Goal: Information Seeking & Learning: Stay updated

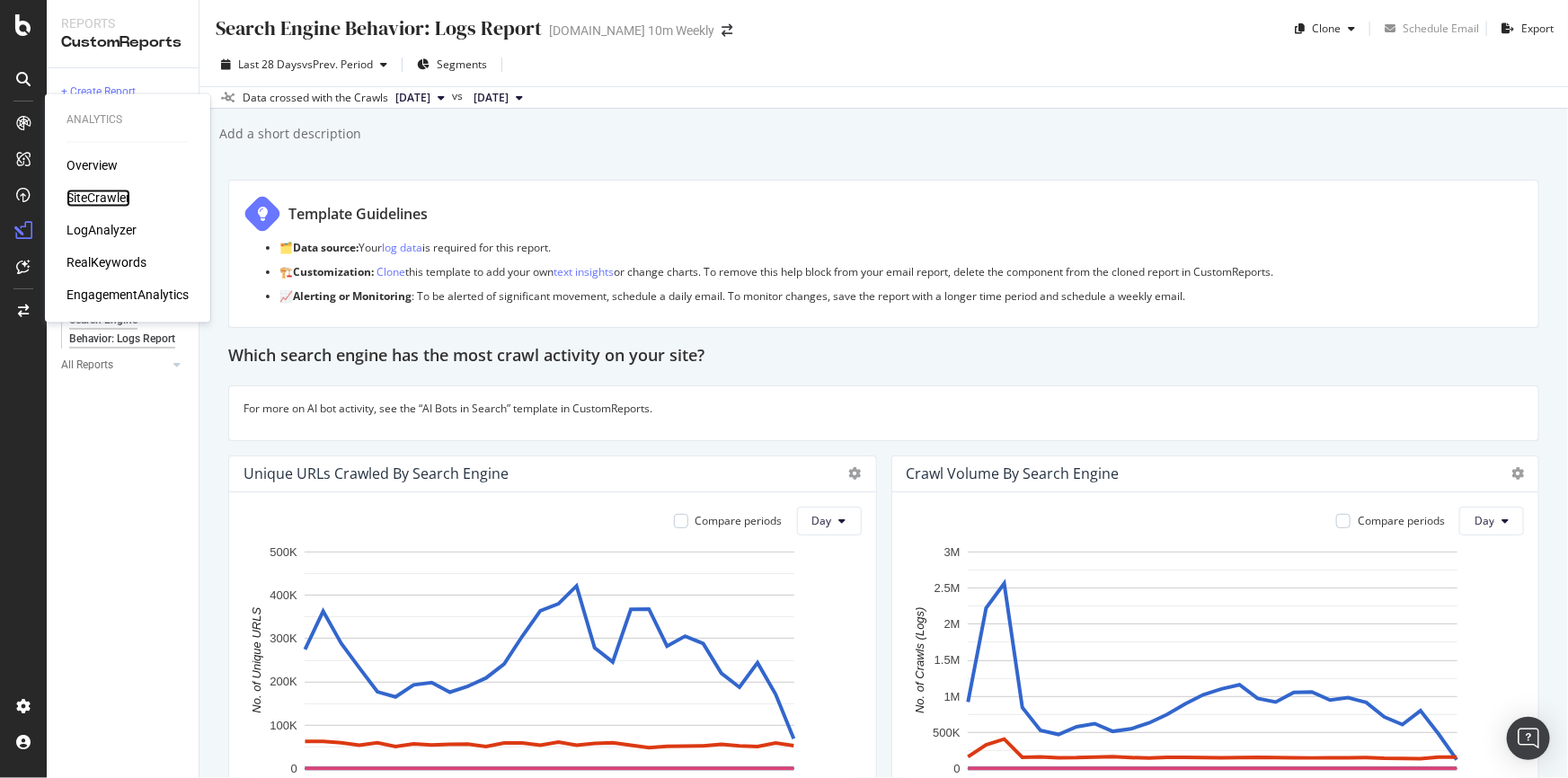
click at [85, 196] on div "SiteCrawler" at bounding box center [99, 198] width 64 height 18
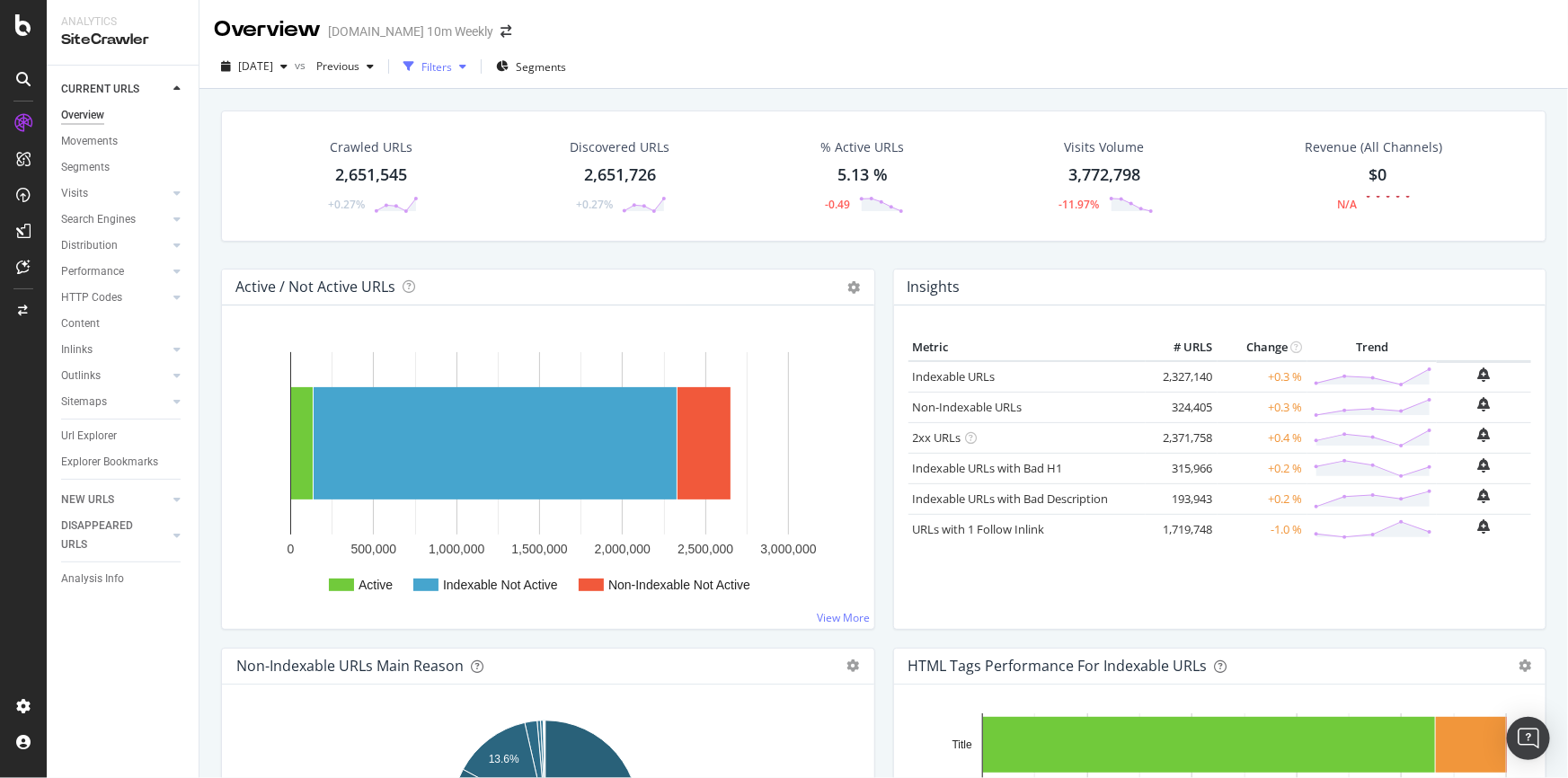
click at [452, 64] on div "Filters" at bounding box center [436, 67] width 30 height 15
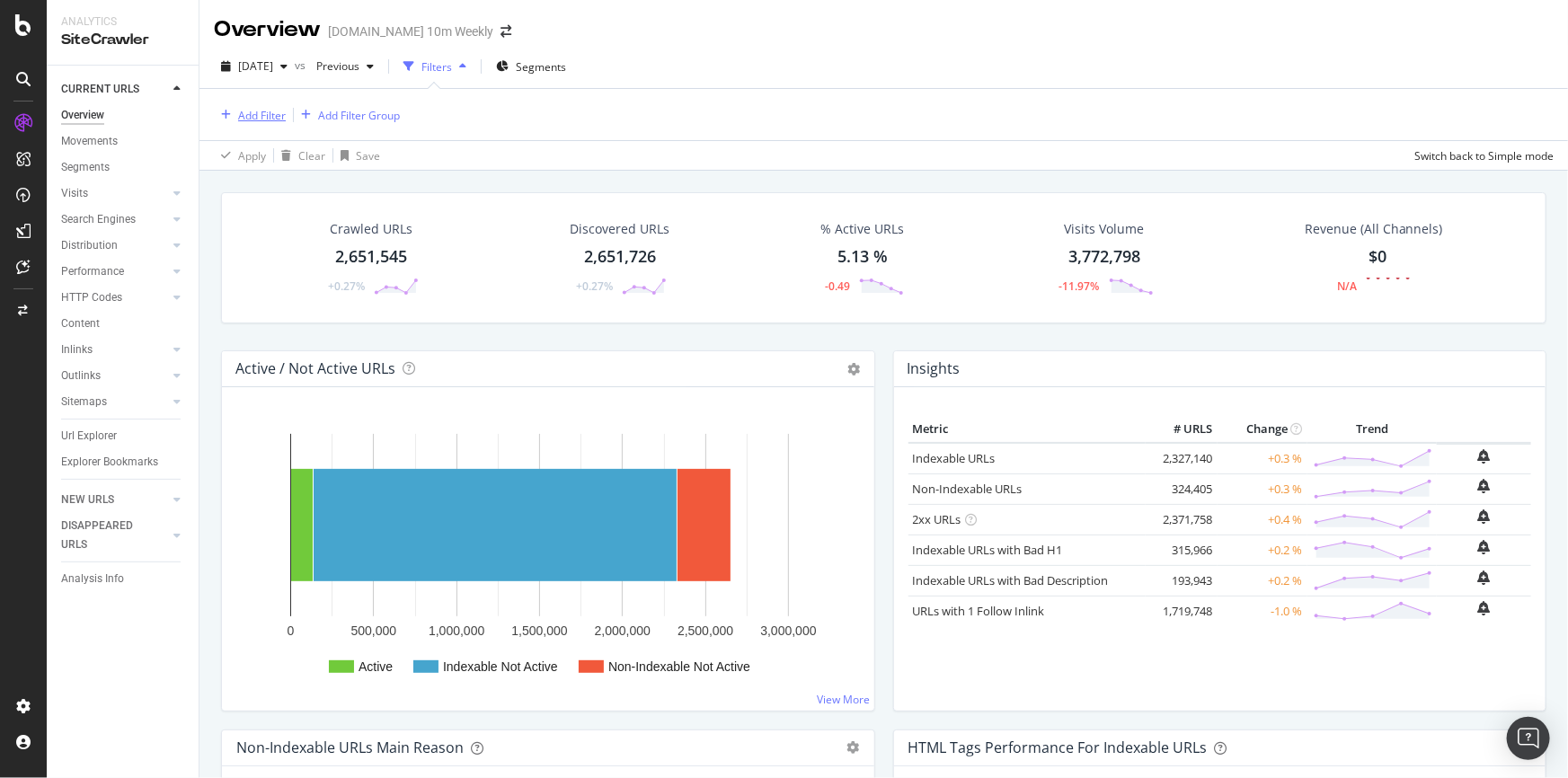
click at [276, 117] on div "Add Filter" at bounding box center [262, 115] width 48 height 15
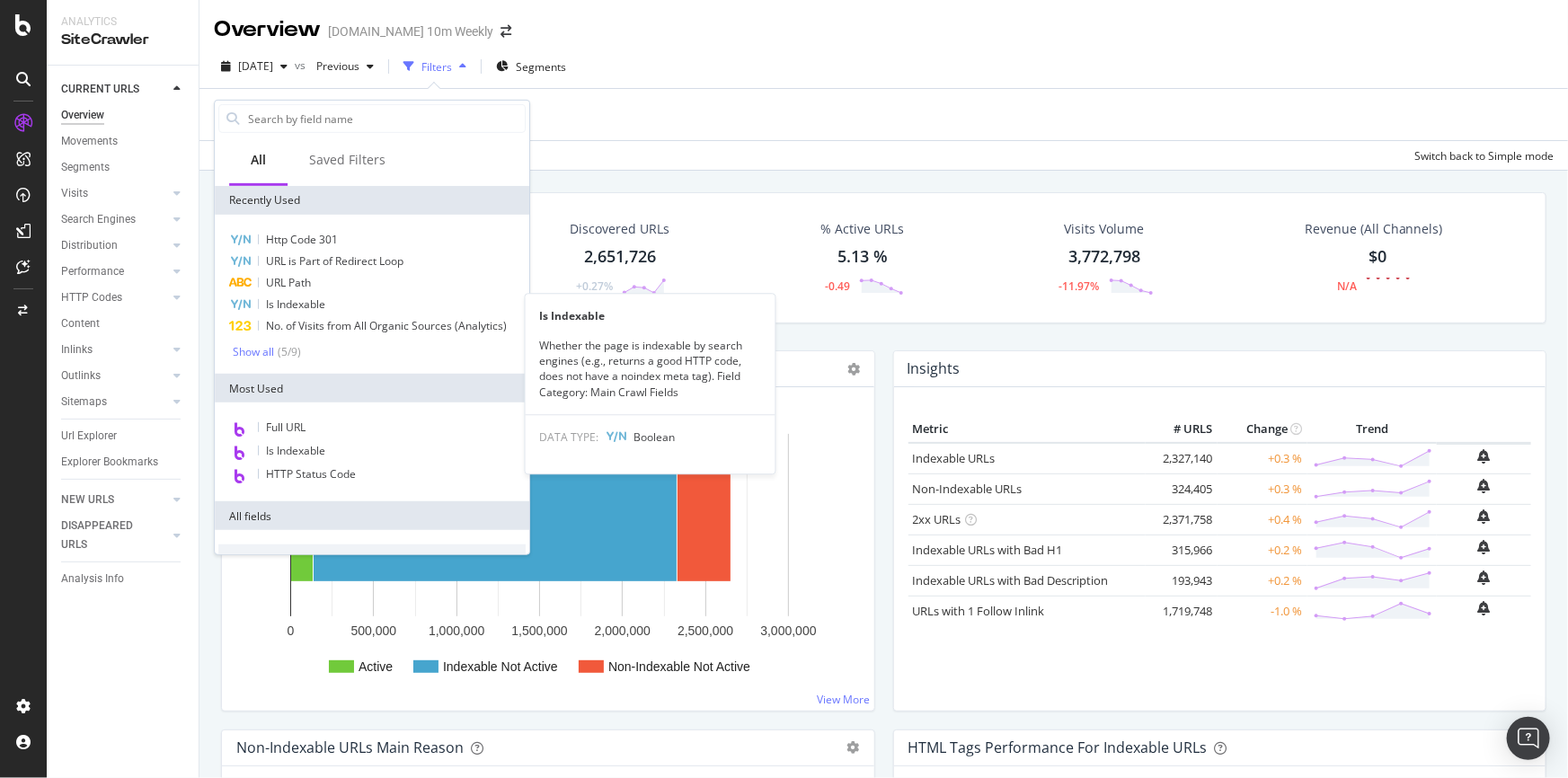
click at [292, 286] on span "URL Path" at bounding box center [288, 283] width 45 height 15
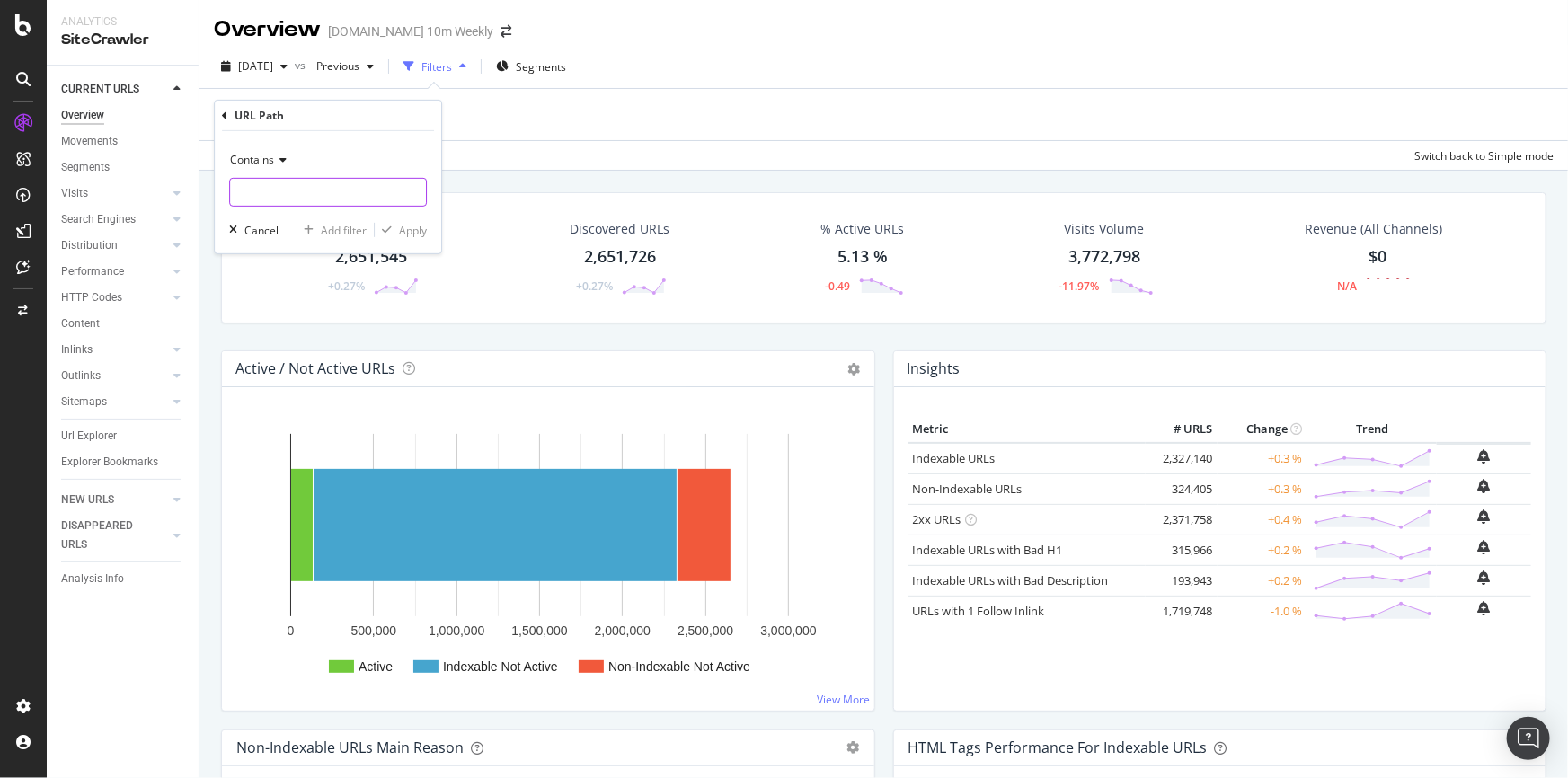
click at [281, 197] on input "text" at bounding box center [328, 192] width 196 height 29
paste input "/articles/2025"
type input "/articles/2025"
click at [412, 223] on div "Apply" at bounding box center [413, 230] width 28 height 15
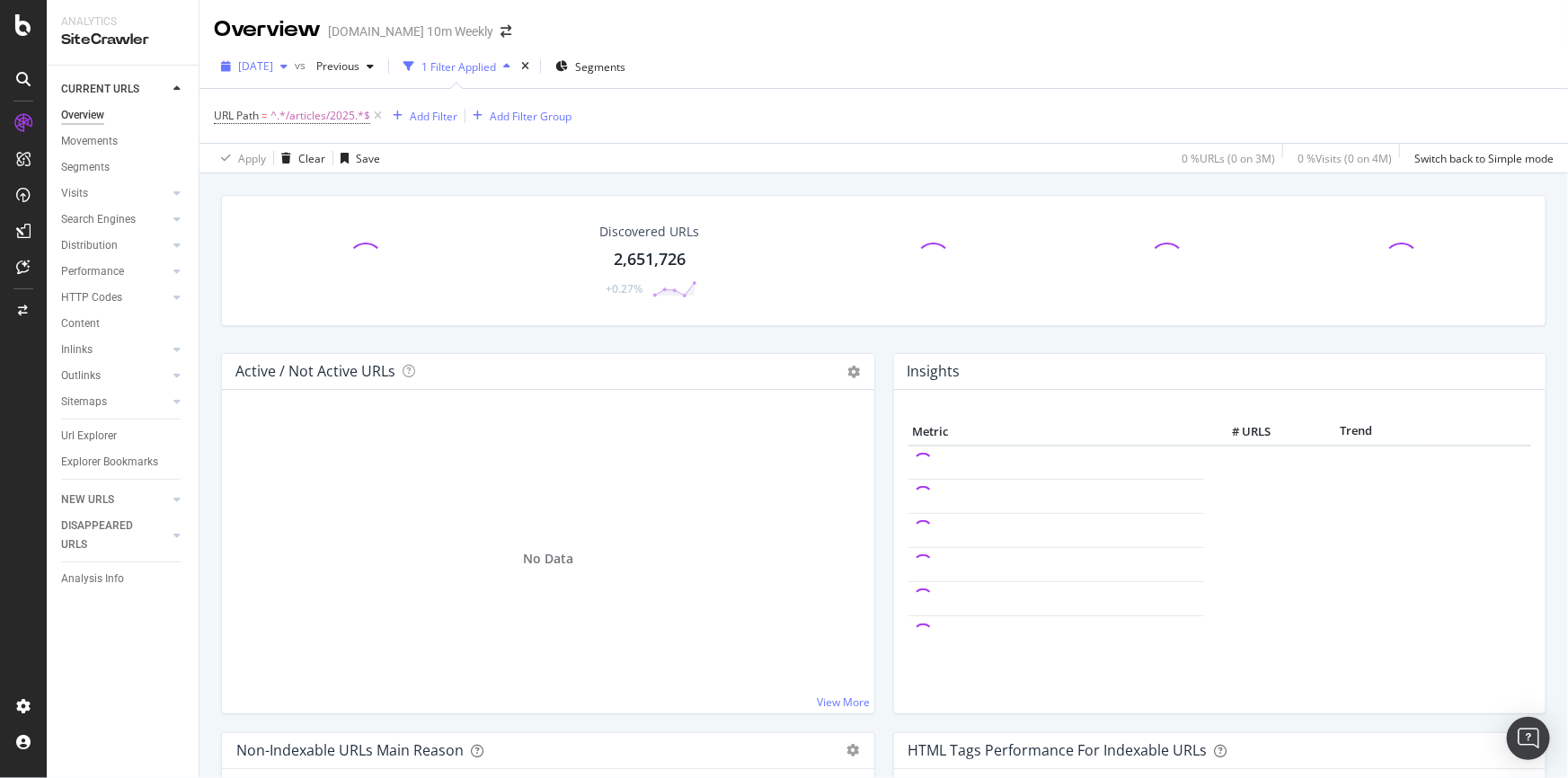
click at [295, 65] on div "button" at bounding box center [284, 66] width 22 height 10
click at [287, 65] on icon "button" at bounding box center [284, 66] width 8 height 10
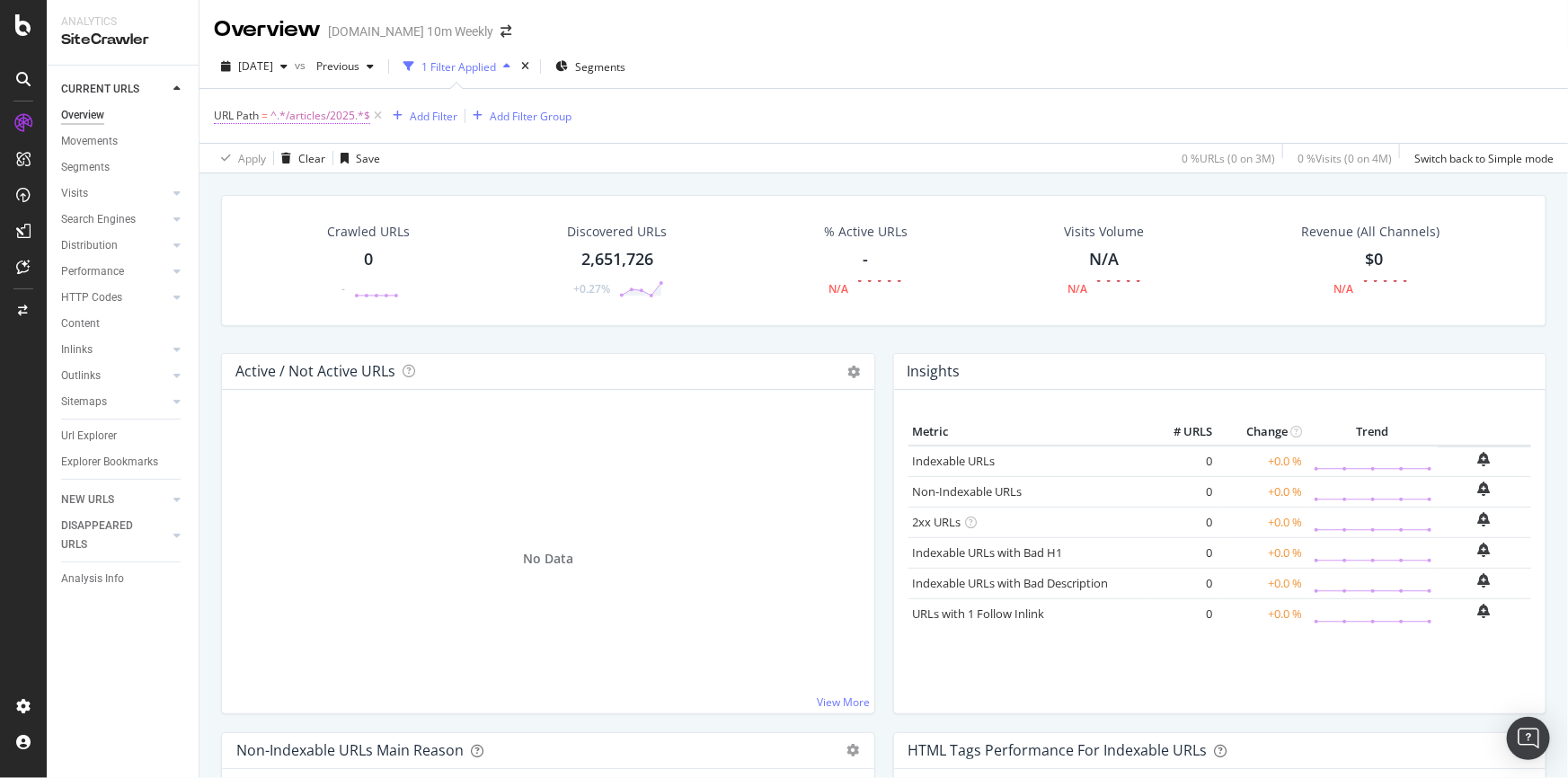
click at [334, 120] on span "^.*/articles/2025.*$" at bounding box center [320, 116] width 100 height 25
click at [325, 187] on input "/articles/2025" at bounding box center [315, 190] width 170 height 29
drag, startPoint x: 356, startPoint y: 192, endPoint x: 280, endPoint y: 191, distance: 76.0
click at [280, 191] on input "/articles/2025" at bounding box center [315, 190] width 170 height 29
type input "/articles/"
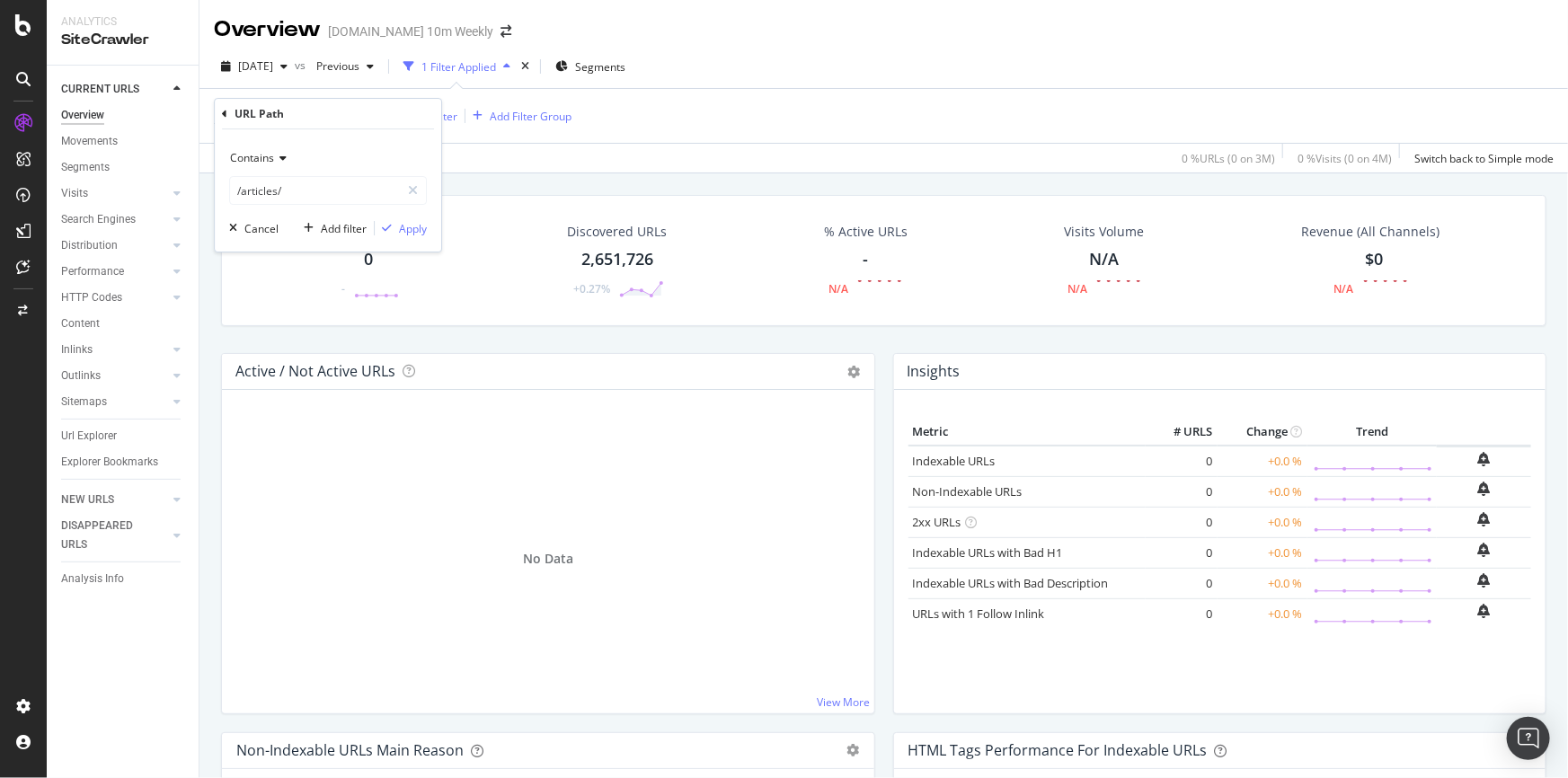
click at [429, 237] on div "Contains /articles/ Cancel Add filter Apply" at bounding box center [328, 190] width 226 height 122
click at [414, 230] on div "Apply" at bounding box center [413, 229] width 28 height 15
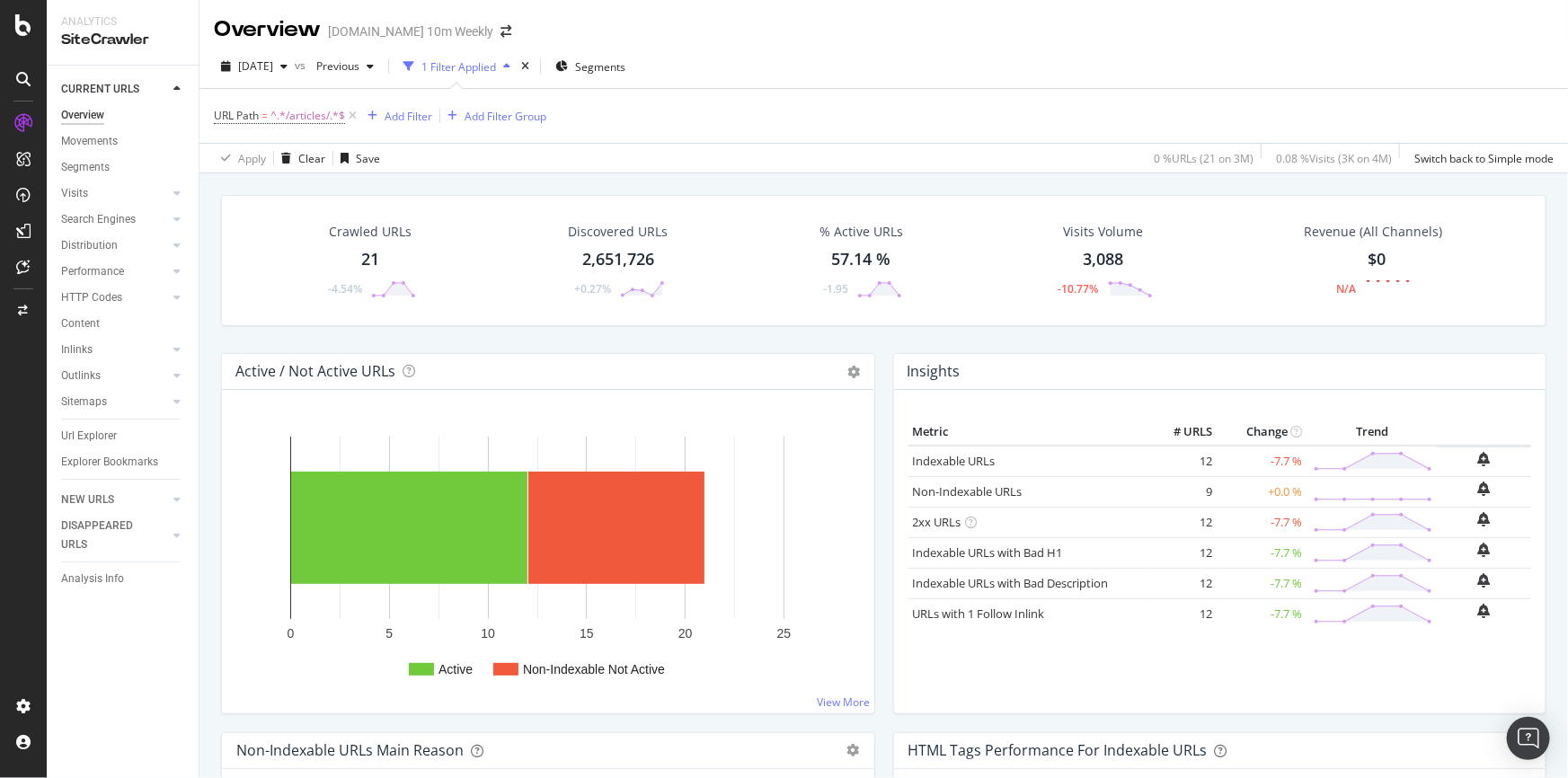
click at [348, 252] on div "Crawled URLs 21 -4.54%" at bounding box center [369, 260] width 127 height 93
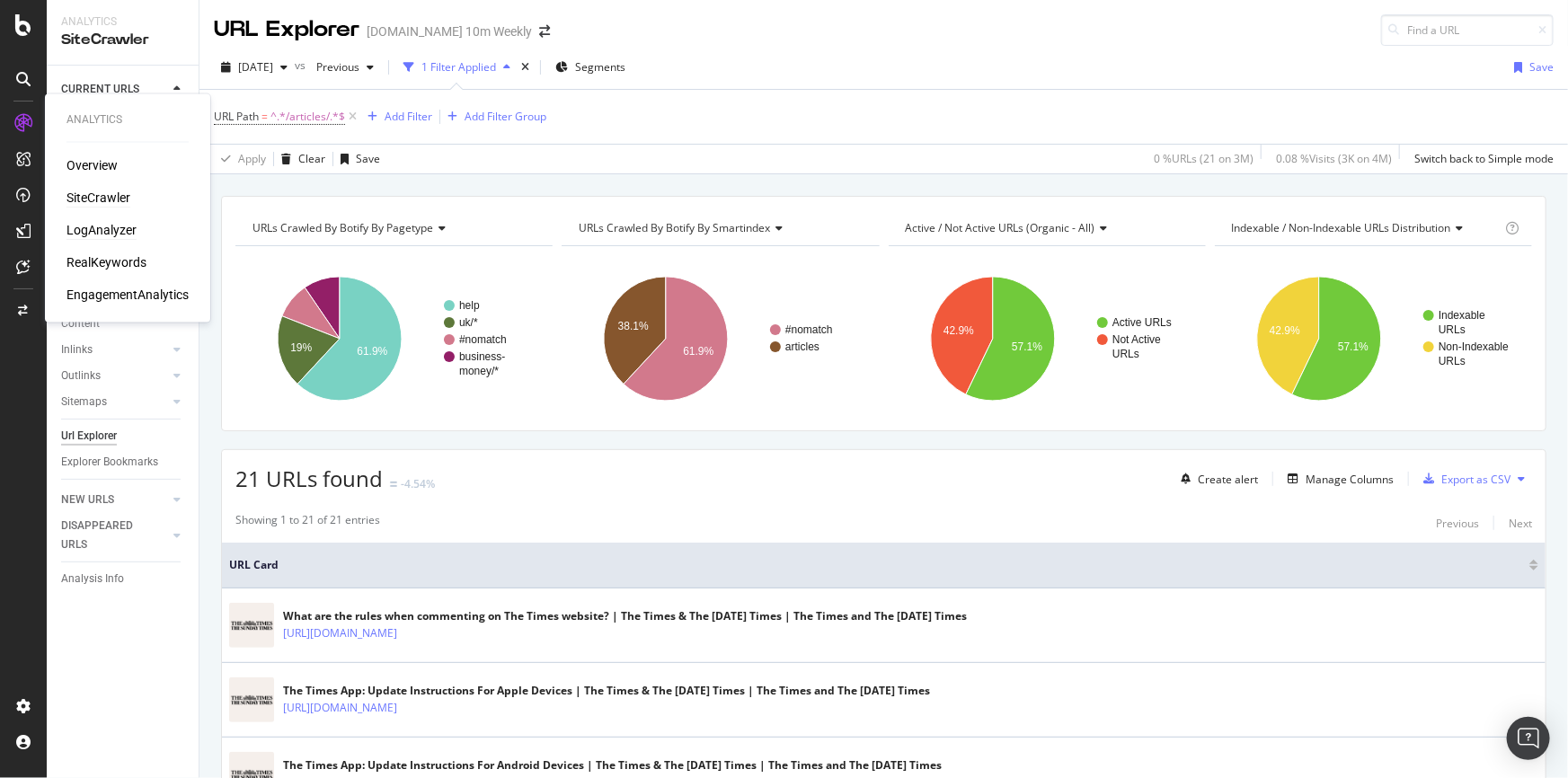
click at [82, 228] on div "LogAnalyzer" at bounding box center [102, 231] width 70 height 18
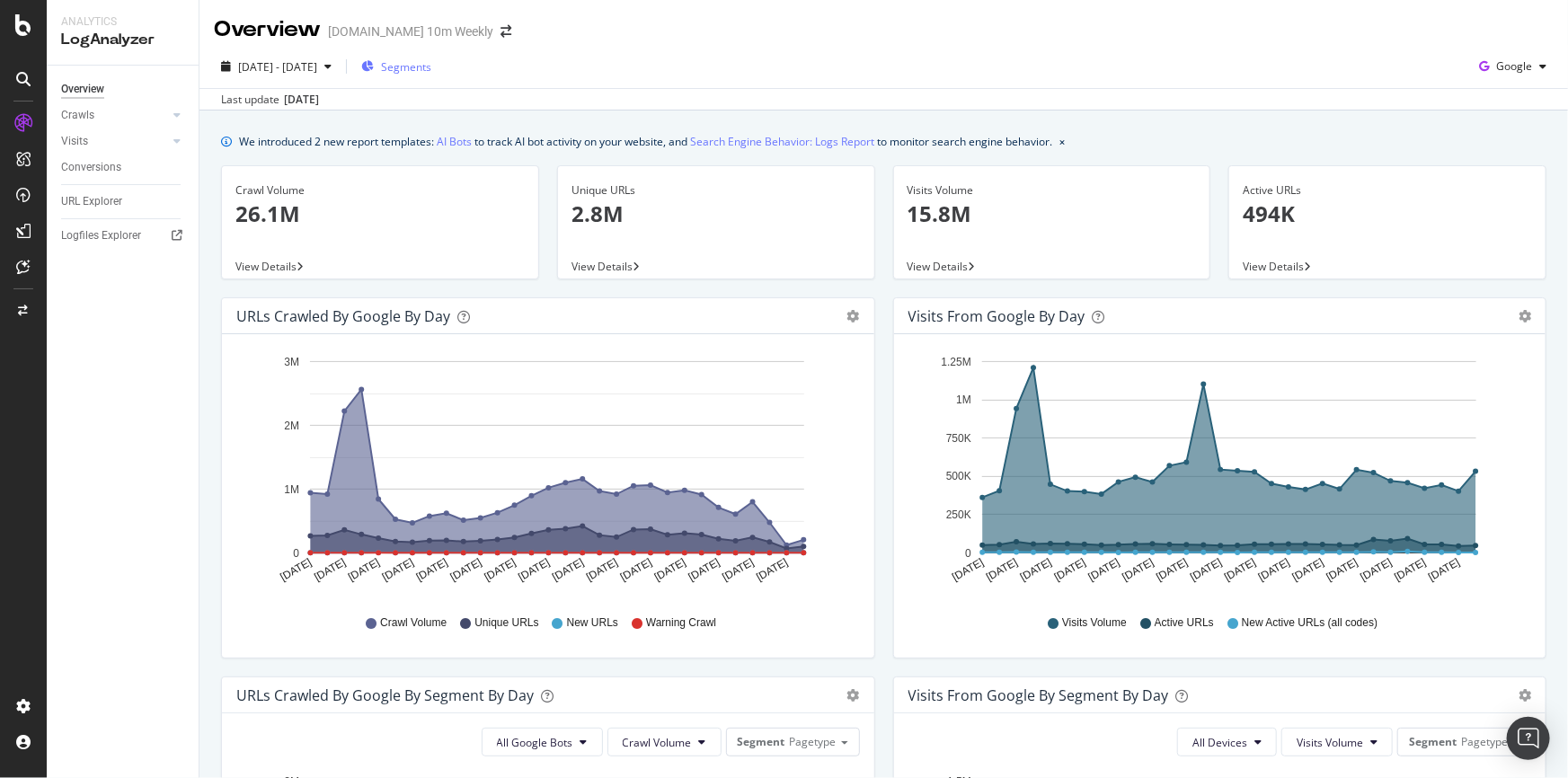
click at [432, 70] on span "Segments" at bounding box center [405, 67] width 50 height 15
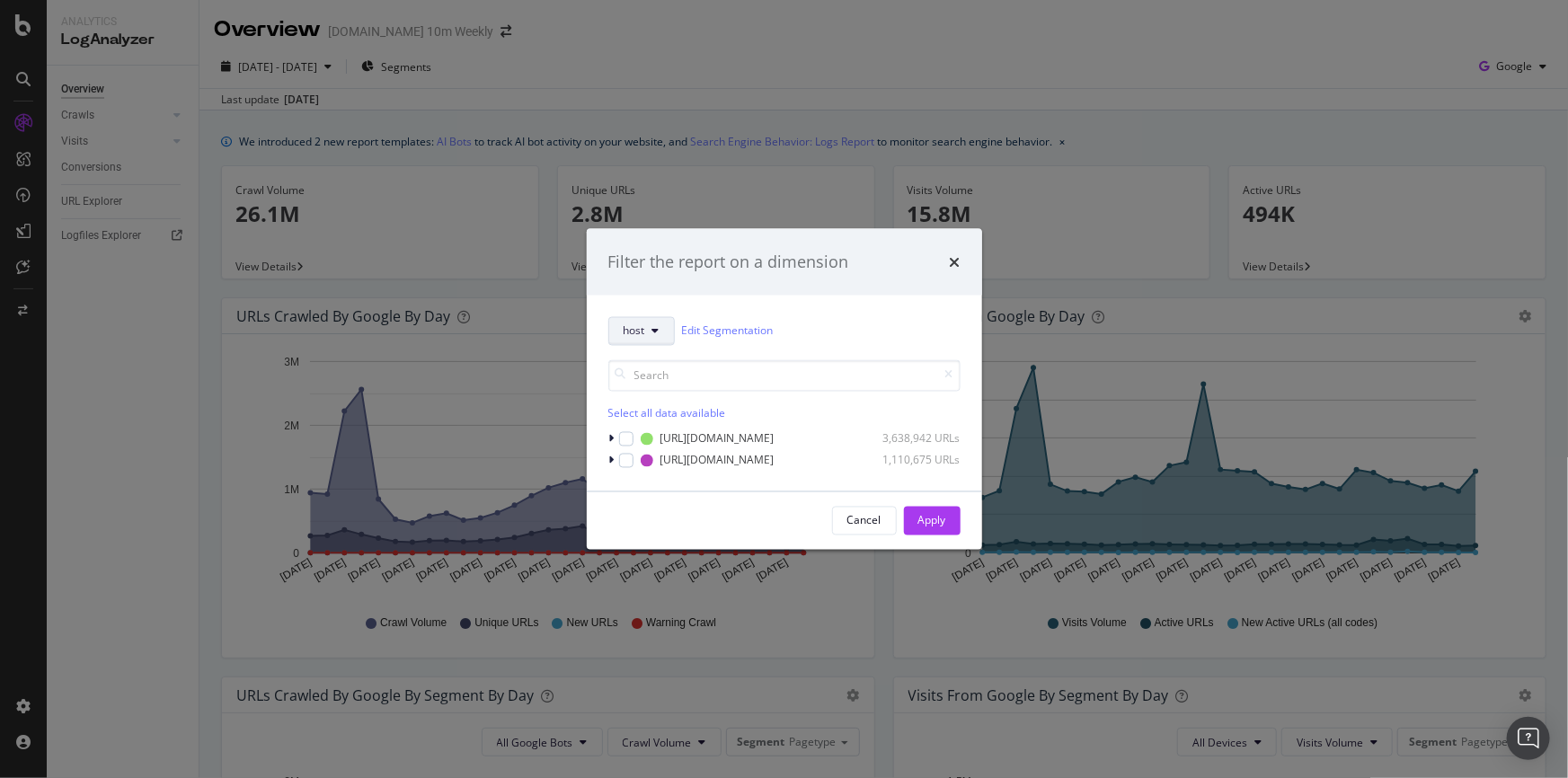
click at [650, 324] on button "host" at bounding box center [641, 331] width 67 height 29
click at [682, 371] on input "modal" at bounding box center [784, 374] width 352 height 31
paste input "/articles/2025"
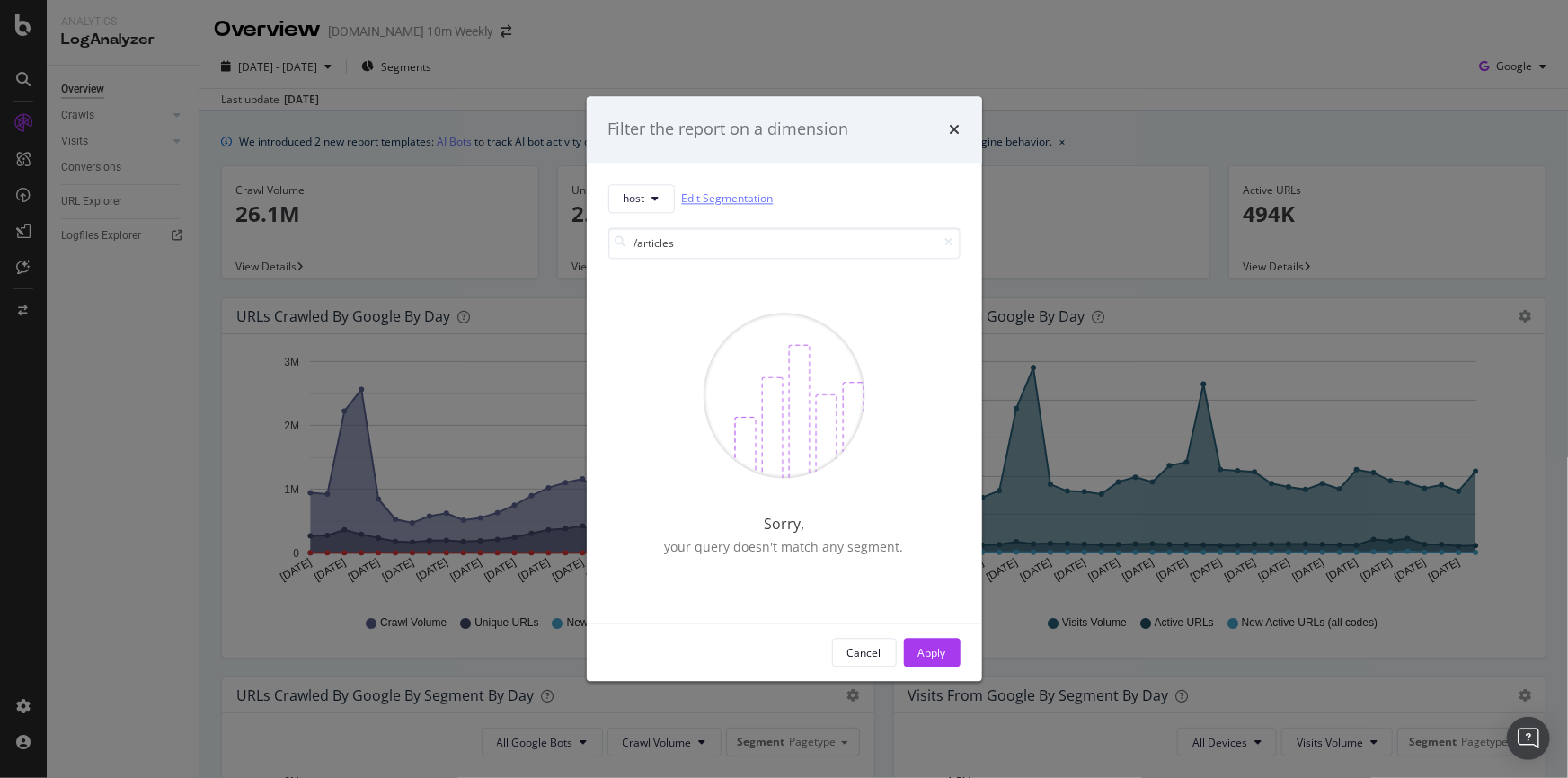
click at [706, 199] on link "Edit Segmentation" at bounding box center [727, 199] width 91 height 19
drag, startPoint x: 717, startPoint y: 247, endPoint x: 592, endPoint y: 235, distance: 125.6
click at [592, 235] on div "host Edit Segmentation /articles Sorry, your query doesn't match any segment." at bounding box center [785, 393] width 396 height 460
type input "u"
type input "/uk/a"
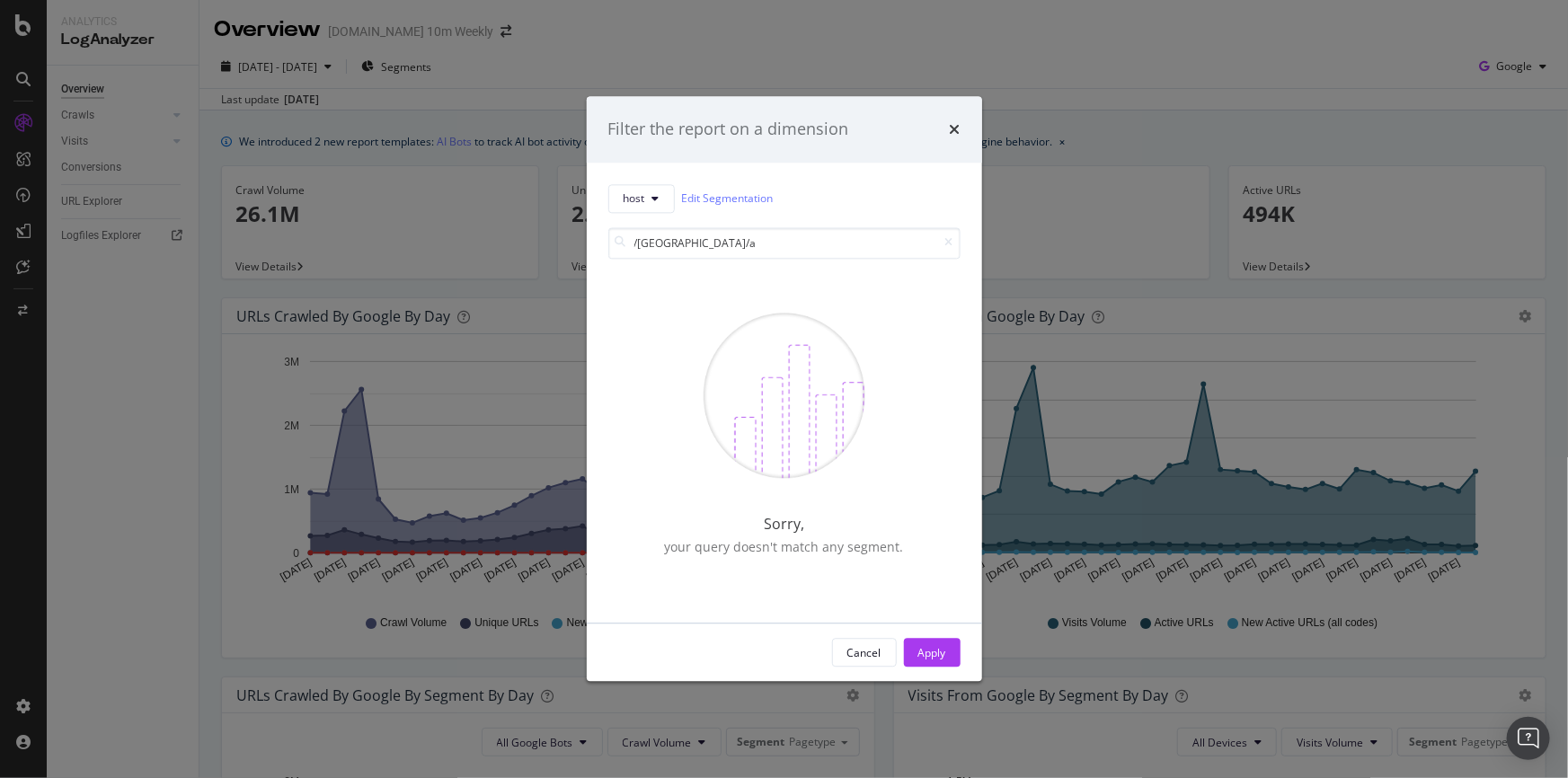
click at [860, 646] on div "Cancel" at bounding box center [864, 653] width 34 height 15
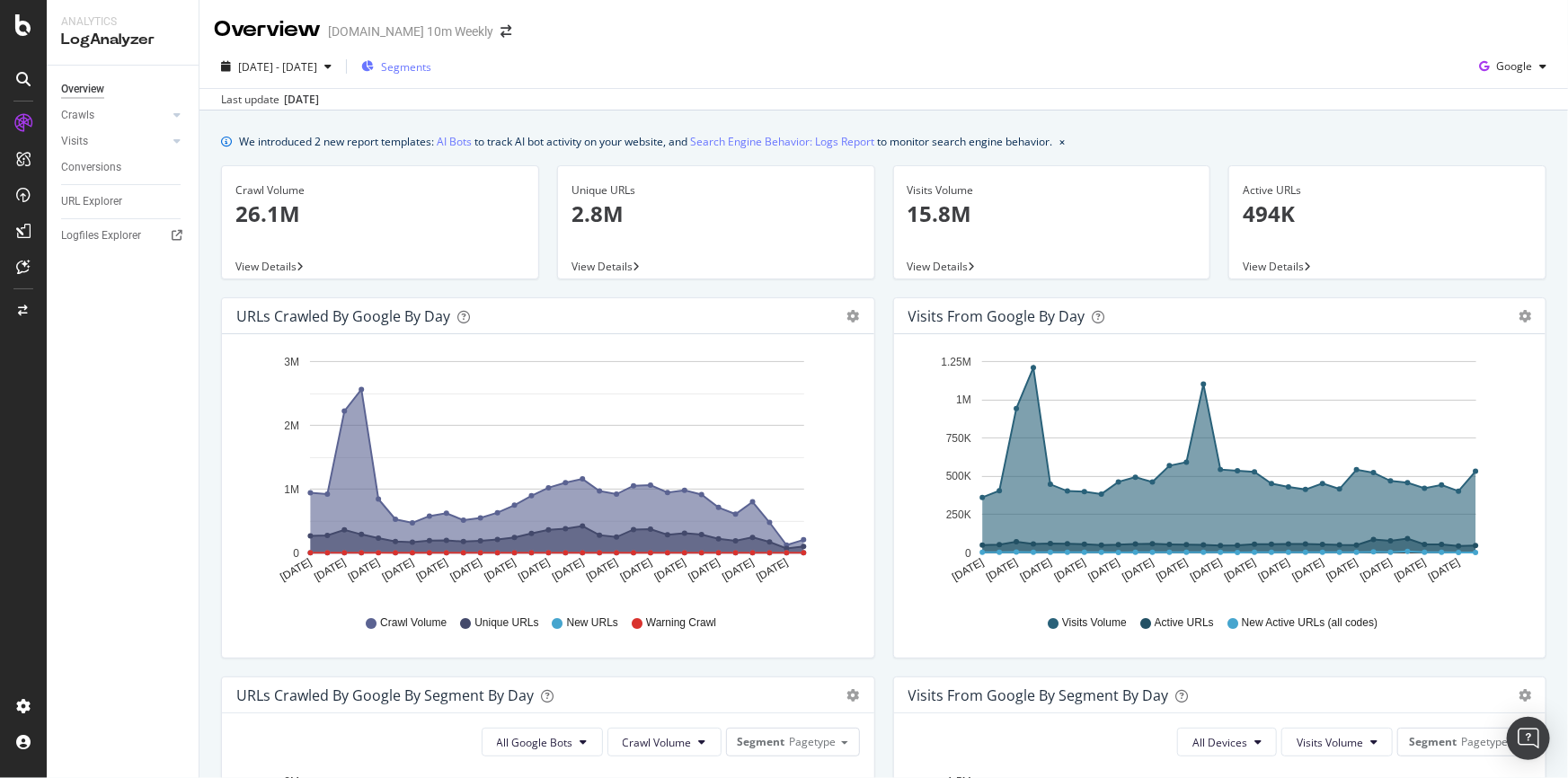
click at [432, 74] on div "Segments" at bounding box center [396, 66] width 70 height 27
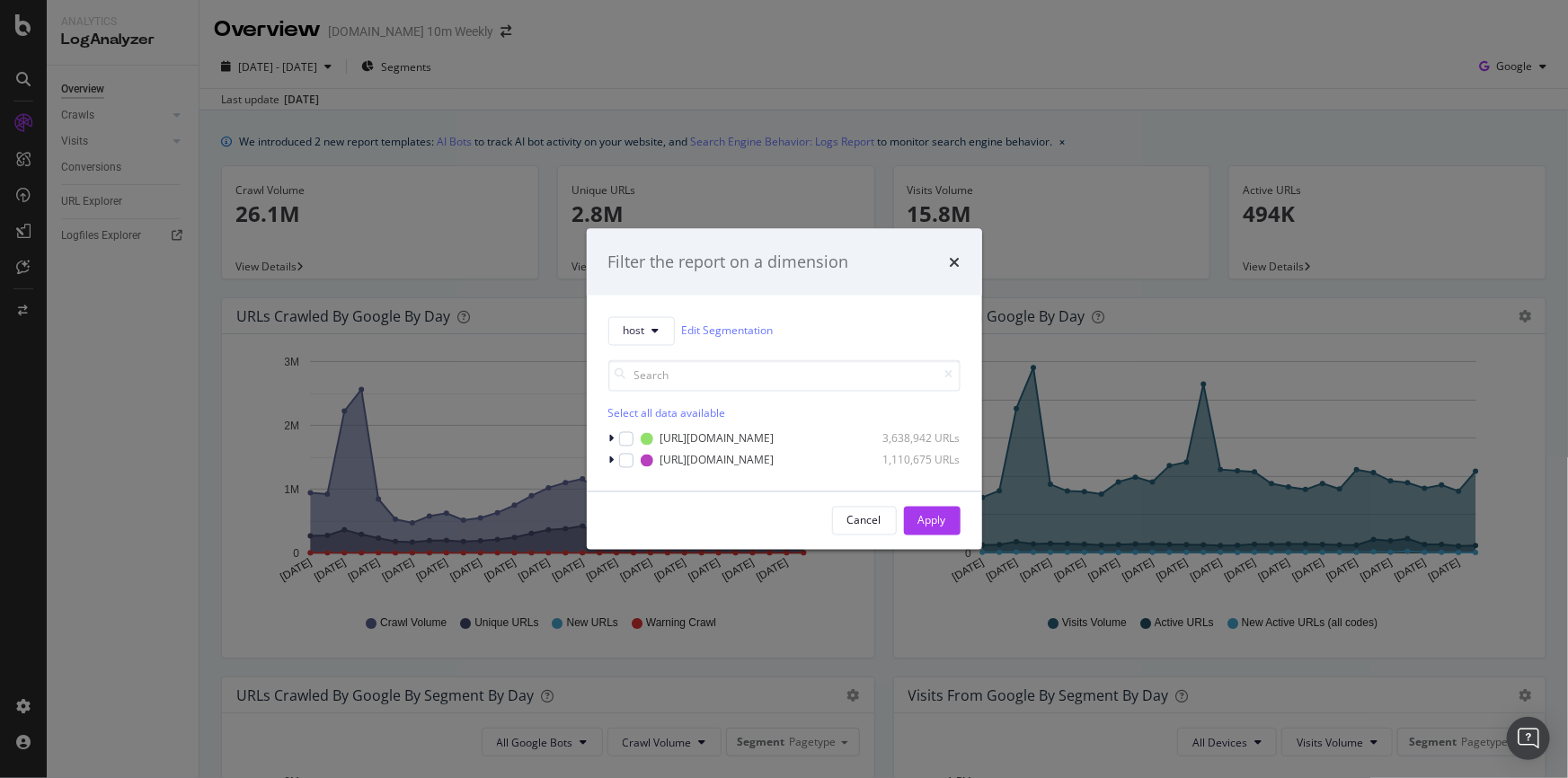
click at [606, 436] on div "host Edit Segmentation Select all data available https_thetimes.com 3,638,942 U…" at bounding box center [785, 393] width 396 height 196
click at [615, 438] on div "modal" at bounding box center [612, 438] width 10 height 18
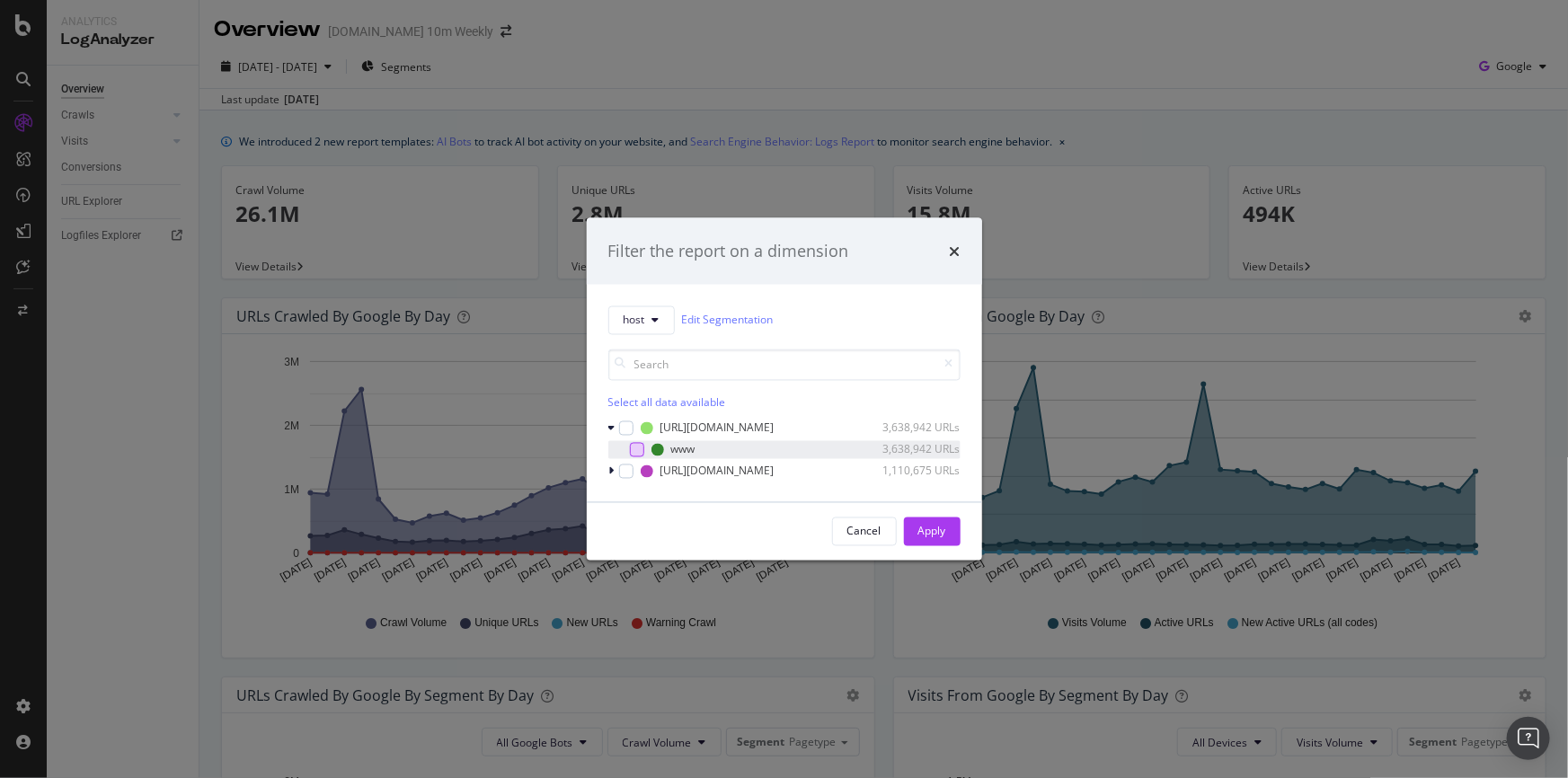
click at [632, 452] on div "modal" at bounding box center [636, 448] width 14 height 14
click at [629, 426] on icon "modal" at bounding box center [626, 428] width 8 height 9
click at [955, 253] on icon "times" at bounding box center [955, 250] width 10 height 14
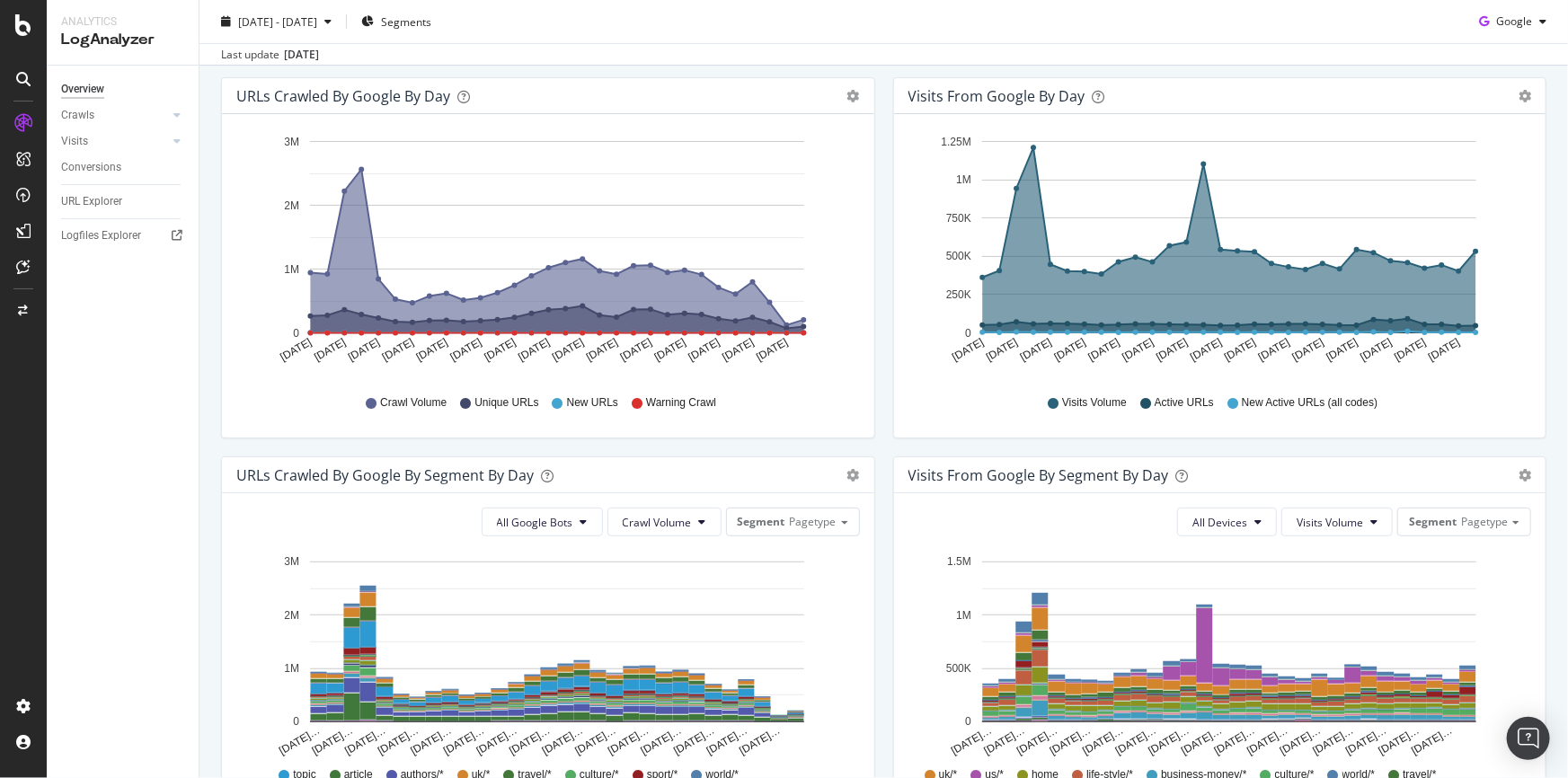
scroll to position [408, 0]
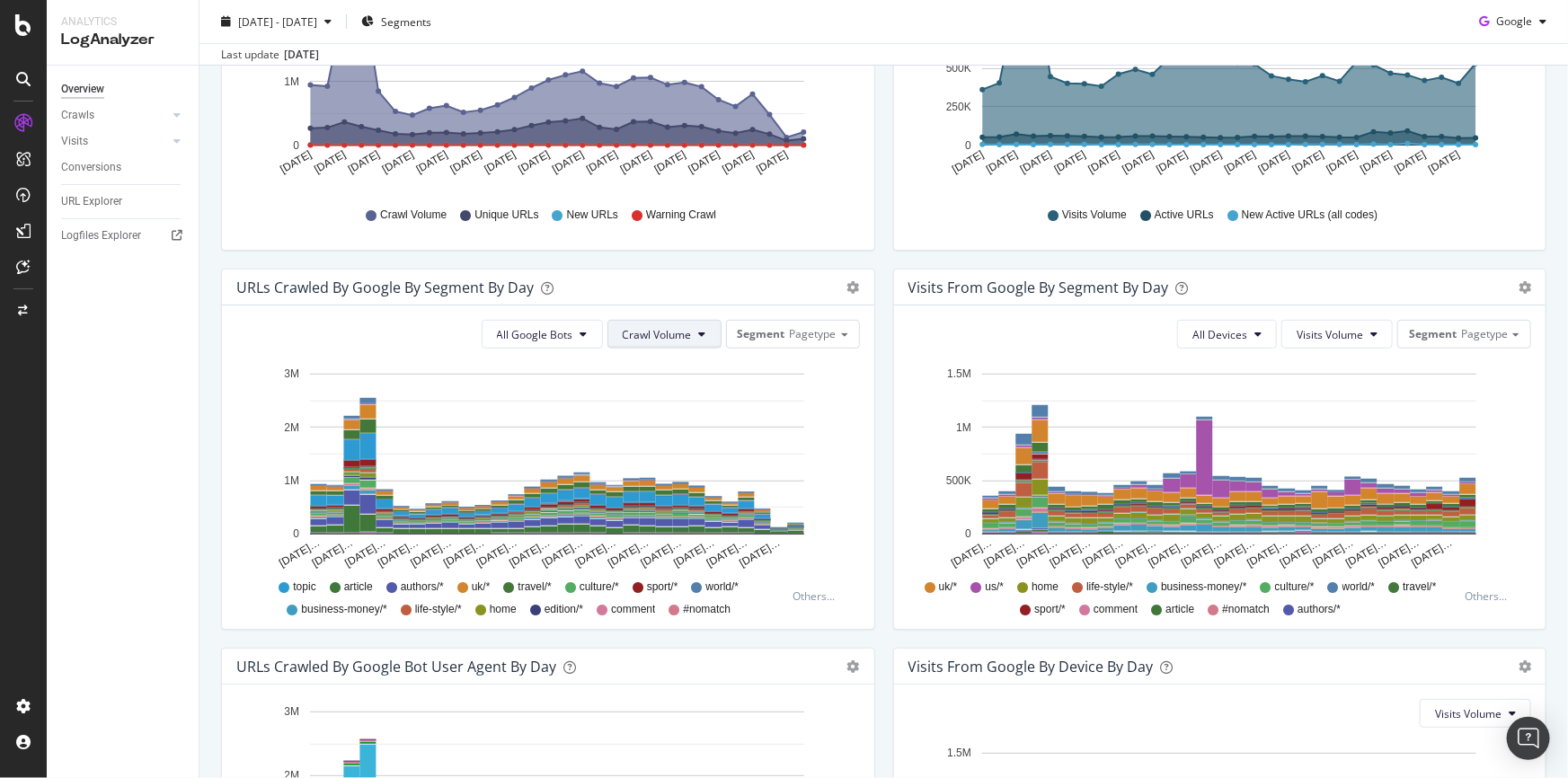
click at [701, 331] on icon at bounding box center [703, 333] width 8 height 10
click at [821, 326] on span "Pagetype" at bounding box center [813, 333] width 47 height 15
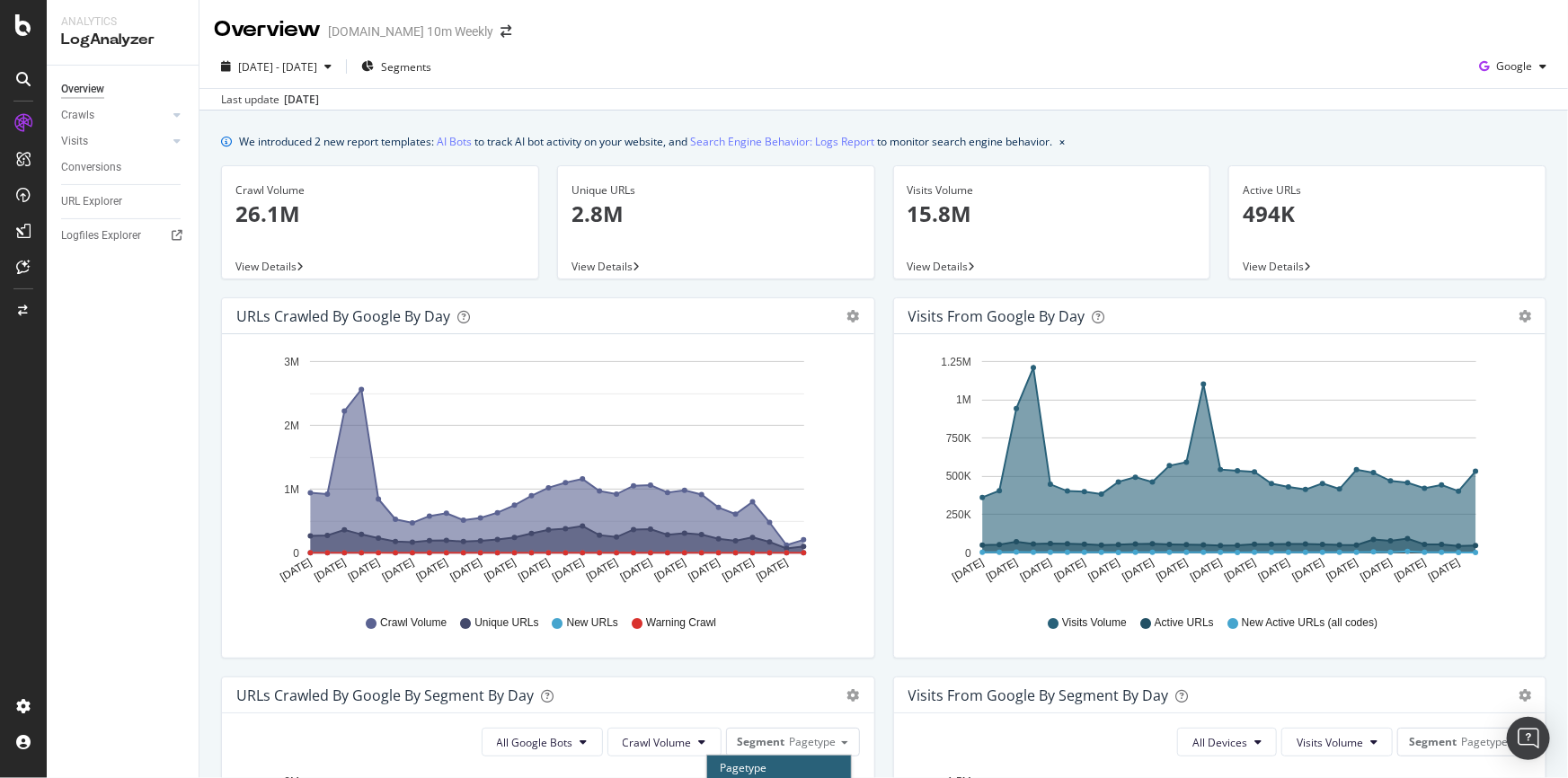
click at [1254, 214] on p "494K" at bounding box center [1387, 214] width 289 height 30
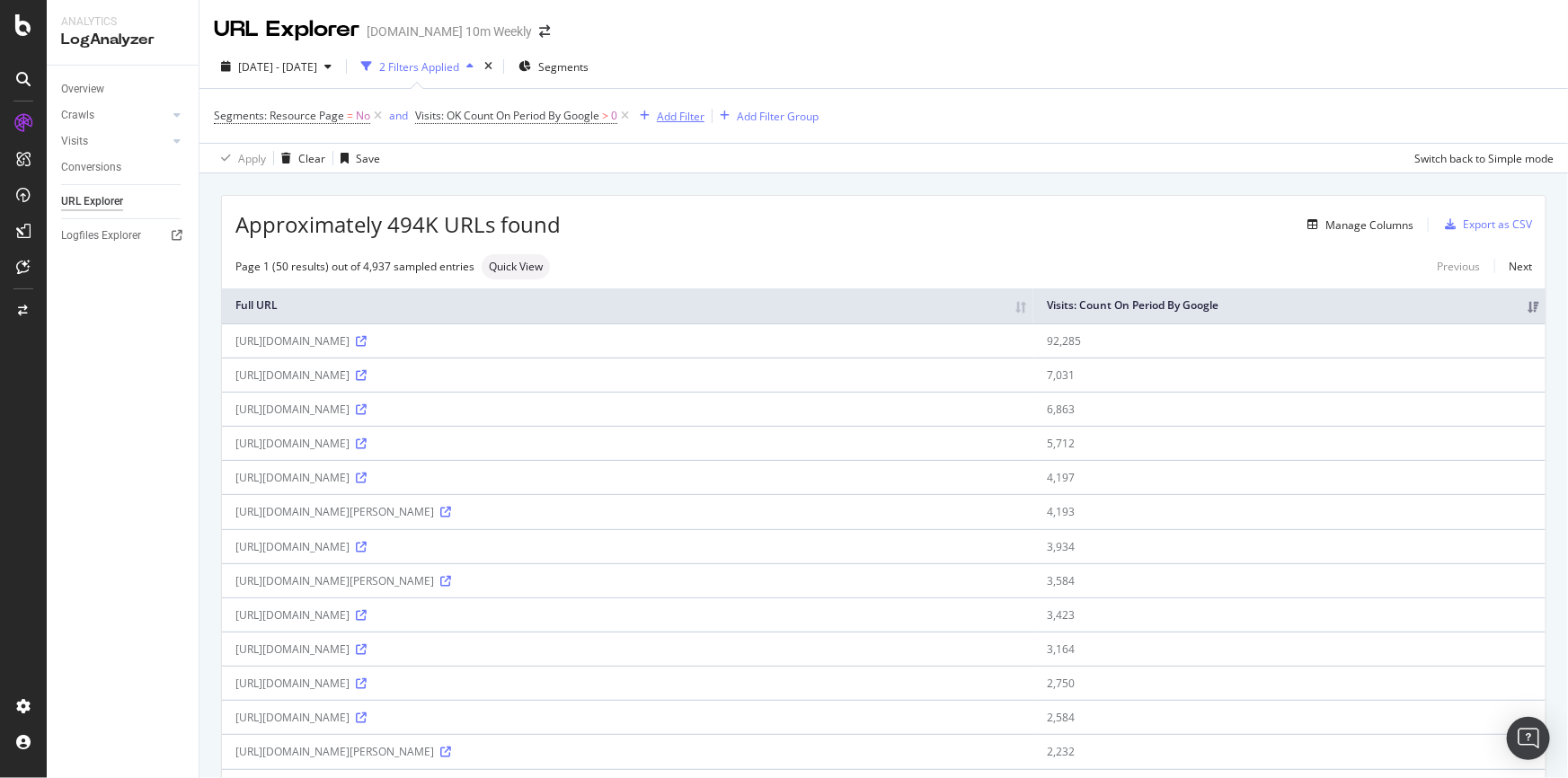
click at [675, 118] on div "Add Filter" at bounding box center [680, 116] width 48 height 15
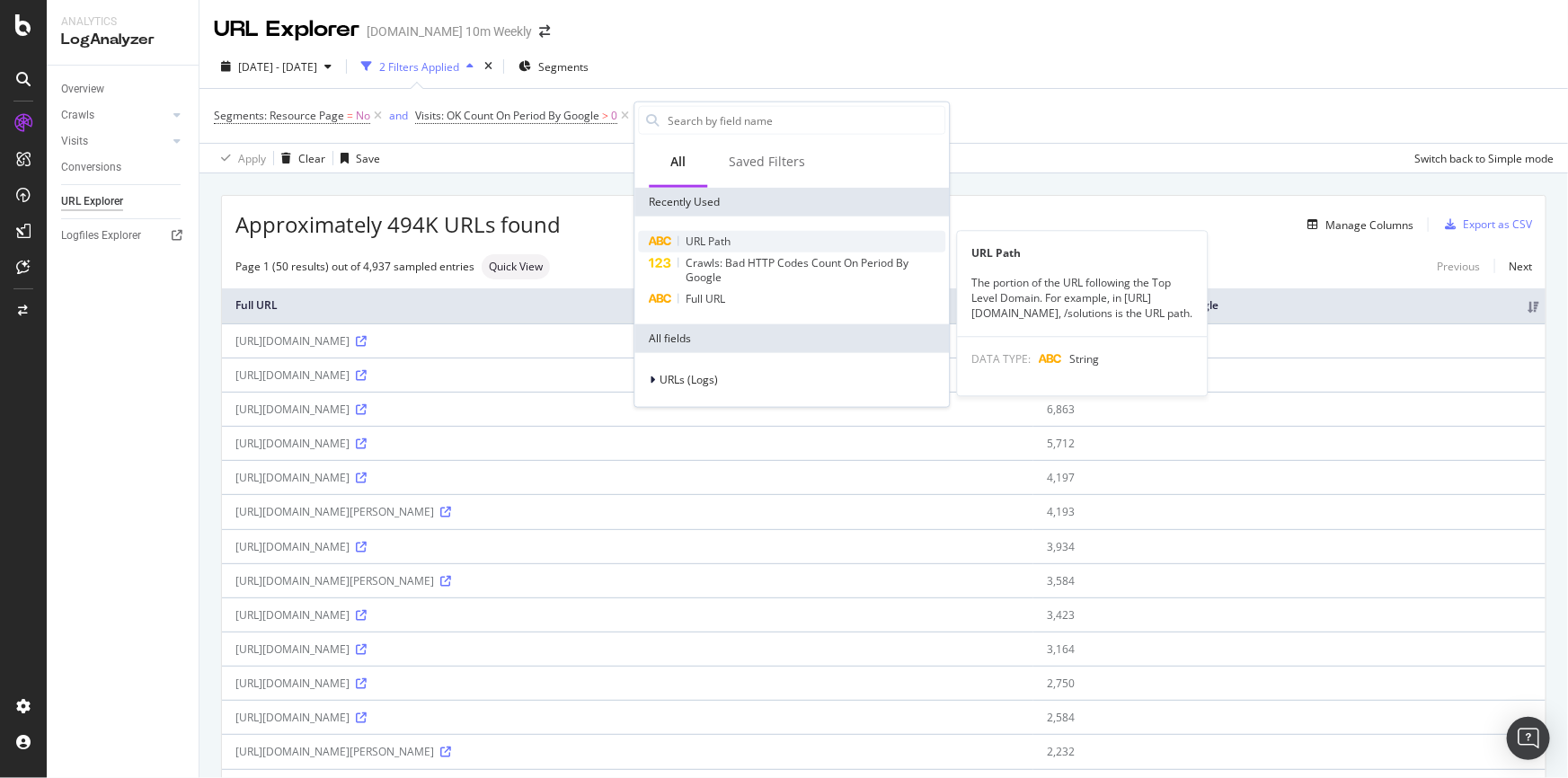
click at [704, 238] on span "URL Path" at bounding box center [708, 241] width 45 height 15
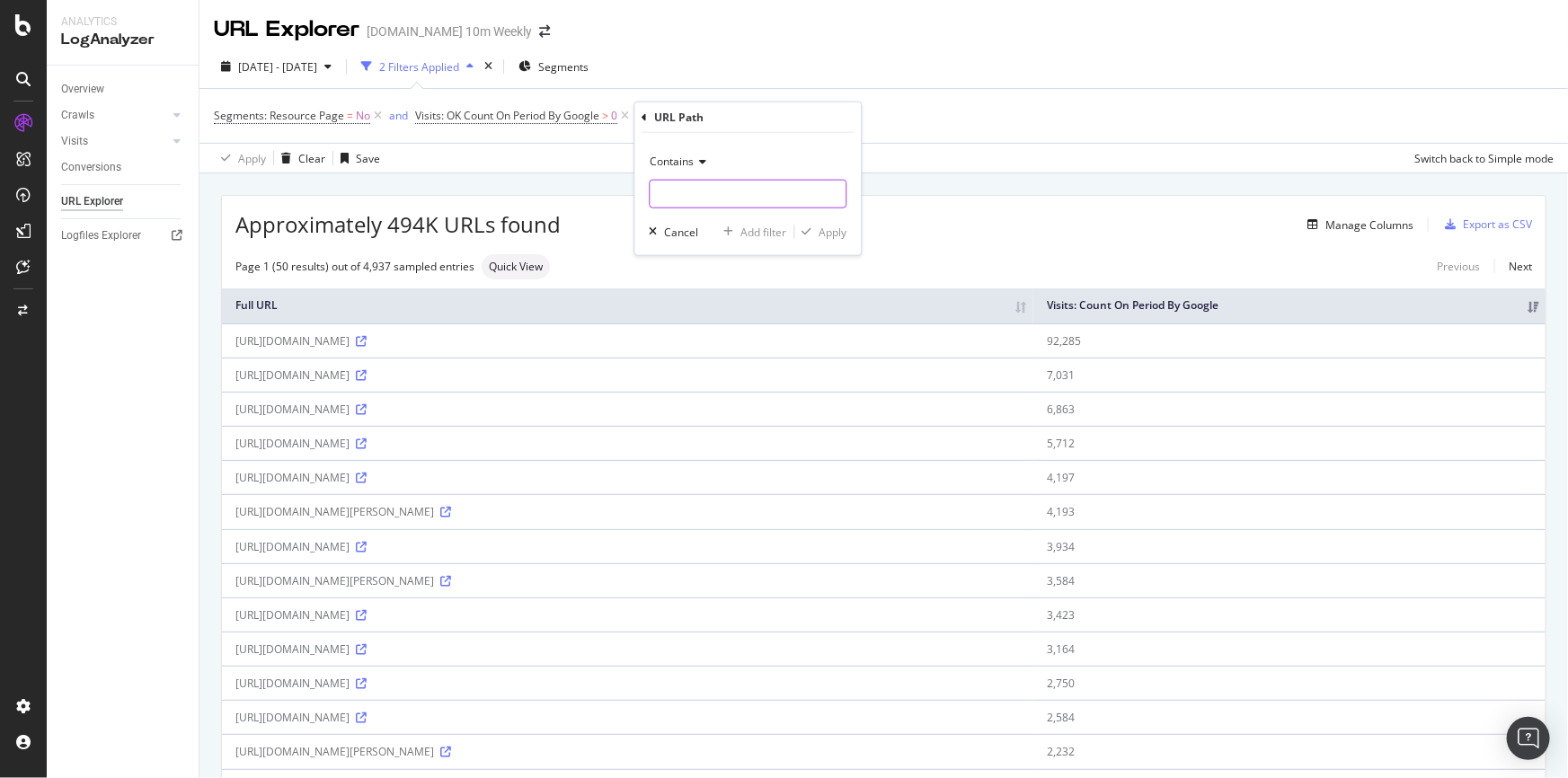
click at [695, 183] on input "text" at bounding box center [747, 194] width 196 height 29
type input "/"
paste input "sitemaps/articles"
click at [652, 190] on input "sitemaps/articles" at bounding box center [734, 194] width 170 height 29
type input "/sitemaps/articles"
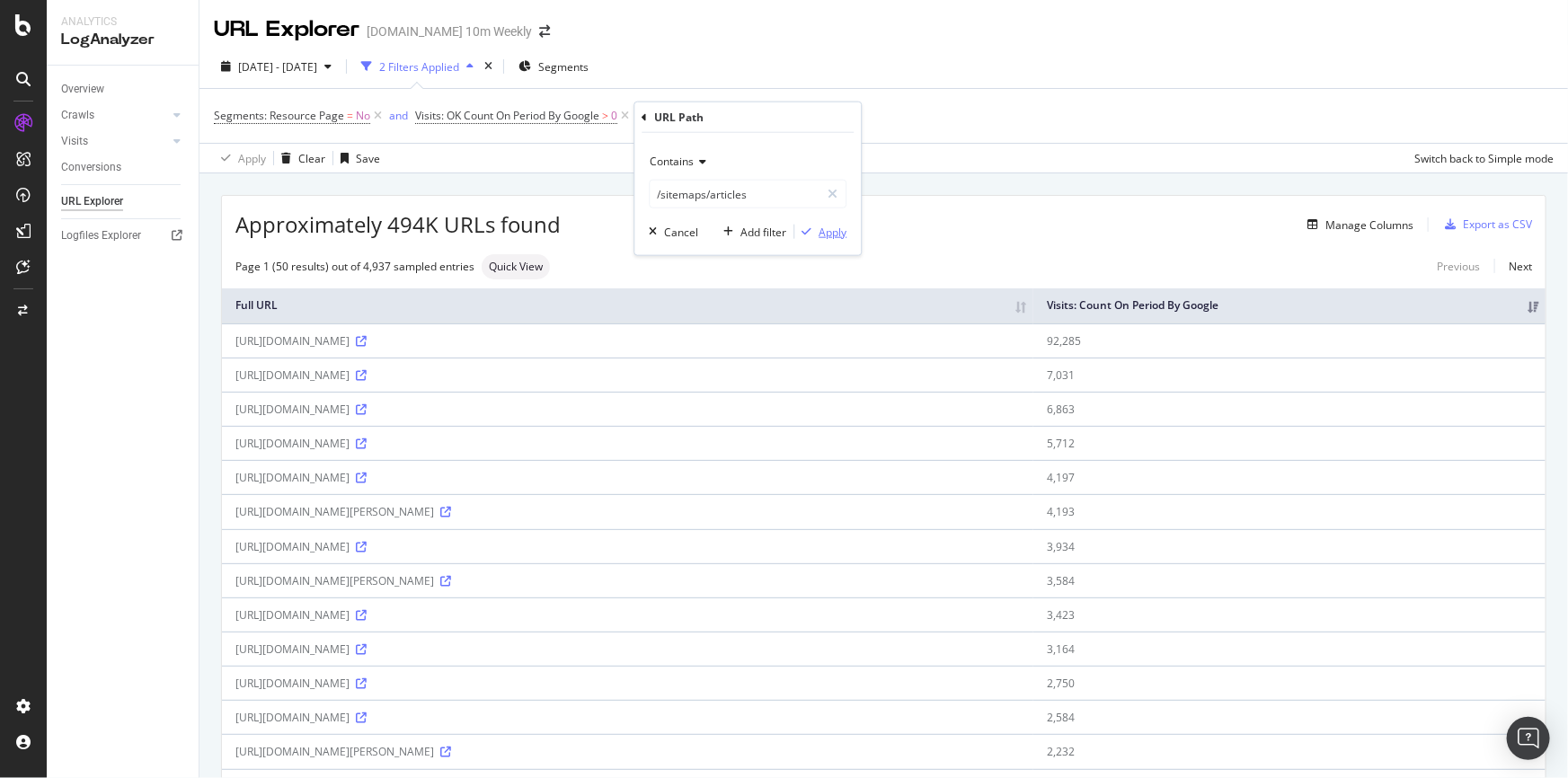
click at [827, 233] on div "Apply" at bounding box center [833, 231] width 28 height 15
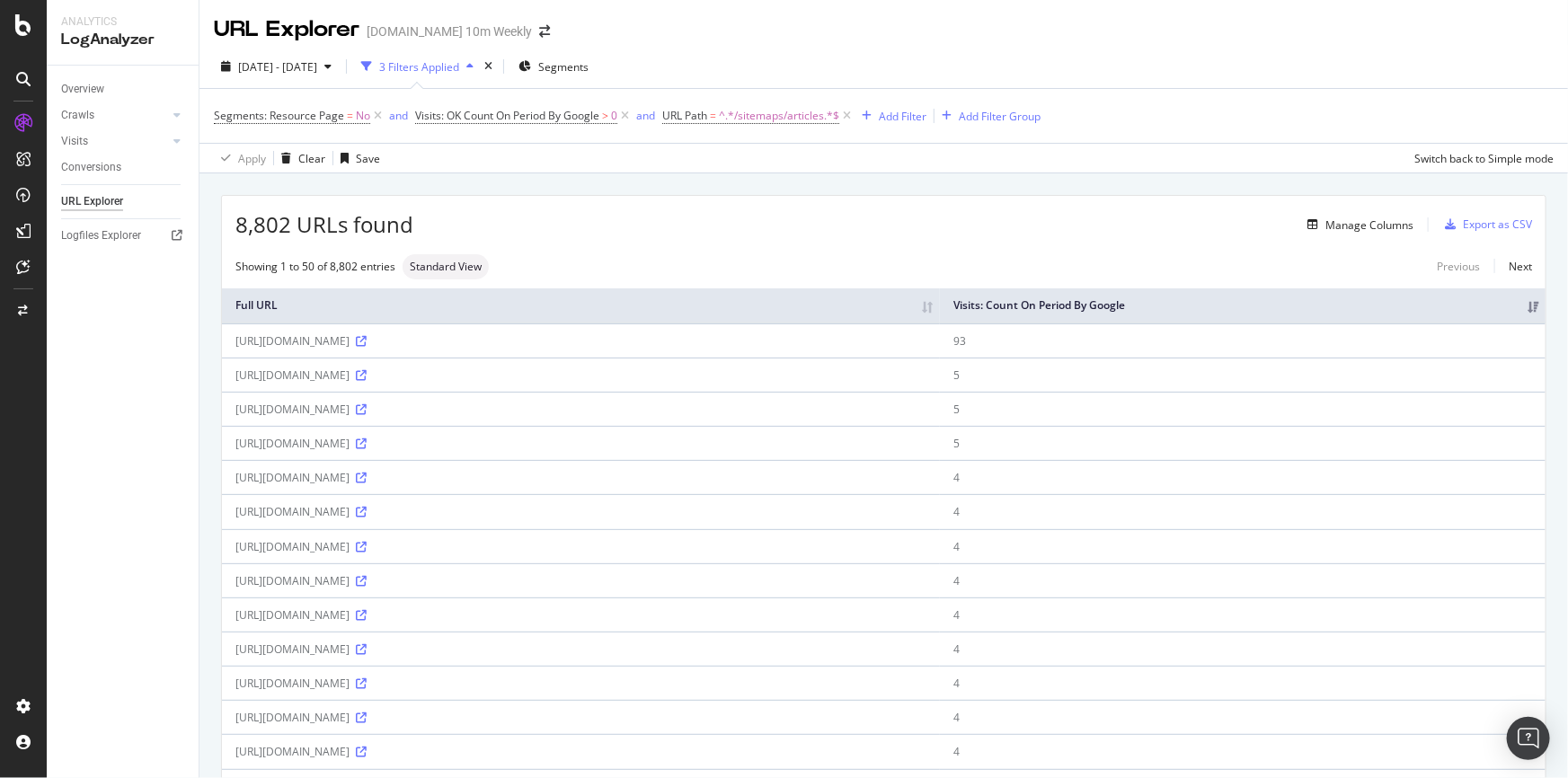
click at [1521, 303] on th "Visits: Count On Period By Google" at bounding box center [1242, 305] width 606 height 35
click at [1521, 300] on th "Visits: Count On Period By Google" at bounding box center [1242, 305] width 606 height 35
click at [338, 70] on div "button" at bounding box center [328, 66] width 22 height 10
click at [125, 342] on div "Overview Crawls Daily Distribution Segments Distribution HTTP Codes Resources V…" at bounding box center [122, 422] width 152 height 712
click at [338, 66] on div "button" at bounding box center [328, 66] width 22 height 10
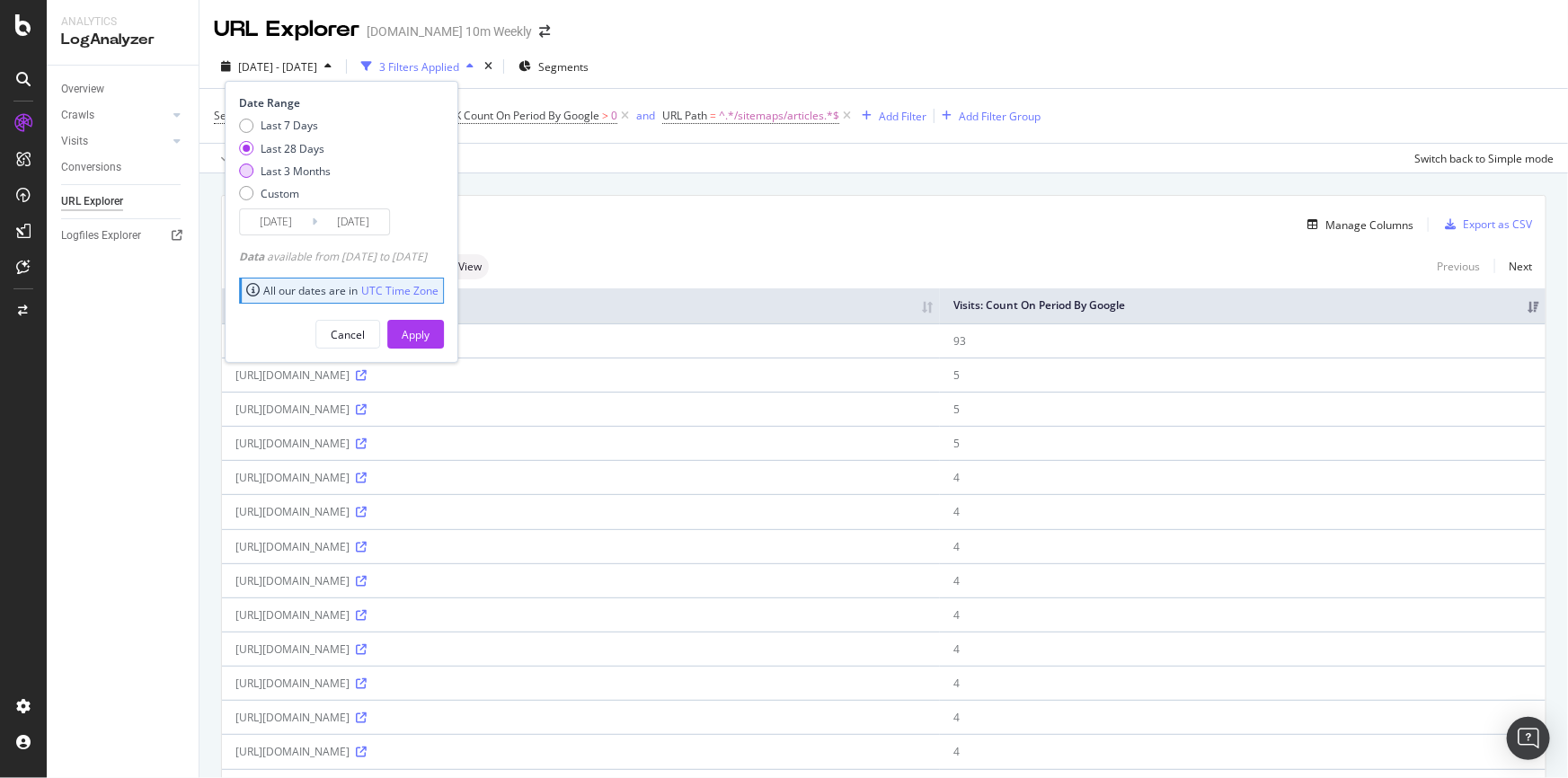
click at [302, 166] on div "Last 3 Months" at bounding box center [296, 171] width 70 height 15
type input "2025/06/29"
click at [430, 332] on div "Apply" at bounding box center [416, 334] width 28 height 15
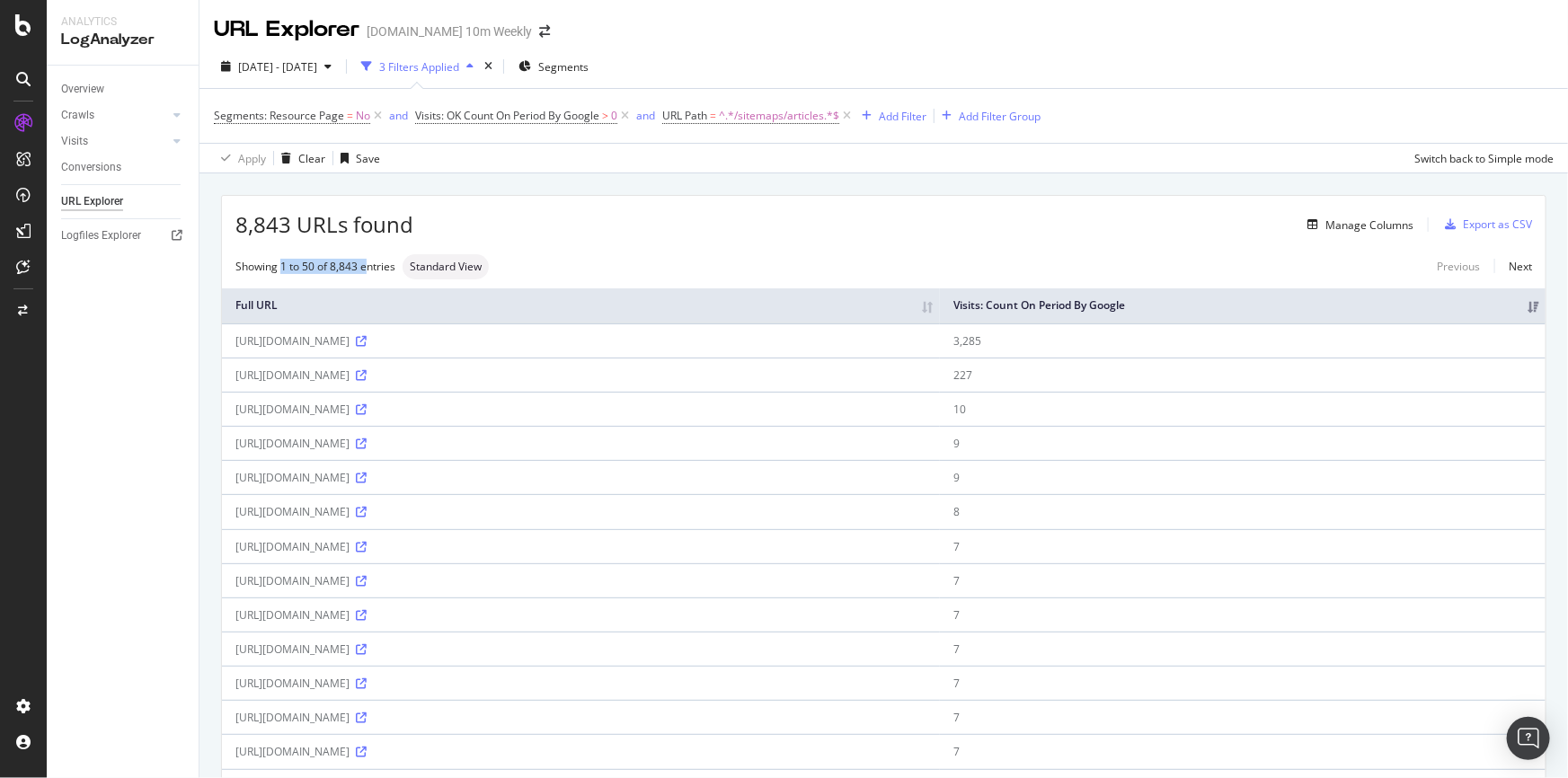
drag, startPoint x: 281, startPoint y: 267, endPoint x: 365, endPoint y: 271, distance: 84.1
click at [365, 271] on div "Showing 1 to 50 of 8,843 entries" at bounding box center [316, 267] width 160 height 15
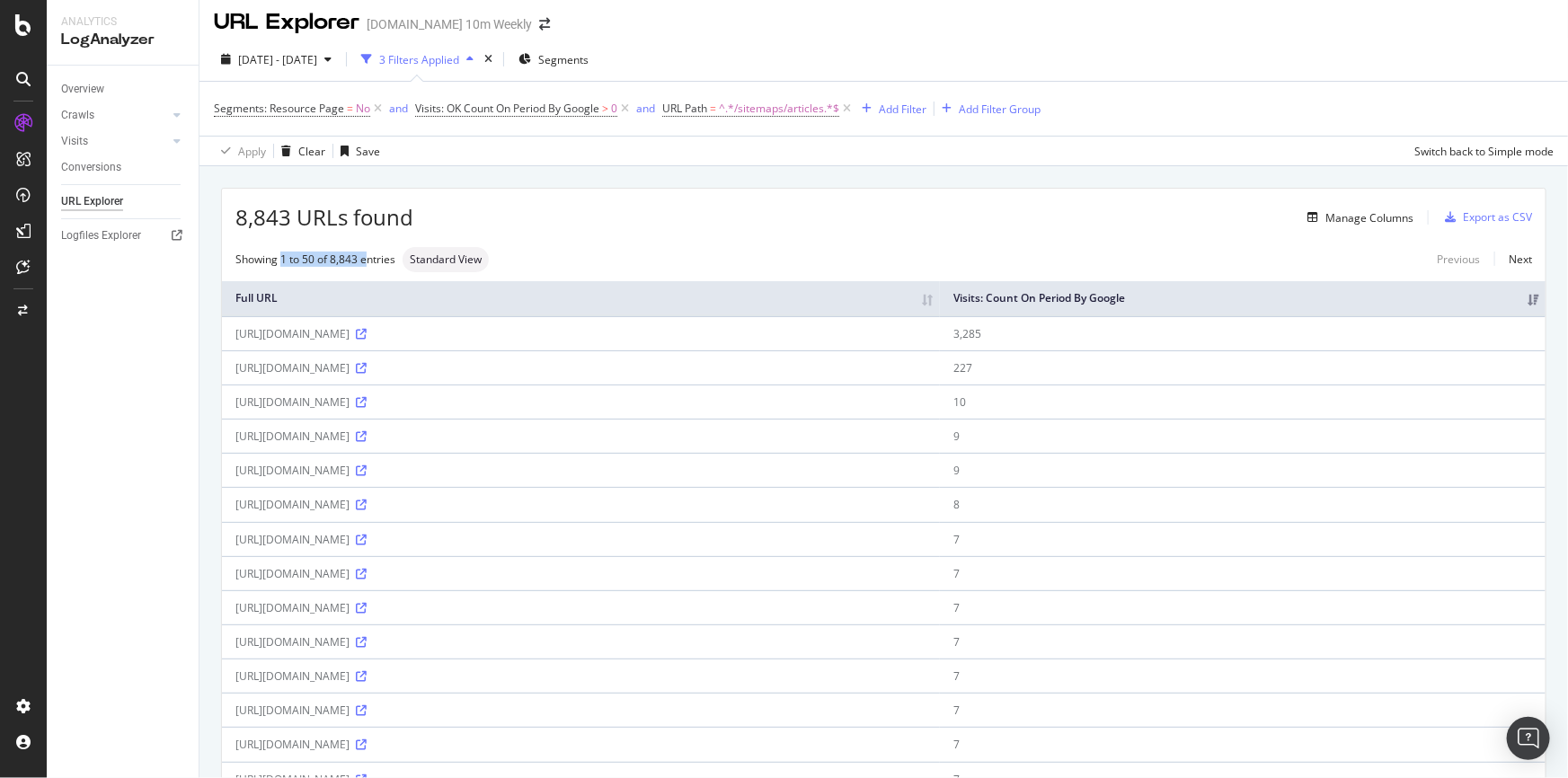
scroll to position [13, 0]
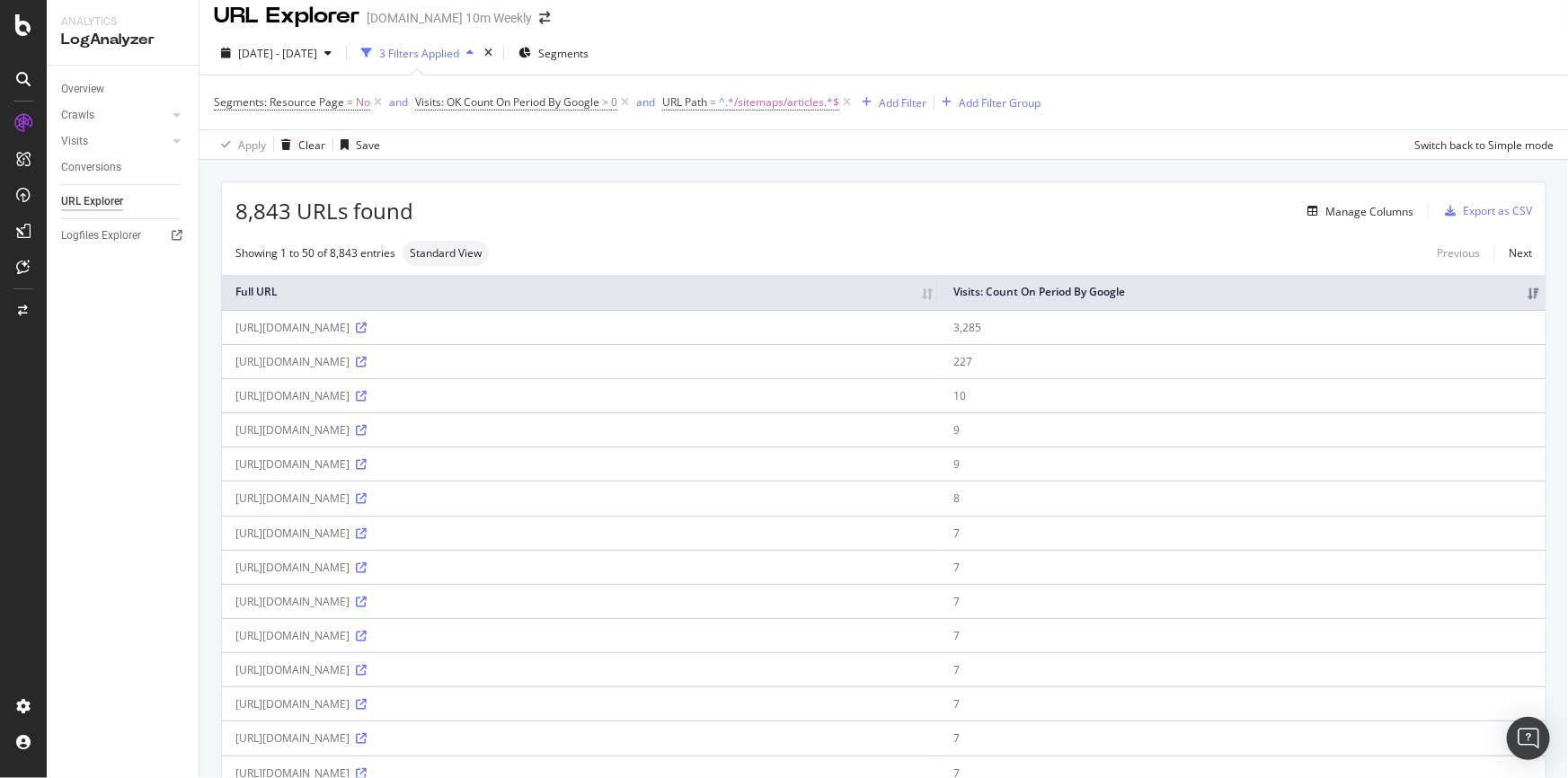
click at [465, 261] on div "Standard View" at bounding box center [446, 253] width 87 height 25
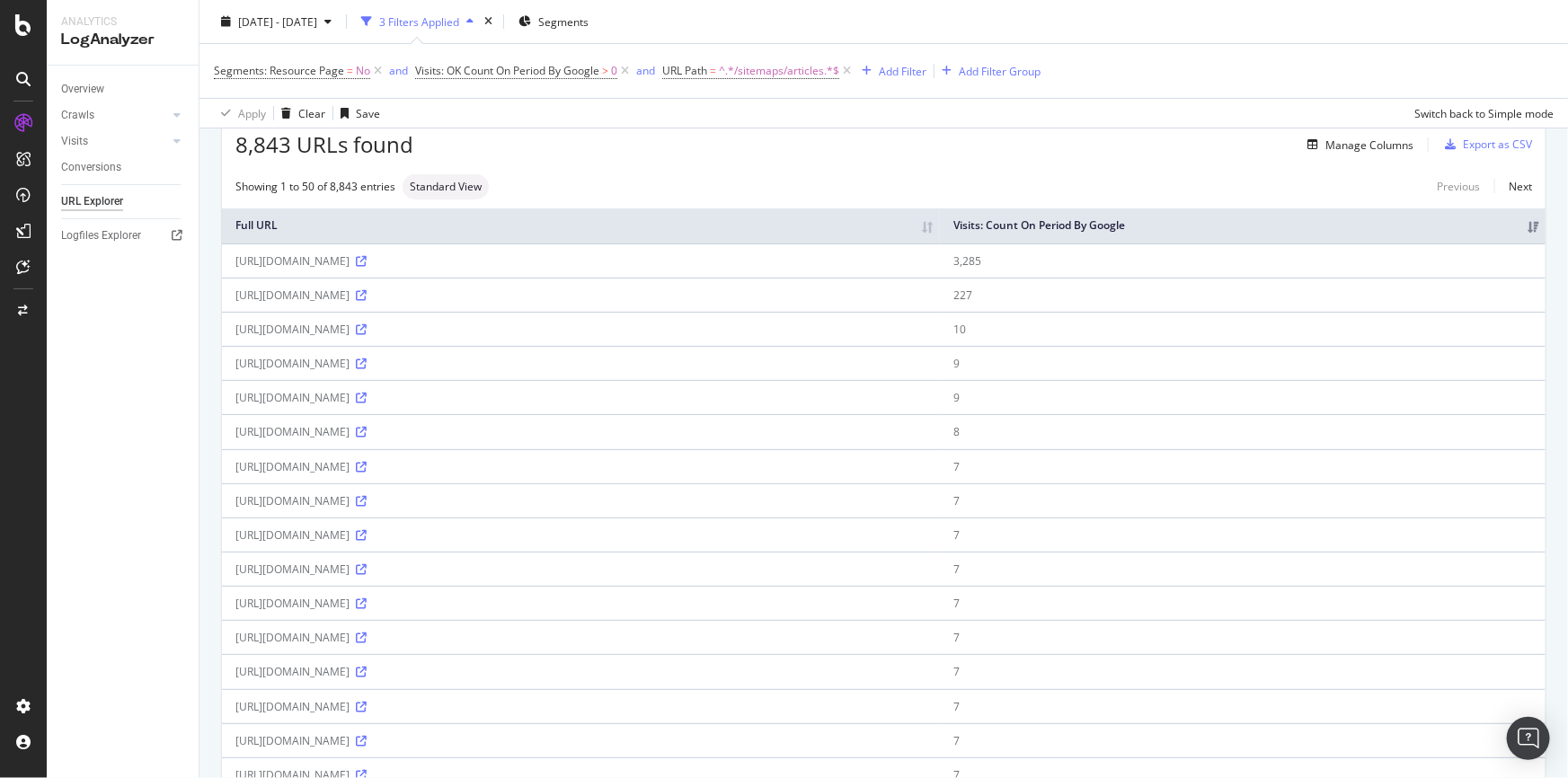
scroll to position [0, 0]
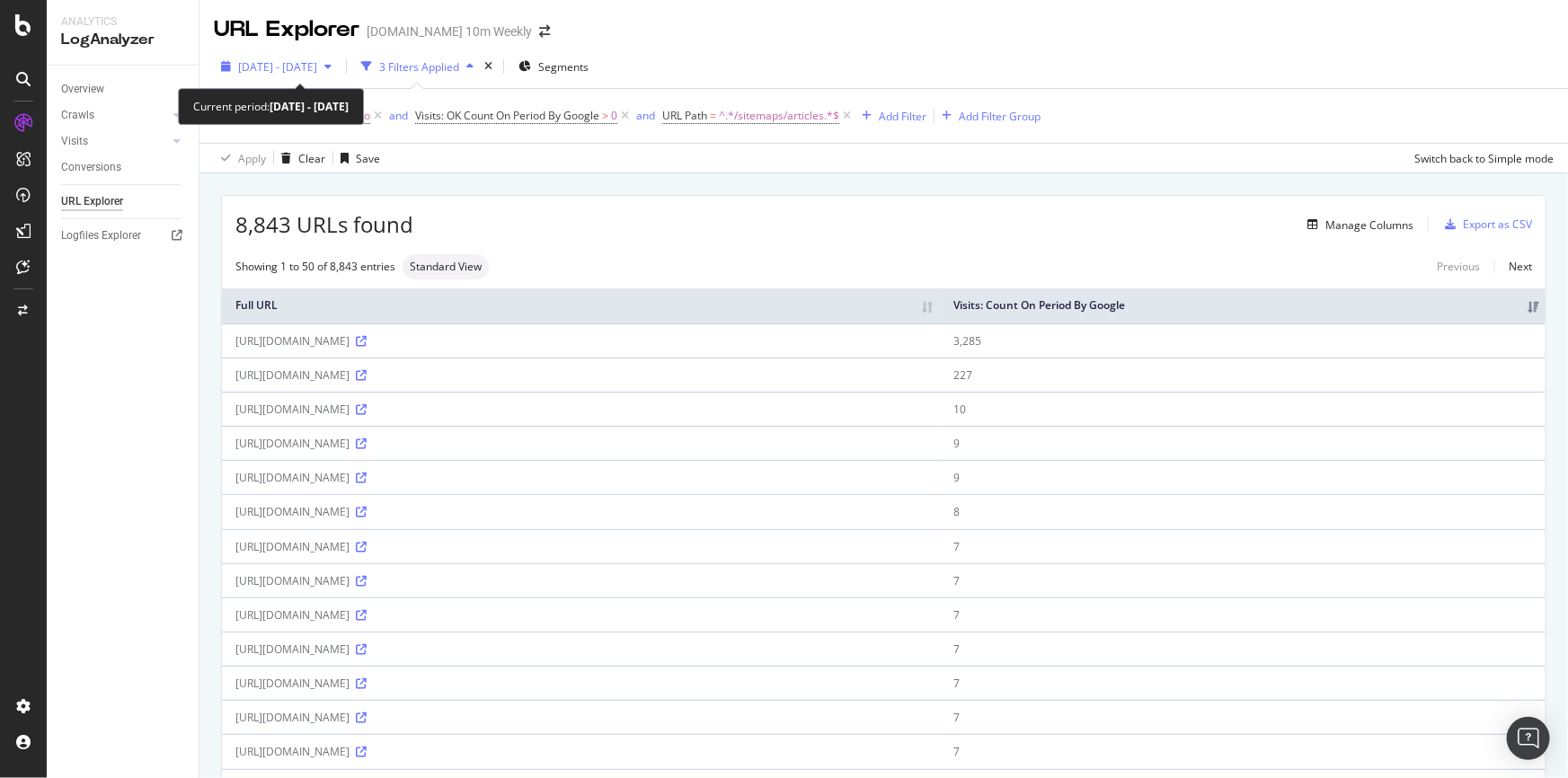
click at [318, 73] on div "2025 Jun. 29th - Sep. 28th" at bounding box center [278, 67] width 79 height 15
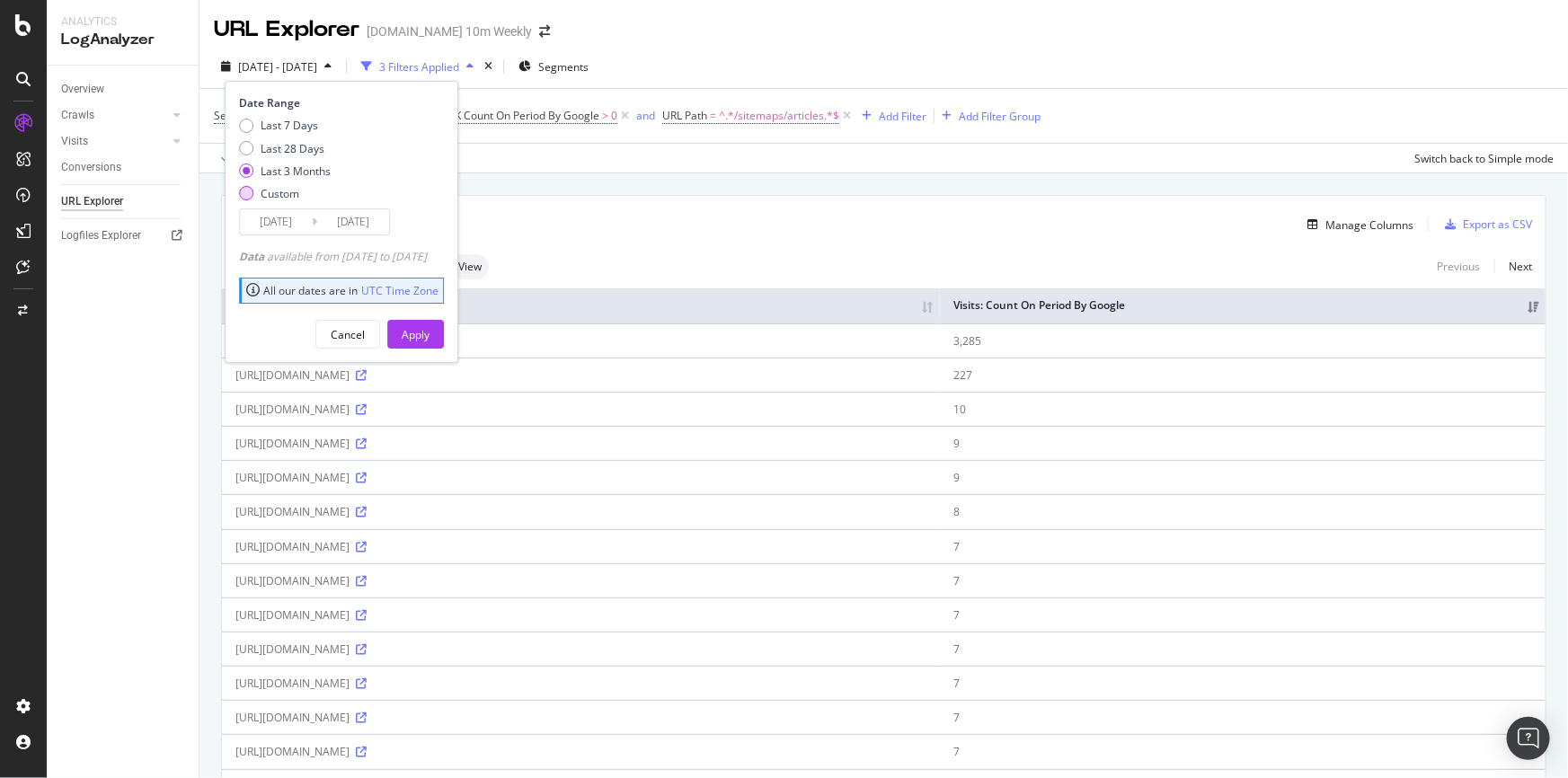
click at [258, 194] on div "Custom" at bounding box center [285, 193] width 91 height 15
click at [279, 173] on div "Last 3 Months" at bounding box center [296, 171] width 70 height 15
type input "2025/06/29"
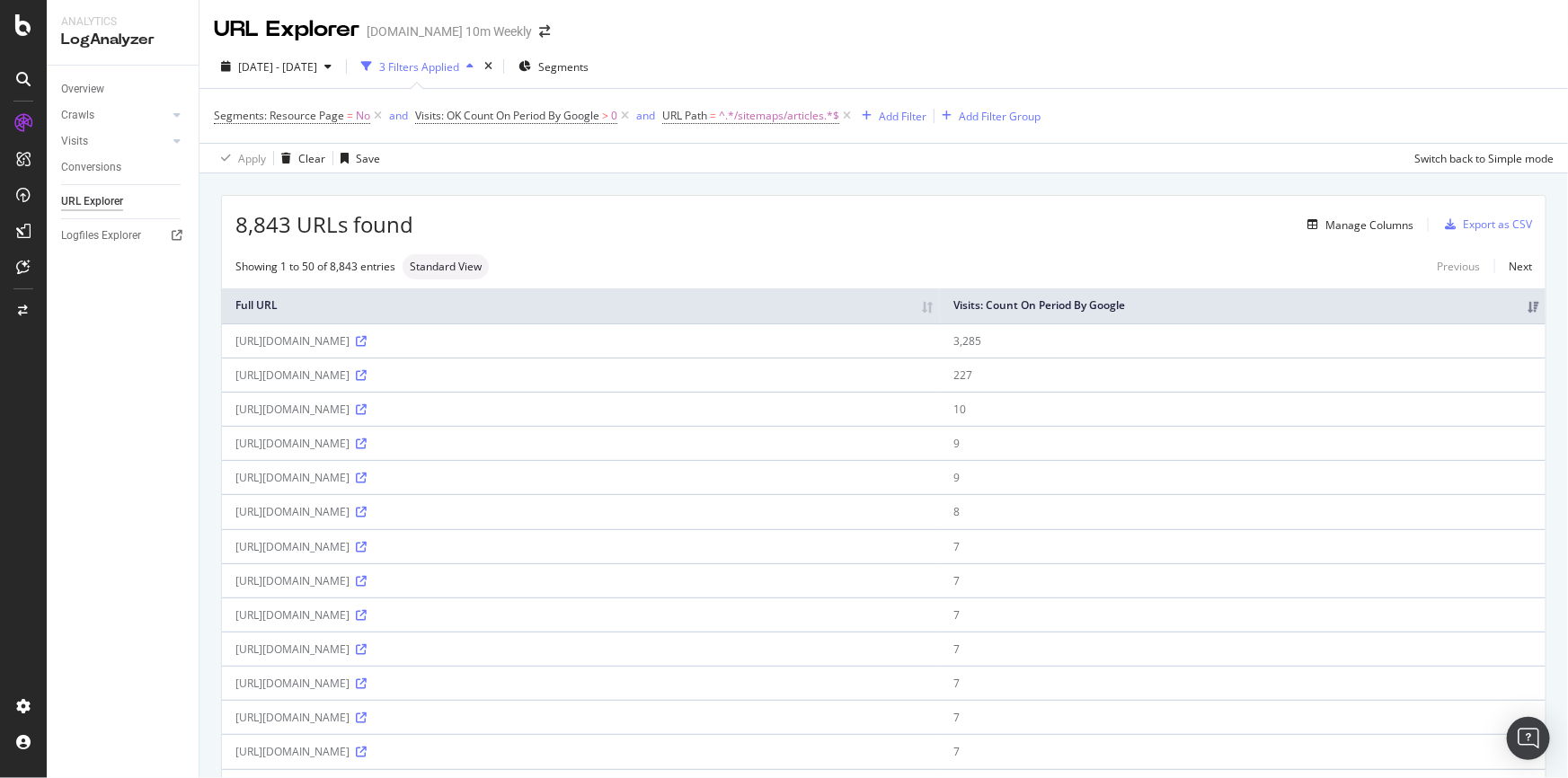
click at [161, 348] on div "Overview Crawls Daily Distribution Segments Distribution HTTP Codes Resources V…" at bounding box center [122, 422] width 152 height 712
click at [327, 109] on span "Segments: Resource Page" at bounding box center [279, 115] width 130 height 15
click at [145, 317] on div "Overview Crawls Daily Distribution Segments Distribution HTTP Codes Resources V…" at bounding box center [122, 422] width 152 height 712
click at [318, 70] on span "2025 Jun. 29th - Sep. 28th" at bounding box center [278, 67] width 79 height 15
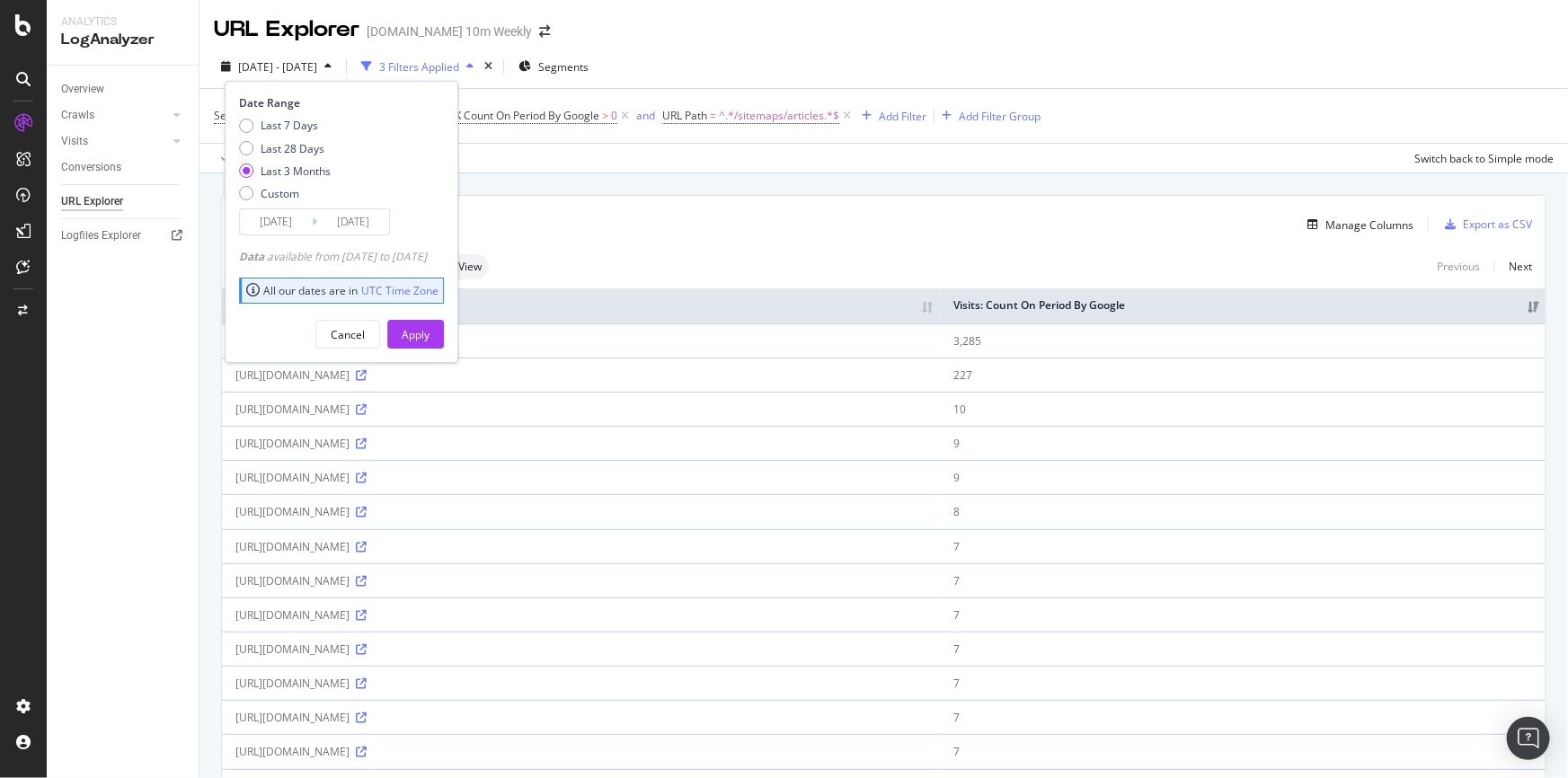
click at [101, 381] on div "Overview Crawls Daily Distribution Segments Distribution HTTP Codes Resources V…" at bounding box center [122, 422] width 152 height 712
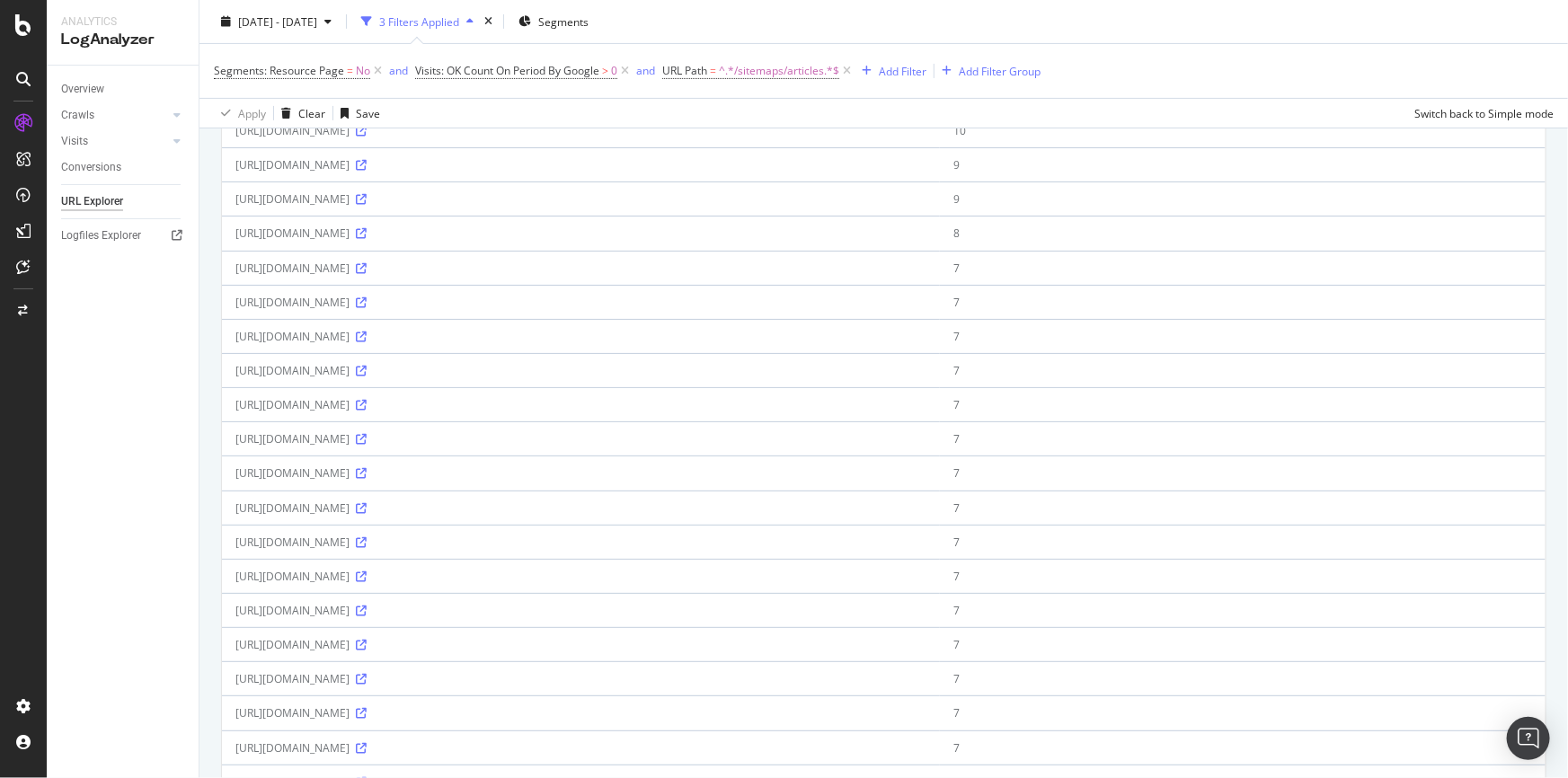
scroll to position [326, 0]
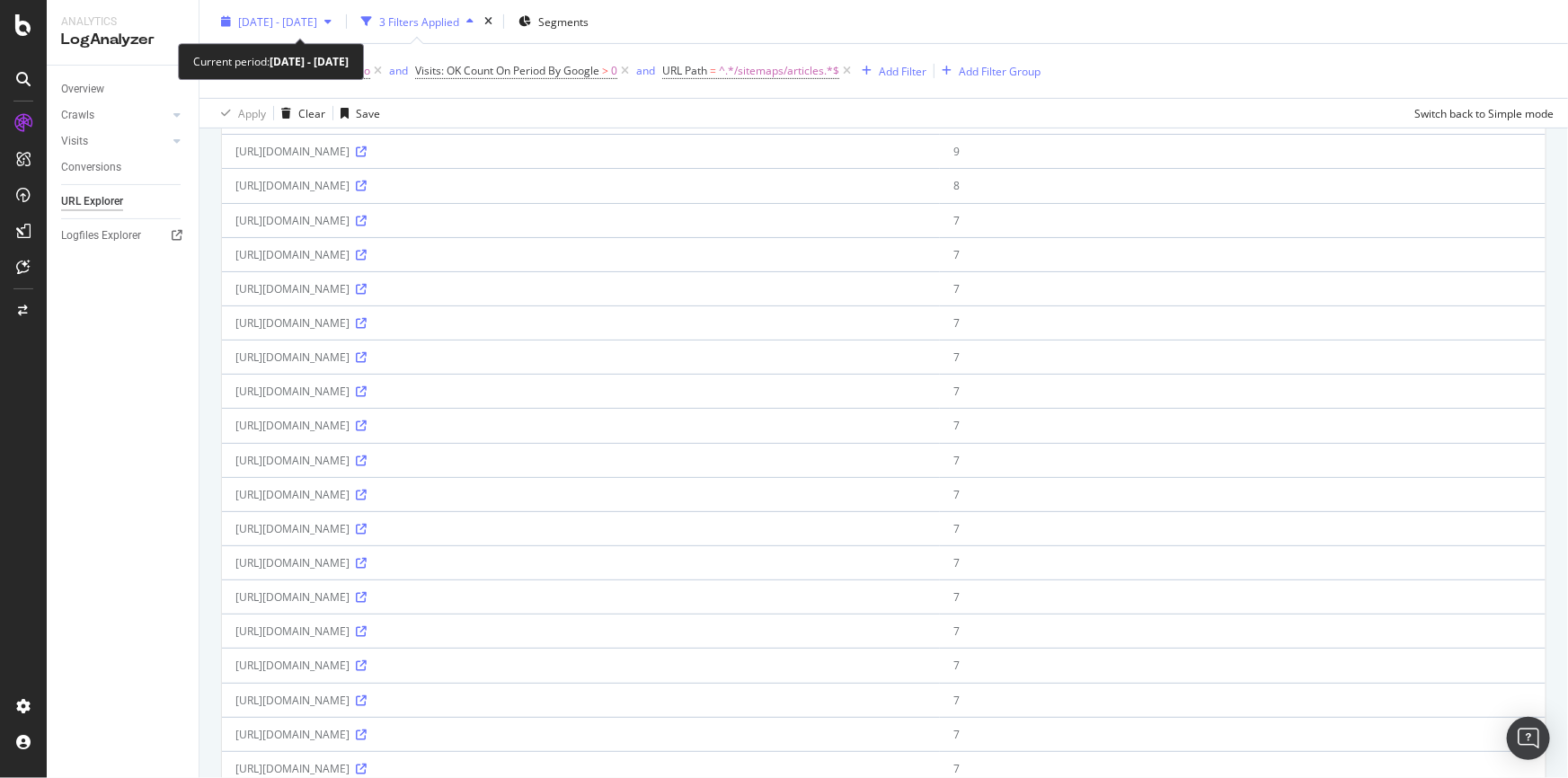
click at [318, 28] on div "2025 Jun. 29th - Sep. 28th" at bounding box center [278, 21] width 79 height 15
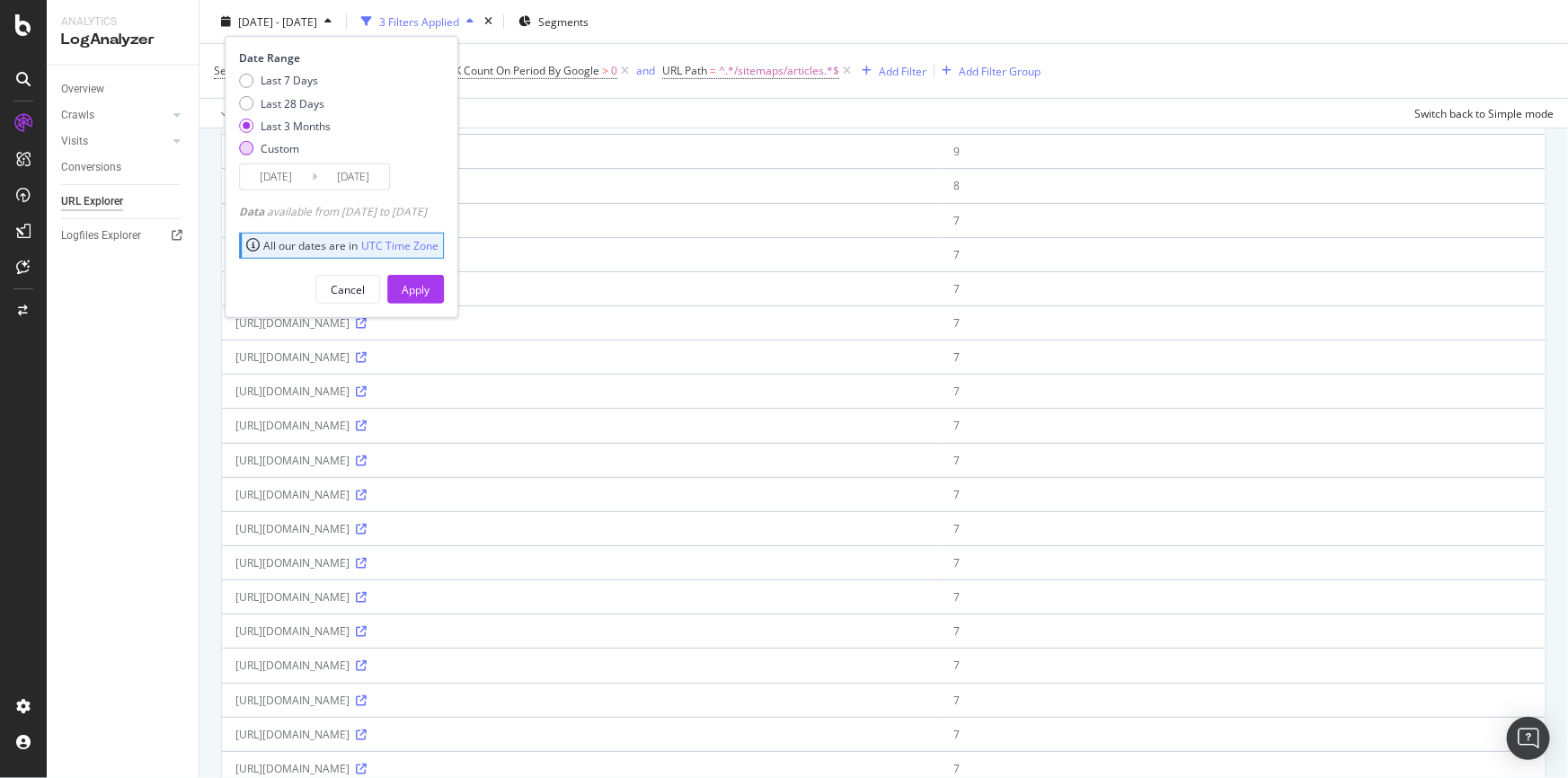
click at [296, 146] on div "Custom" at bounding box center [280, 149] width 39 height 15
click at [275, 172] on input "2025/09/01" at bounding box center [276, 176] width 72 height 25
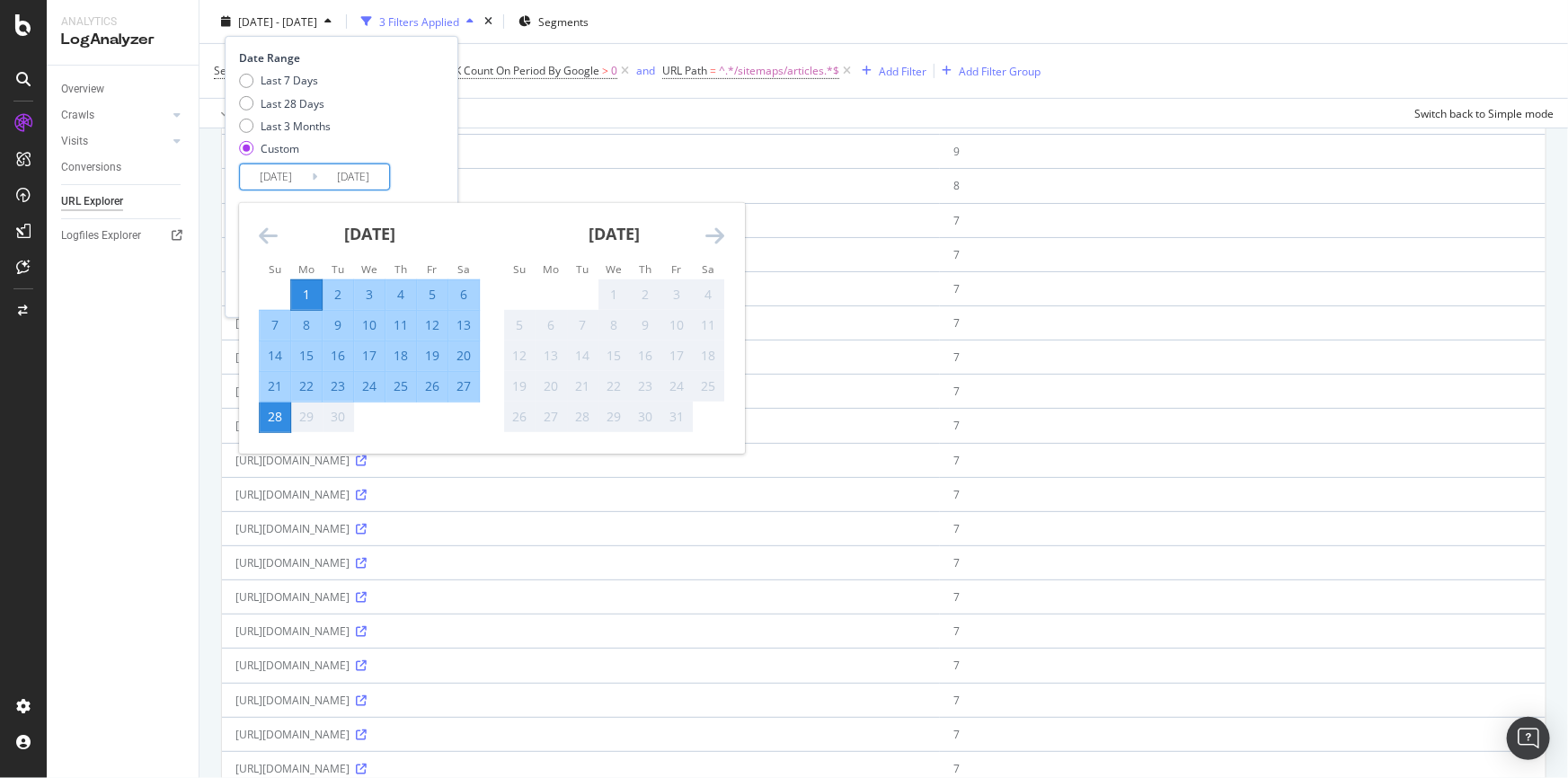
click at [261, 226] on icon "Move backward to switch to the previous month." at bounding box center [269, 235] width 19 height 22
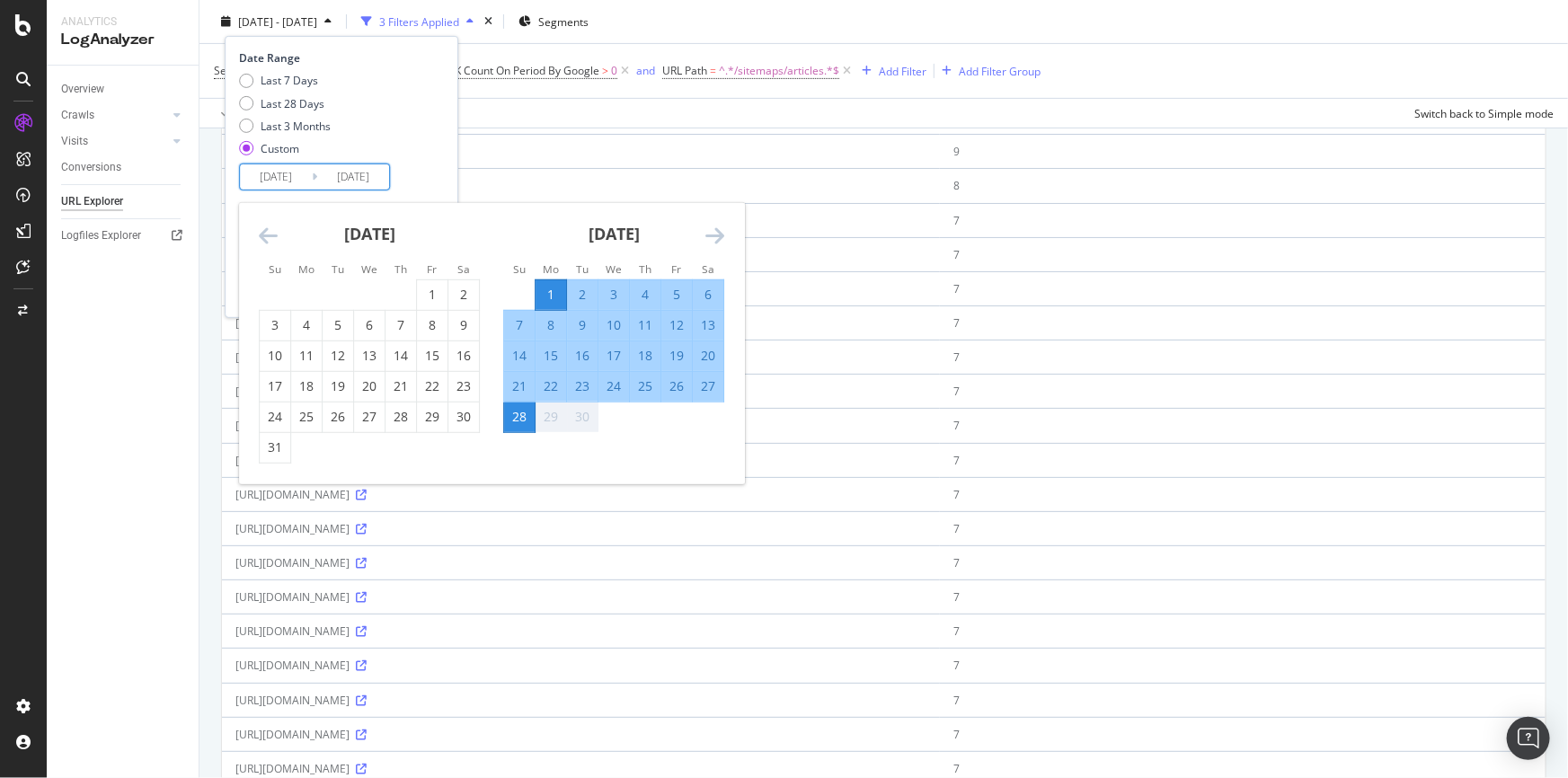
click at [261, 226] on icon "Move backward to switch to the previous month." at bounding box center [269, 235] width 19 height 22
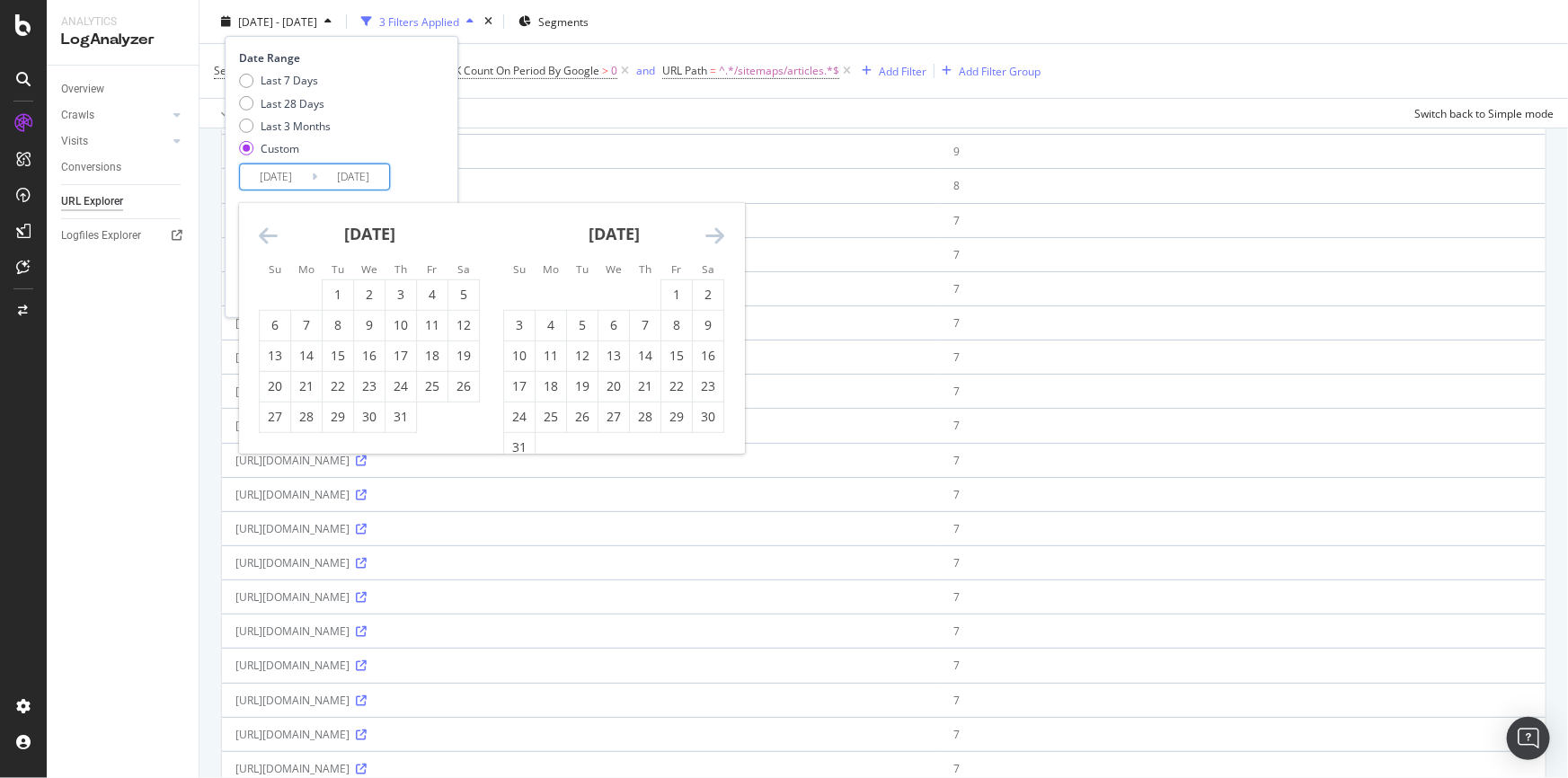
click at [261, 226] on icon "Move backward to switch to the previous month." at bounding box center [269, 235] width 19 height 22
click at [260, 226] on icon "Move backward to switch to the previous month." at bounding box center [269, 235] width 19 height 22
click at [259, 224] on icon "Move backward to switch to the previous month." at bounding box center [269, 235] width 19 height 22
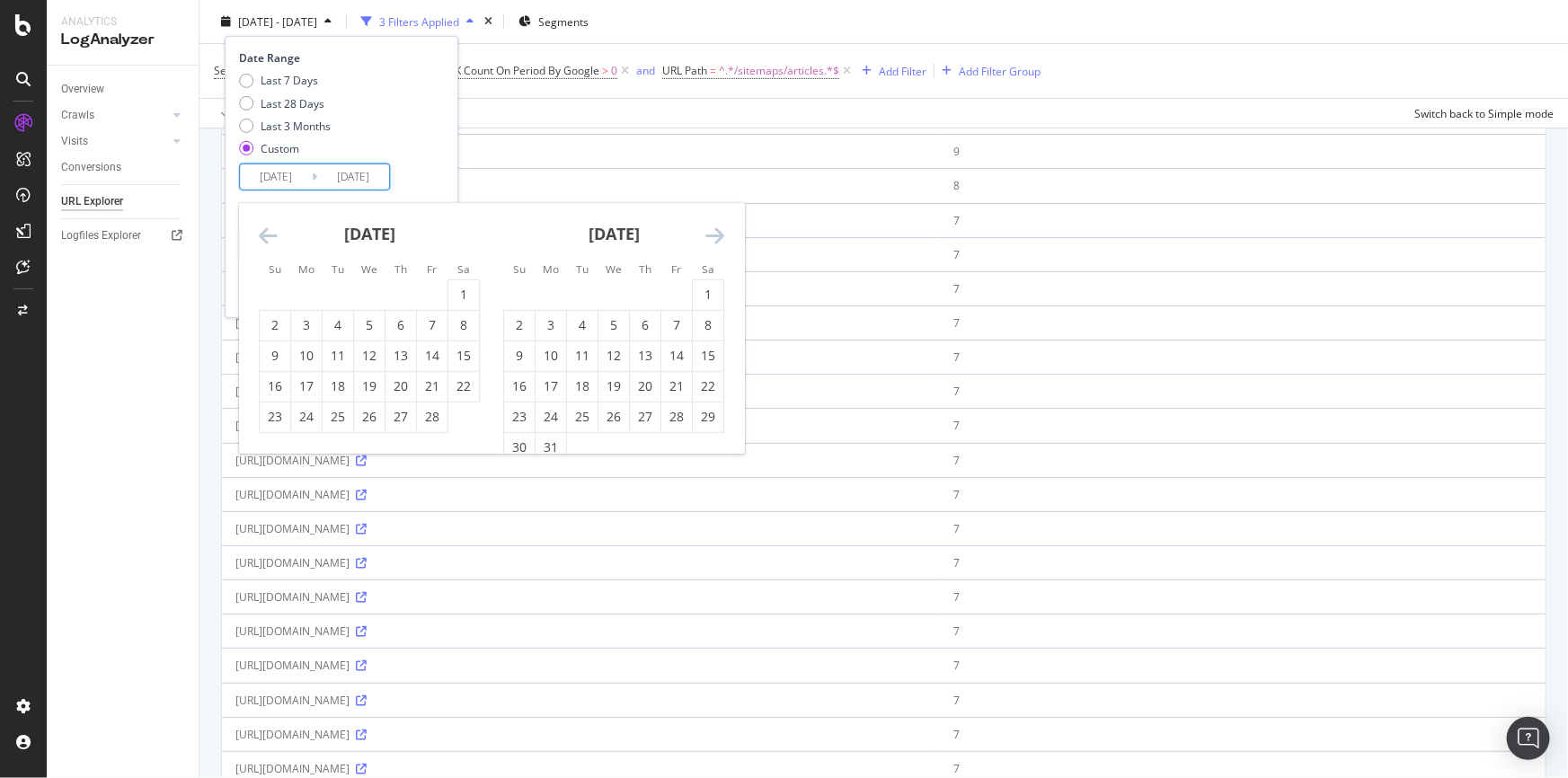
click at [259, 224] on icon "Move backward to switch to the previous month." at bounding box center [269, 235] width 19 height 22
click at [255, 223] on div "January 2025 1 2 3 4 5 6 7 8 9 10 11 12 13 14 15 16 17 18 19 20 21 22 23 24 25 …" at bounding box center [368, 317] width 244 height 230
click at [358, 285] on div "1" at bounding box center [369, 294] width 30 height 18
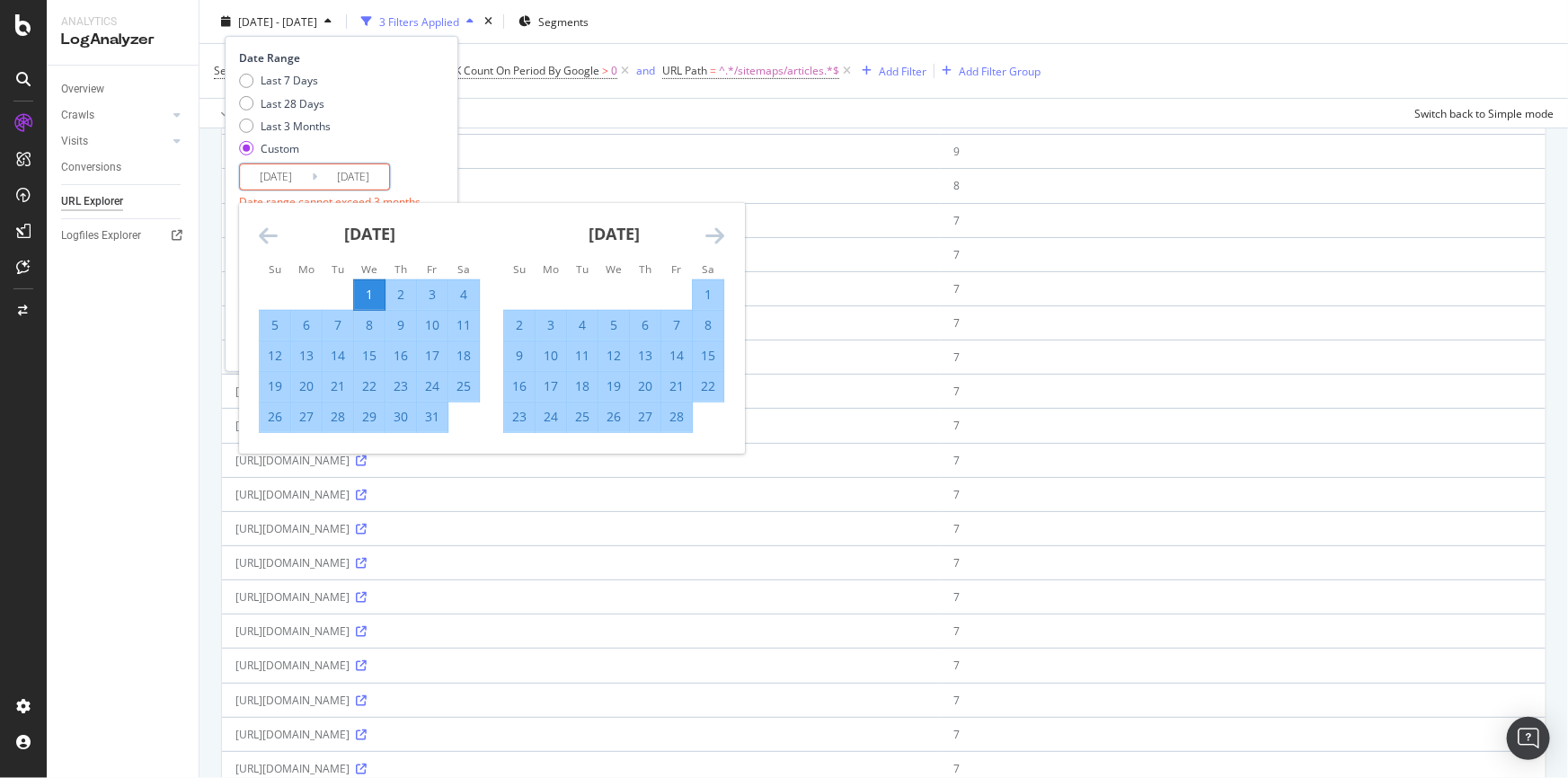
click at [427, 184] on div "Date Range Last 7 Days Last 28 Days Last 3 Months Custom 2025/01/01 Navigate fo…" at bounding box center [339, 146] width 201 height 193
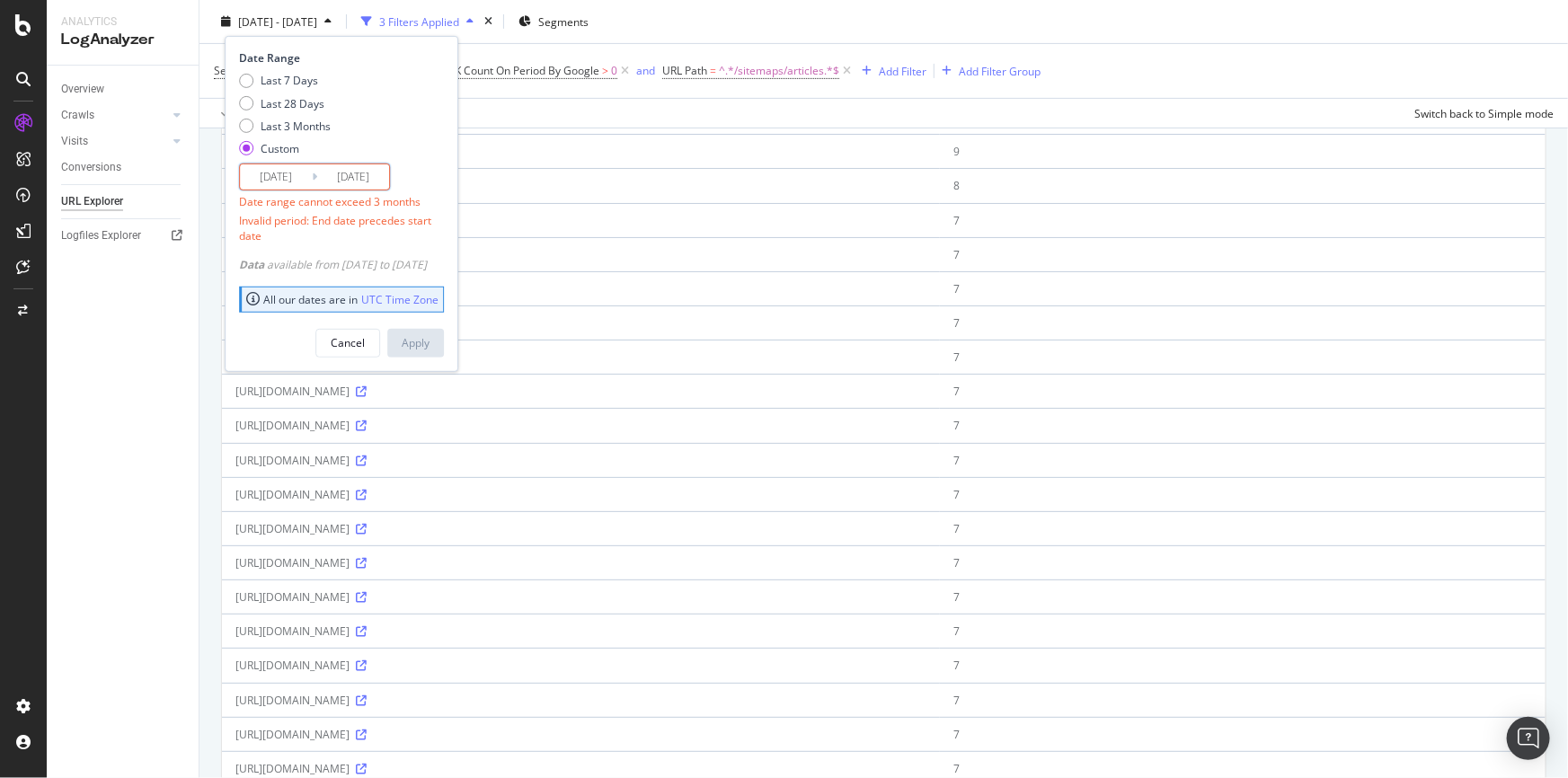
click at [274, 177] on input "2025/01/01" at bounding box center [276, 176] width 72 height 25
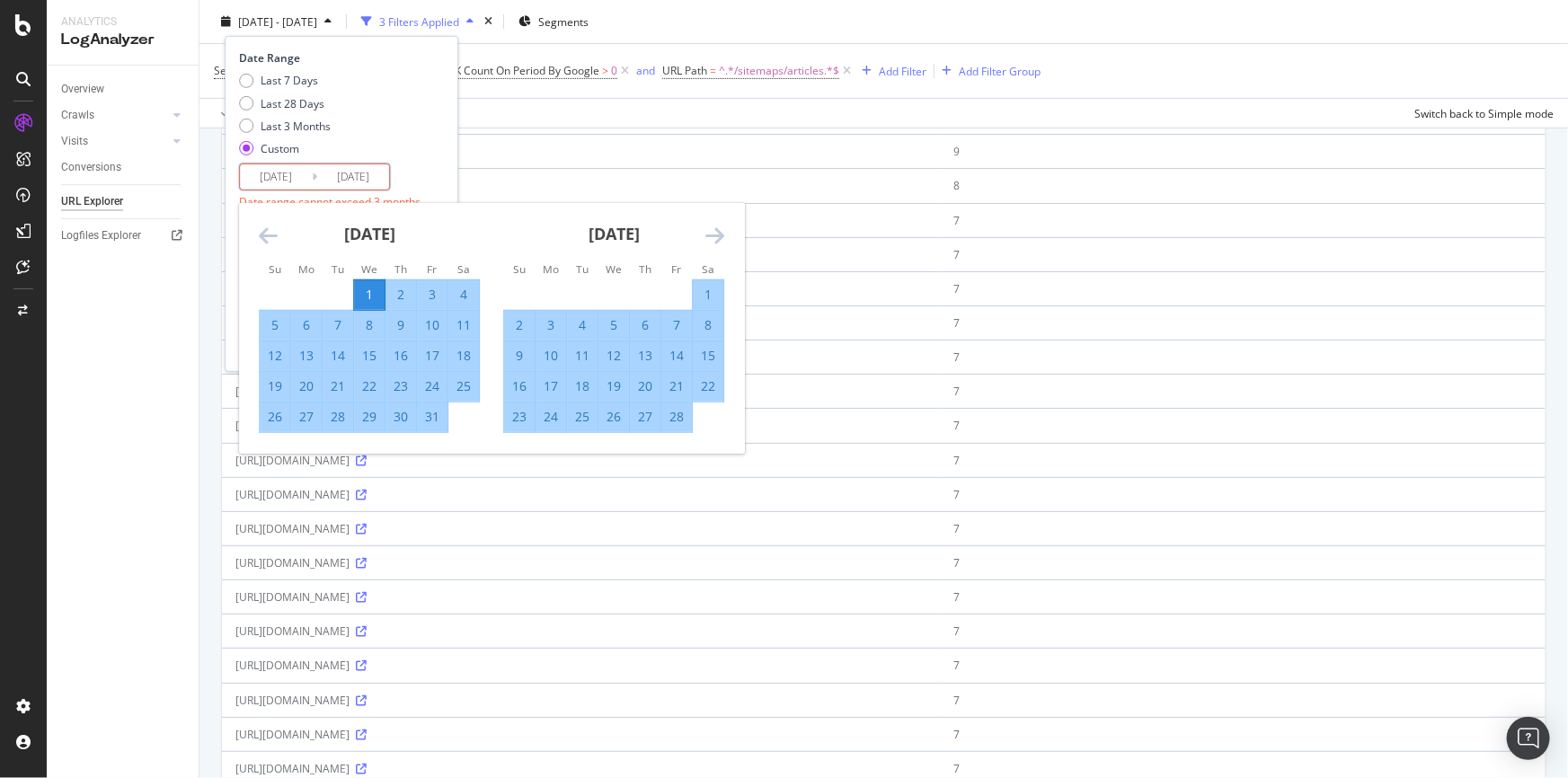
click at [421, 179] on div "Date Range Last 7 Days Last 28 Days Last 3 Months Custom 2025/01/01 Navigate fo…" at bounding box center [339, 146] width 201 height 193
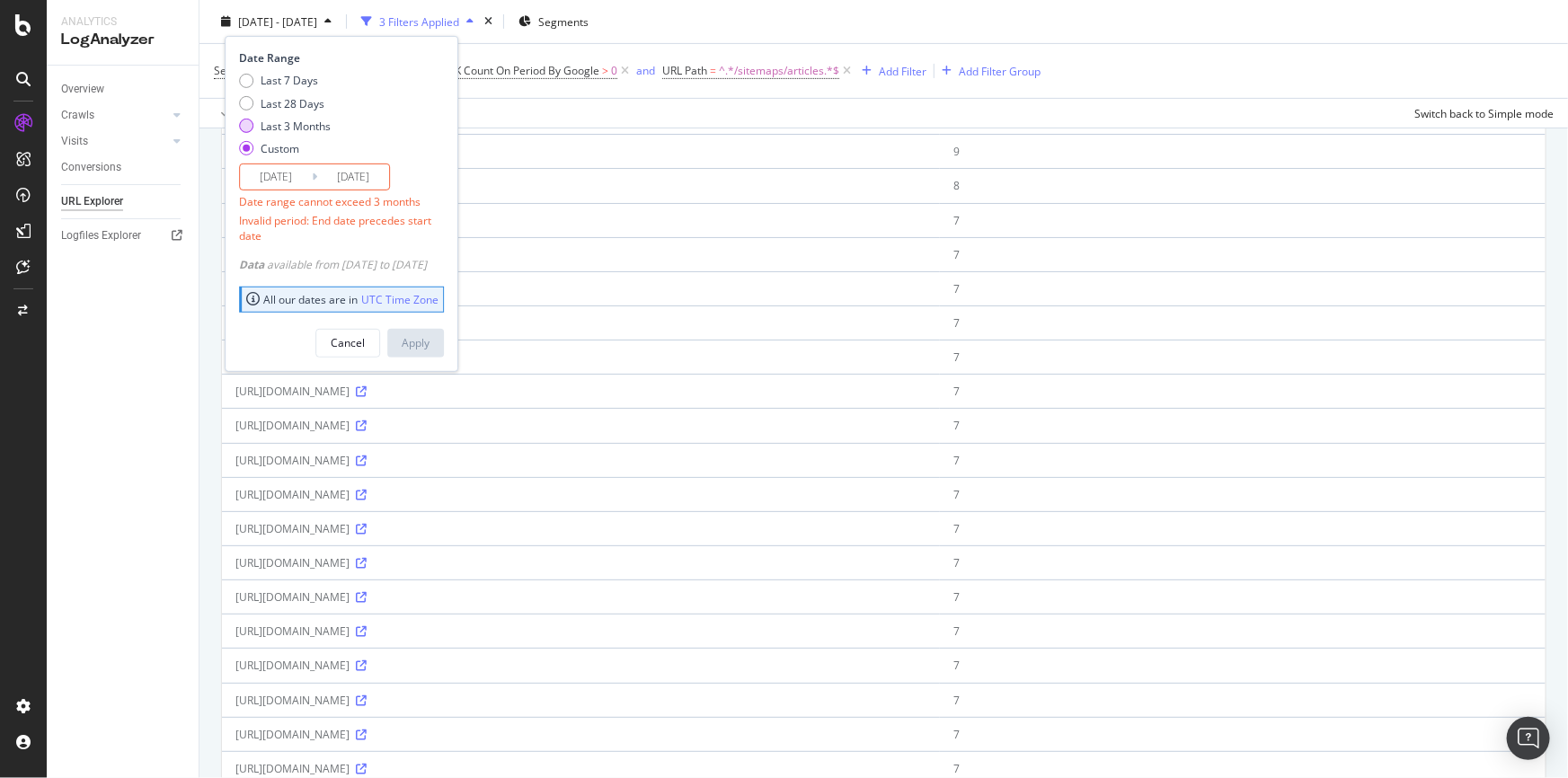
click at [294, 128] on div "Last 3 Months" at bounding box center [296, 125] width 70 height 15
type input "2025/06/29"
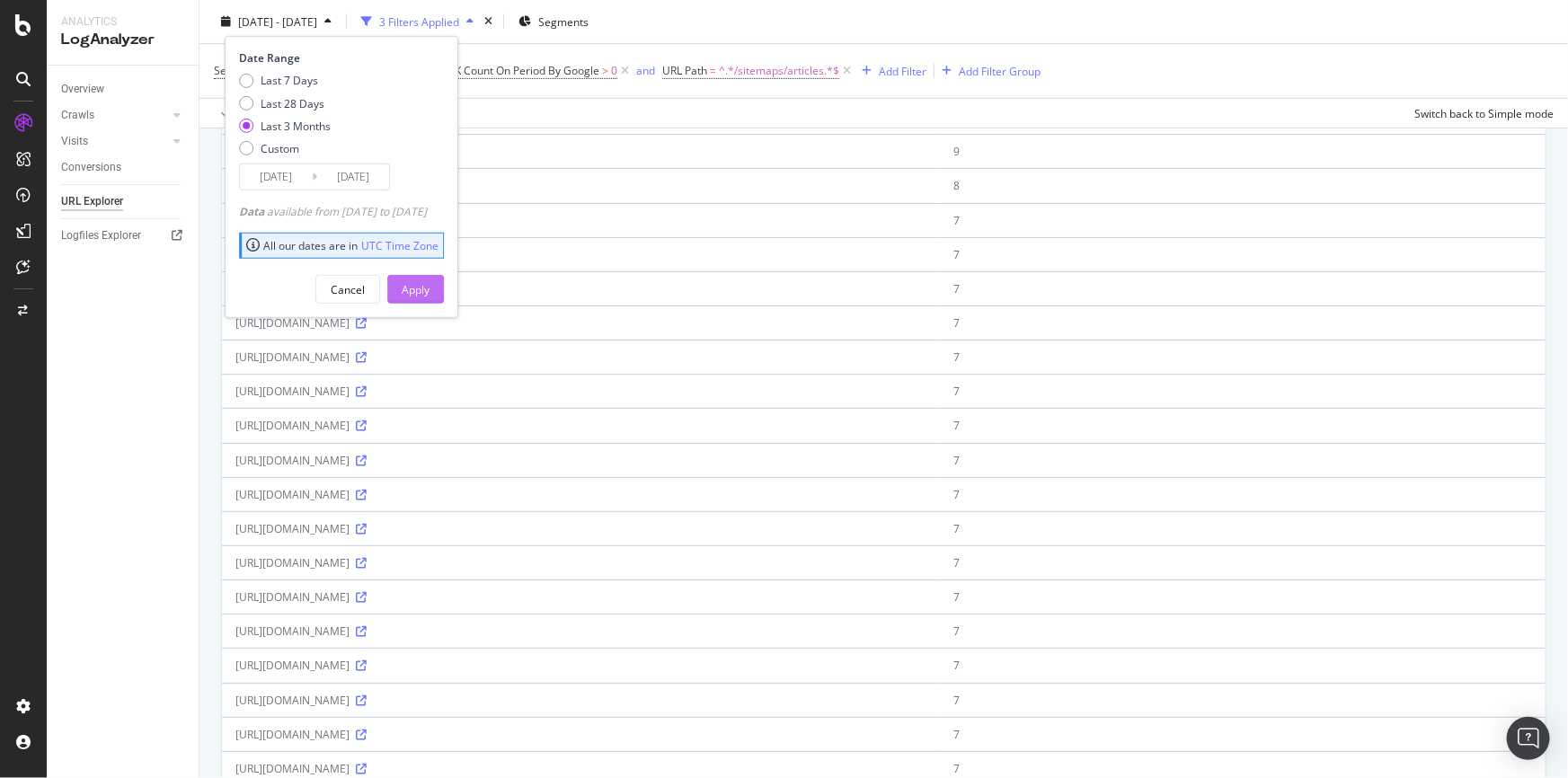
click at [430, 294] on div "Apply" at bounding box center [416, 288] width 28 height 15
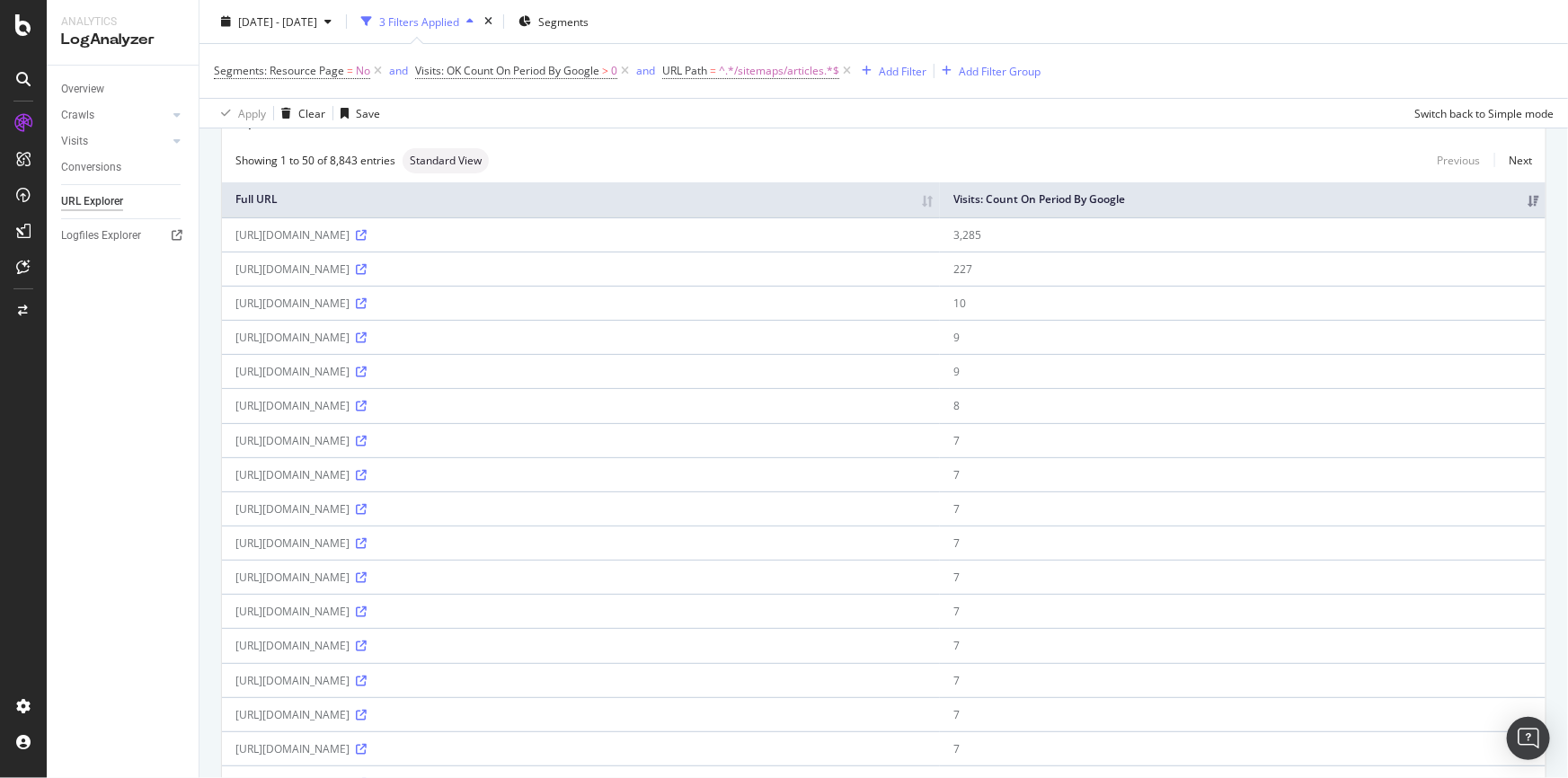
scroll to position [0, 0]
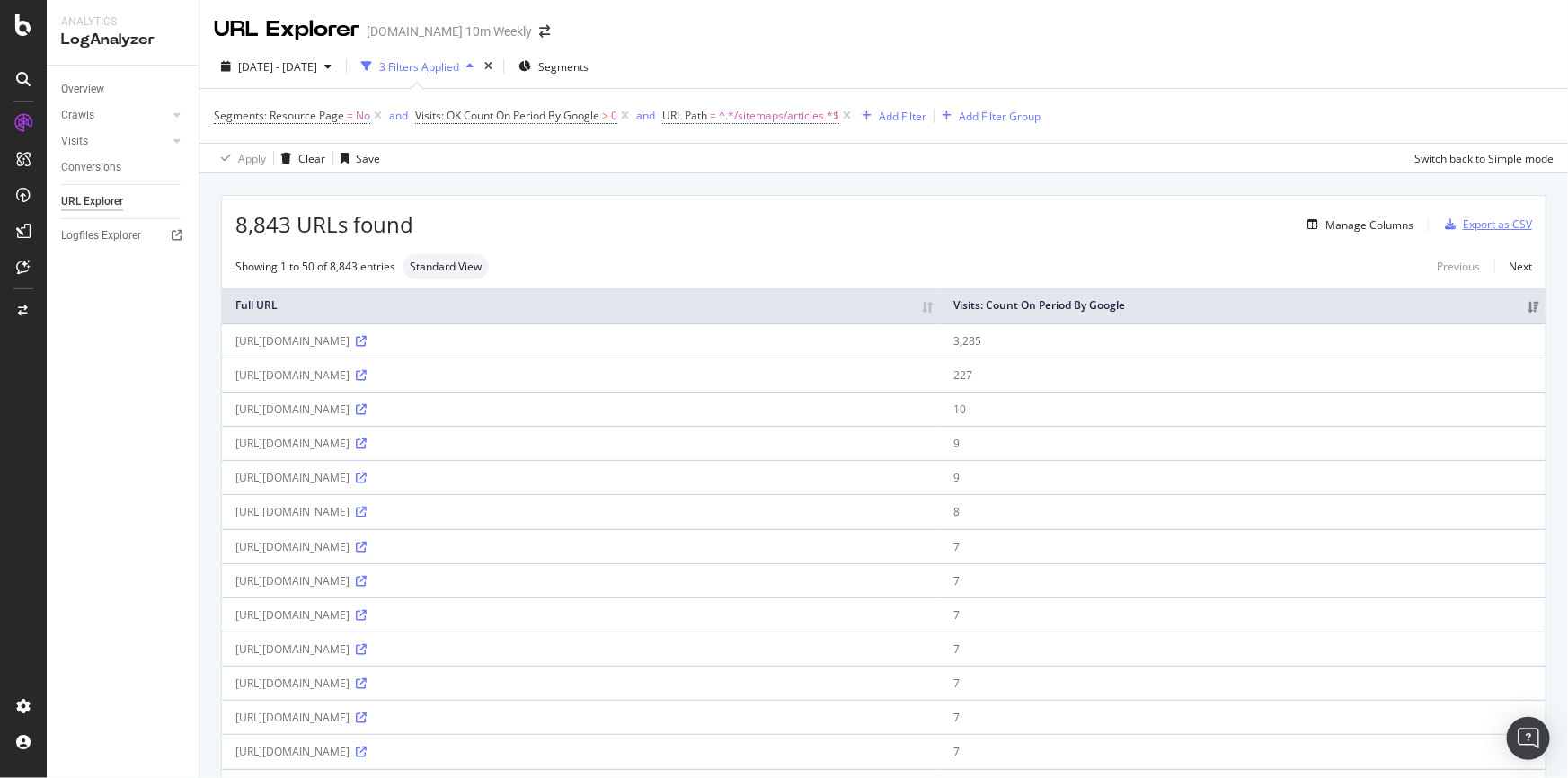
click at [1508, 220] on div "Export as CSV" at bounding box center [1496, 224] width 69 height 15
click at [1483, 222] on div "Export as CSV" at bounding box center [1496, 224] width 69 height 15
click at [1445, 222] on icon "button" at bounding box center [1449, 224] width 10 height 10
click at [1508, 220] on div "Export as CSV" at bounding box center [1496, 224] width 69 height 15
click at [1504, 222] on div "Export as CSV" at bounding box center [1496, 224] width 69 height 15
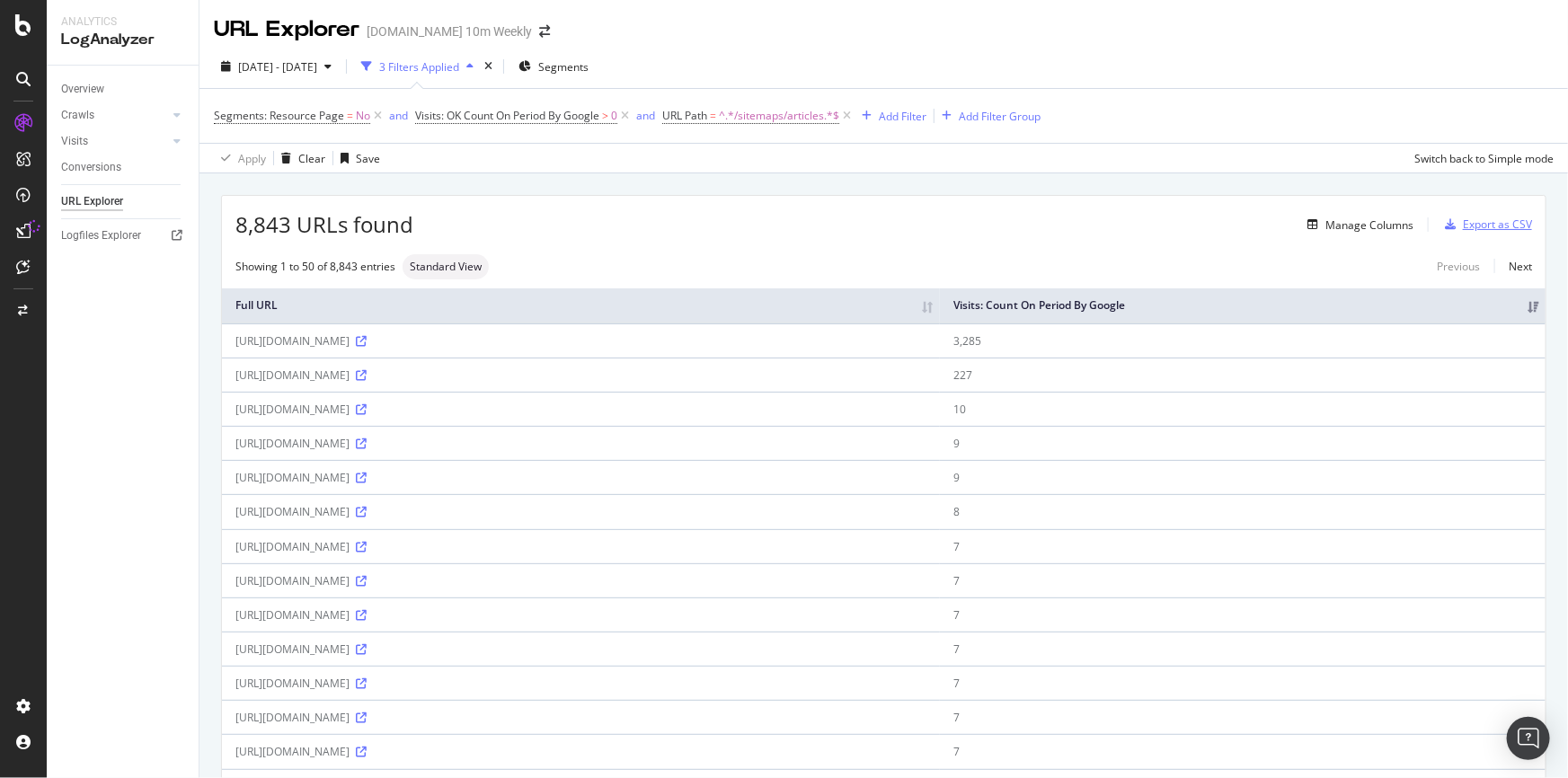
click at [1500, 226] on div "Export as CSV" at bounding box center [1496, 224] width 69 height 15
click at [1493, 223] on div "Export as CSV" at bounding box center [1496, 224] width 69 height 15
click at [1496, 219] on div "Export as CSV" at bounding box center [1496, 224] width 69 height 15
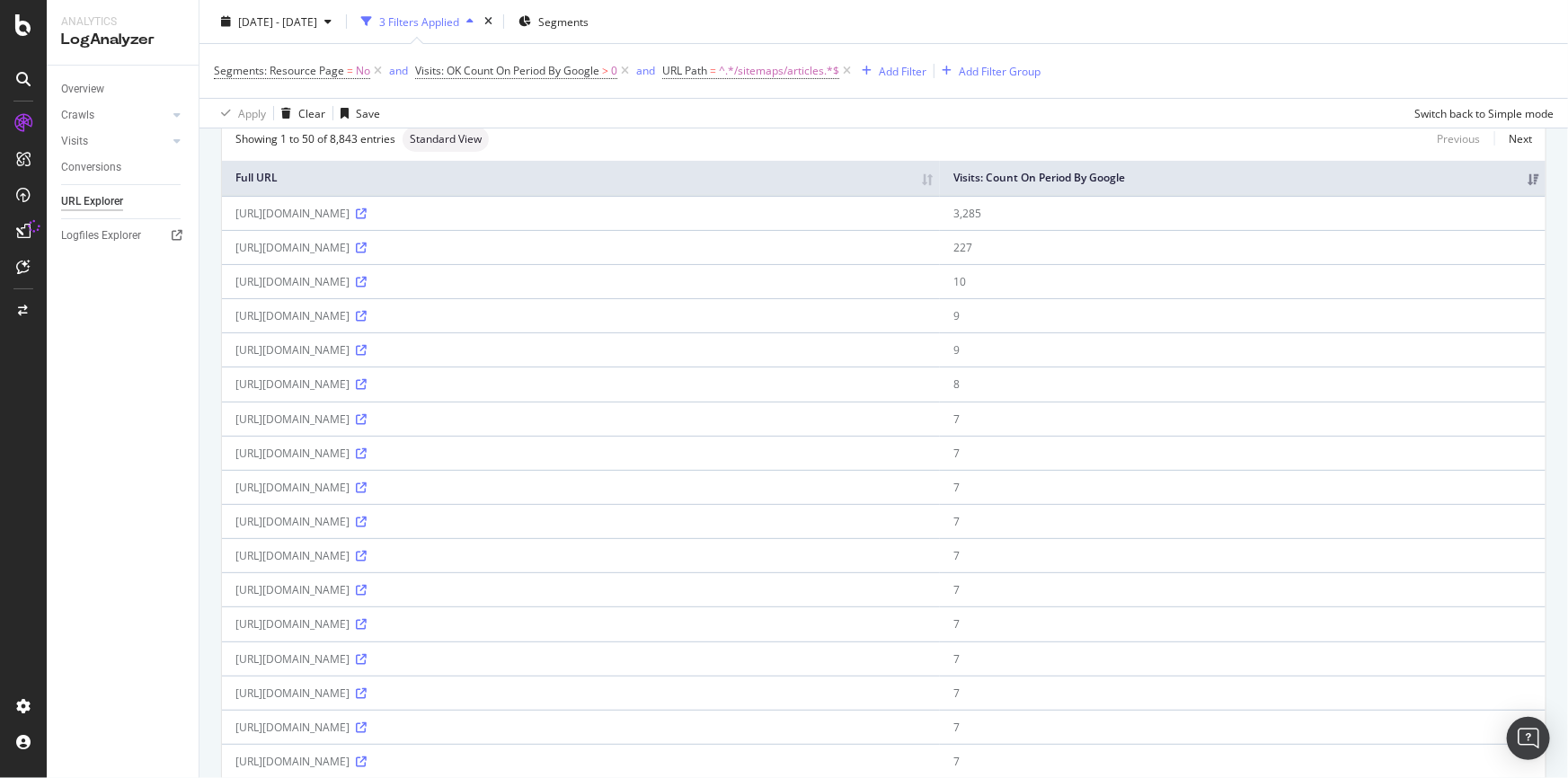
scroll to position [163, 0]
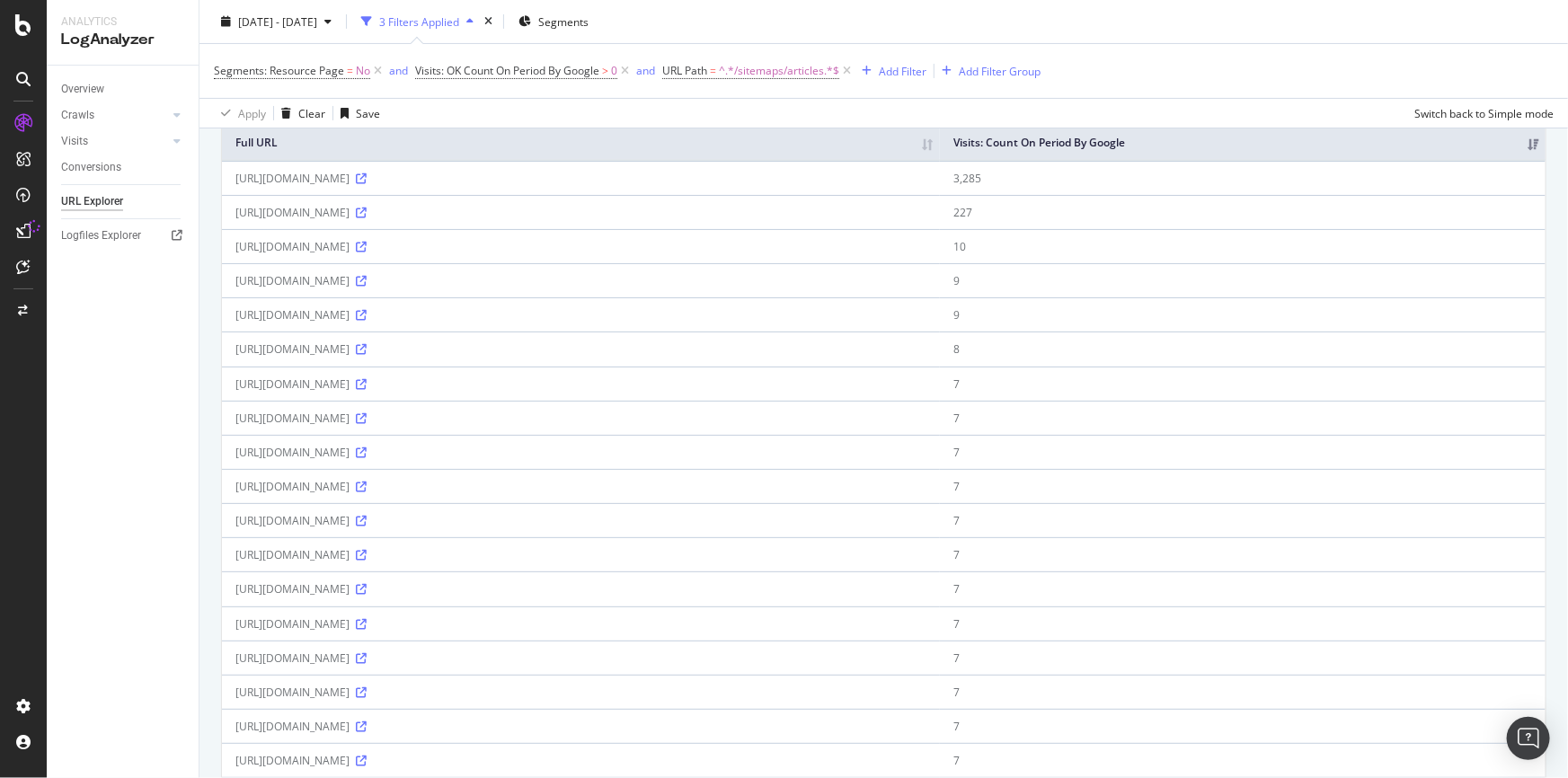
click at [451, 154] on th "Full URL" at bounding box center [581, 142] width 718 height 35
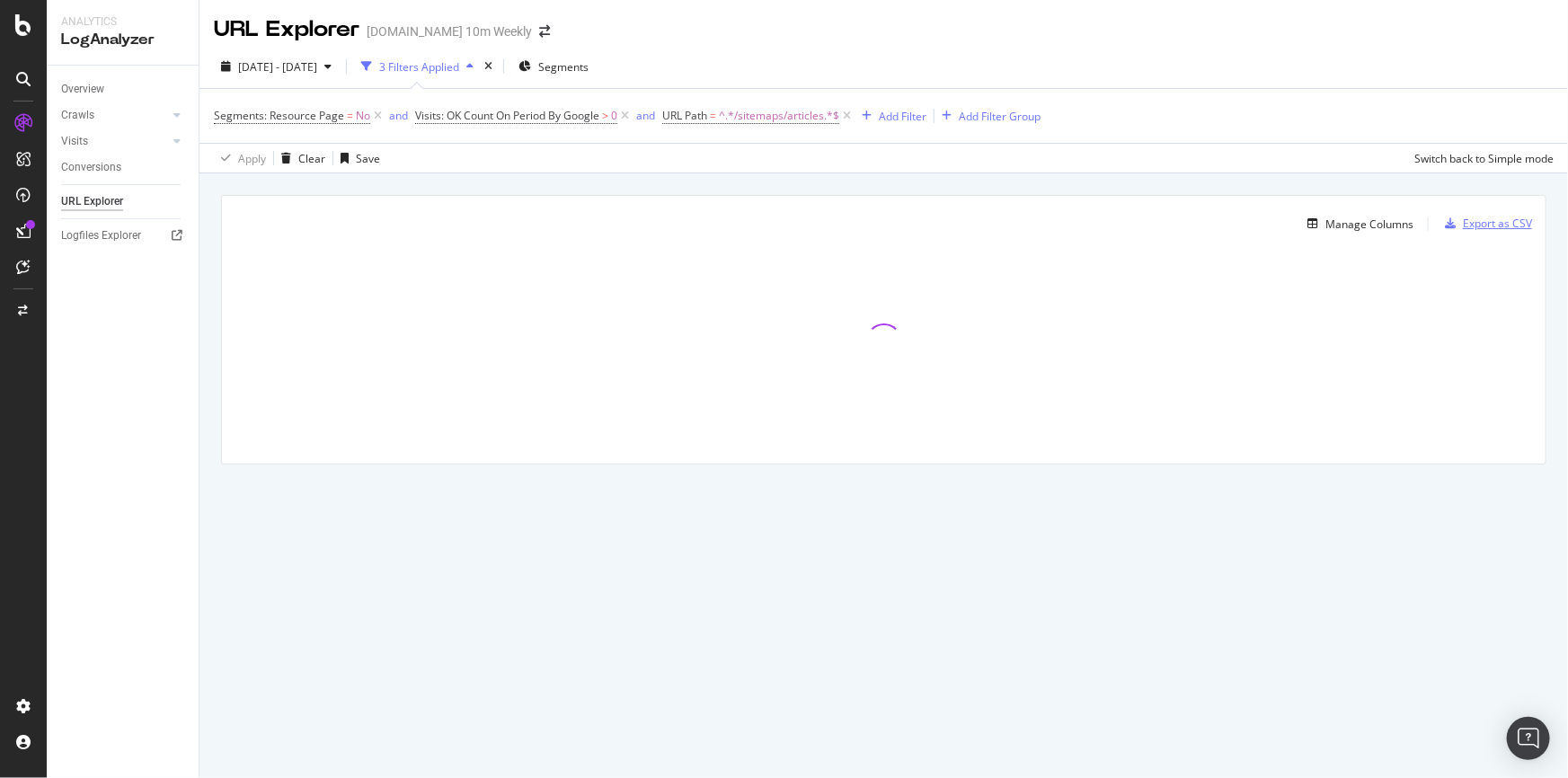
click at [1480, 227] on div "Export as CSV" at bounding box center [1496, 223] width 69 height 15
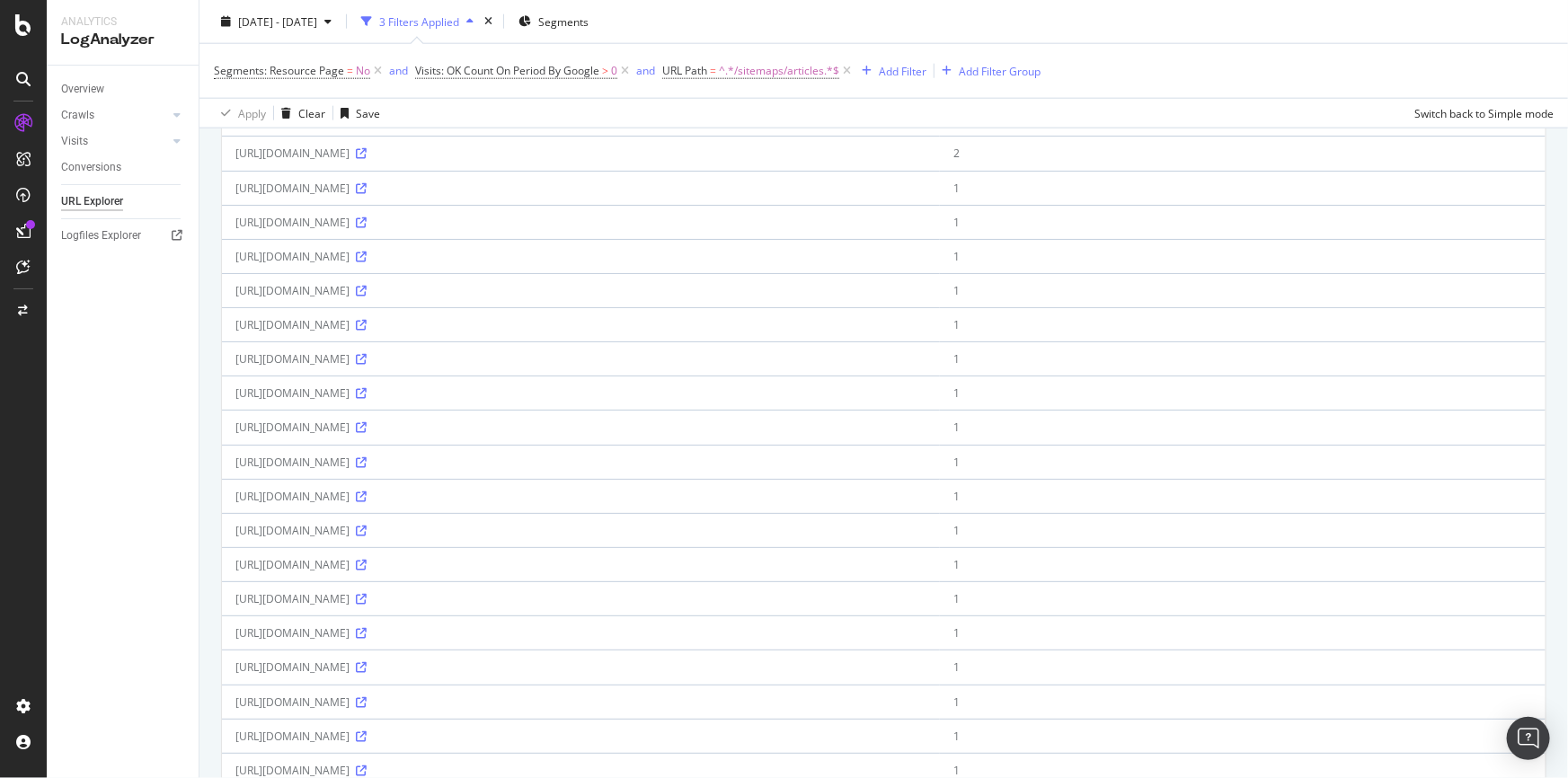
scroll to position [1350, 0]
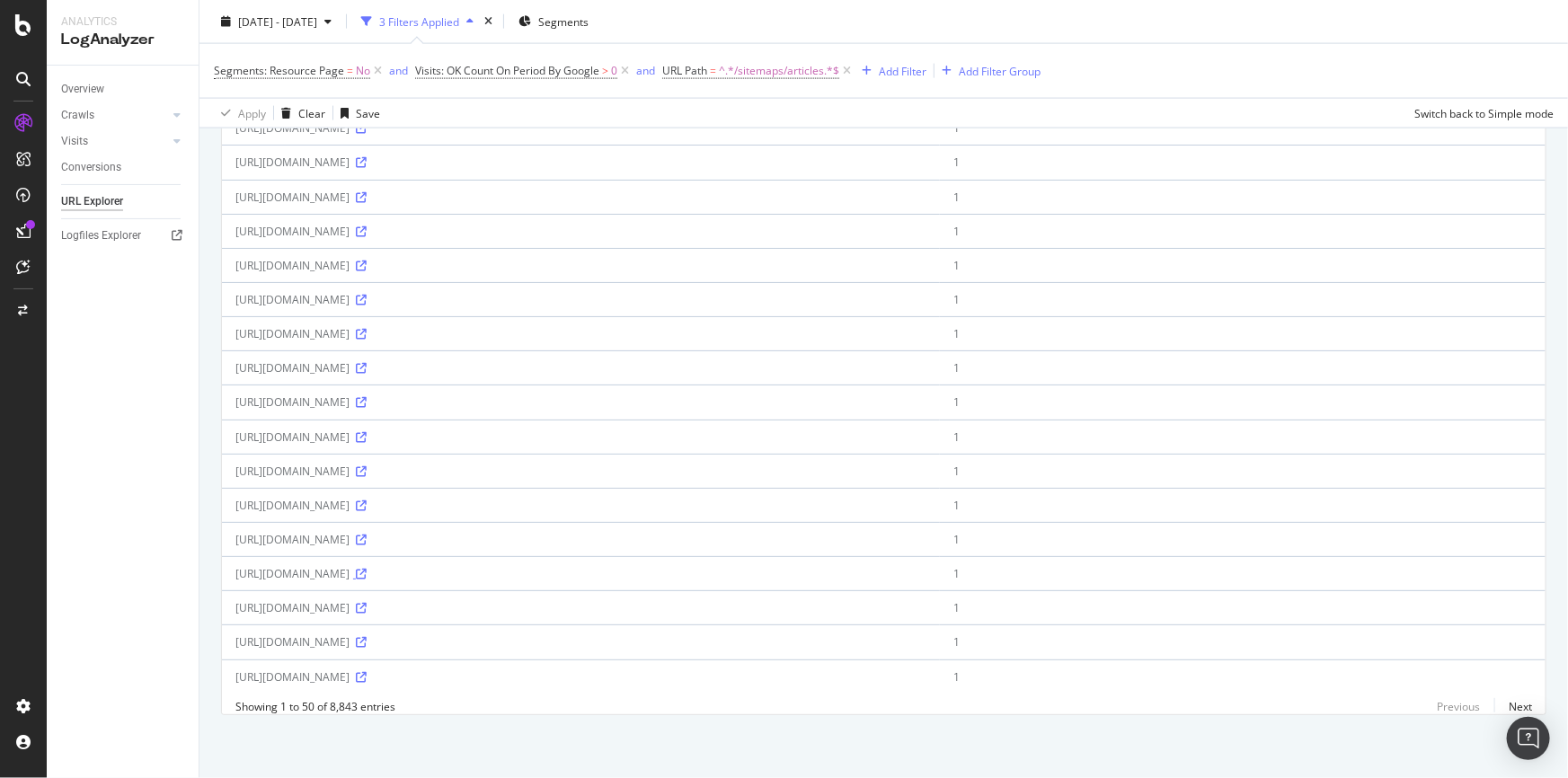
click at [367, 569] on icon at bounding box center [361, 574] width 10 height 10
click at [367, 466] on icon at bounding box center [361, 471] width 10 height 10
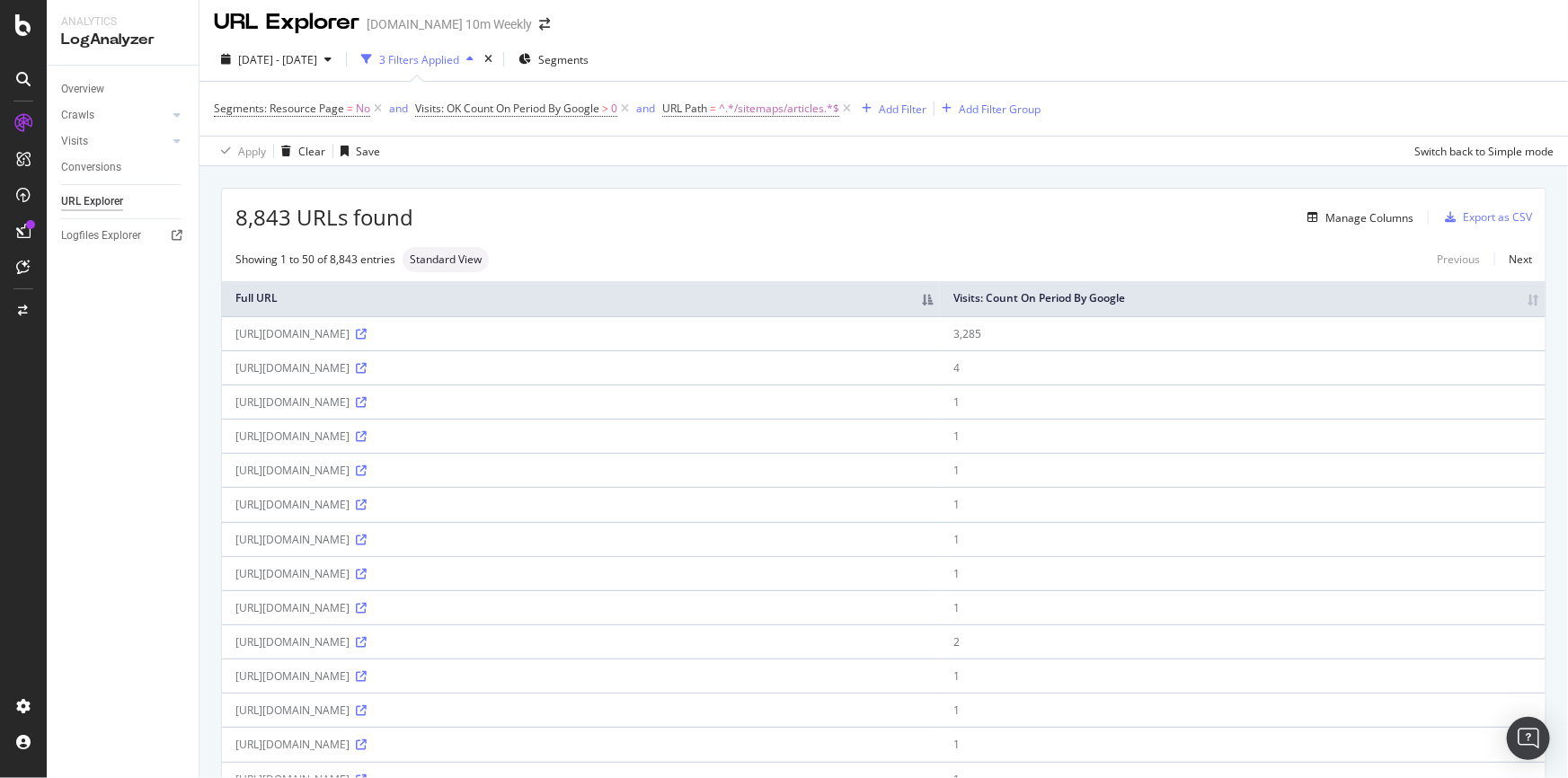
scroll to position [0, 0]
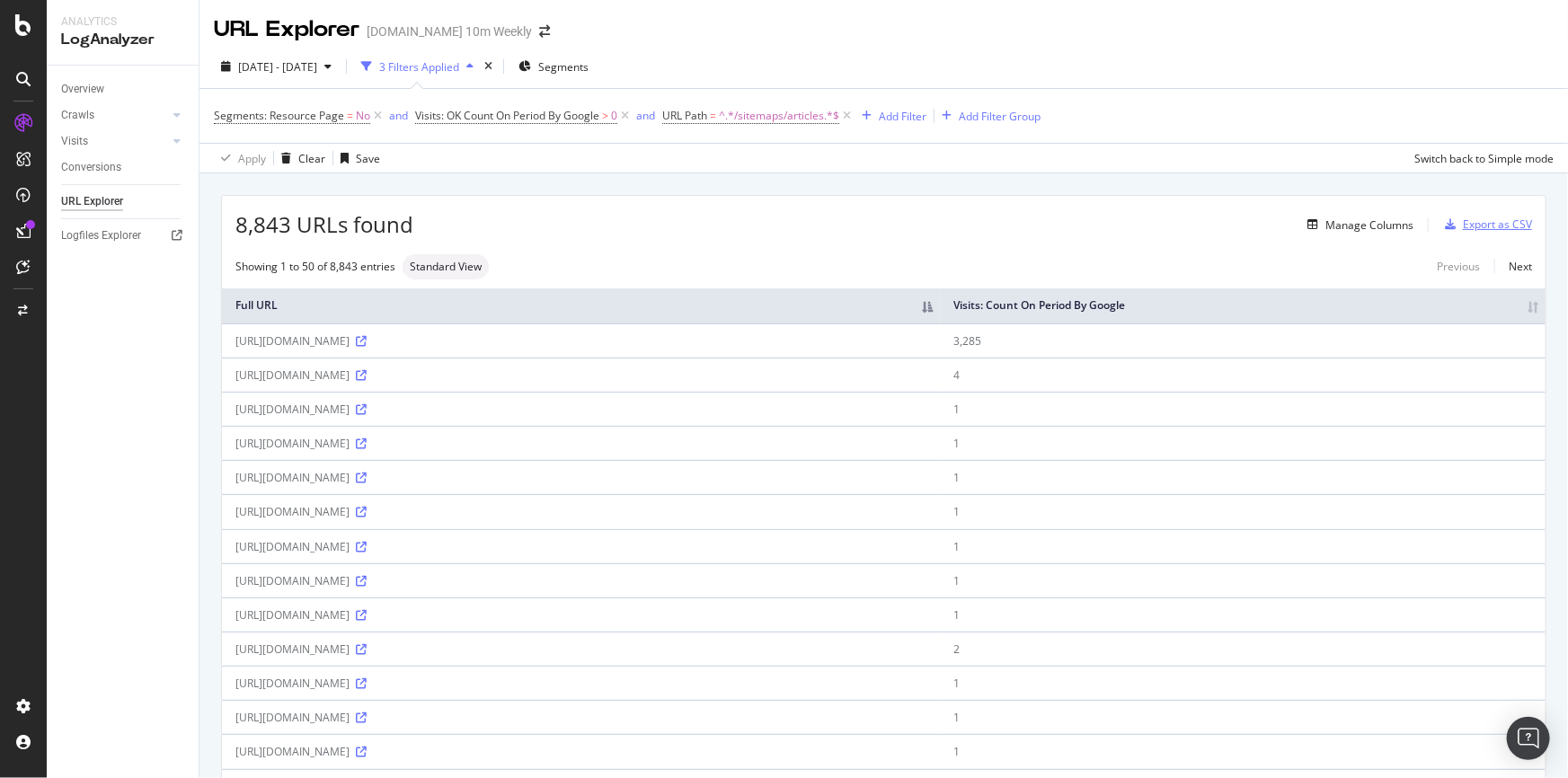
click at [1494, 223] on div "Export as CSV" at bounding box center [1496, 224] width 69 height 15
click at [1493, 225] on div "Export as CSV" at bounding box center [1496, 224] width 69 height 15
click at [1496, 223] on div "Export as CSV" at bounding box center [1496, 224] width 69 height 15
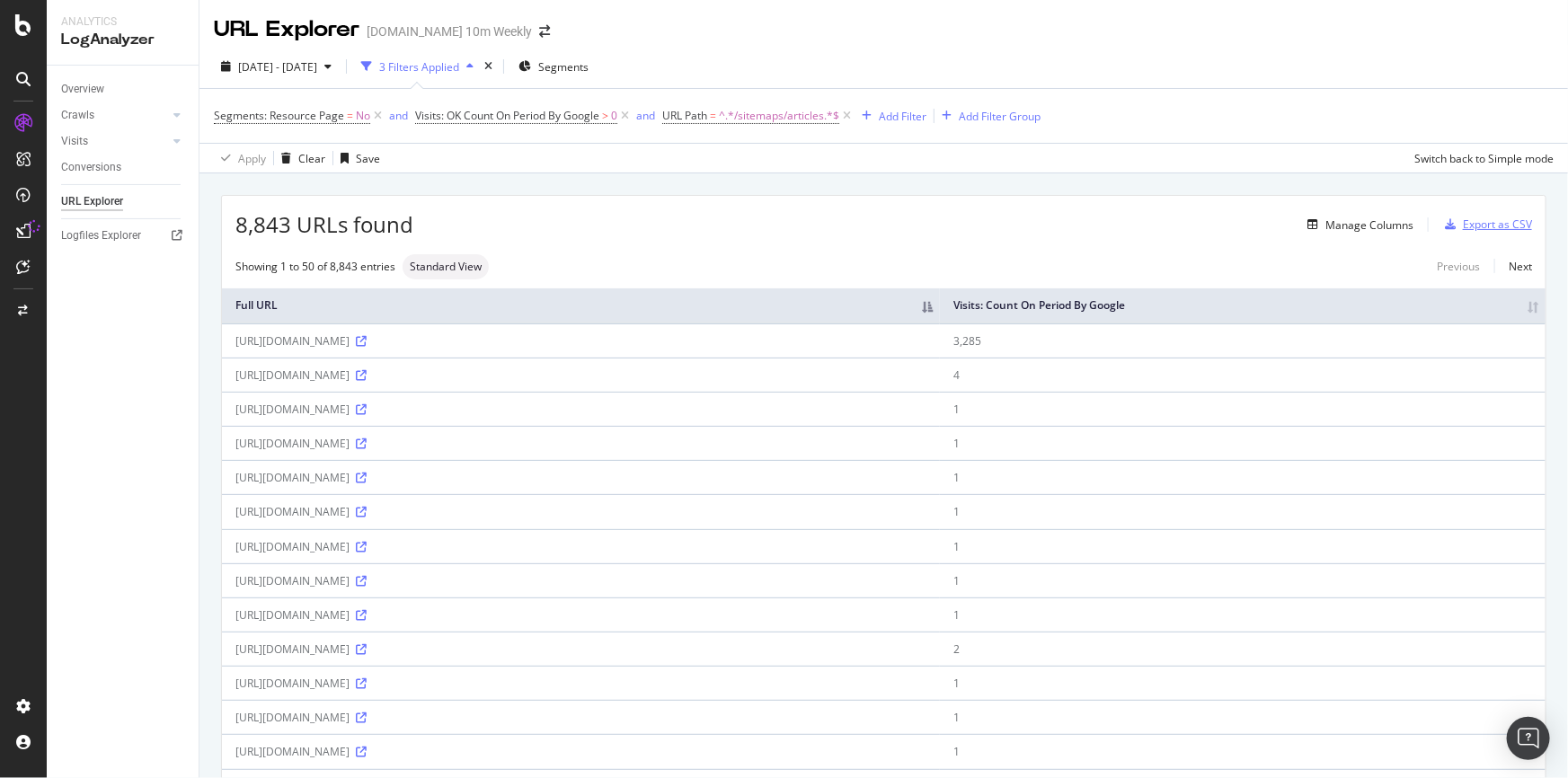
drag, startPoint x: 1496, startPoint y: 223, endPoint x: 1511, endPoint y: 222, distance: 15.0
click at [1511, 222] on div "Export as CSV" at bounding box center [1496, 224] width 69 height 15
click at [1496, 222] on div "Export as CSV" at bounding box center [1496, 224] width 69 height 15
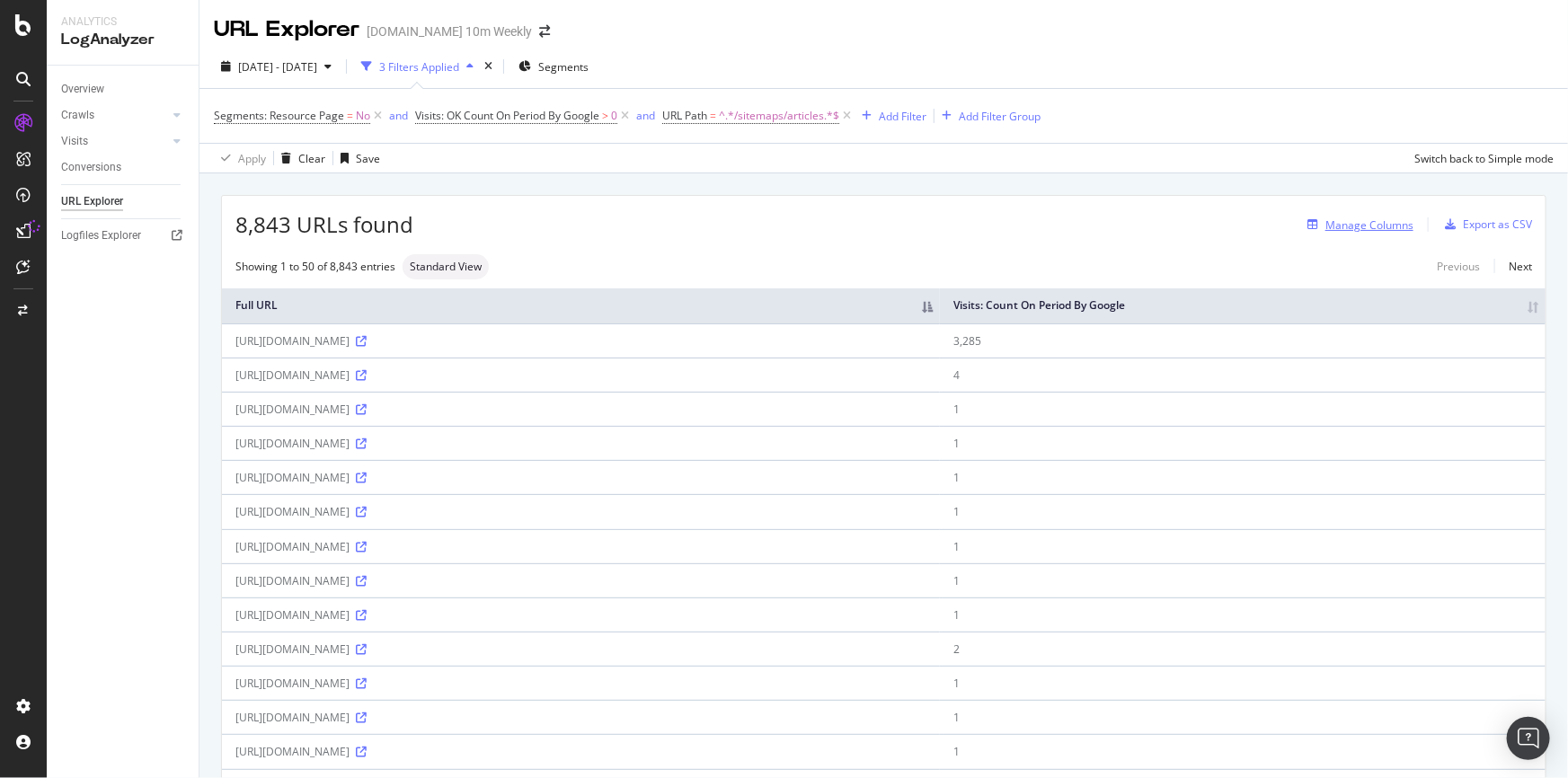
click at [1388, 227] on div "Manage Columns" at bounding box center [1368, 225] width 88 height 15
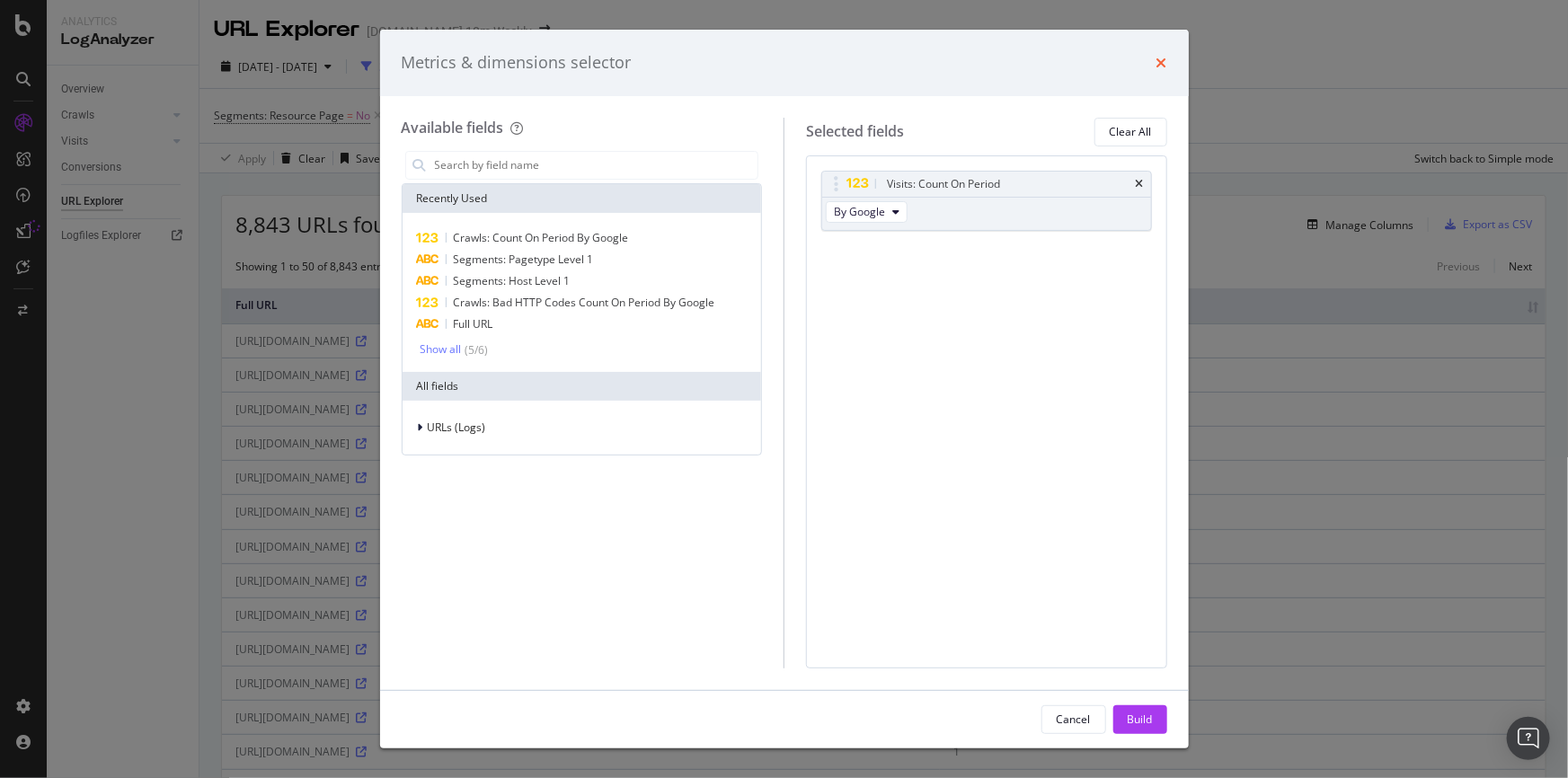
click at [1165, 61] on icon "times" at bounding box center [1161, 62] width 10 height 14
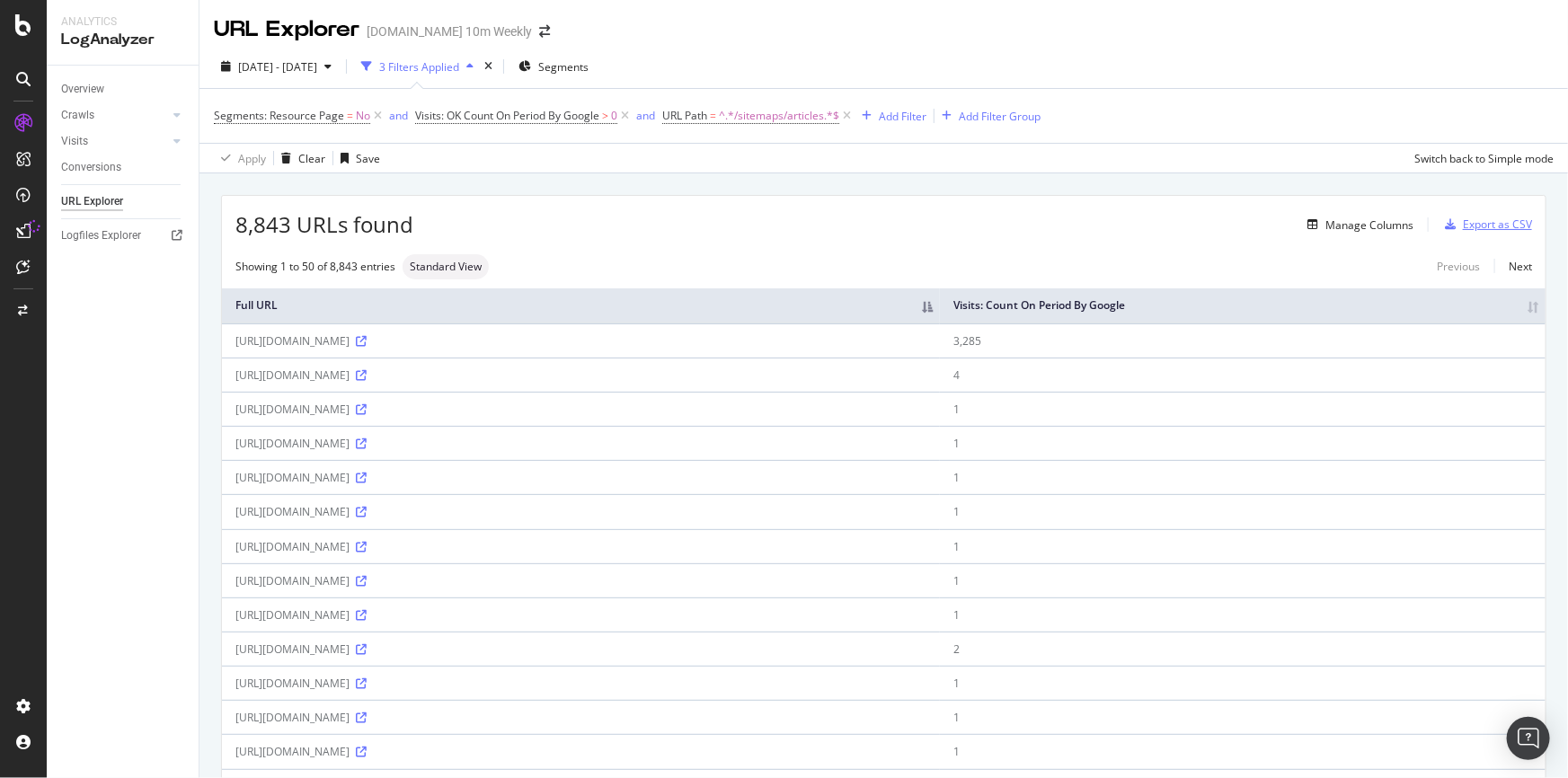
click at [1469, 229] on div "Export as CSV" at bounding box center [1496, 224] width 69 height 15
click at [1494, 230] on div "Export as CSV" at bounding box center [1496, 224] width 69 height 15
click at [318, 67] on span "2025 Jun. 29th - Sep. 28th" at bounding box center [278, 67] width 79 height 15
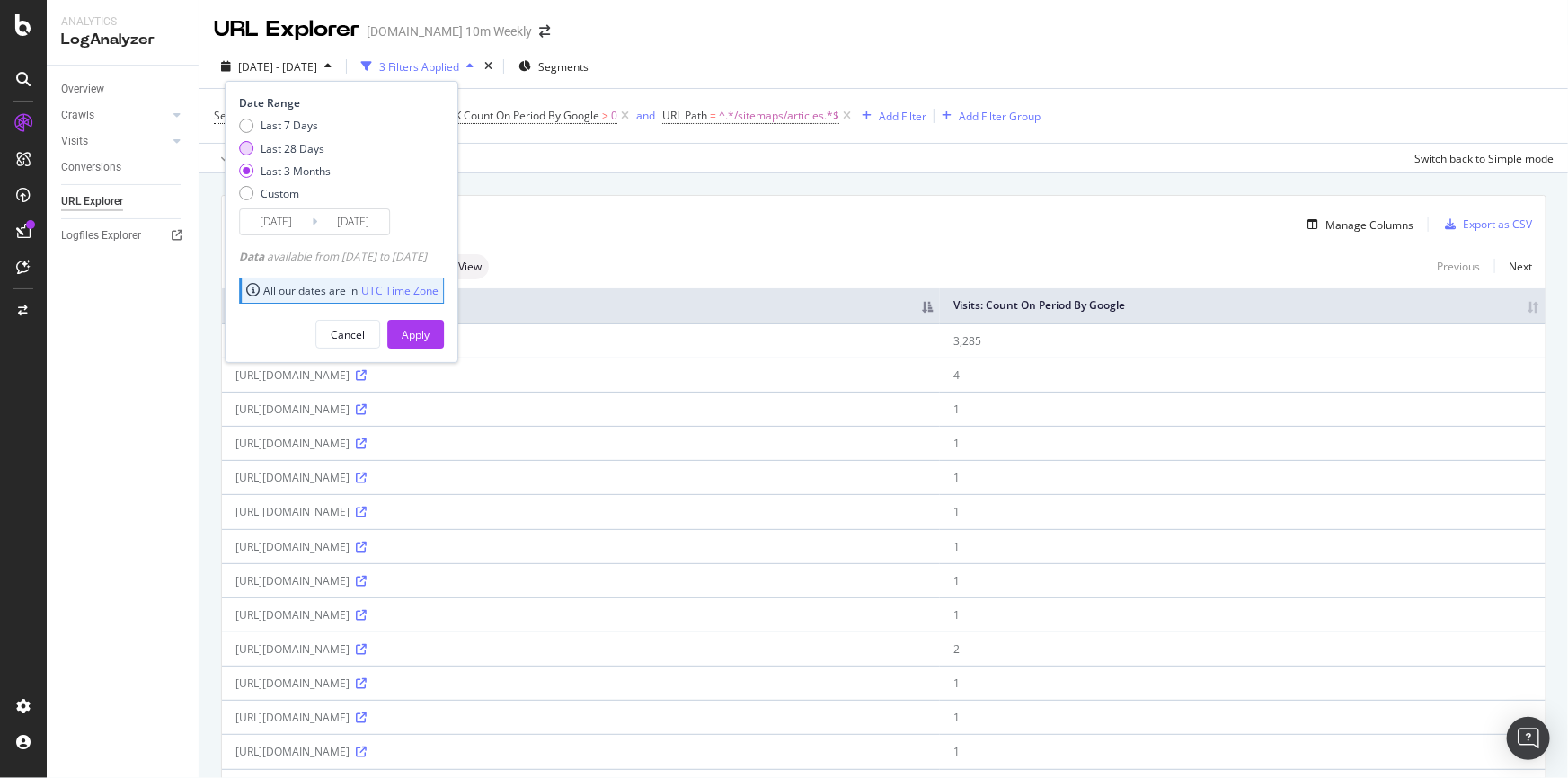
click at [319, 146] on div "Last 28 Days" at bounding box center [293, 149] width 64 height 15
type input "2025/09/01"
click at [430, 332] on div "Apply" at bounding box center [416, 334] width 28 height 15
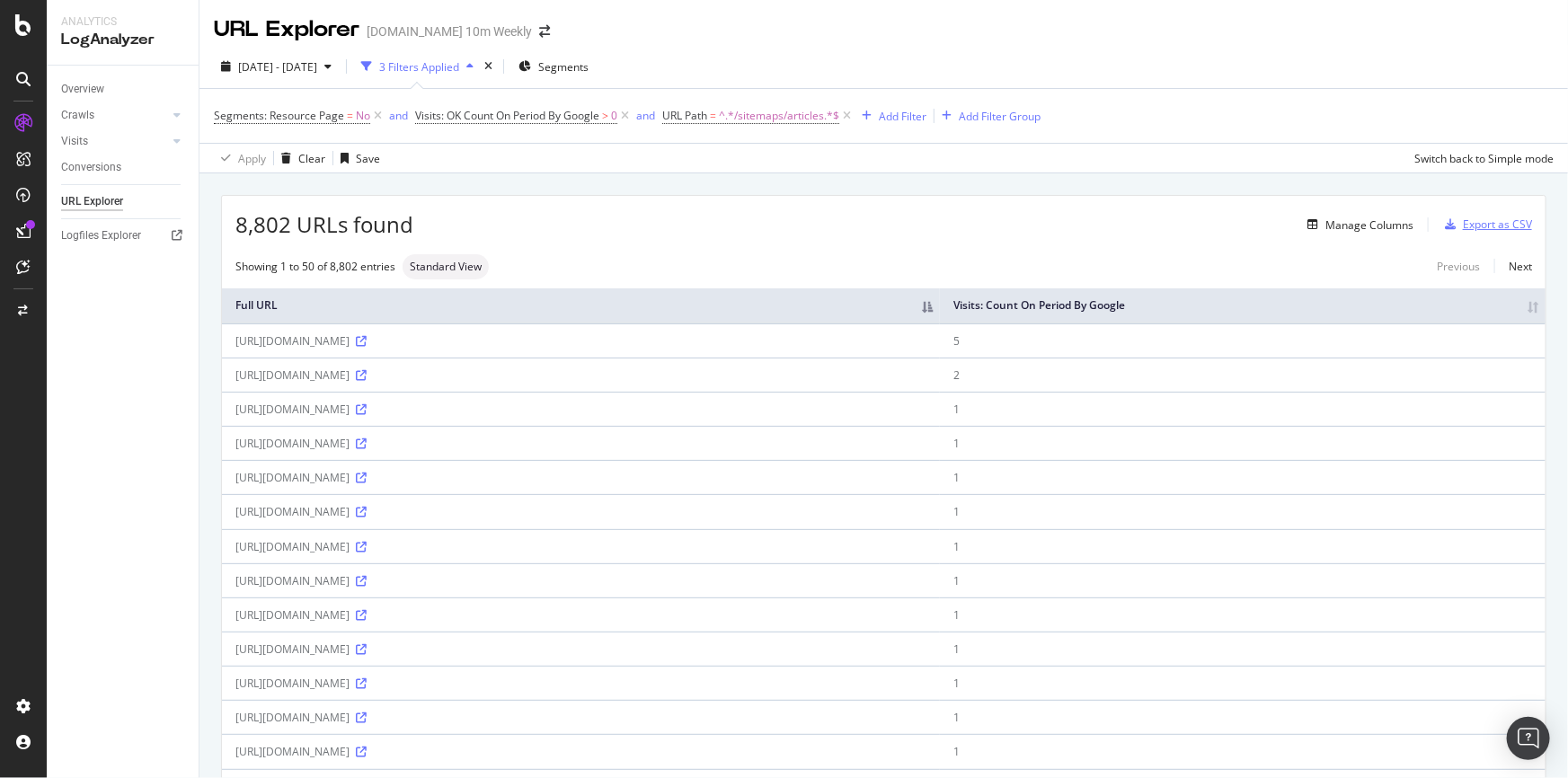
click at [1478, 215] on div "Export as CSV" at bounding box center [1485, 224] width 94 height 27
click at [1446, 225] on div "button" at bounding box center [1450, 224] width 25 height 10
click at [1445, 225] on icon "button" at bounding box center [1449, 224] width 10 height 10
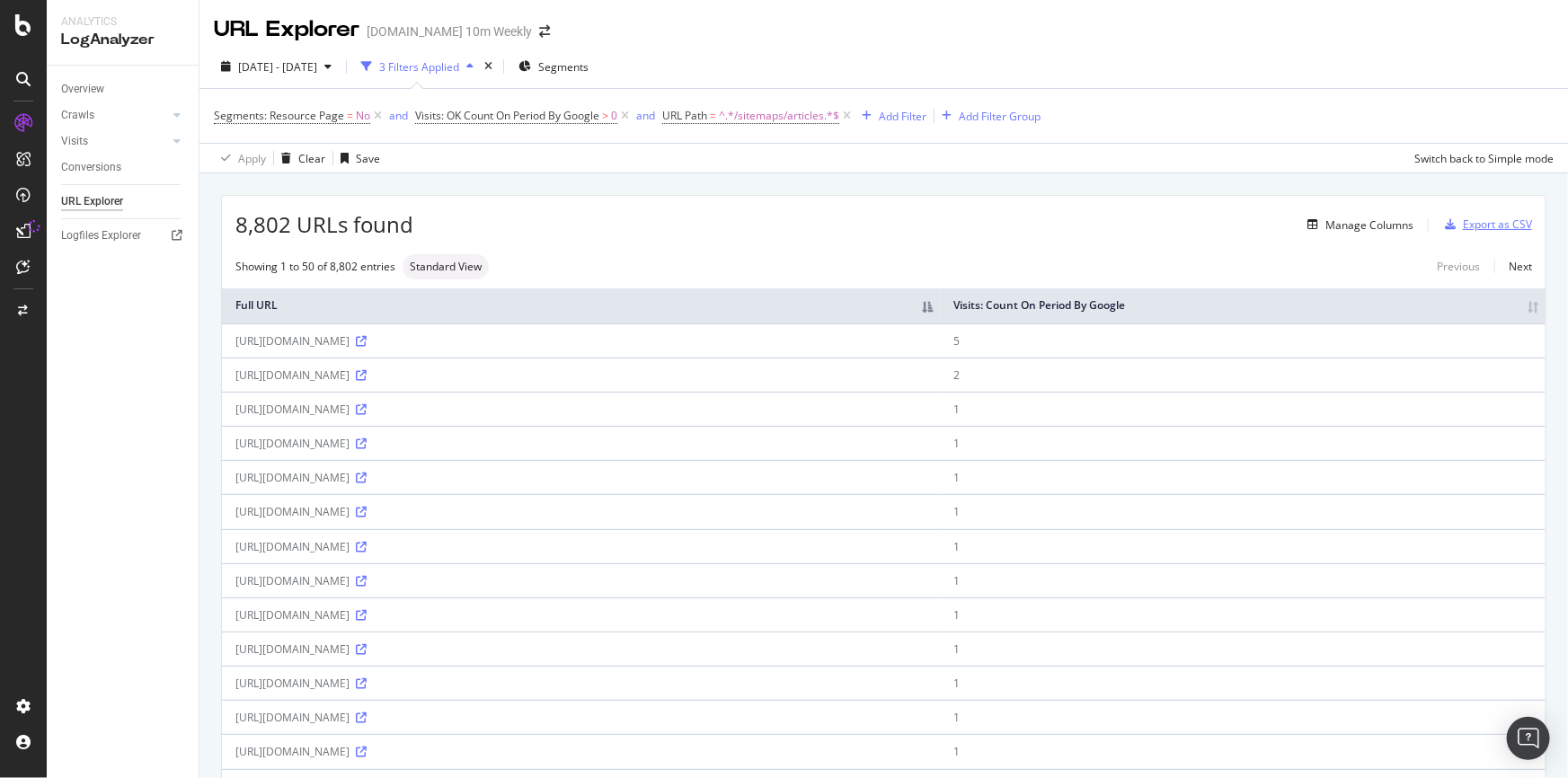
drag, startPoint x: 1438, startPoint y: 225, endPoint x: 1464, endPoint y: 226, distance: 26.0
click at [1464, 226] on div "Export as CSV" at bounding box center [1496, 224] width 69 height 15
click at [1462, 226] on div "Export as CSV" at bounding box center [1496, 224] width 69 height 15
click at [1464, 226] on div "Export as CSV" at bounding box center [1496, 224] width 69 height 15
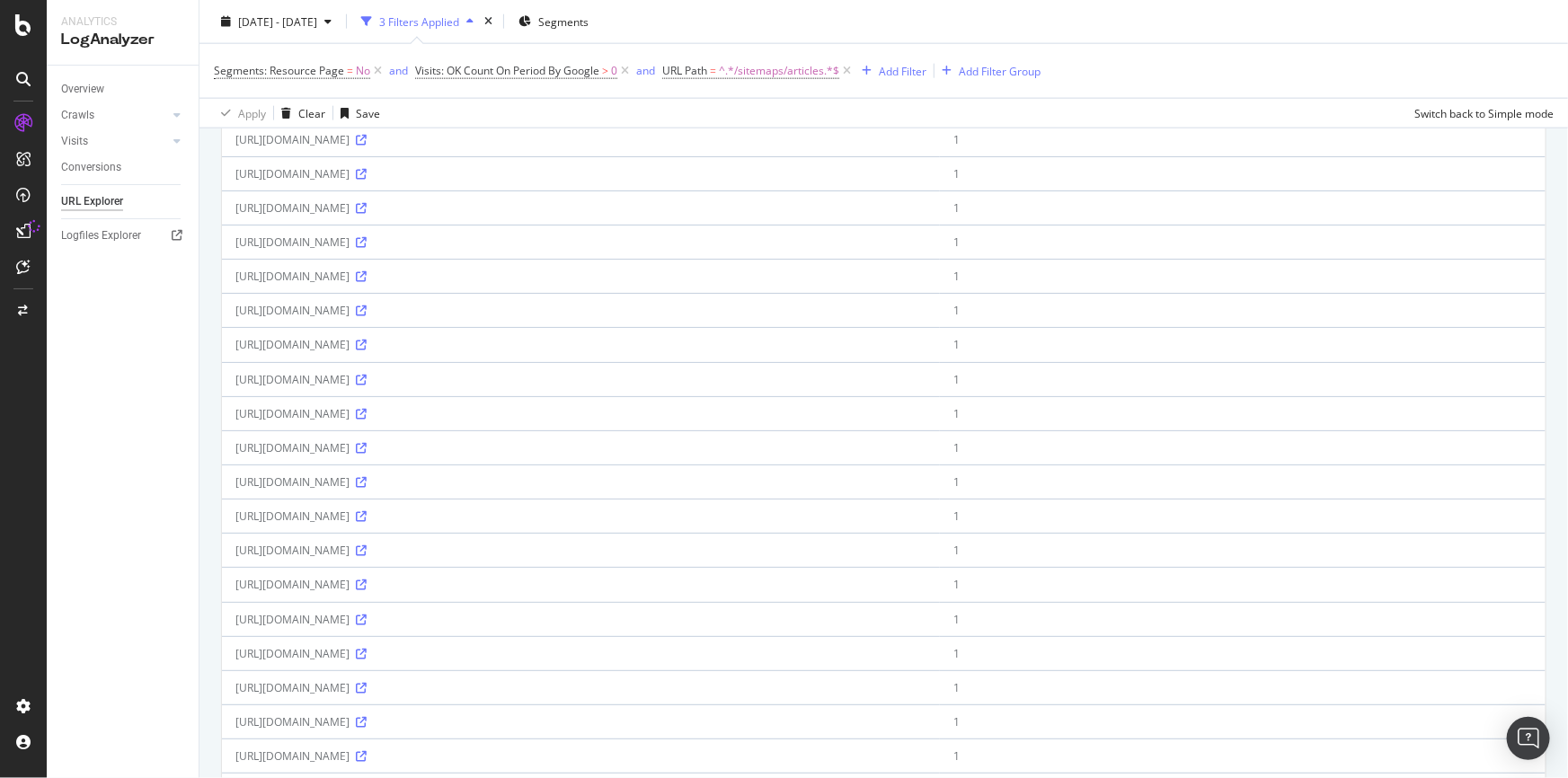
scroll to position [1350, 0]
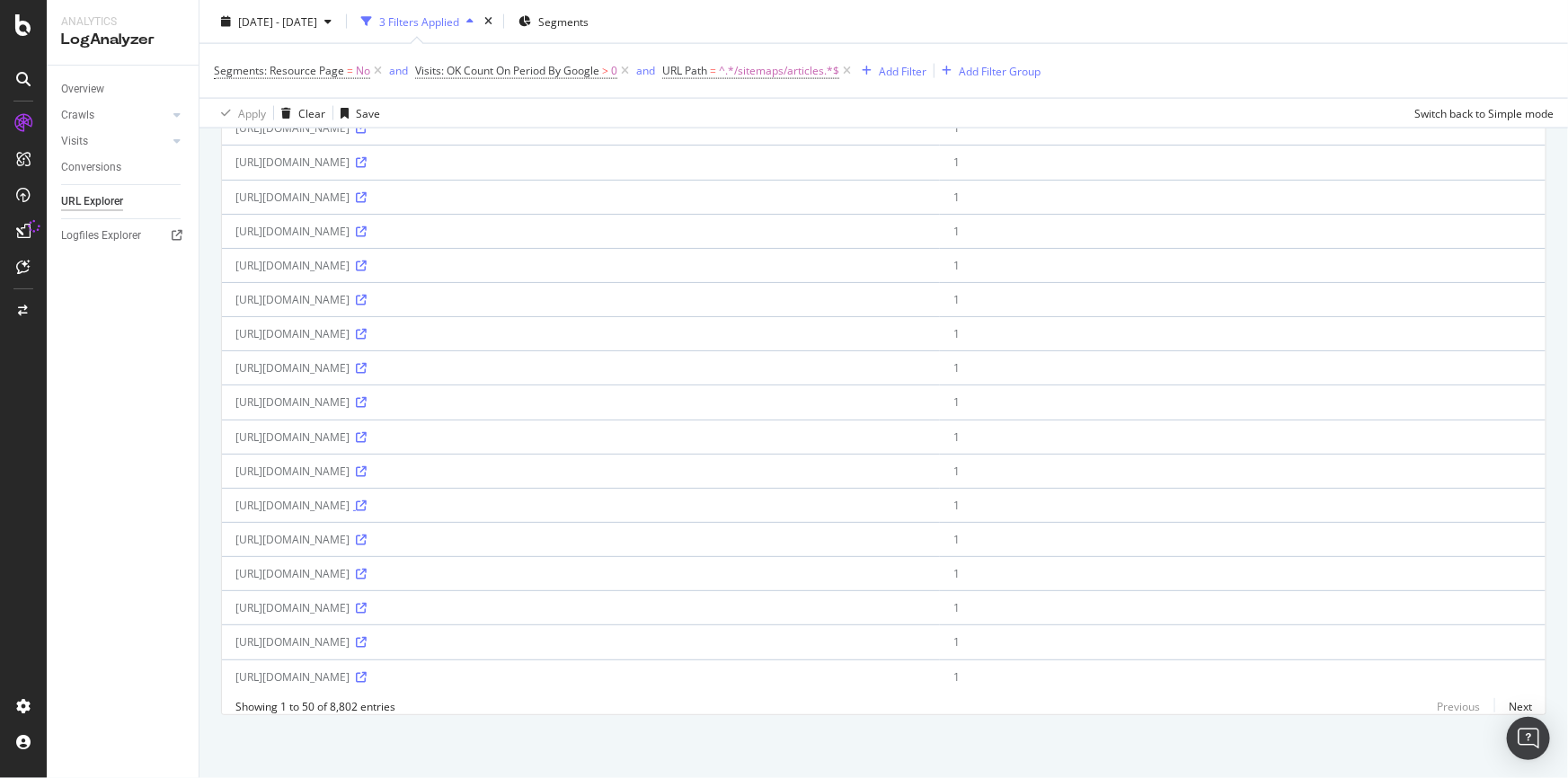
click at [367, 500] on icon at bounding box center [361, 505] width 10 height 10
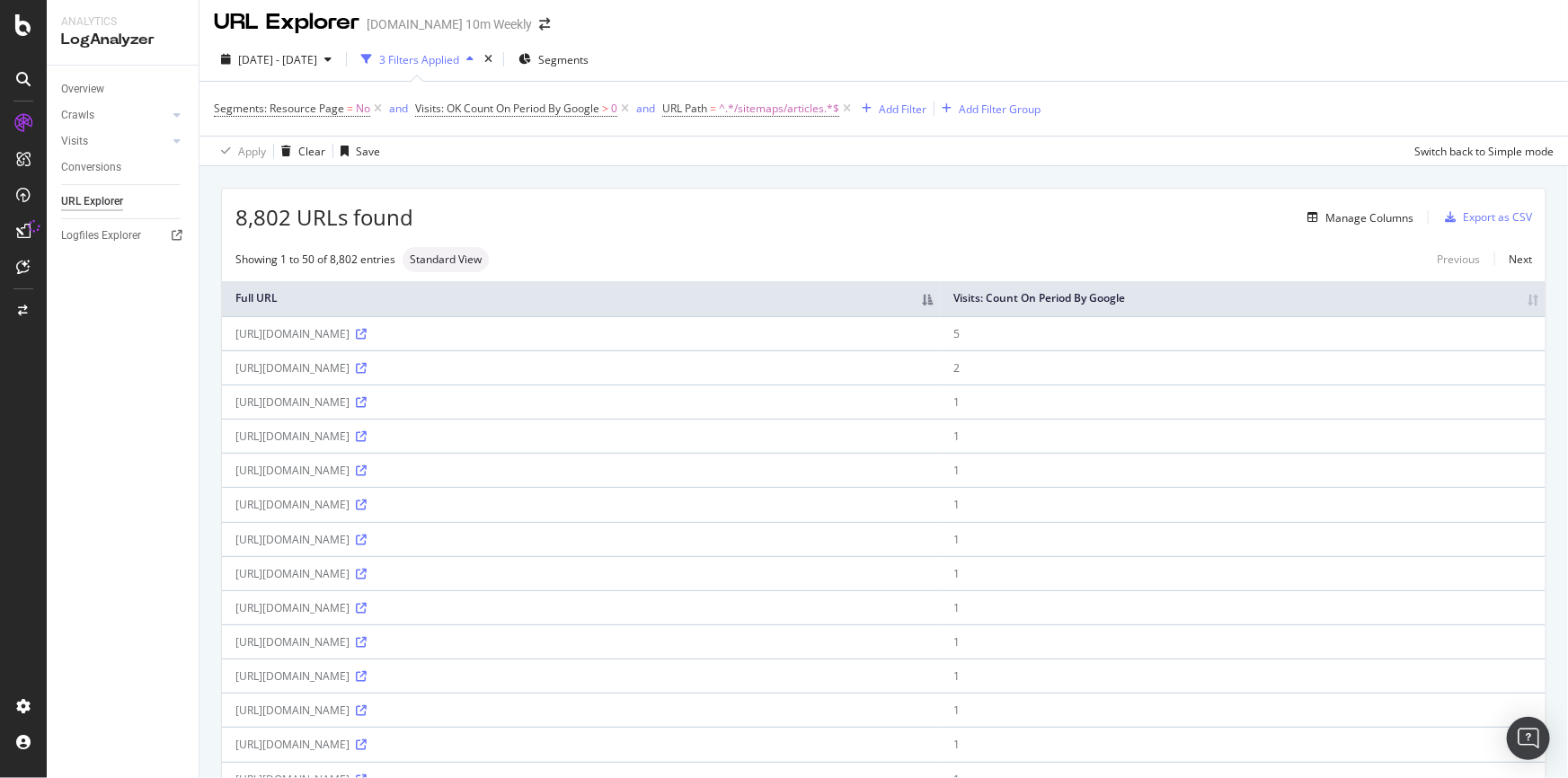
scroll to position [0, 0]
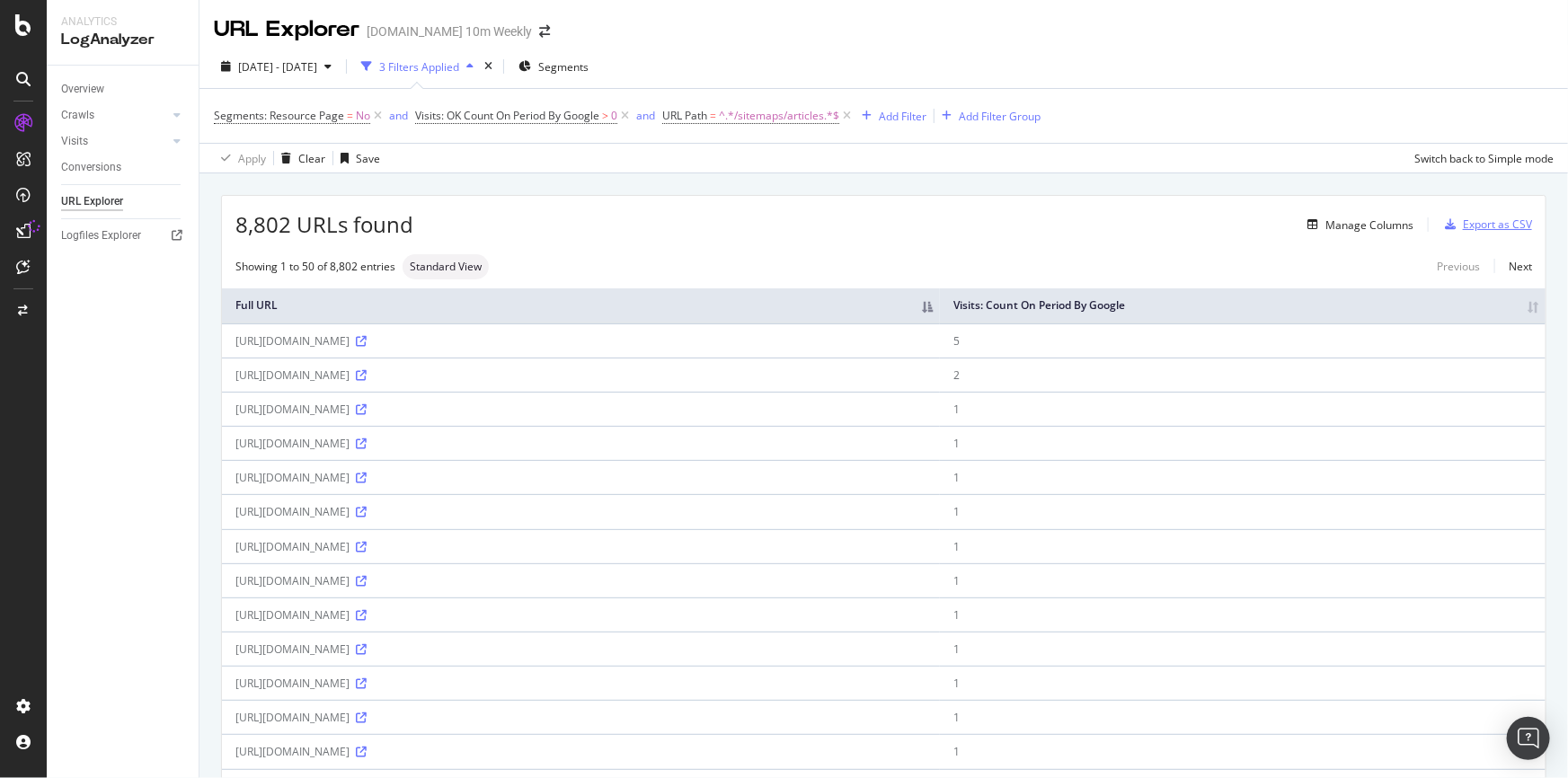
click at [1479, 223] on div "Export as CSV" at bounding box center [1496, 224] width 69 height 15
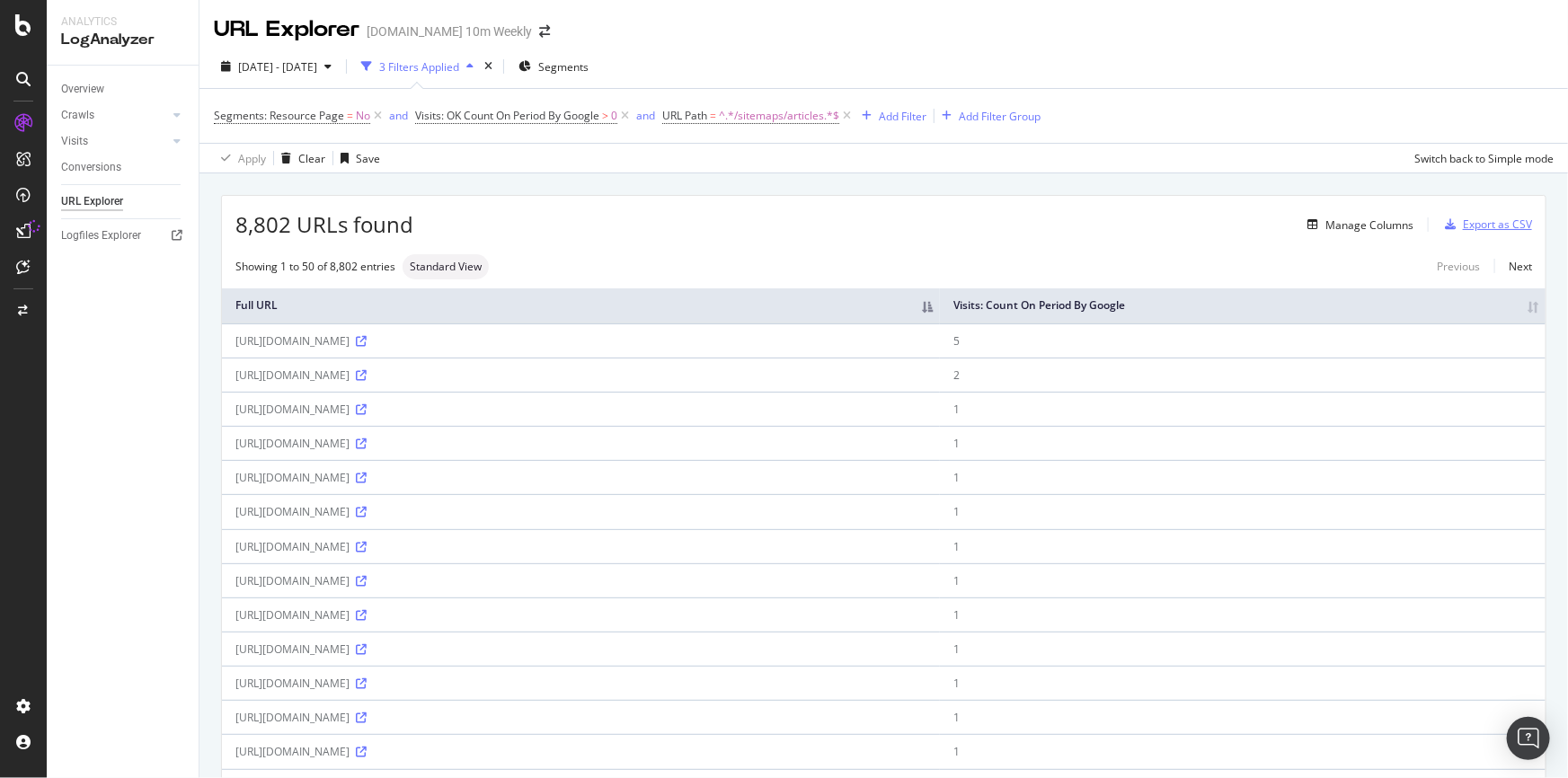
click at [1475, 223] on div "Export as CSV" at bounding box center [1496, 224] width 69 height 15
click at [1473, 223] on div "Export as CSV" at bounding box center [1496, 224] width 69 height 15
click at [1472, 223] on div "Export as CSV" at bounding box center [1496, 224] width 69 height 15
click at [1471, 223] on div "Export as CSV" at bounding box center [1496, 224] width 69 height 15
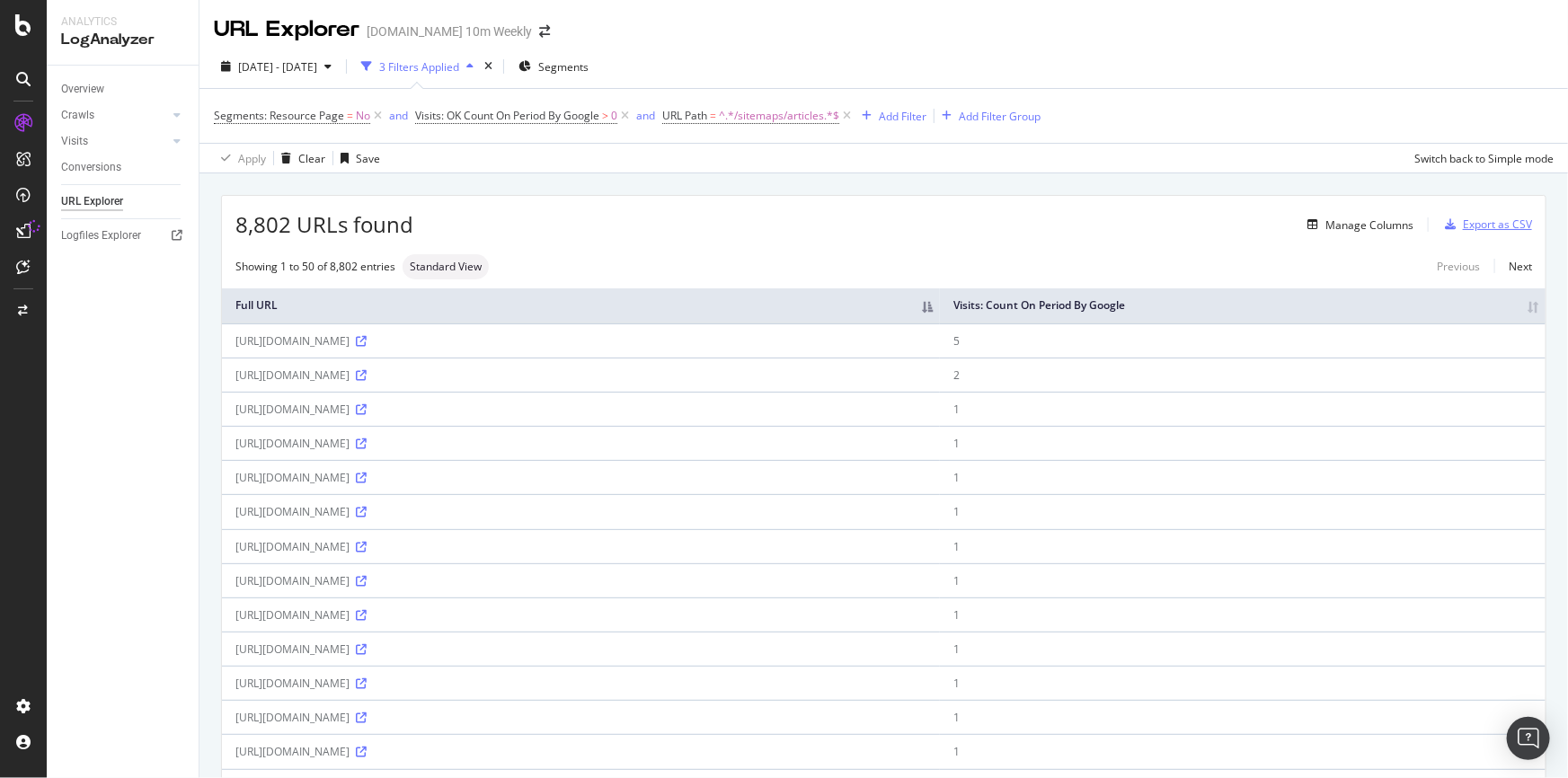
click at [1471, 223] on div "Export as CSV" at bounding box center [1496, 224] width 69 height 15
click at [1479, 230] on div "Export as CSV" at bounding box center [1496, 224] width 69 height 15
click at [1478, 229] on div "Export as CSV" at bounding box center [1496, 224] width 69 height 15
click at [1515, 300] on th "Visits: Count On Period By Google" at bounding box center [1242, 305] width 606 height 35
click at [1468, 221] on div "Export as CSV" at bounding box center [1496, 224] width 69 height 15
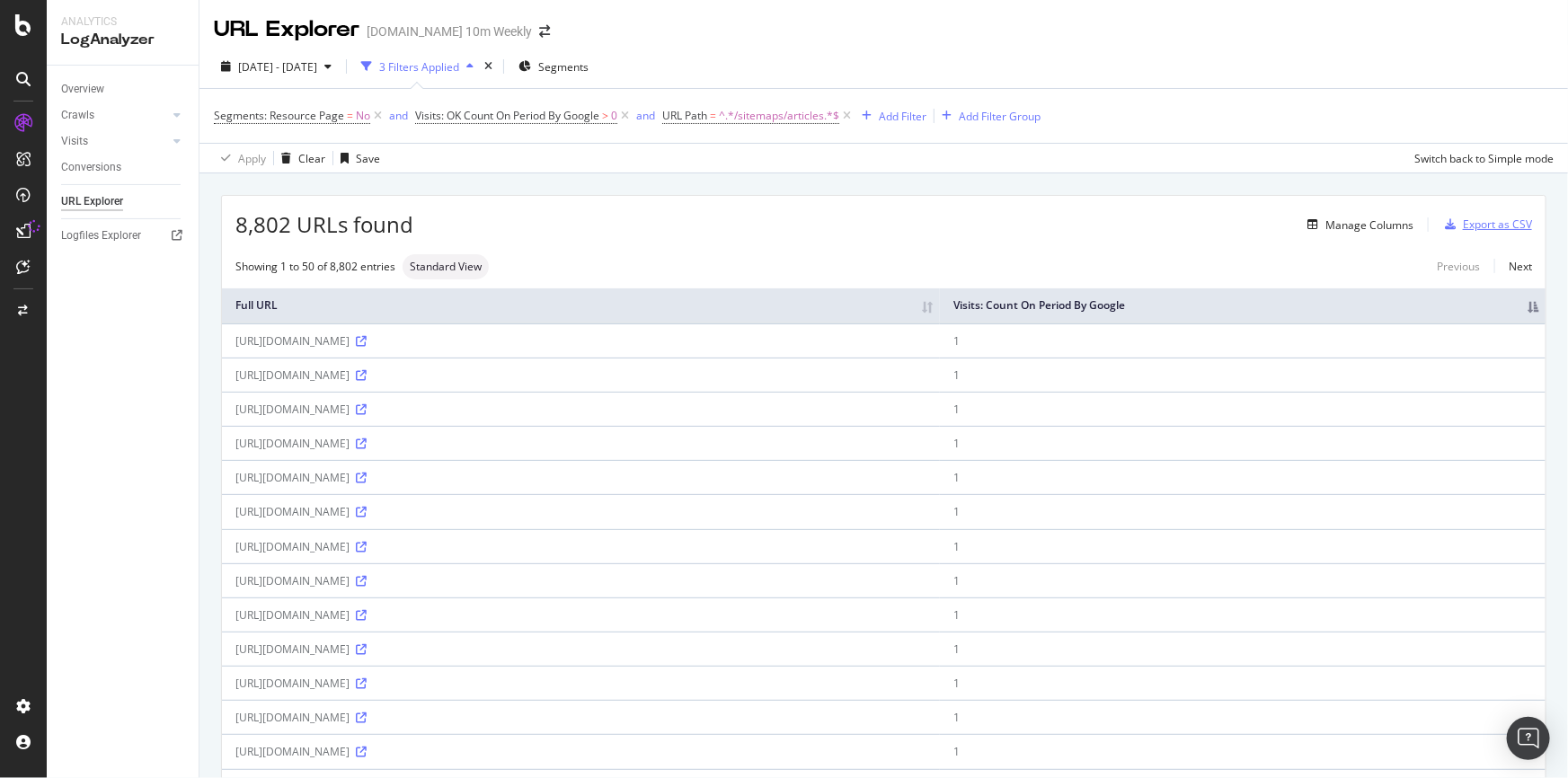
click at [1445, 225] on icon "button" at bounding box center [1449, 224] width 10 height 10
drag, startPoint x: 1440, startPoint y: 223, endPoint x: 1464, endPoint y: 227, distance: 24.3
click at [1464, 227] on div "Export as CSV" at bounding box center [1496, 224] width 69 height 15
click at [1465, 227] on div "Export as CSV" at bounding box center [1496, 224] width 69 height 15
click at [1466, 225] on div "Export as CSV" at bounding box center [1496, 224] width 69 height 15
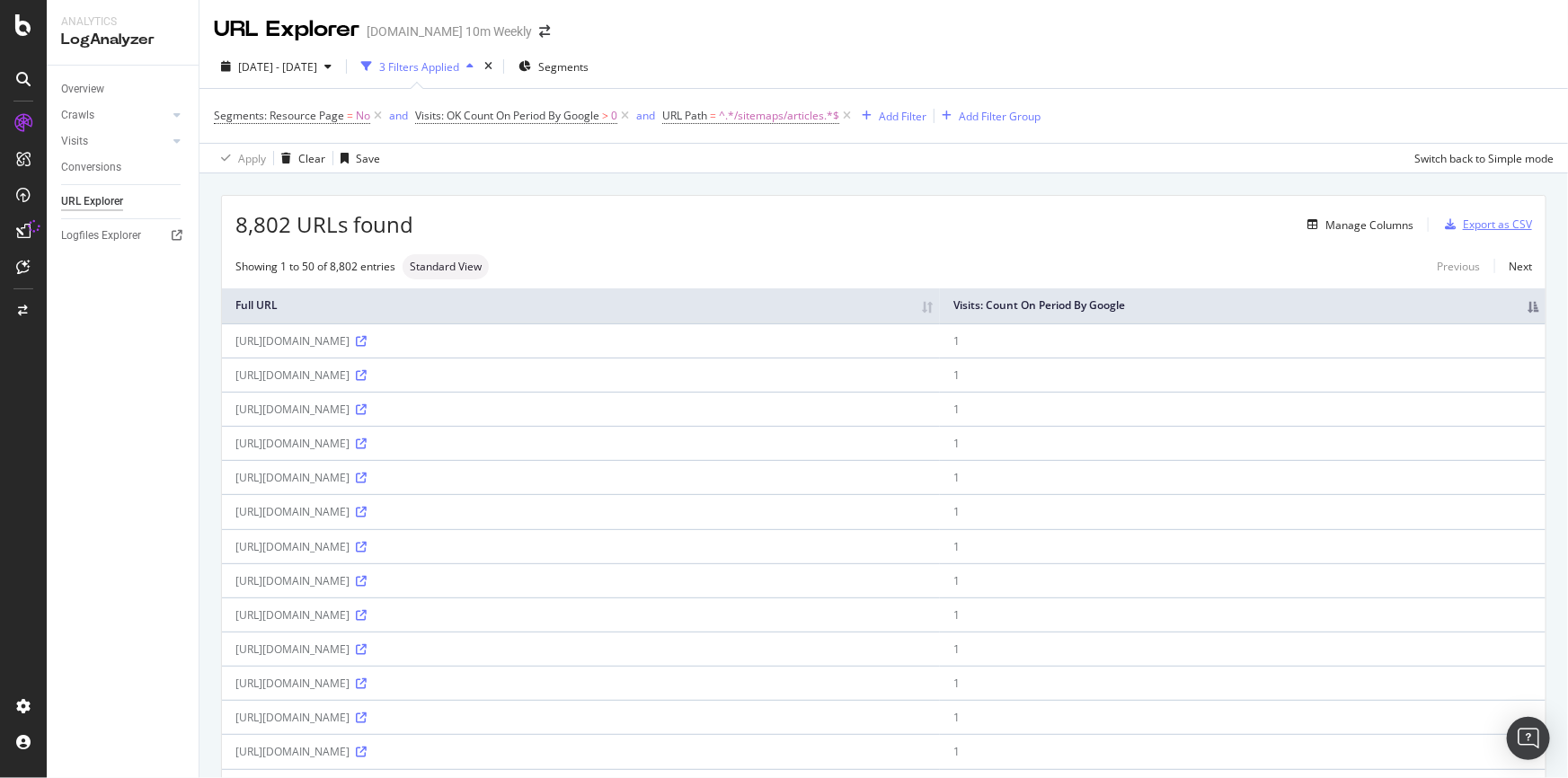
click at [1479, 222] on div "Export as CSV" at bounding box center [1496, 224] width 69 height 15
click at [1481, 222] on div "Export as CSV" at bounding box center [1496, 224] width 69 height 15
click at [318, 63] on span "2025 Sep. 1st - Sep. 28th" at bounding box center [278, 67] width 79 height 15
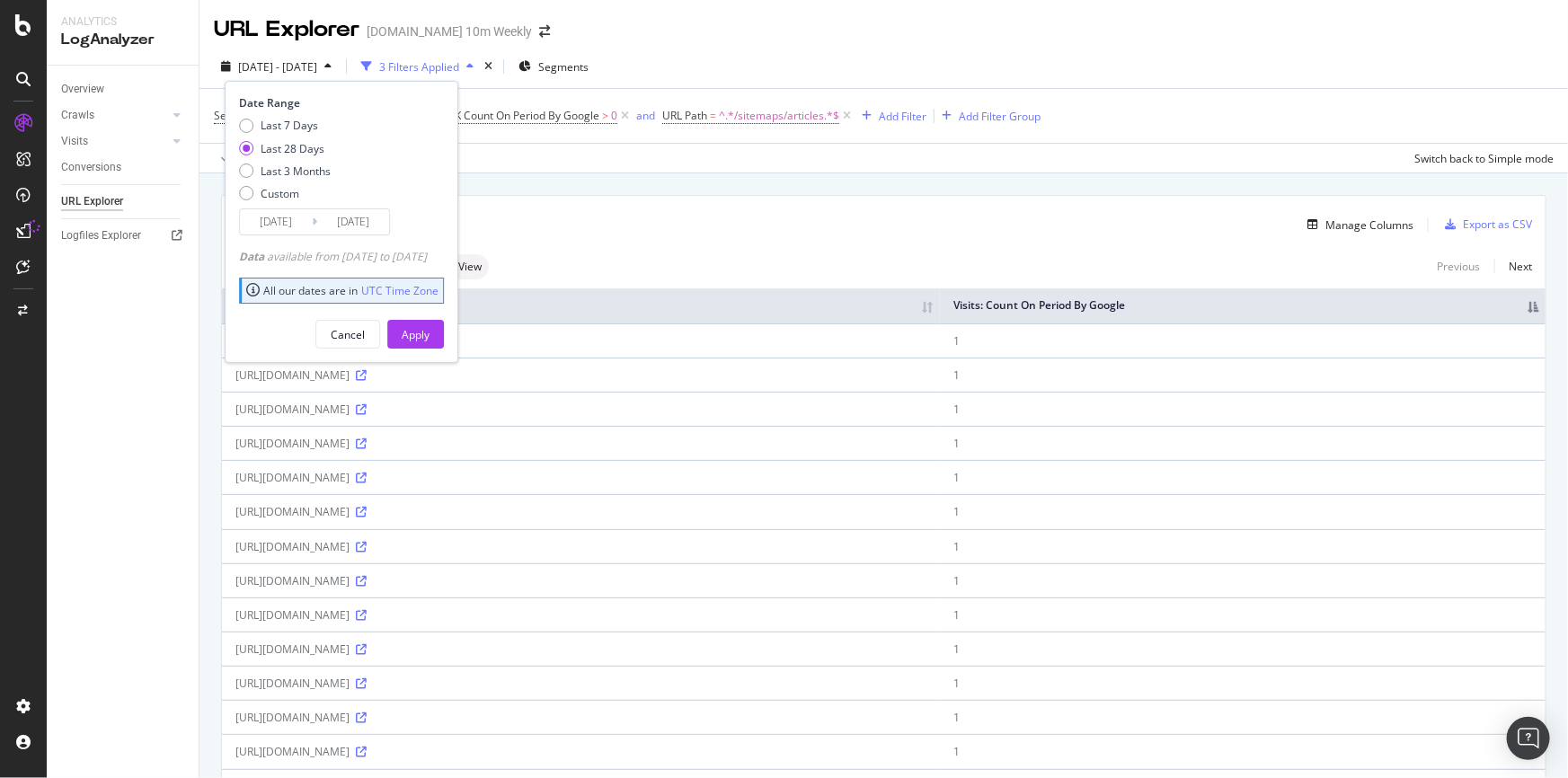
click at [148, 362] on div "Overview Crawls Daily Distribution Segments Distribution HTTP Codes Resources V…" at bounding box center [122, 422] width 152 height 712
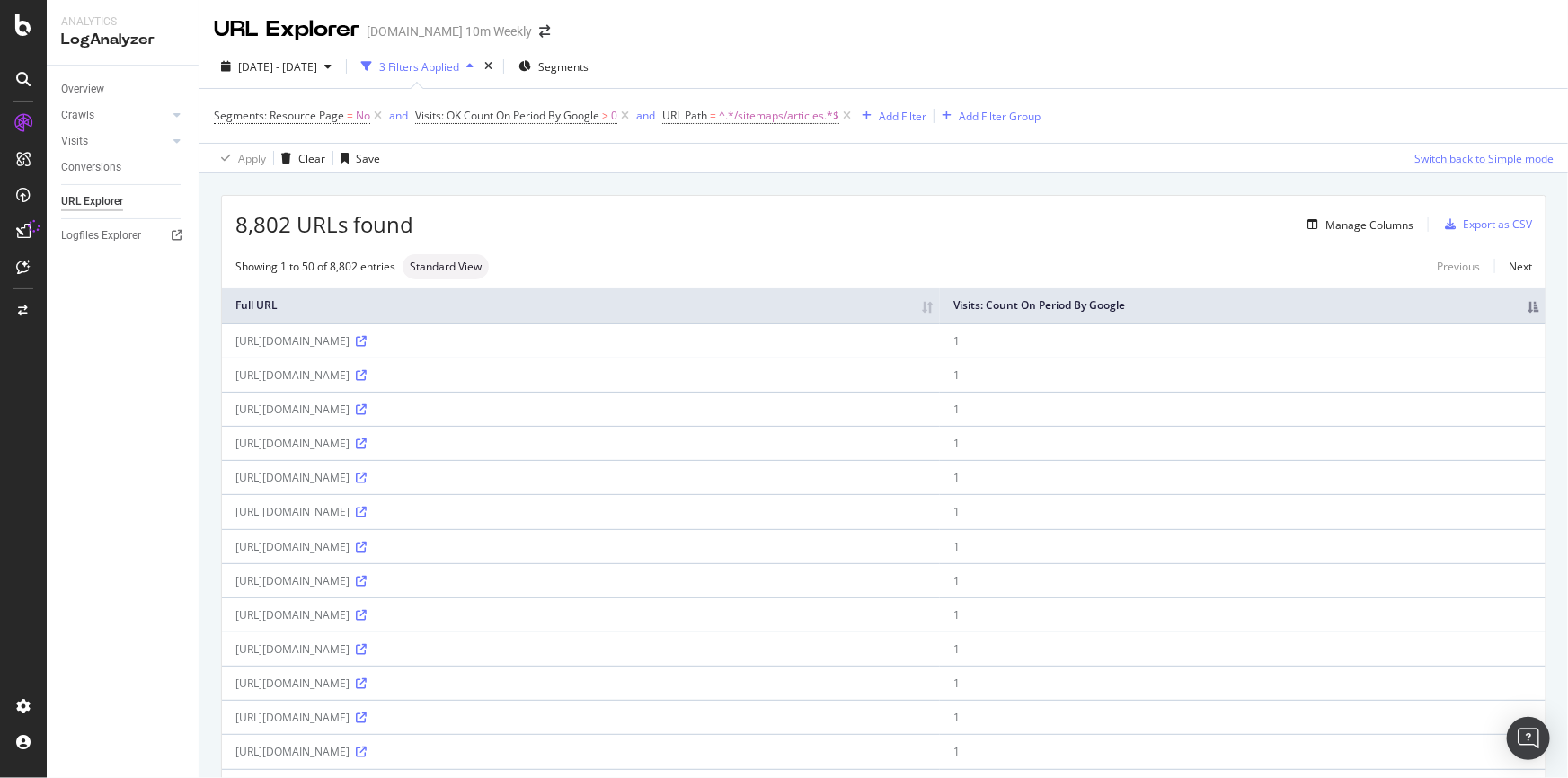
click at [1446, 157] on div "Switch back to Simple mode" at bounding box center [1484, 158] width 139 height 15
click at [1489, 219] on div "Export as CSV" at bounding box center [1496, 224] width 69 height 15
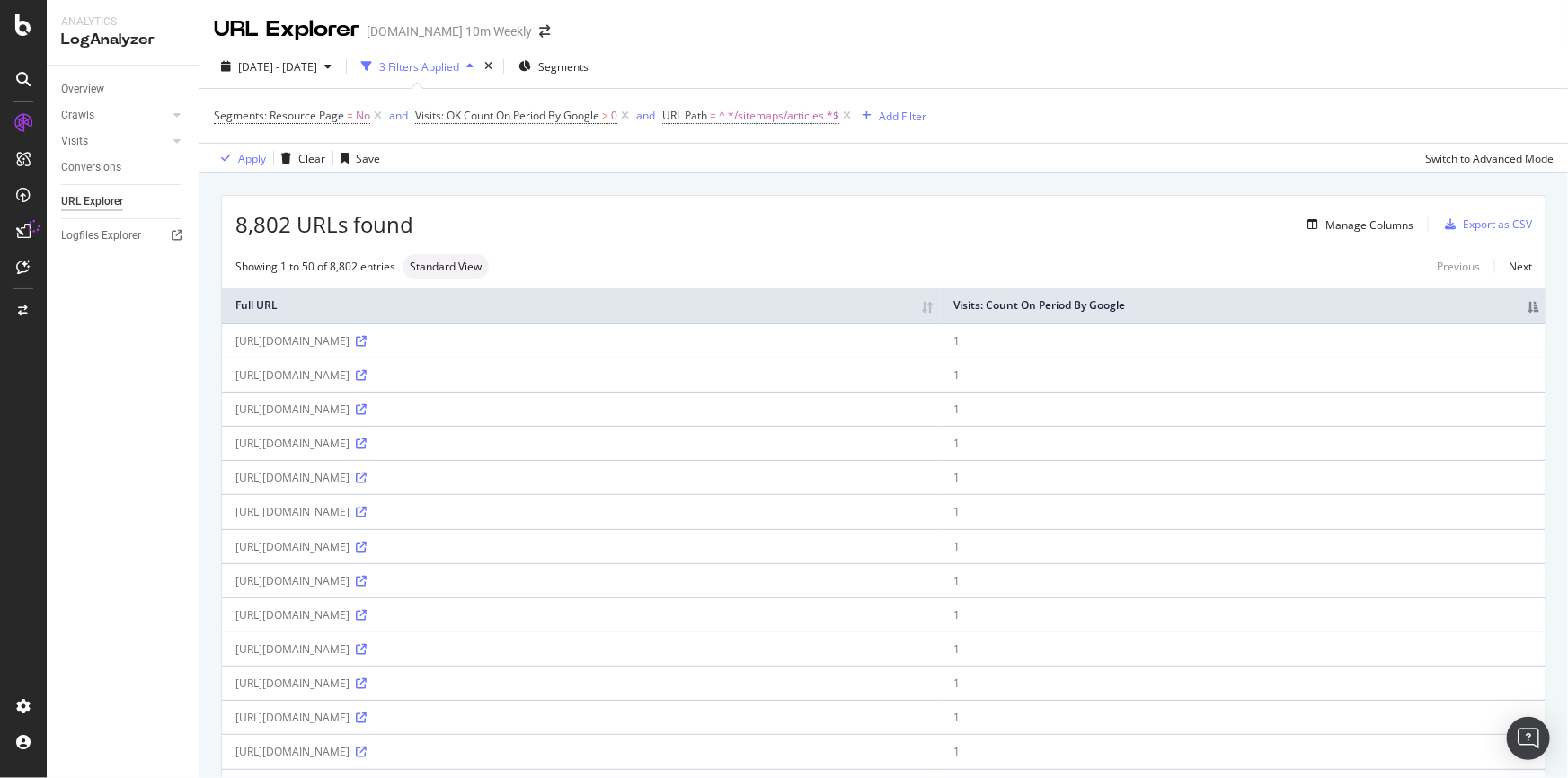
drag, startPoint x: 1520, startPoint y: 307, endPoint x: 1327, endPoint y: 261, distance: 198.4
click at [318, 69] on span "2025 Sep. 1st - Sep. 28th" at bounding box center [278, 67] width 79 height 15
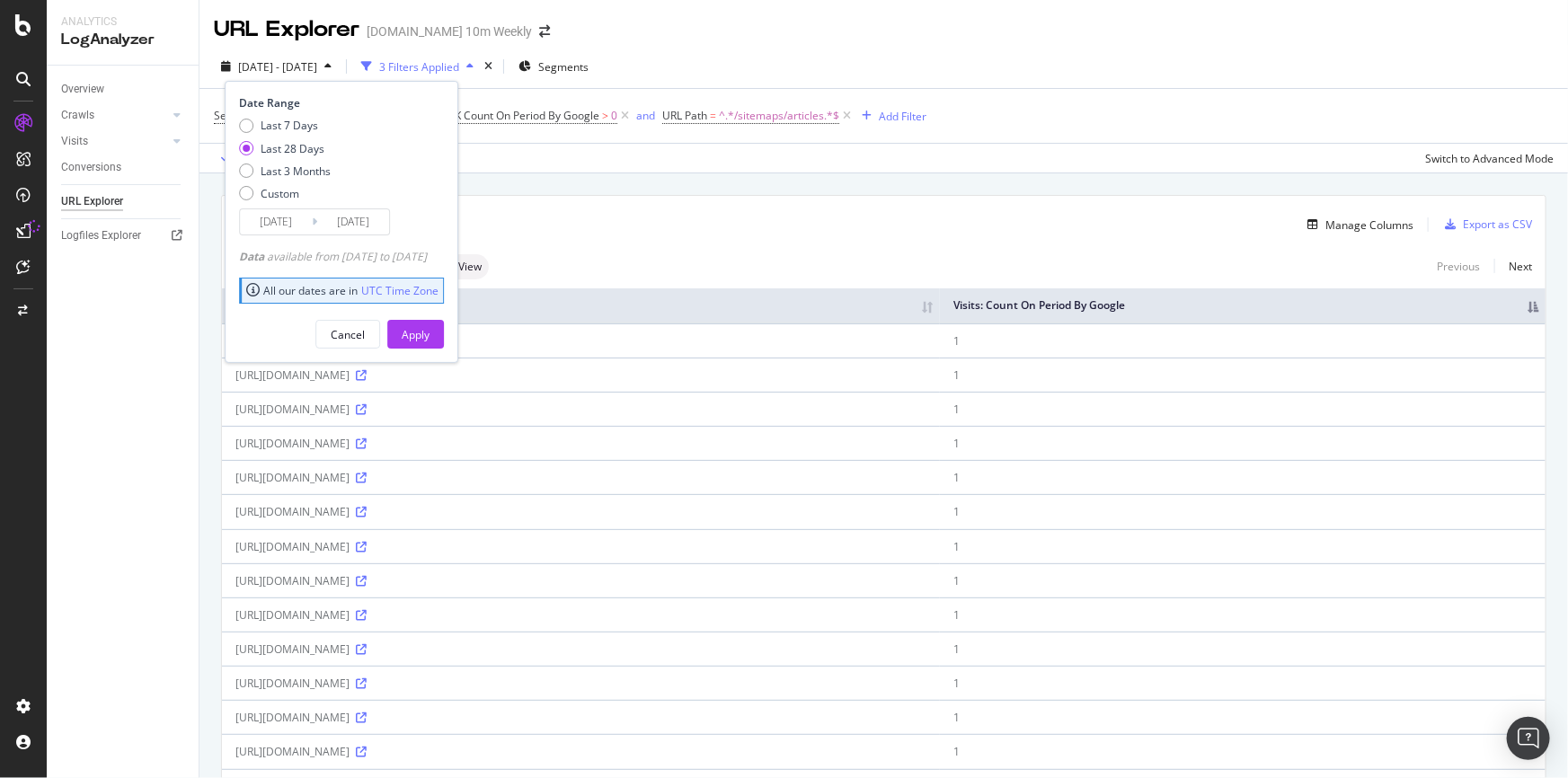
click at [312, 160] on div "Last 7 Days Last 28 Days Last 3 Months Custom" at bounding box center [285, 163] width 91 height 90
click at [312, 164] on div "Last 3 Months" at bounding box center [296, 171] width 70 height 15
type input "2025/06/29"
click at [430, 323] on div "Apply" at bounding box center [416, 333] width 28 height 27
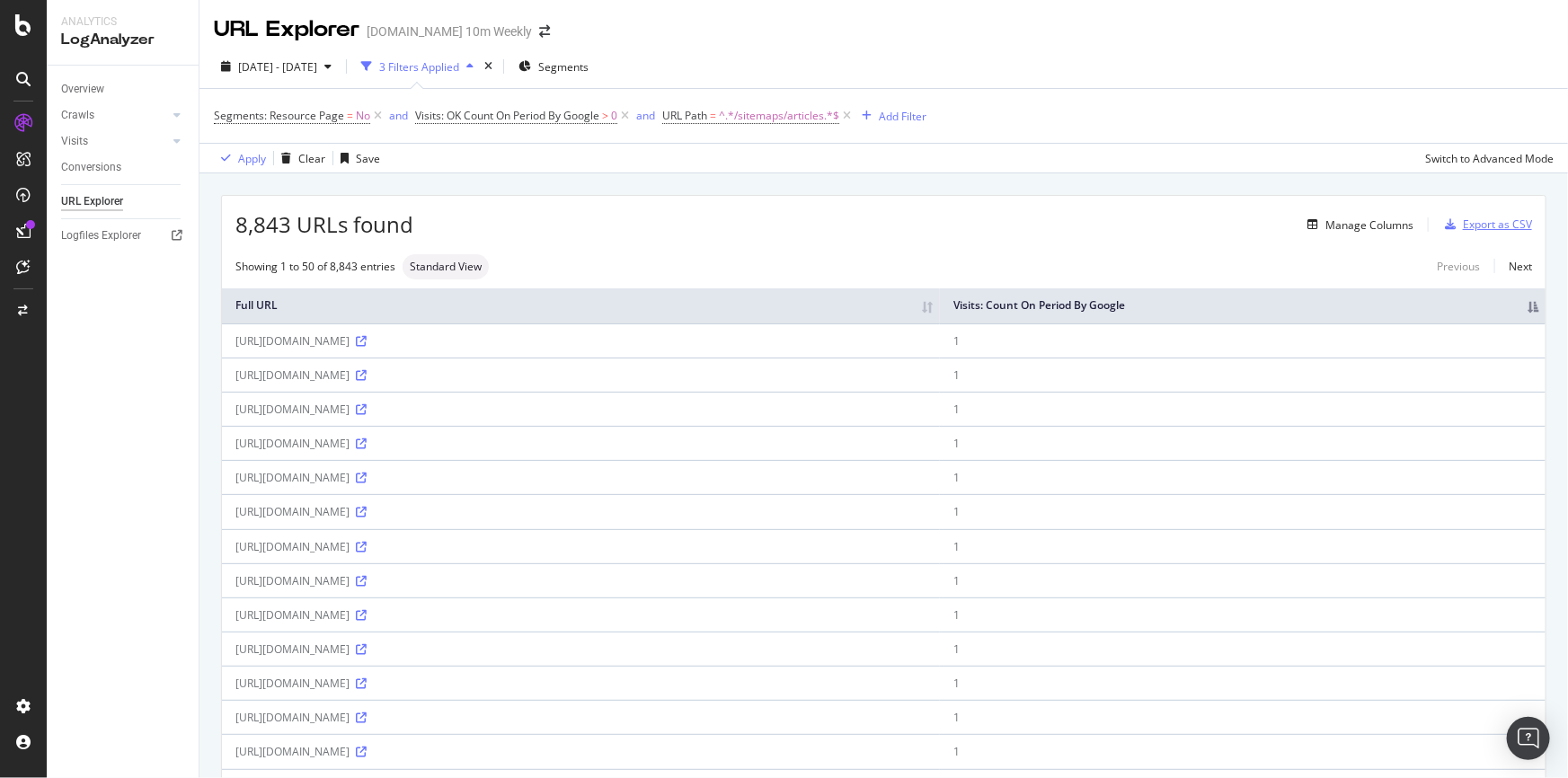
click at [1464, 221] on div "Export as CSV" at bounding box center [1496, 224] width 69 height 15
click at [1464, 222] on div "Export as CSV" at bounding box center [1496, 224] width 69 height 15
click at [1524, 309] on th "Visits: Count On Period By Google" at bounding box center [1242, 305] width 606 height 35
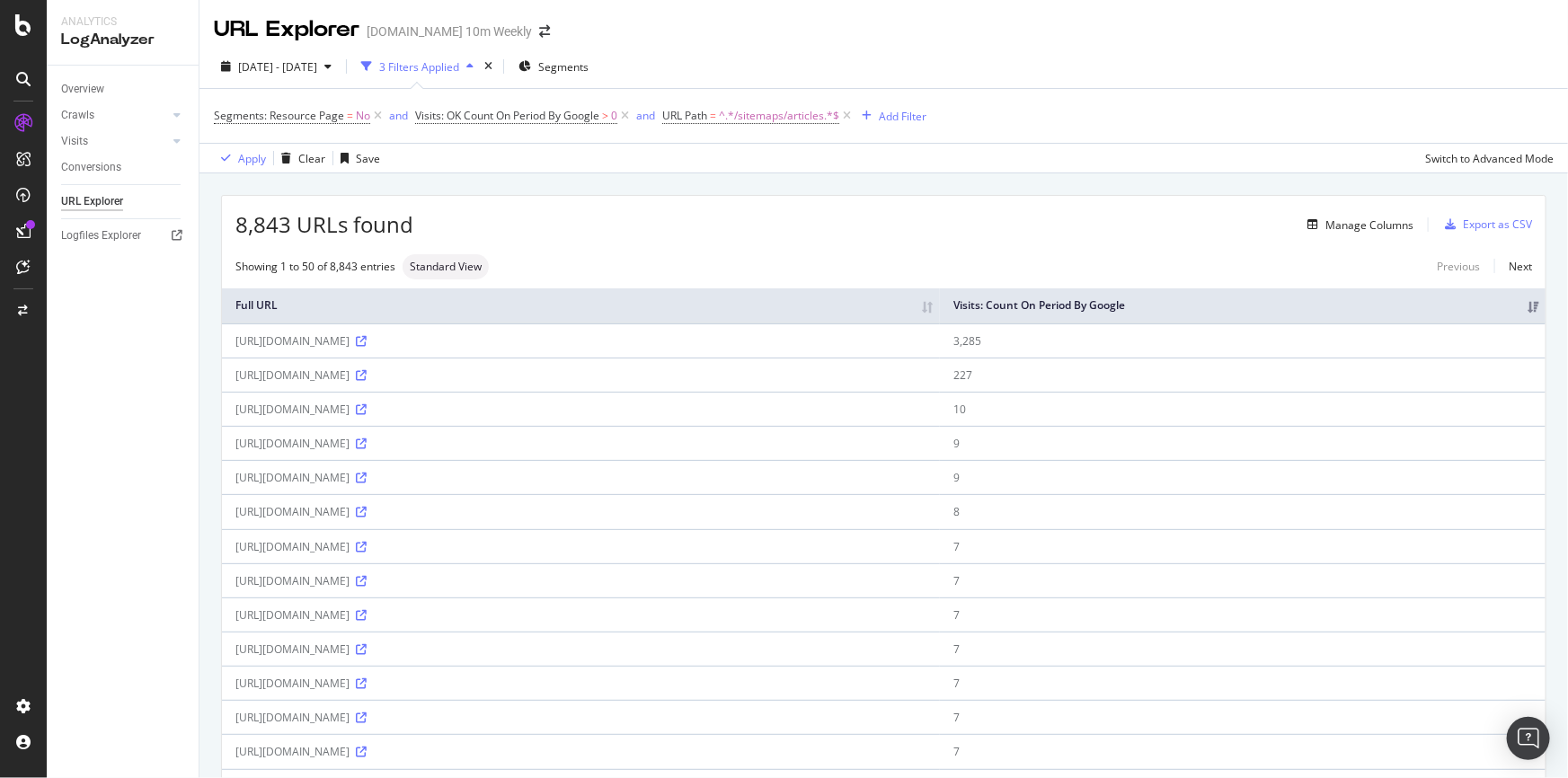
copy div "https://www.thetimes.com/sitemaps/articles"
drag, startPoint x: 457, startPoint y: 340, endPoint x: 225, endPoint y: 332, distance: 232.1
click at [225, 332] on td "https://www.thetimes.com/sitemaps/articles" at bounding box center [581, 340] width 718 height 34
click at [1496, 222] on div "Export as CSV" at bounding box center [1496, 224] width 69 height 15
click at [1494, 223] on div "Export as CSV" at bounding box center [1496, 224] width 69 height 15
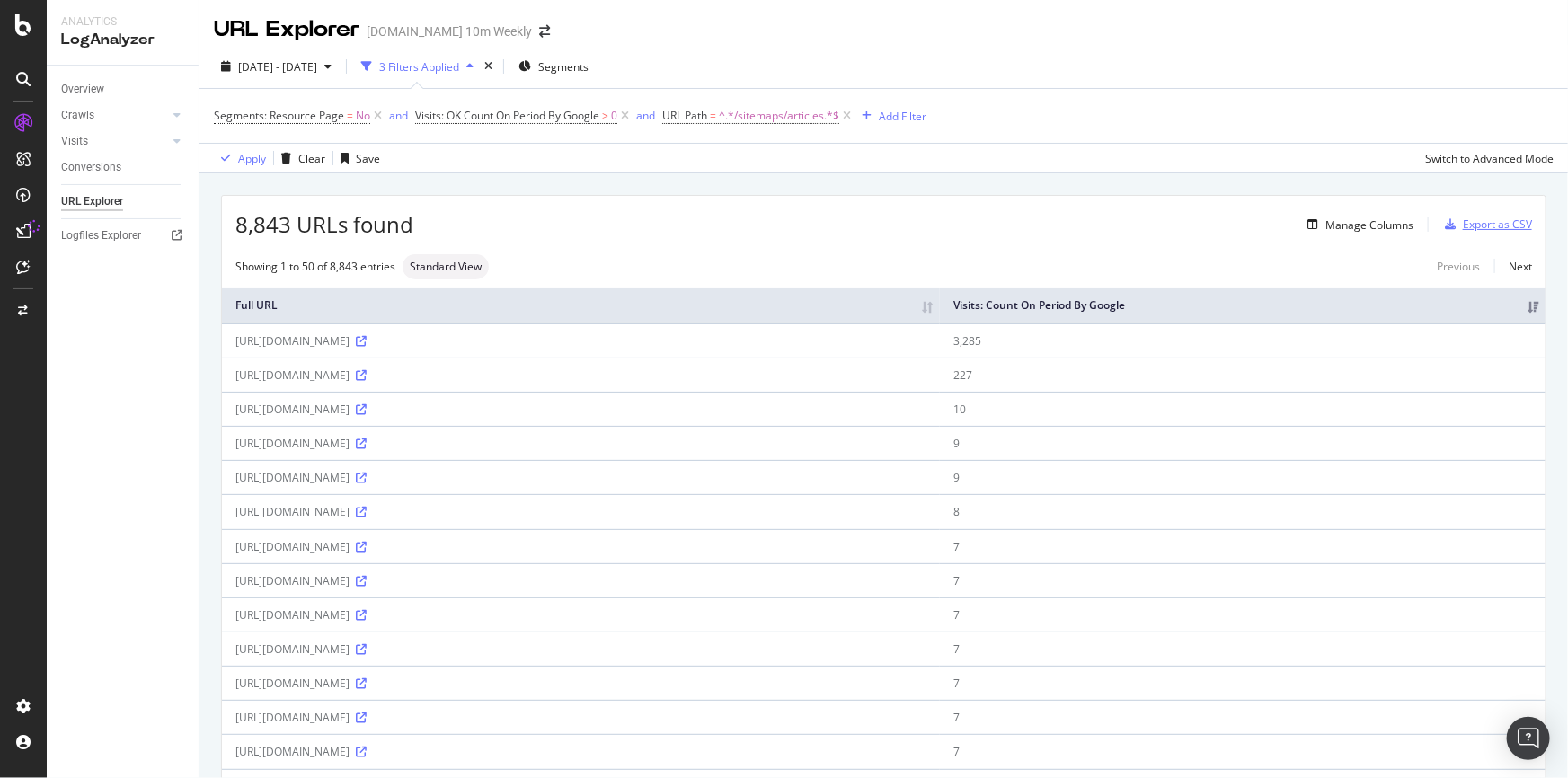
click at [1471, 221] on div "Export as CSV" at bounding box center [1496, 224] width 69 height 15
click at [1470, 221] on div "Export as CSV" at bounding box center [1496, 224] width 69 height 15
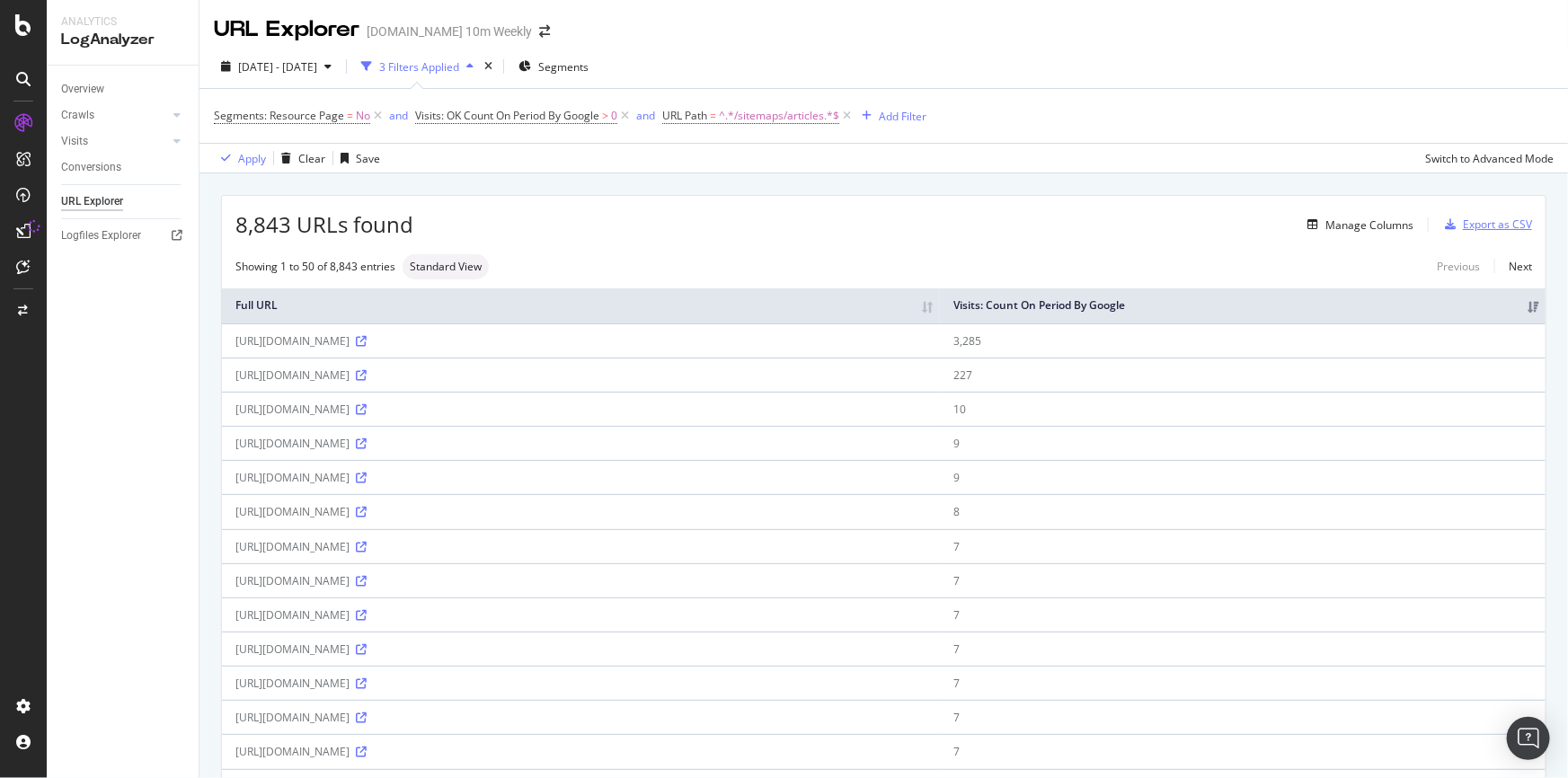
click at [1470, 221] on div "Export as CSV" at bounding box center [1496, 224] width 69 height 15
click at [1468, 221] on div "Export as CSV" at bounding box center [1496, 224] width 69 height 15
click at [143, 414] on div "Overview Crawls Daily Distribution Segments Distribution HTTP Codes Resources V…" at bounding box center [122, 422] width 152 height 712
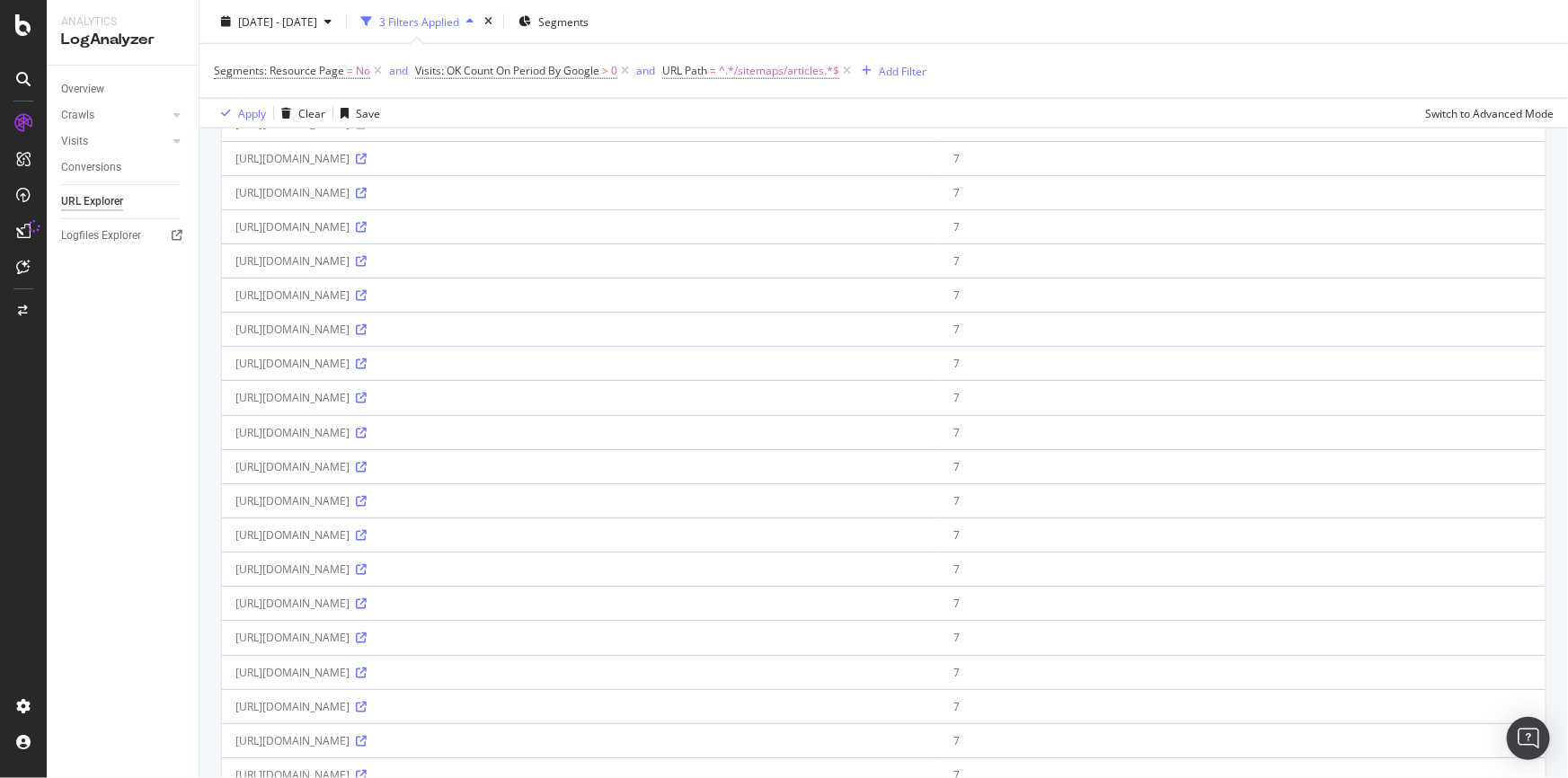
scroll to position [1350, 0]
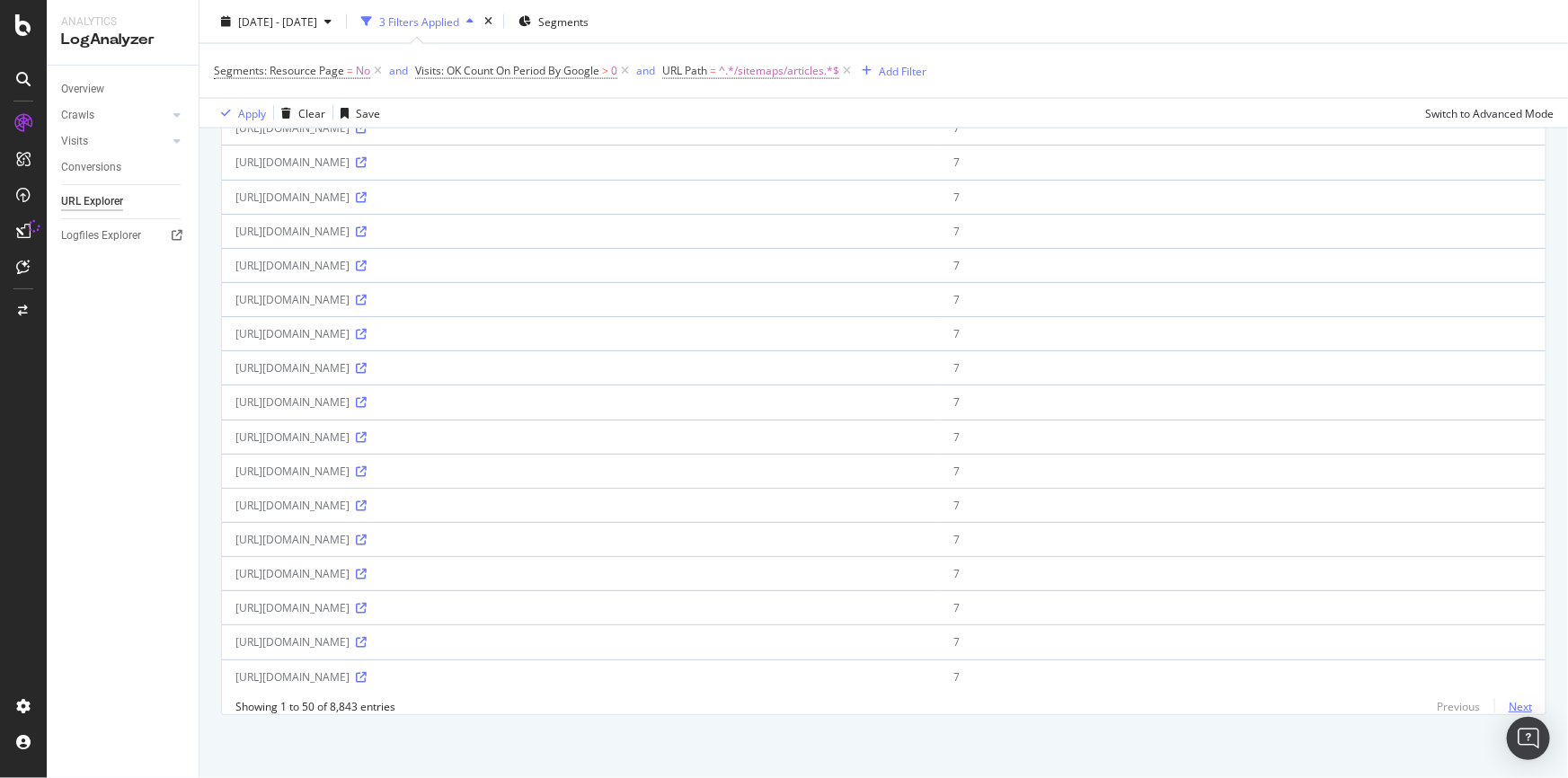
click at [1516, 704] on link "Next" at bounding box center [1513, 706] width 38 height 26
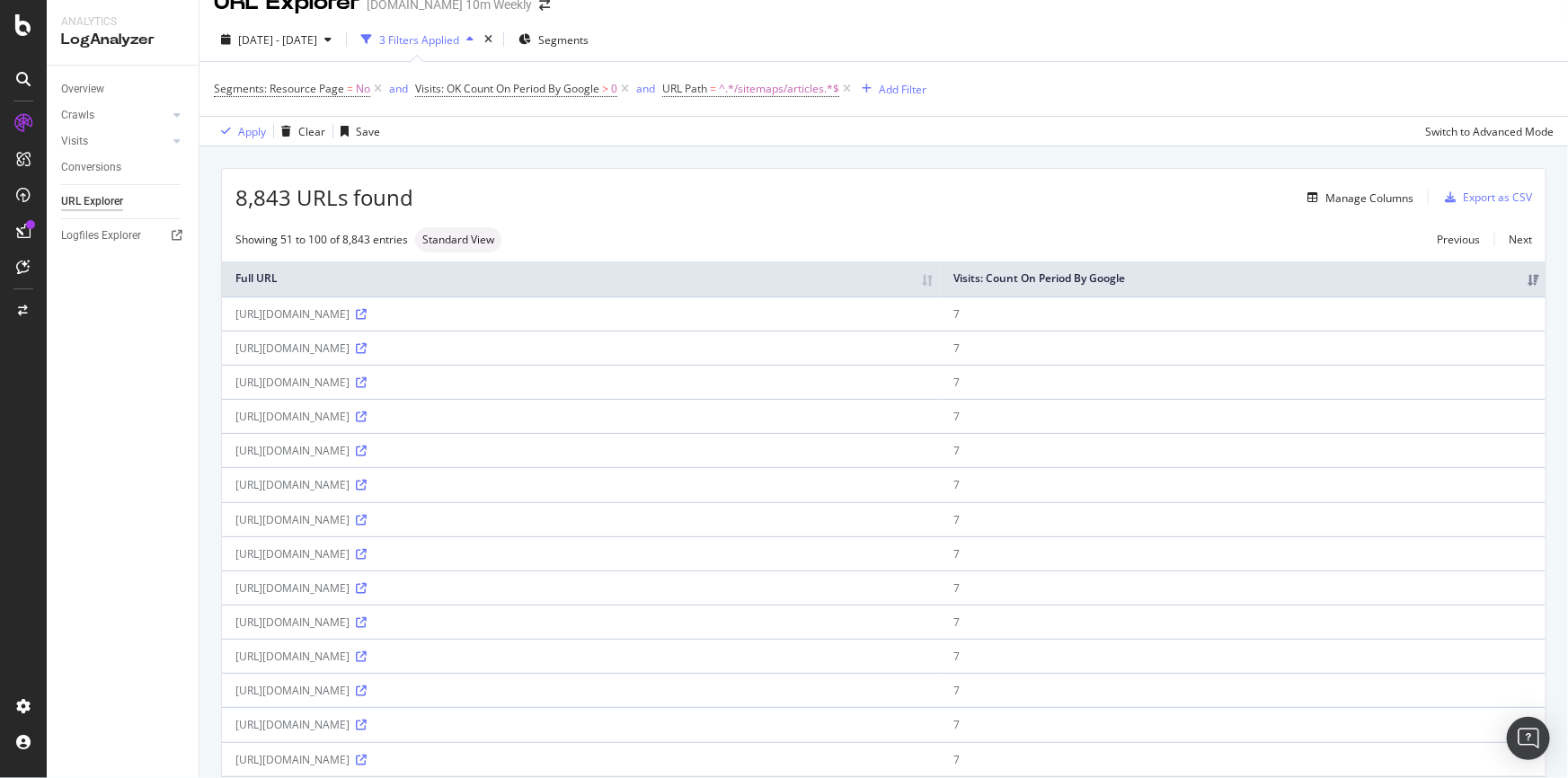
scroll to position [0, 0]
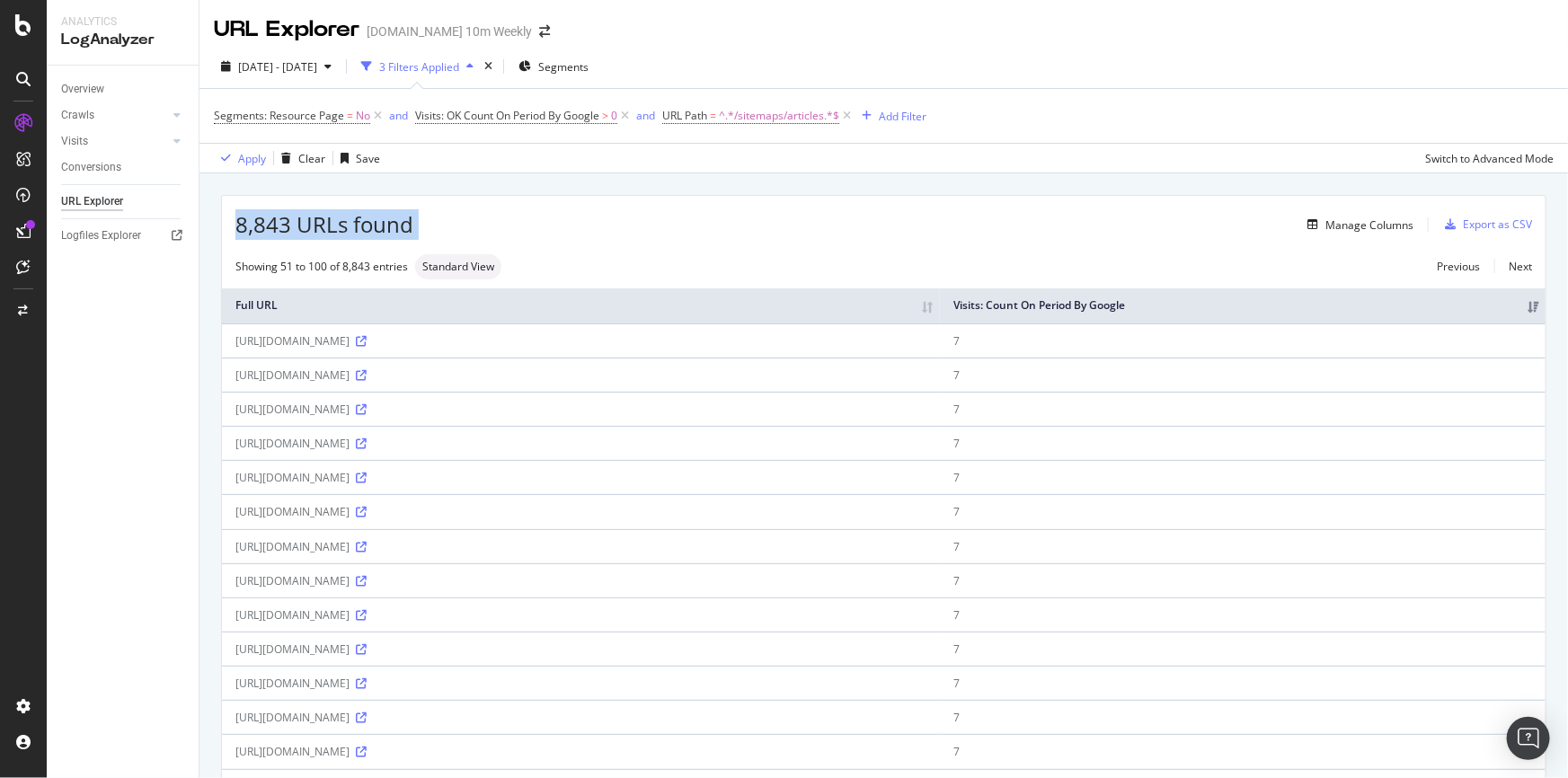
drag, startPoint x: 331, startPoint y: 222, endPoint x: 232, endPoint y: 229, distance: 99.2
click at [232, 229] on div "8,843 URLs found Manage Columns Export as CSV" at bounding box center [884, 218] width 1323 height 44
copy div "8,843 URLs found"
click at [1499, 226] on div "Export as CSV" at bounding box center [1496, 224] width 69 height 15
click at [1473, 221] on div "Export as CSV" at bounding box center [1496, 224] width 69 height 15
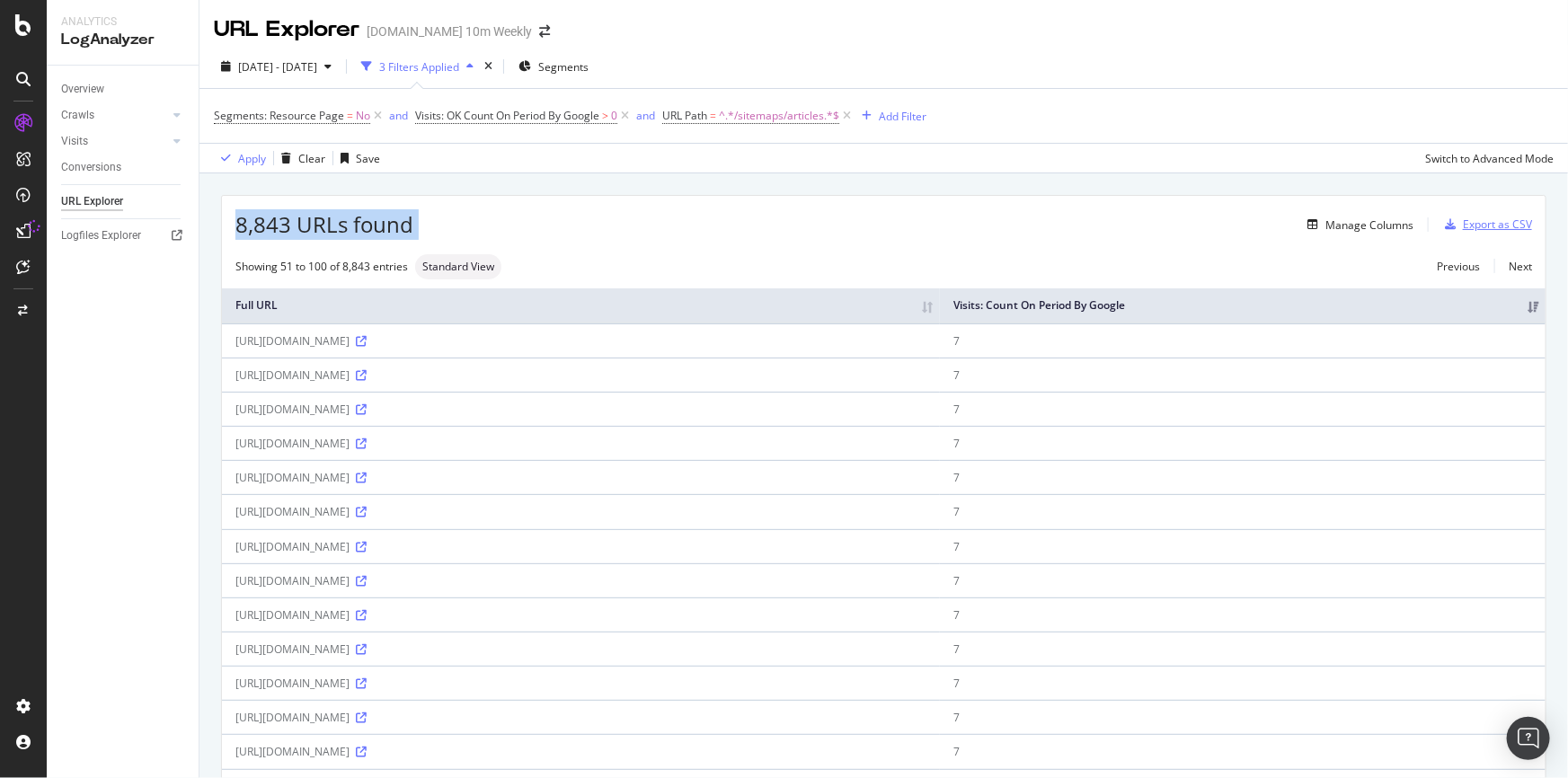
click at [1473, 221] on div "Export as CSV" at bounding box center [1496, 224] width 69 height 15
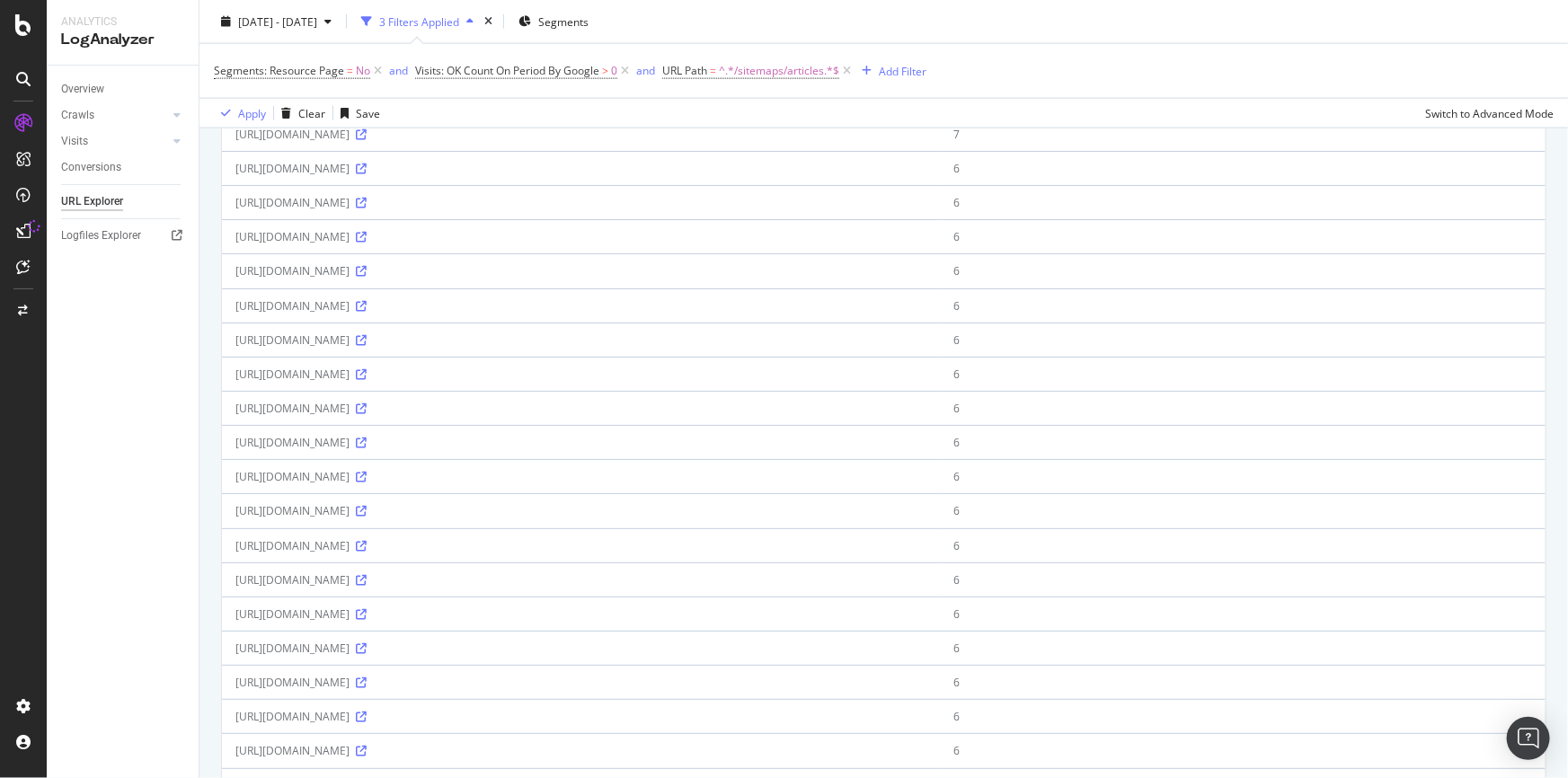
scroll to position [1350, 0]
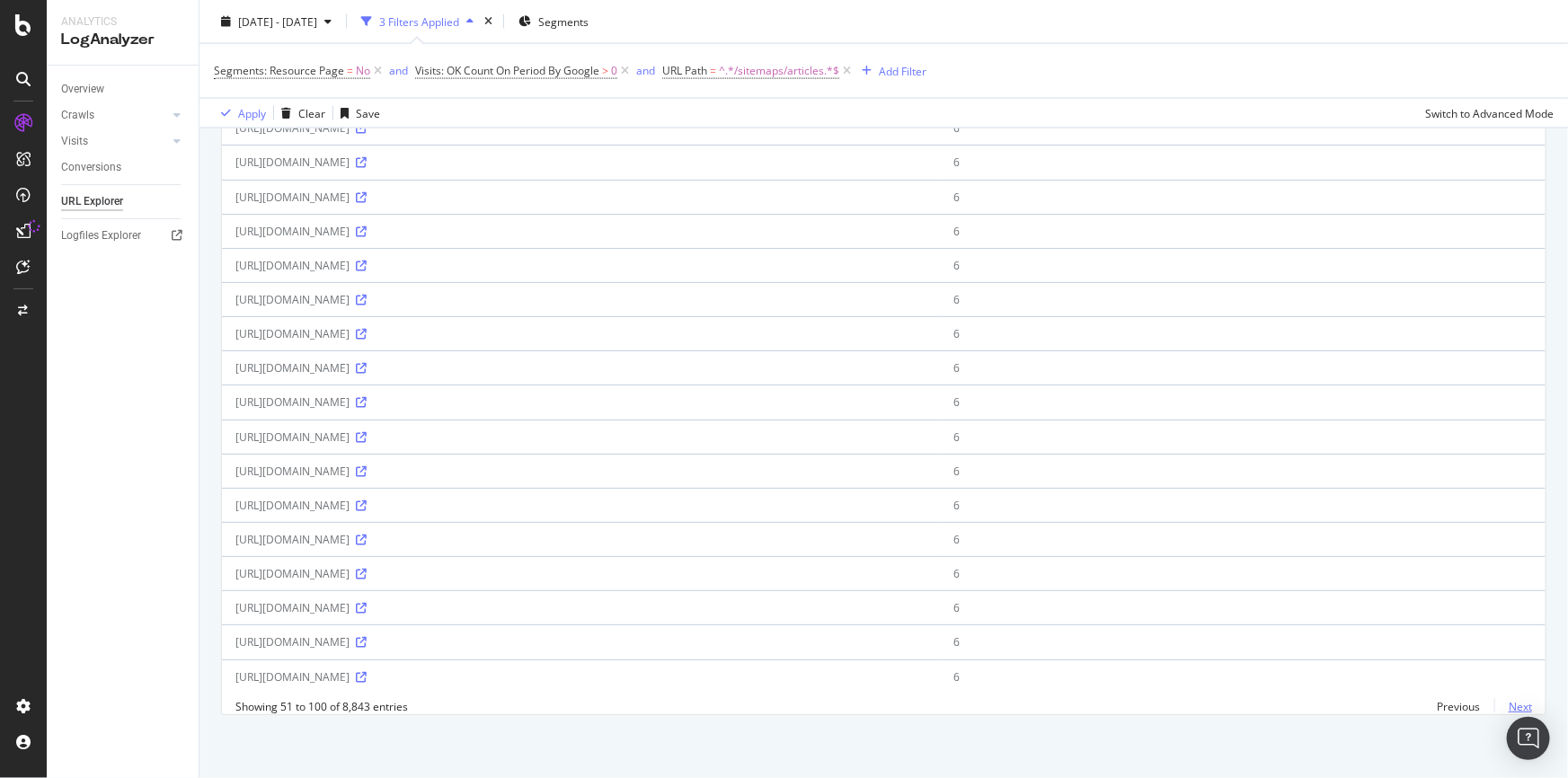
click at [1513, 703] on link "Next" at bounding box center [1513, 706] width 38 height 26
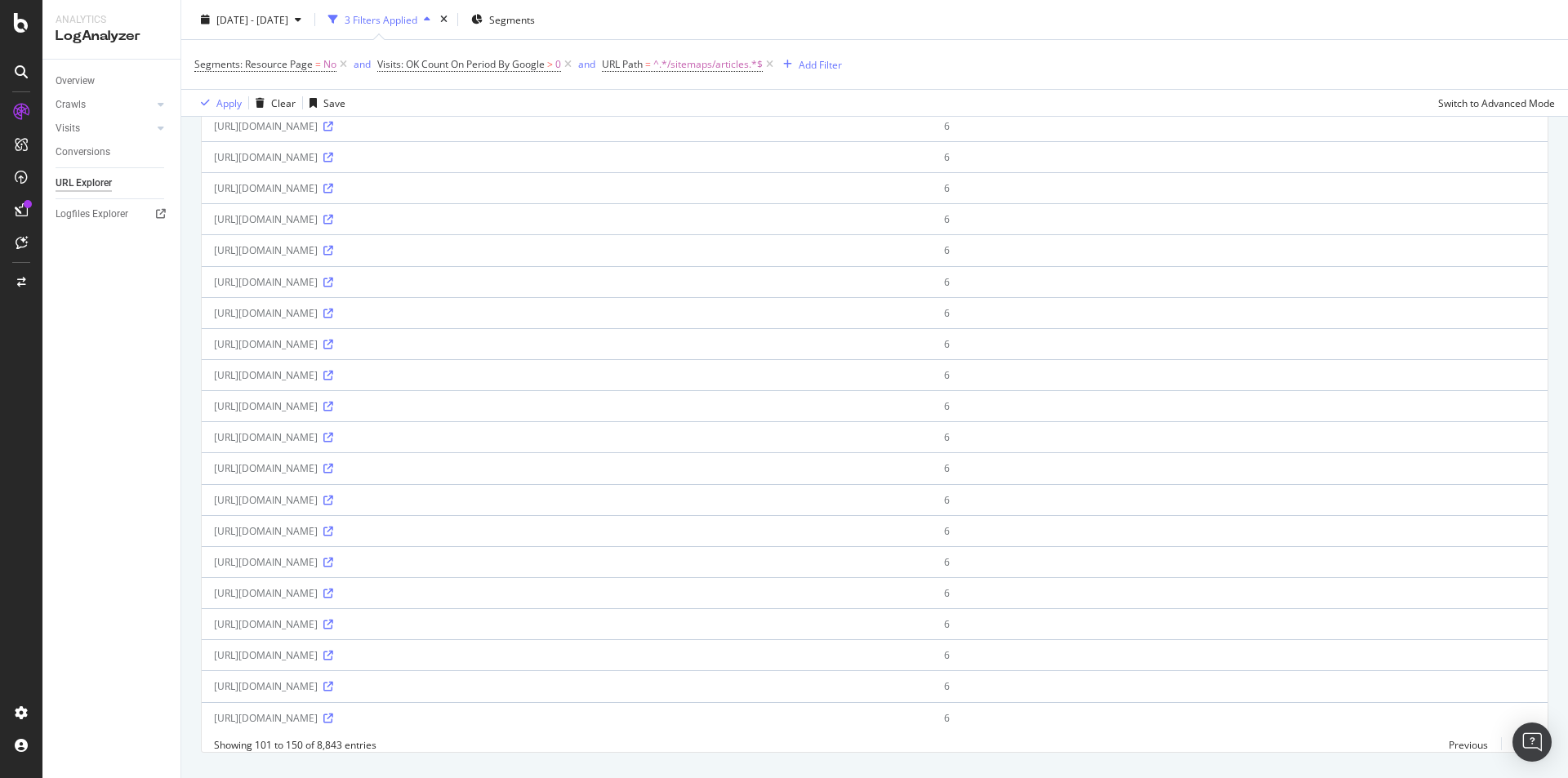
scroll to position [1161, 0]
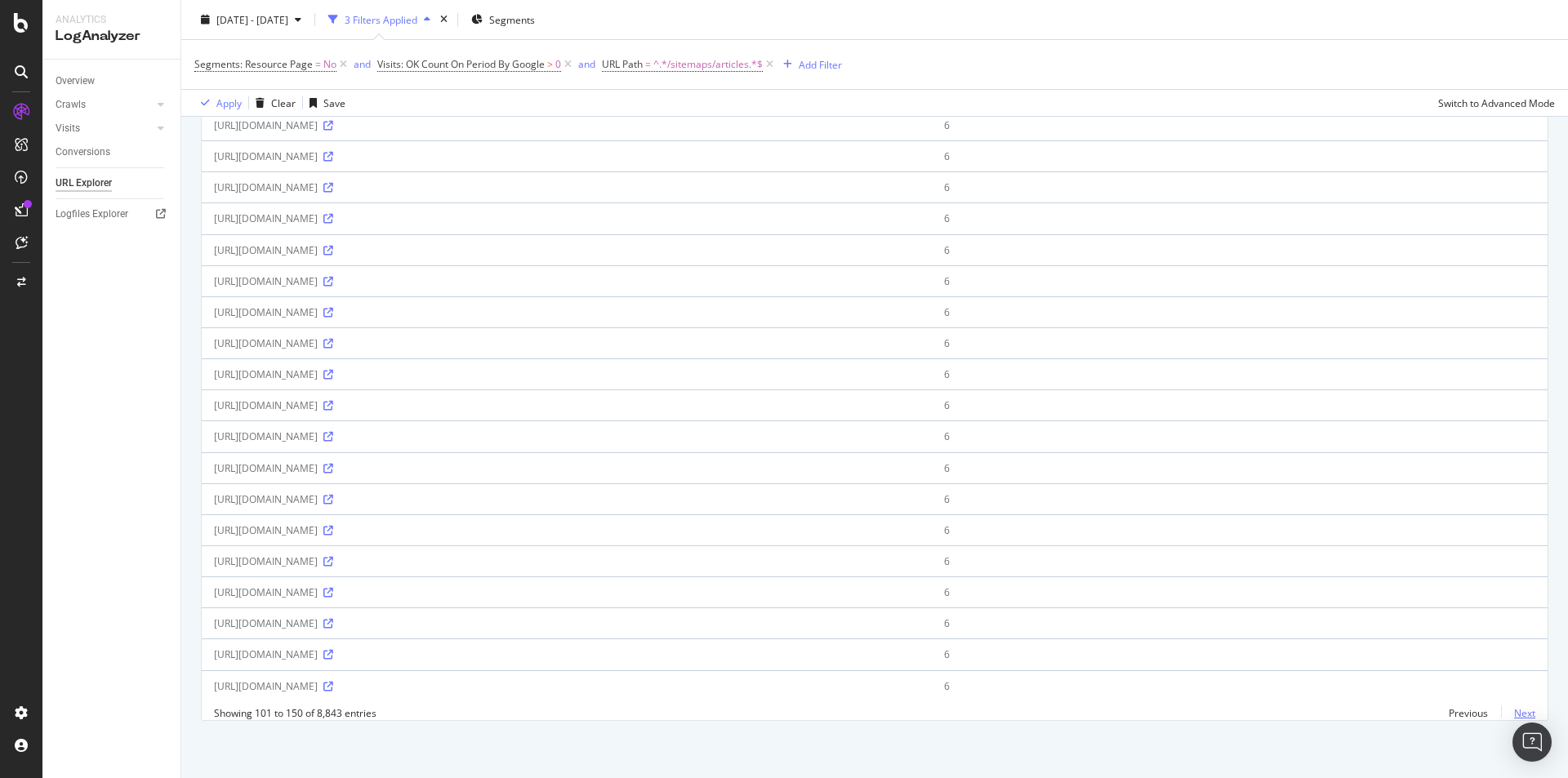
click at [1424, 706] on link "Next" at bounding box center [1517, 713] width 34 height 24
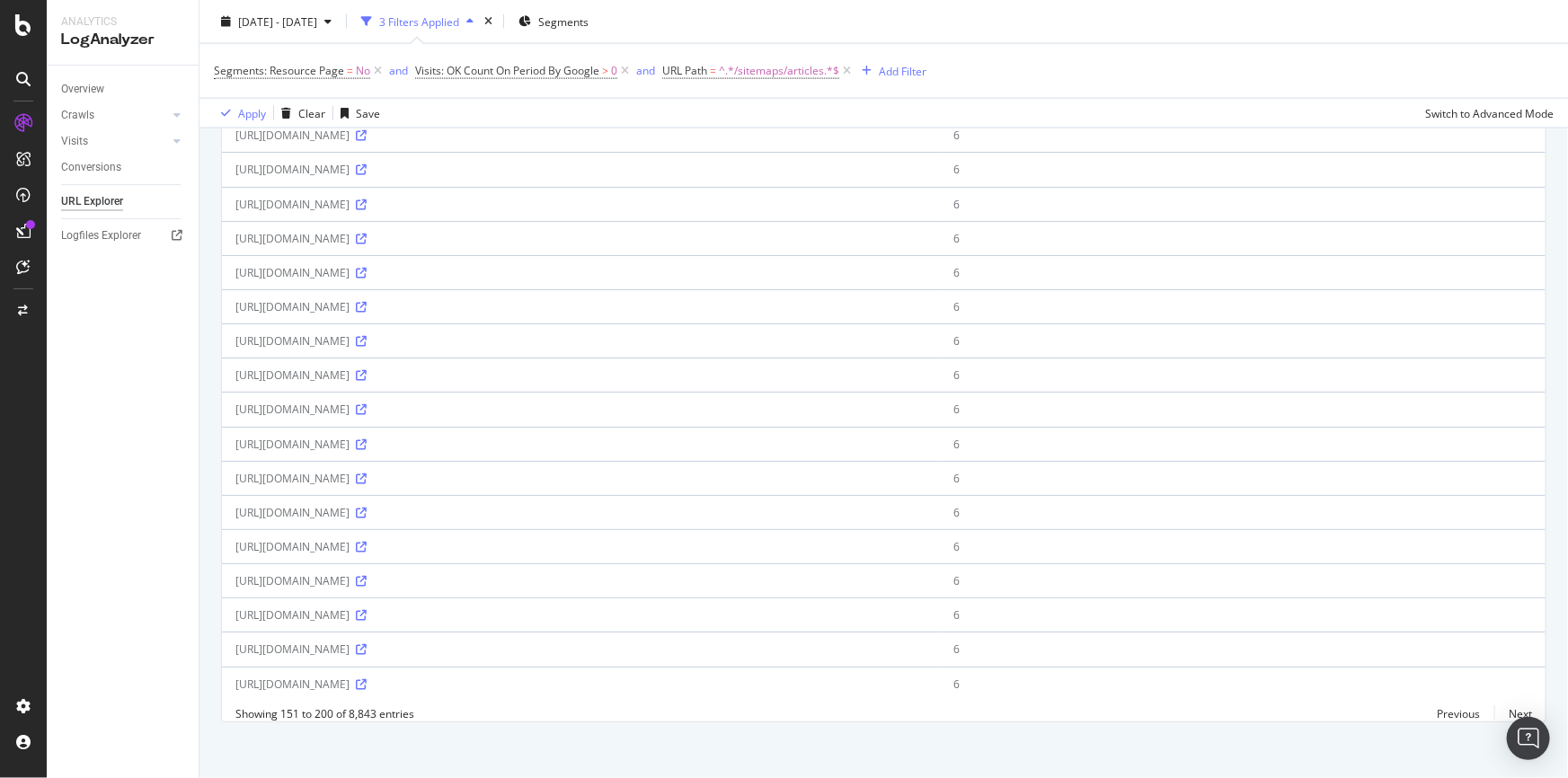
scroll to position [1350, 0]
click at [1517, 709] on link "Next" at bounding box center [1513, 706] width 38 height 26
click at [1513, 705] on link "Next" at bounding box center [1513, 706] width 38 height 26
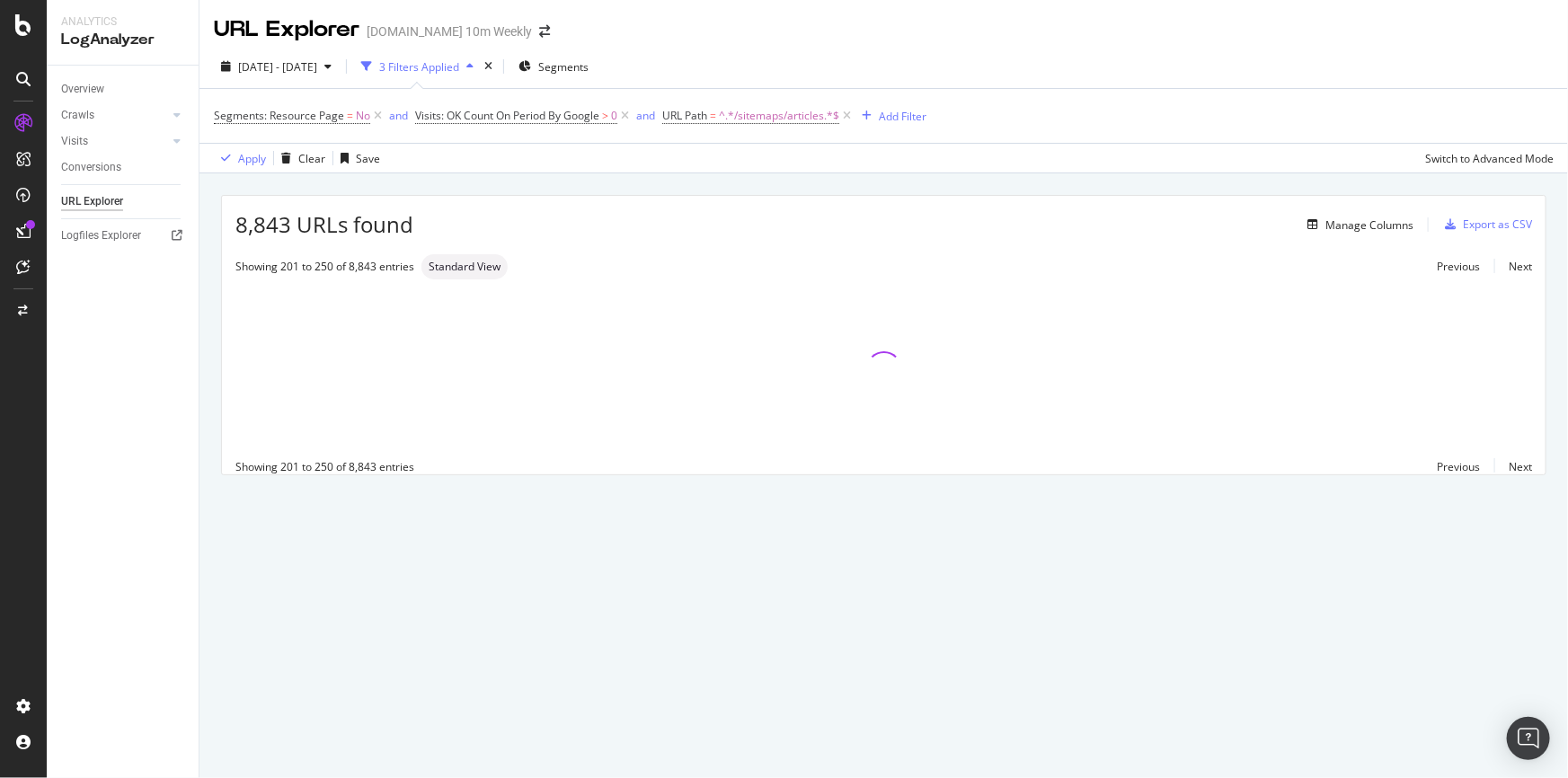
click at [674, 252] on div "8,843 URLs found Manage Columns Export as CSV Showing 201 to 250 of 8,843 entri…" at bounding box center [884, 334] width 1323 height 278
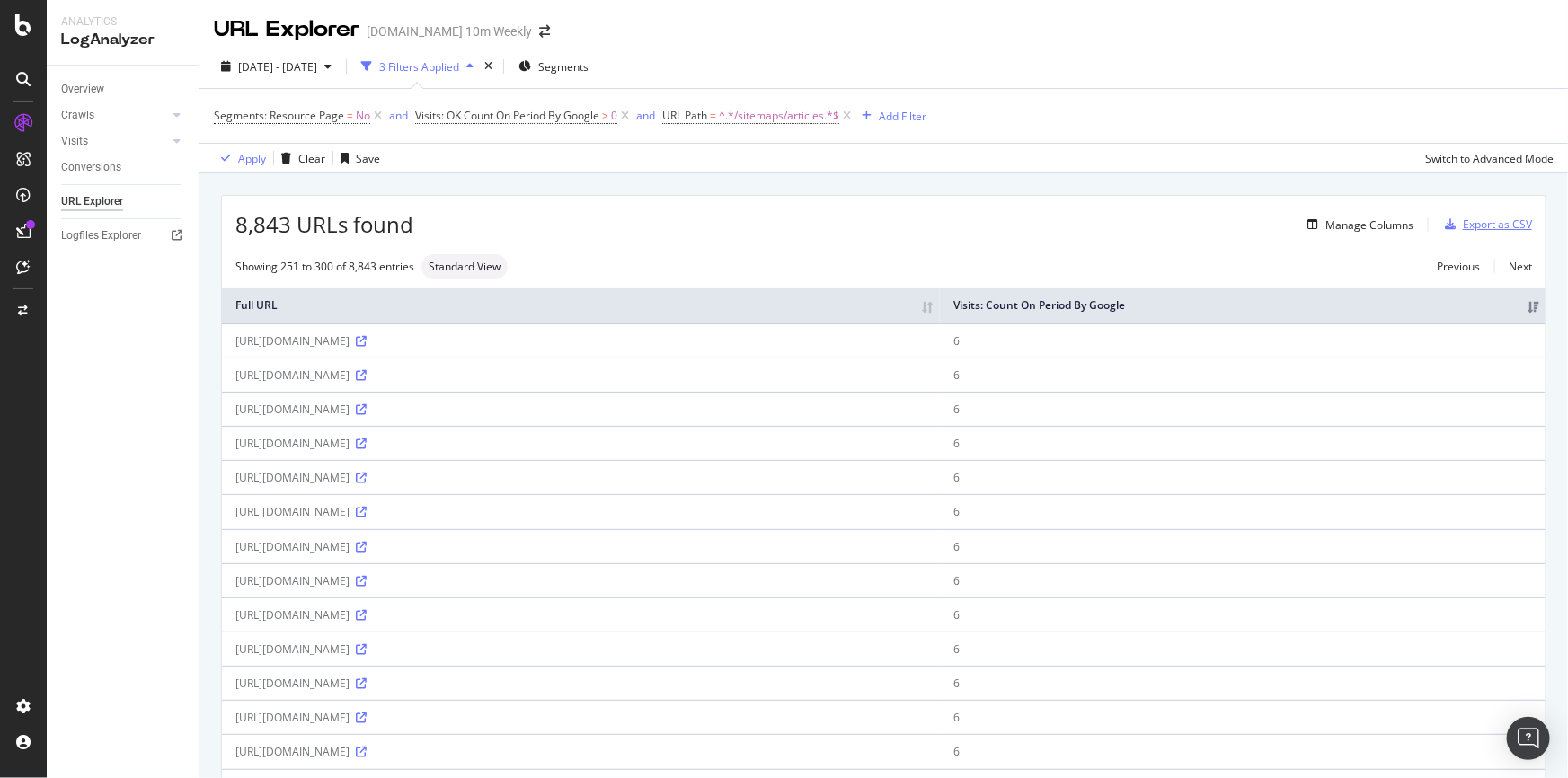
click at [1509, 229] on div "Export as CSV" at bounding box center [1496, 224] width 69 height 15
click at [1507, 218] on div "Export as CSV" at bounding box center [1496, 224] width 69 height 15
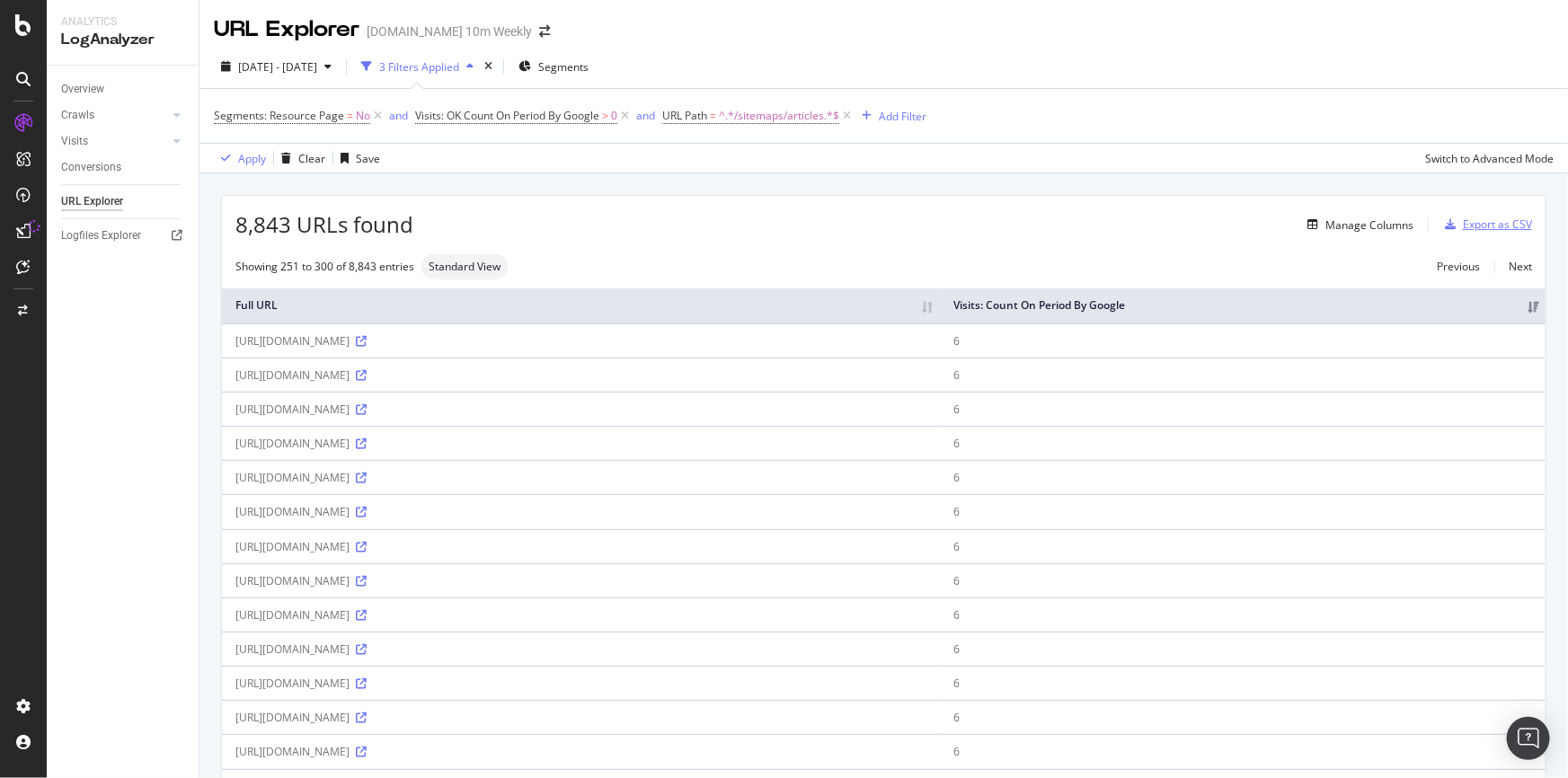
click at [1507, 218] on div "Export as CSV" at bounding box center [1496, 224] width 69 height 15
click at [1506, 218] on div "Export as CSV" at bounding box center [1496, 224] width 69 height 15
click at [1464, 229] on div "Export as CSV" at bounding box center [1496, 224] width 69 height 15
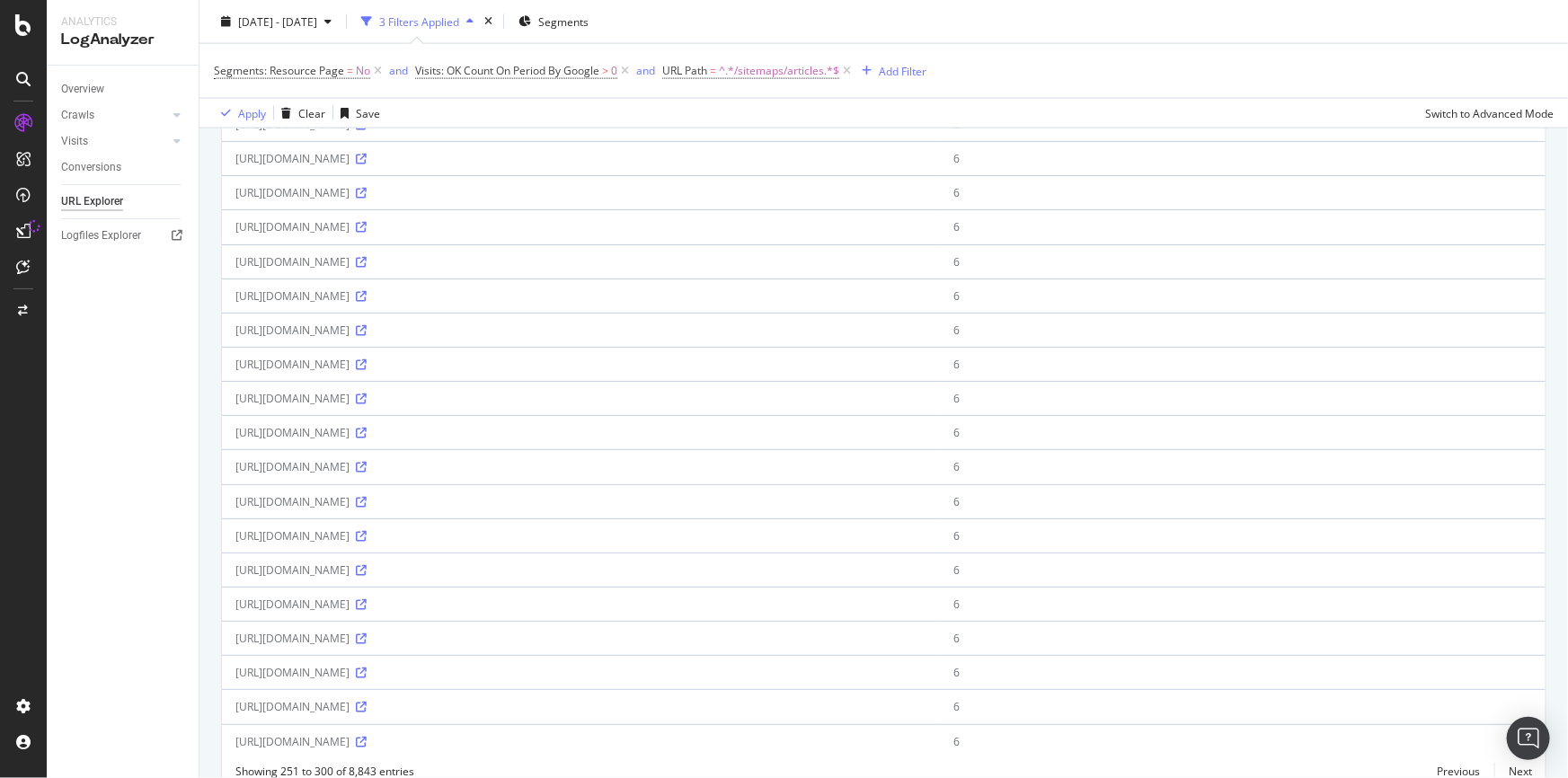
scroll to position [1350, 0]
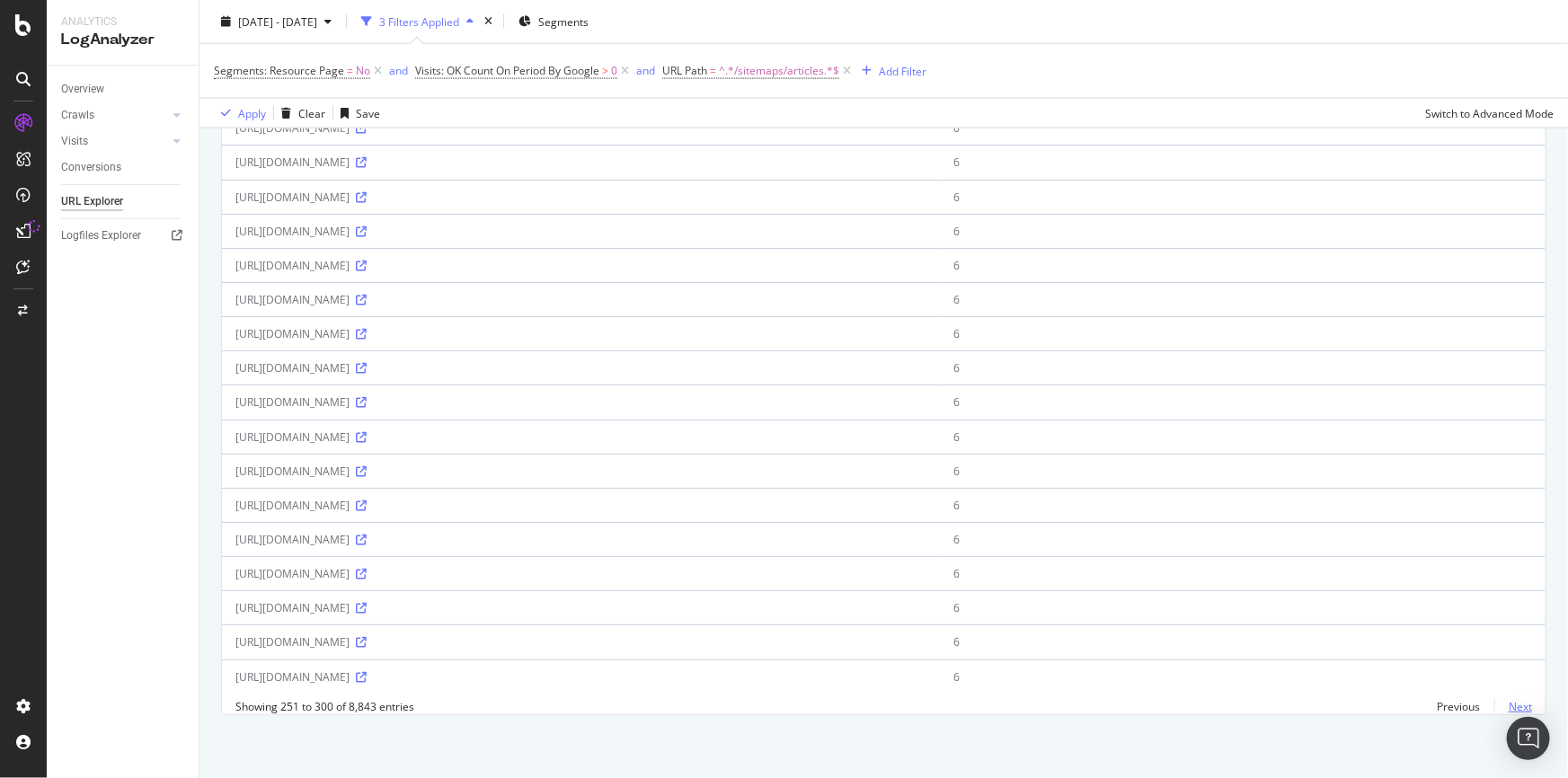
click at [1506, 705] on link "Next" at bounding box center [1513, 706] width 38 height 26
click at [1510, 709] on link "Next" at bounding box center [1513, 706] width 38 height 26
click at [1509, 703] on link "Next" at bounding box center [1513, 706] width 38 height 26
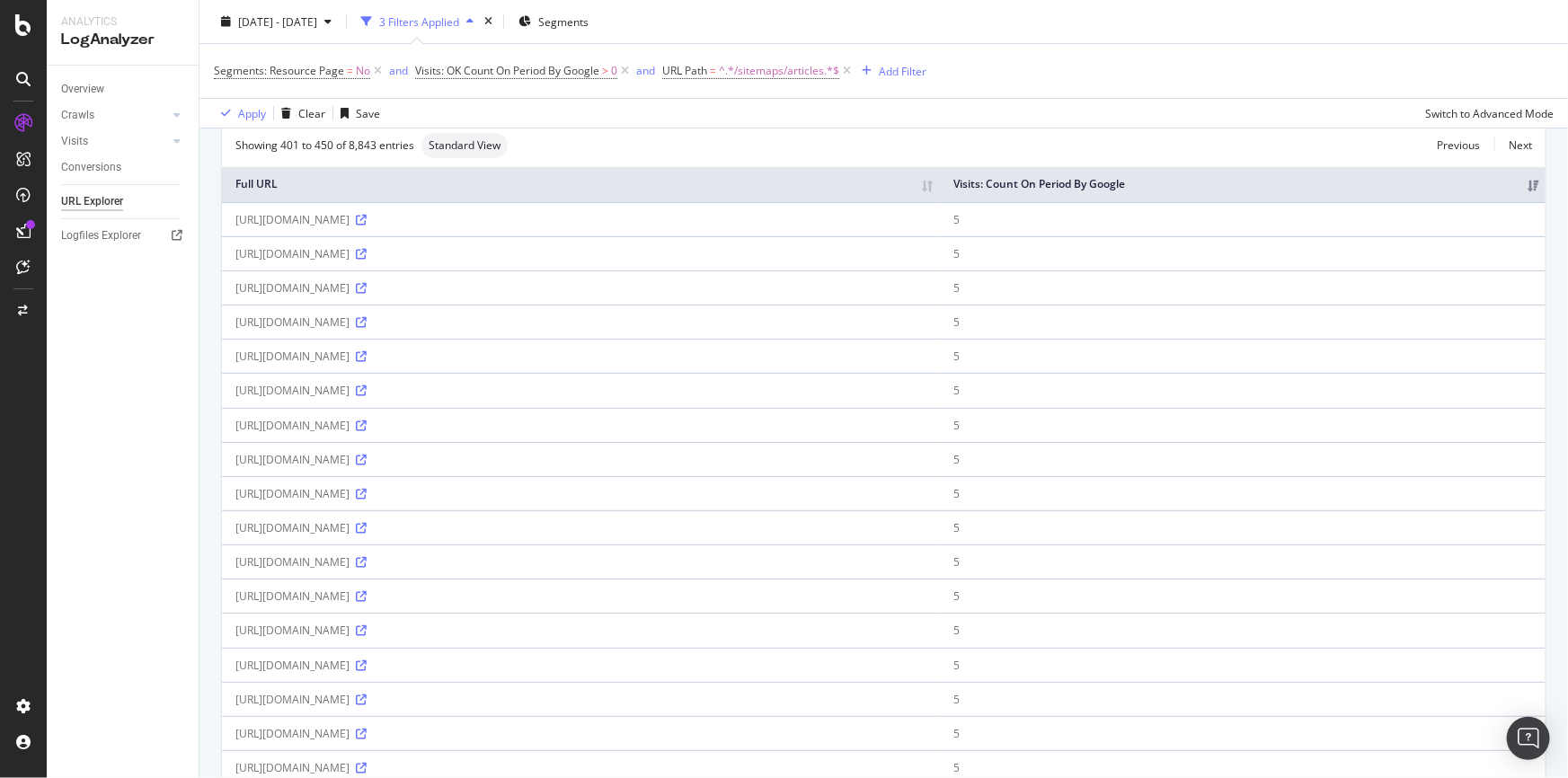
scroll to position [0, 0]
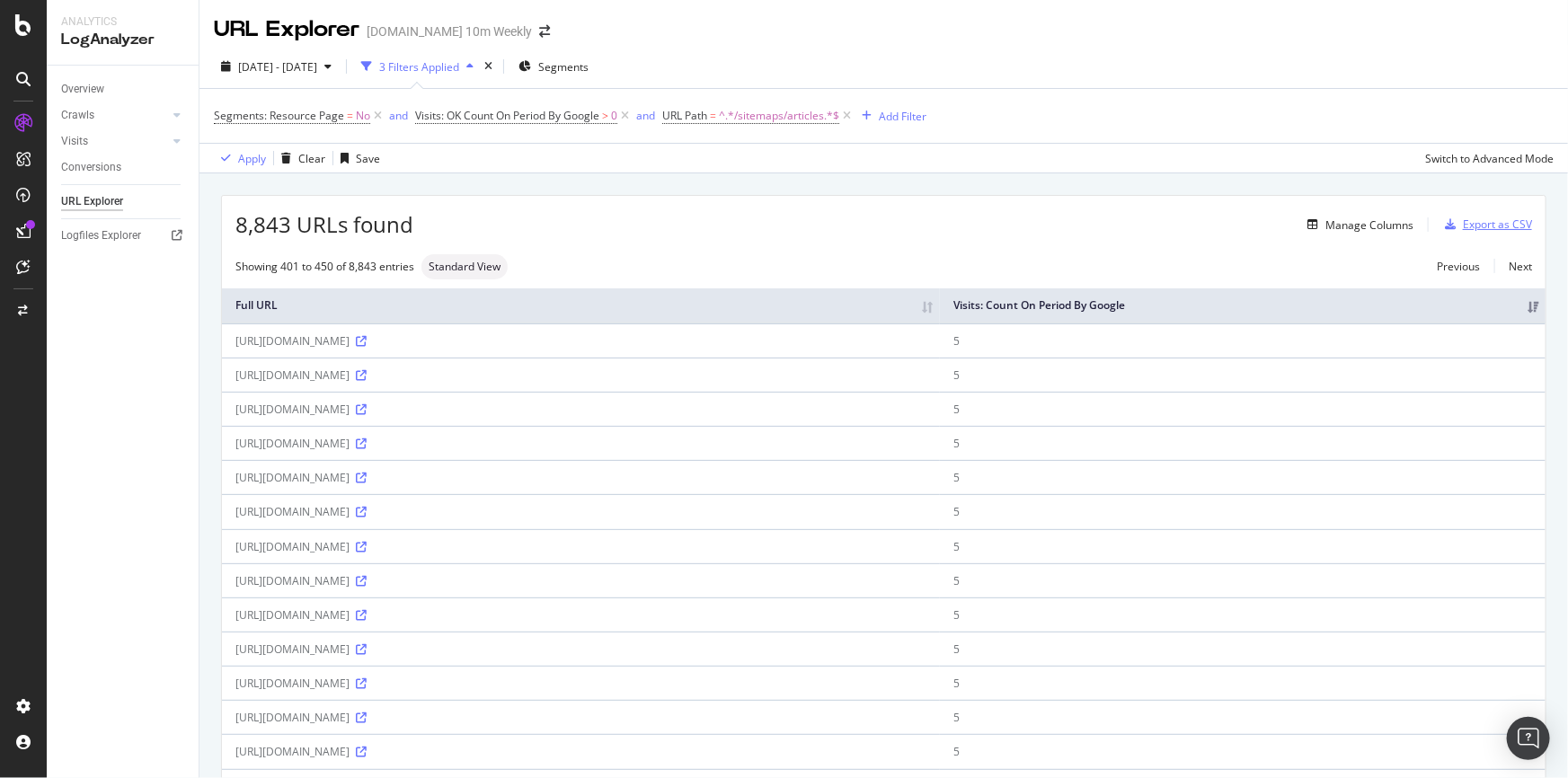
click at [1504, 220] on div "Export as CSV" at bounding box center [1496, 224] width 69 height 15
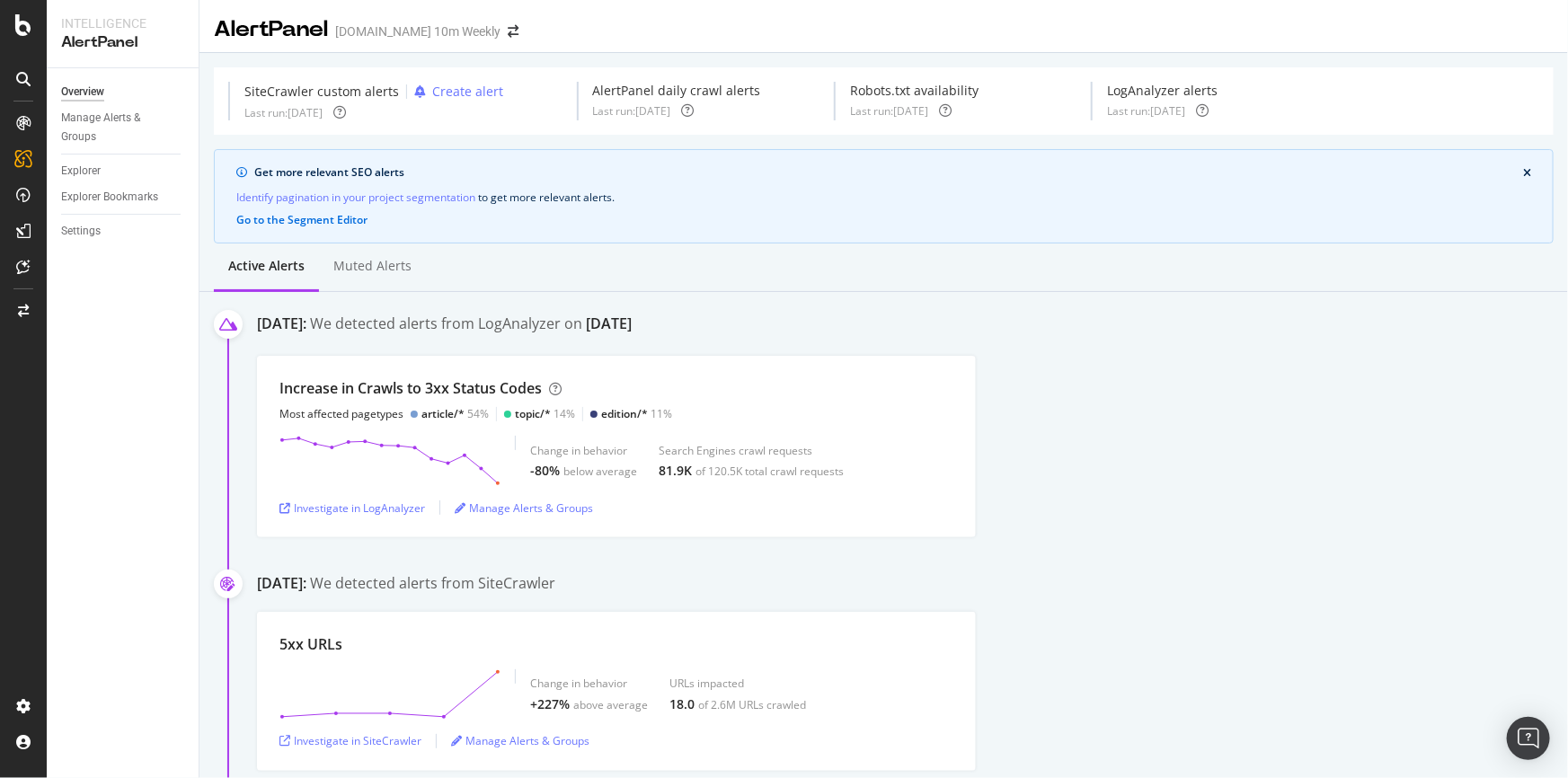
scroll to position [81, 0]
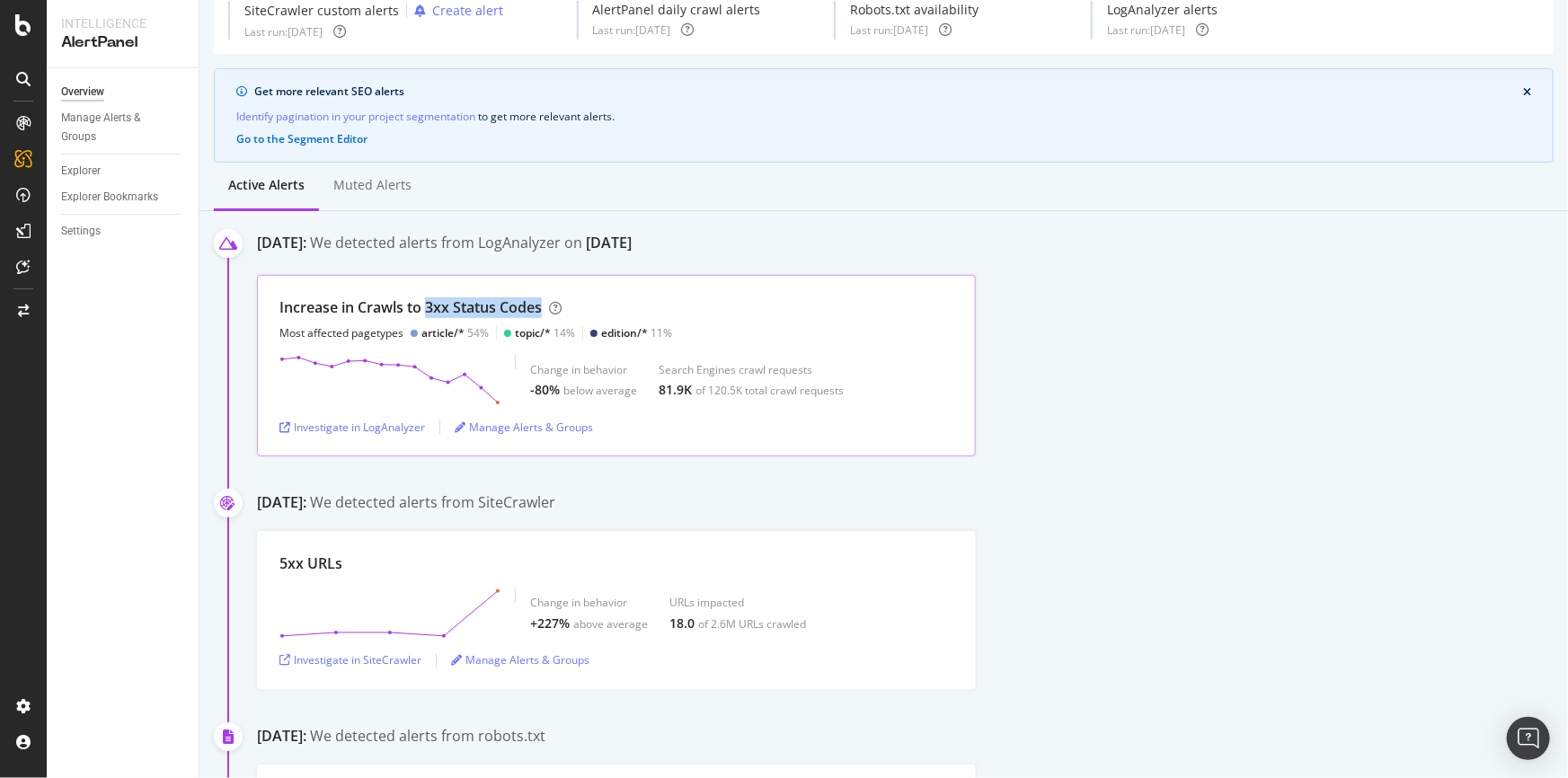
drag, startPoint x: 426, startPoint y: 305, endPoint x: 543, endPoint y: 306, distance: 117.0
click at [542, 306] on div "Increase in Crawls to 3xx Status Codes" at bounding box center [411, 308] width 262 height 21
drag, startPoint x: 439, startPoint y: 236, endPoint x: 795, endPoint y: 248, distance: 356.2
click at [795, 248] on div "September 30th 2025: We detected alerts from LogAnalyzer on September 27th" at bounding box center [912, 247] width 1311 height 28
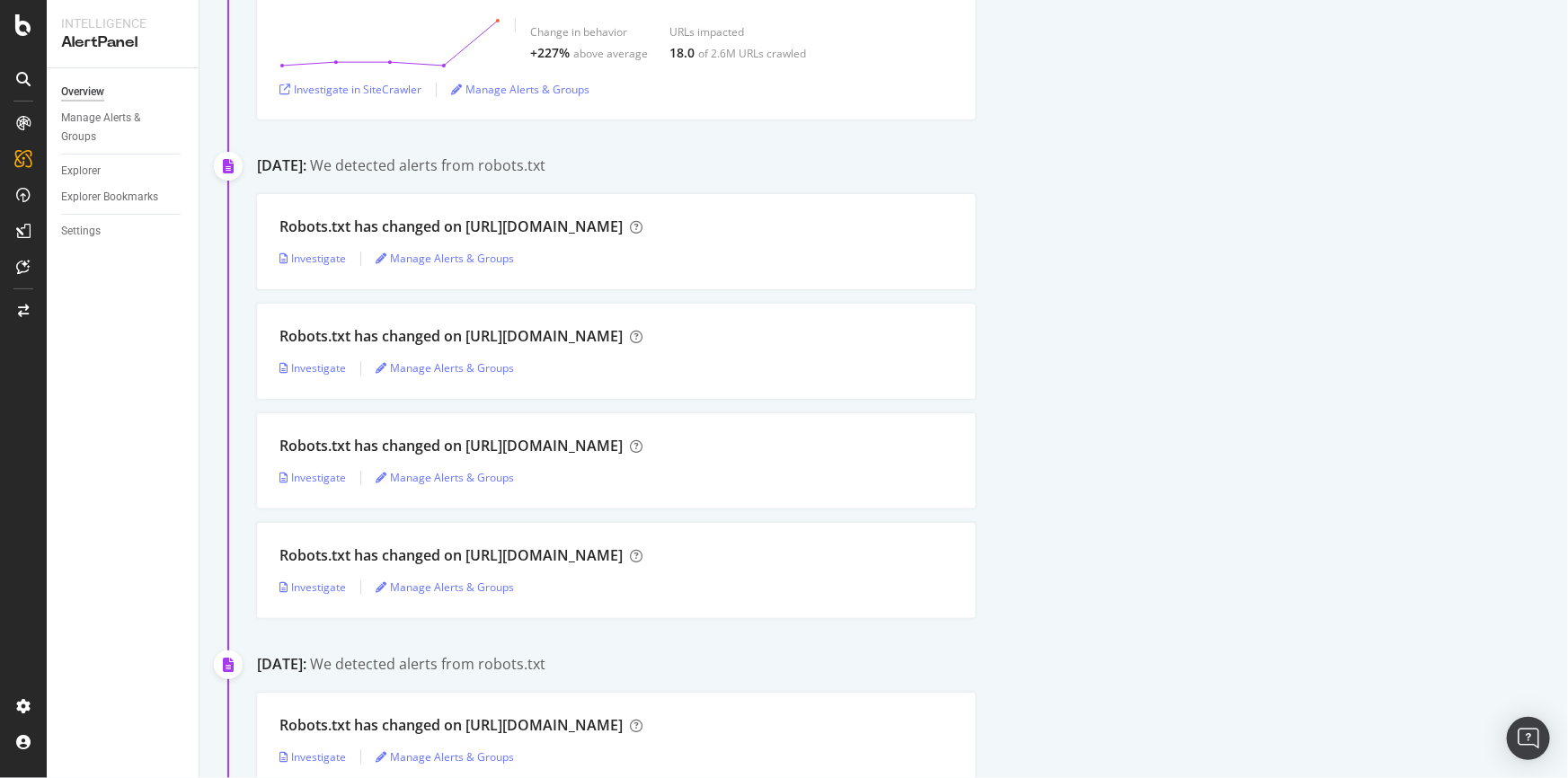
scroll to position [653, 0]
click at [318, 363] on div "Investigate" at bounding box center [313, 365] width 67 height 15
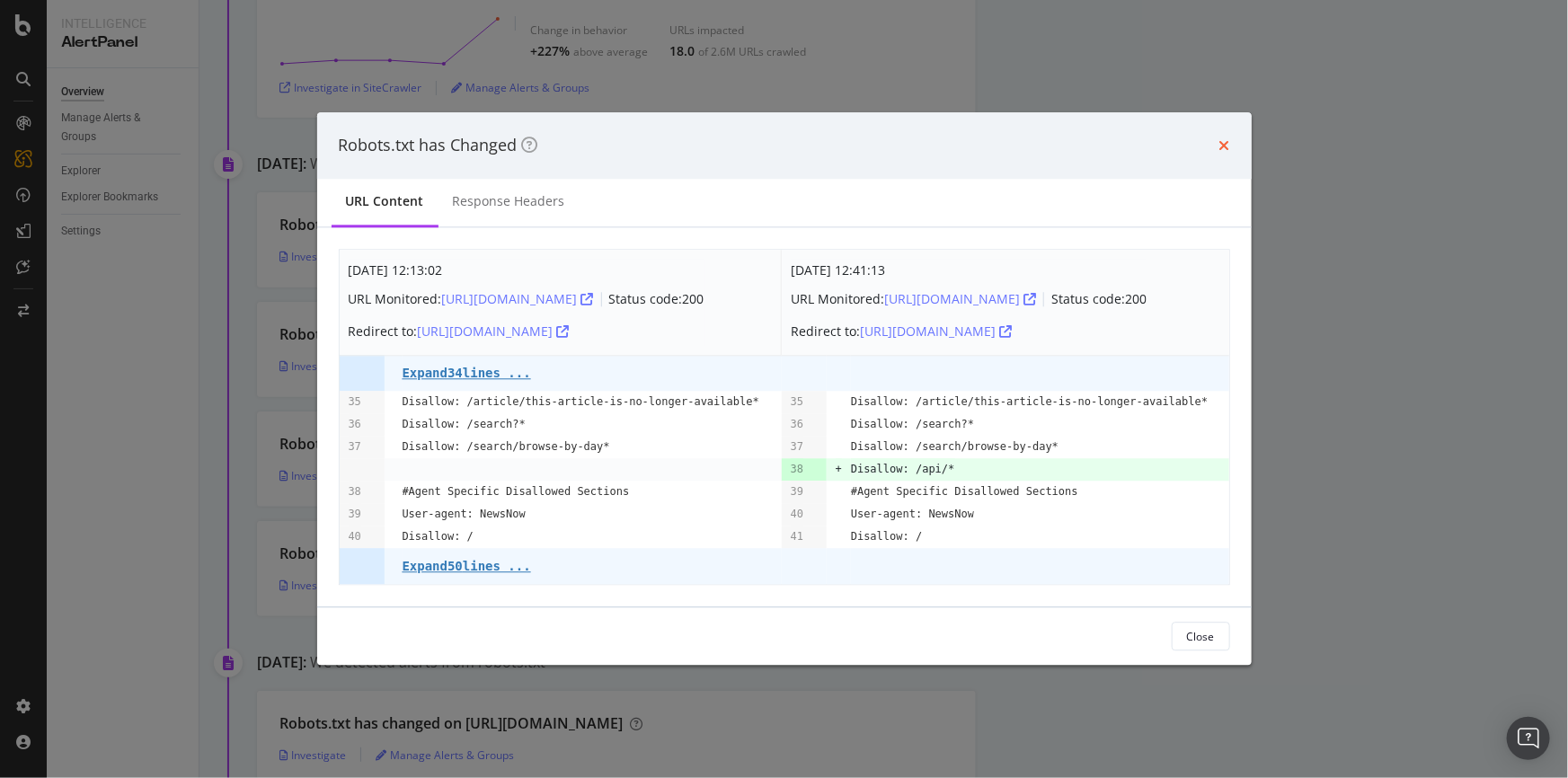
click at [1221, 138] on icon "times" at bounding box center [1224, 145] width 10 height 14
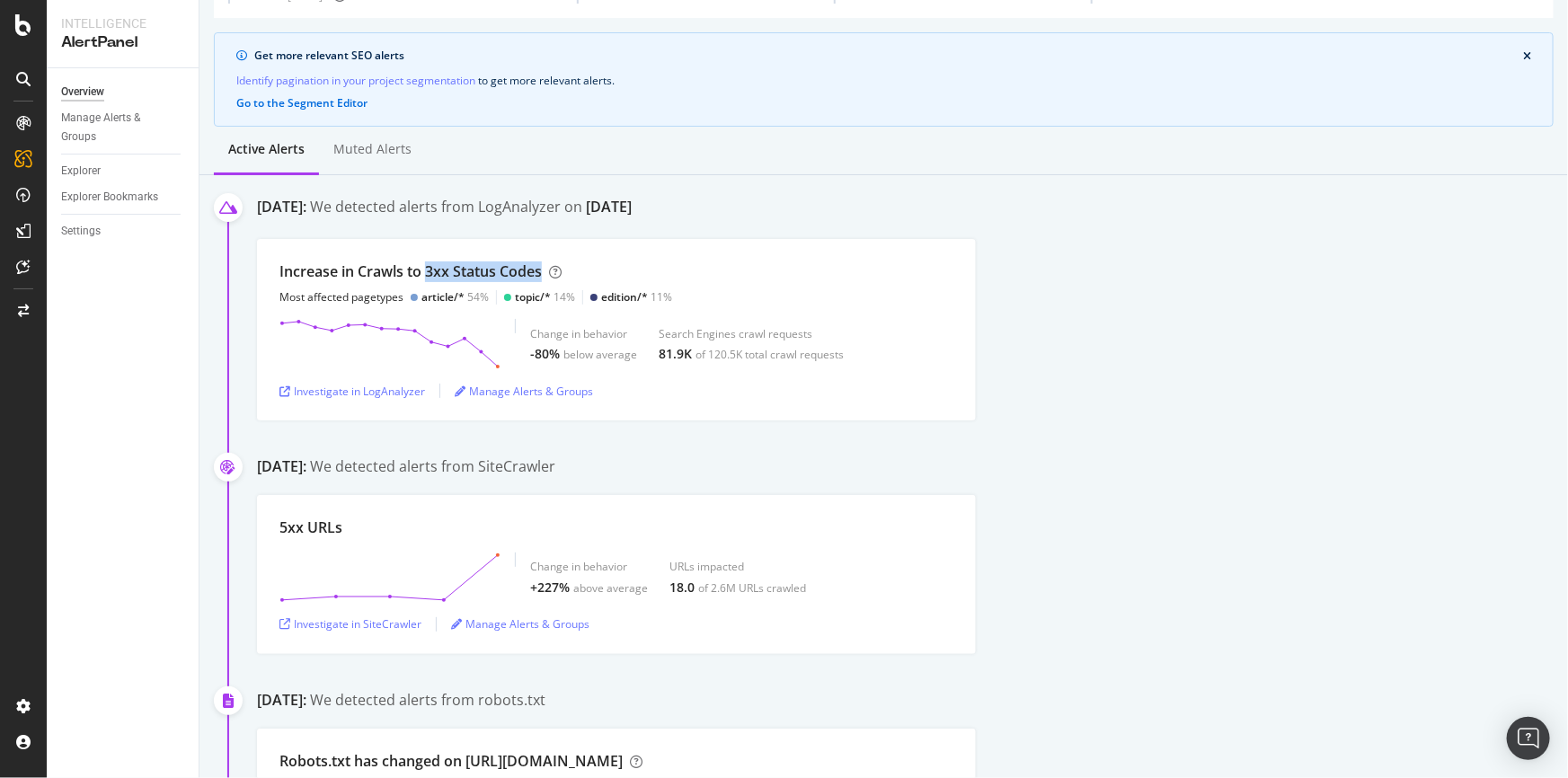
scroll to position [81, 0]
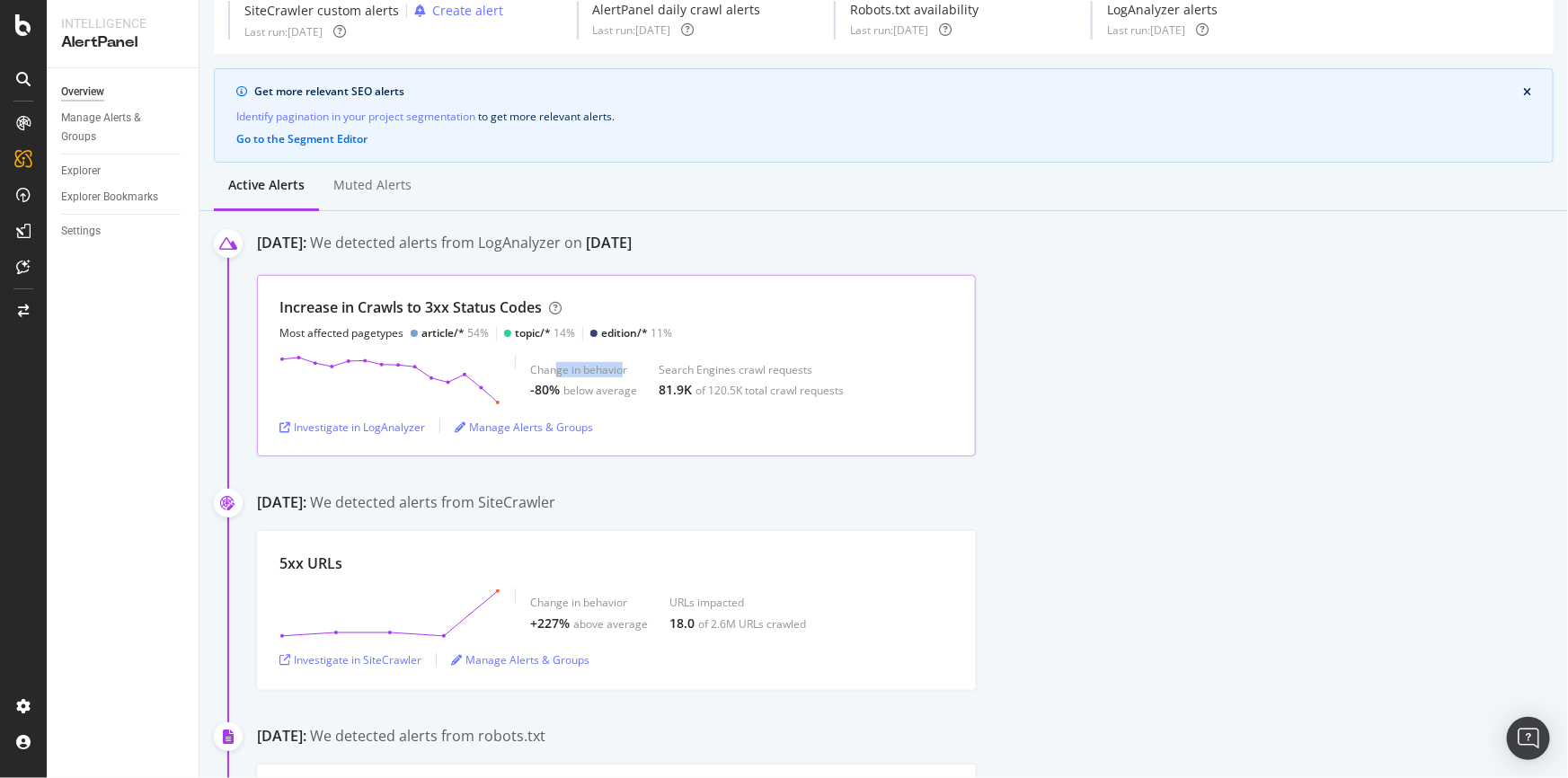
drag, startPoint x: 557, startPoint y: 366, endPoint x: 622, endPoint y: 366, distance: 65.0
click at [622, 366] on div "Change in behavior" at bounding box center [583, 369] width 106 height 15
drag, startPoint x: 280, startPoint y: 305, endPoint x: 480, endPoint y: 300, distance: 200.1
click at [480, 300] on div "Increase in Crawls to 3xx Status Codes" at bounding box center [411, 308] width 262 height 21
click at [357, 425] on div "Investigate in LogAnalyzer" at bounding box center [352, 427] width 145 height 15
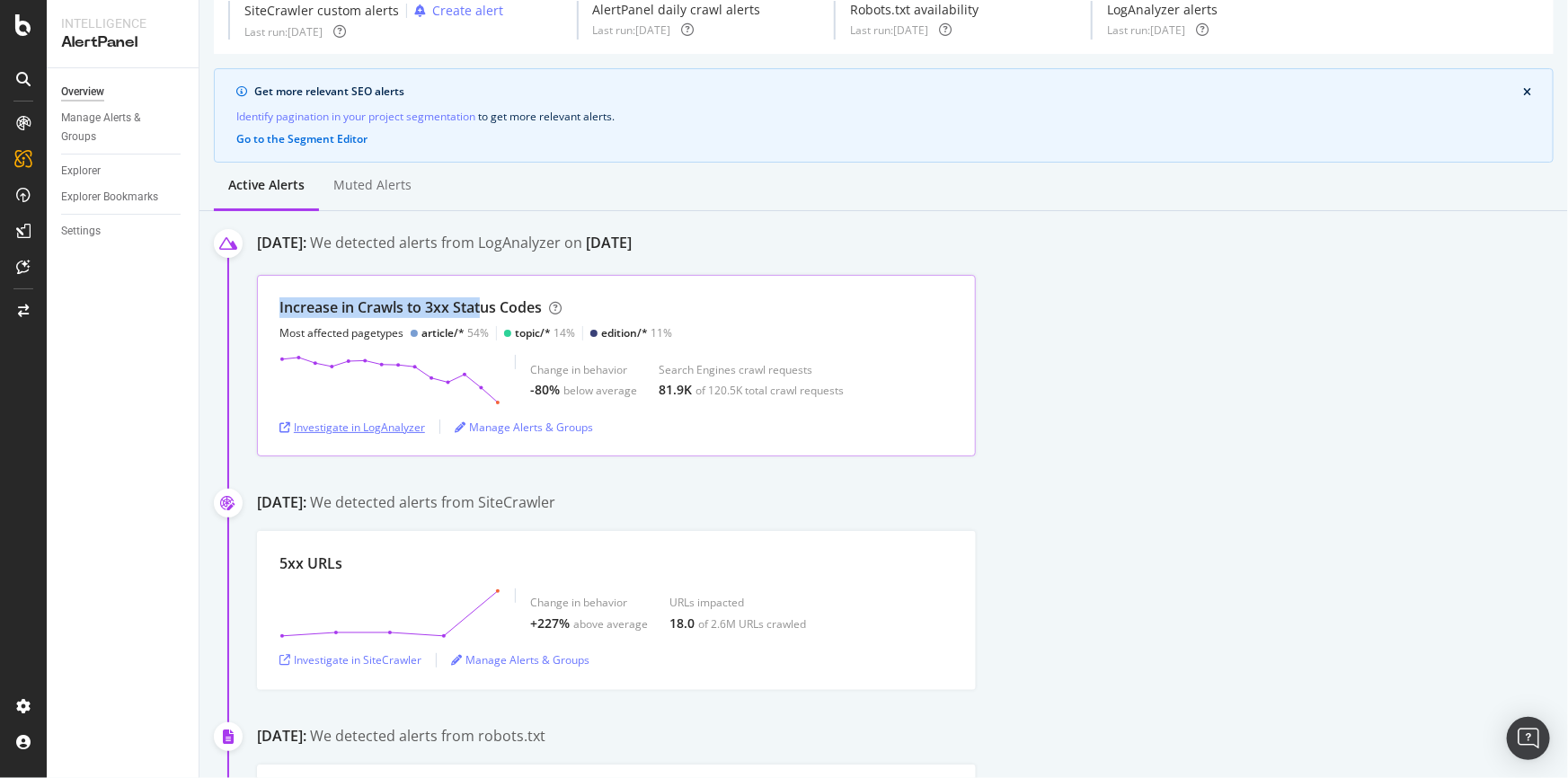
scroll to position [0, 0]
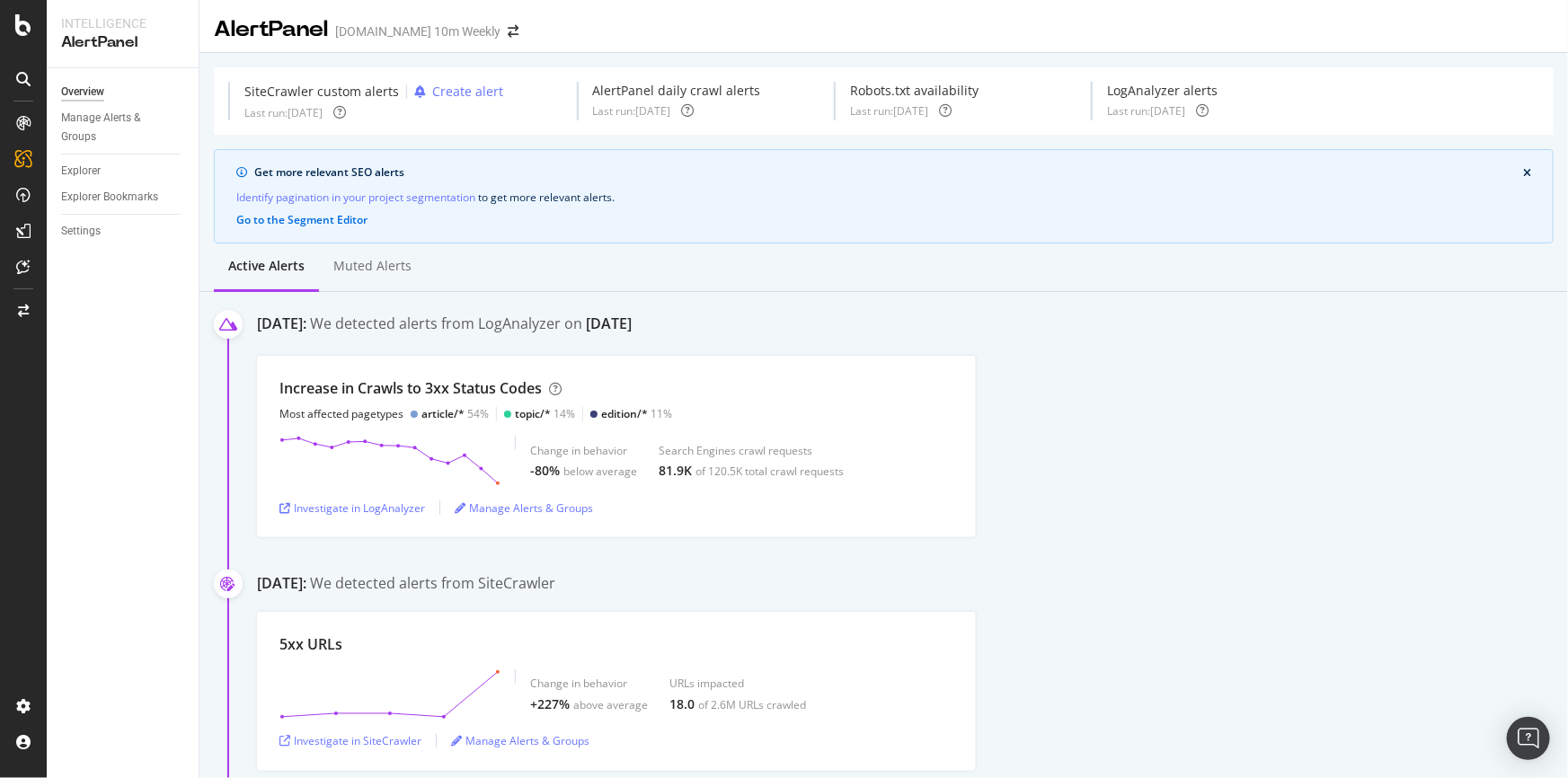
click at [1231, 601] on div "September 18th 2025: We detected alerts from SiteCrawler 5xx URLs Change in beh…" at bounding box center [912, 672] width 1311 height 198
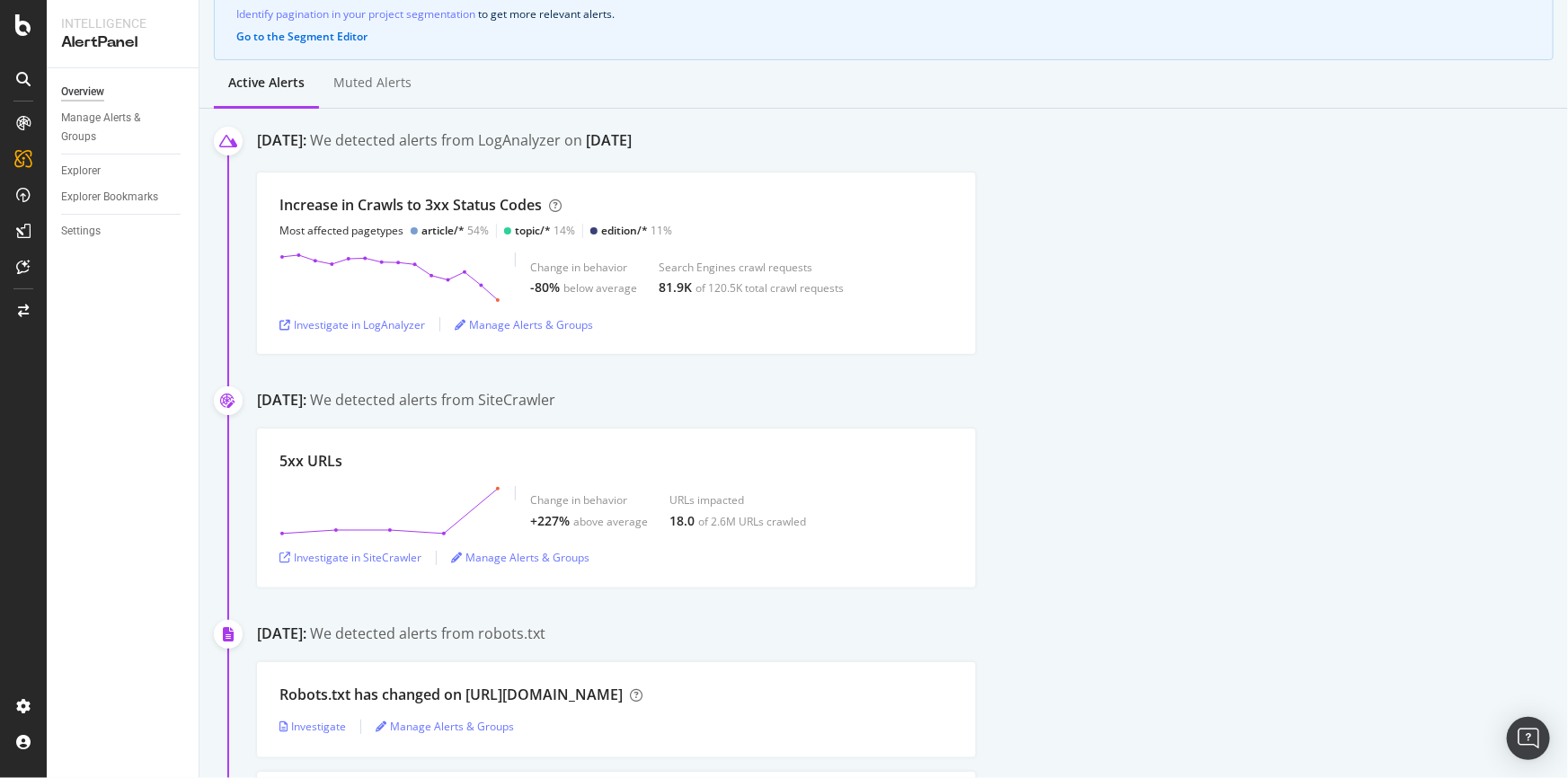
scroll to position [408, 0]
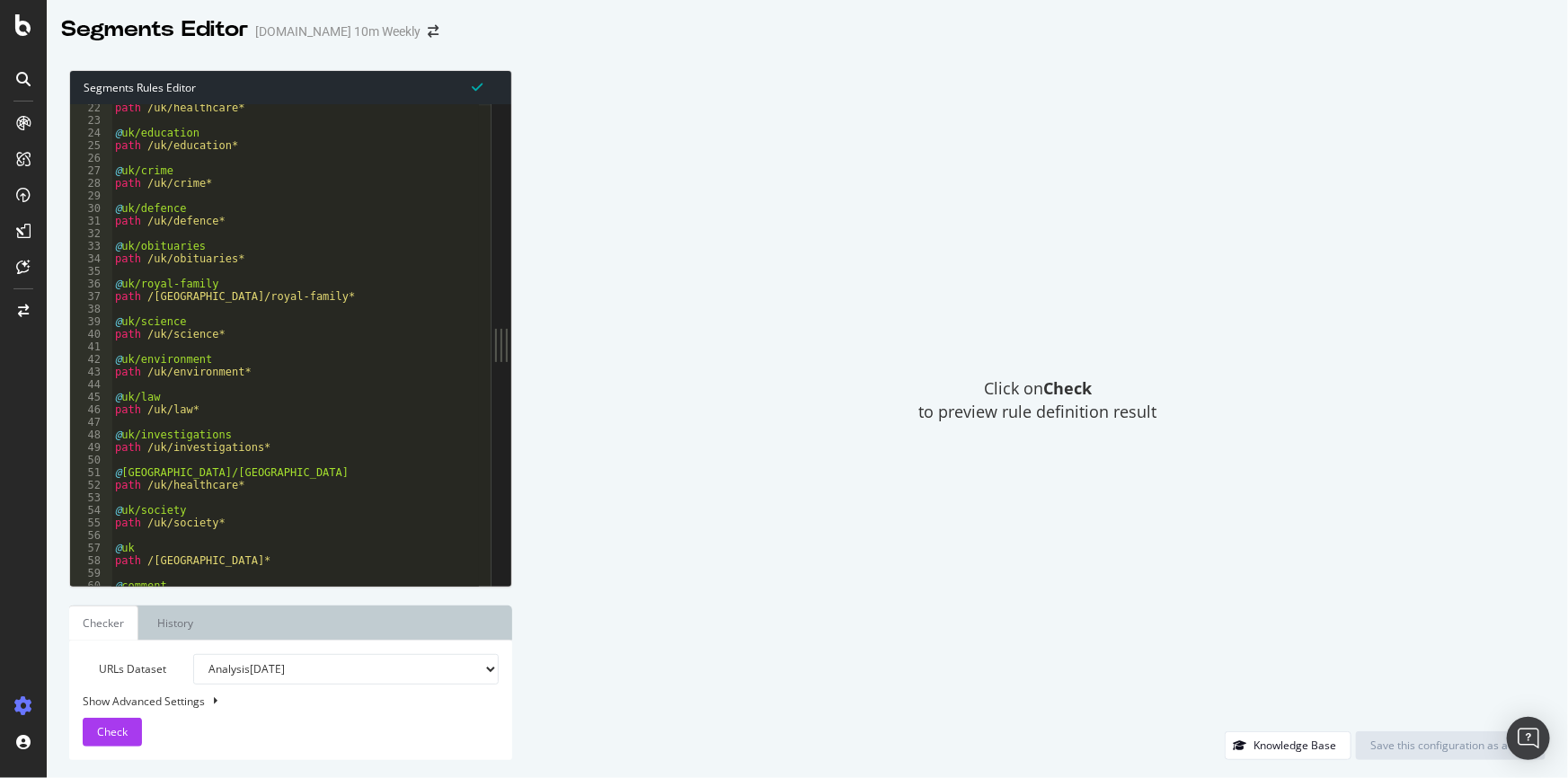
scroll to position [24, 0]
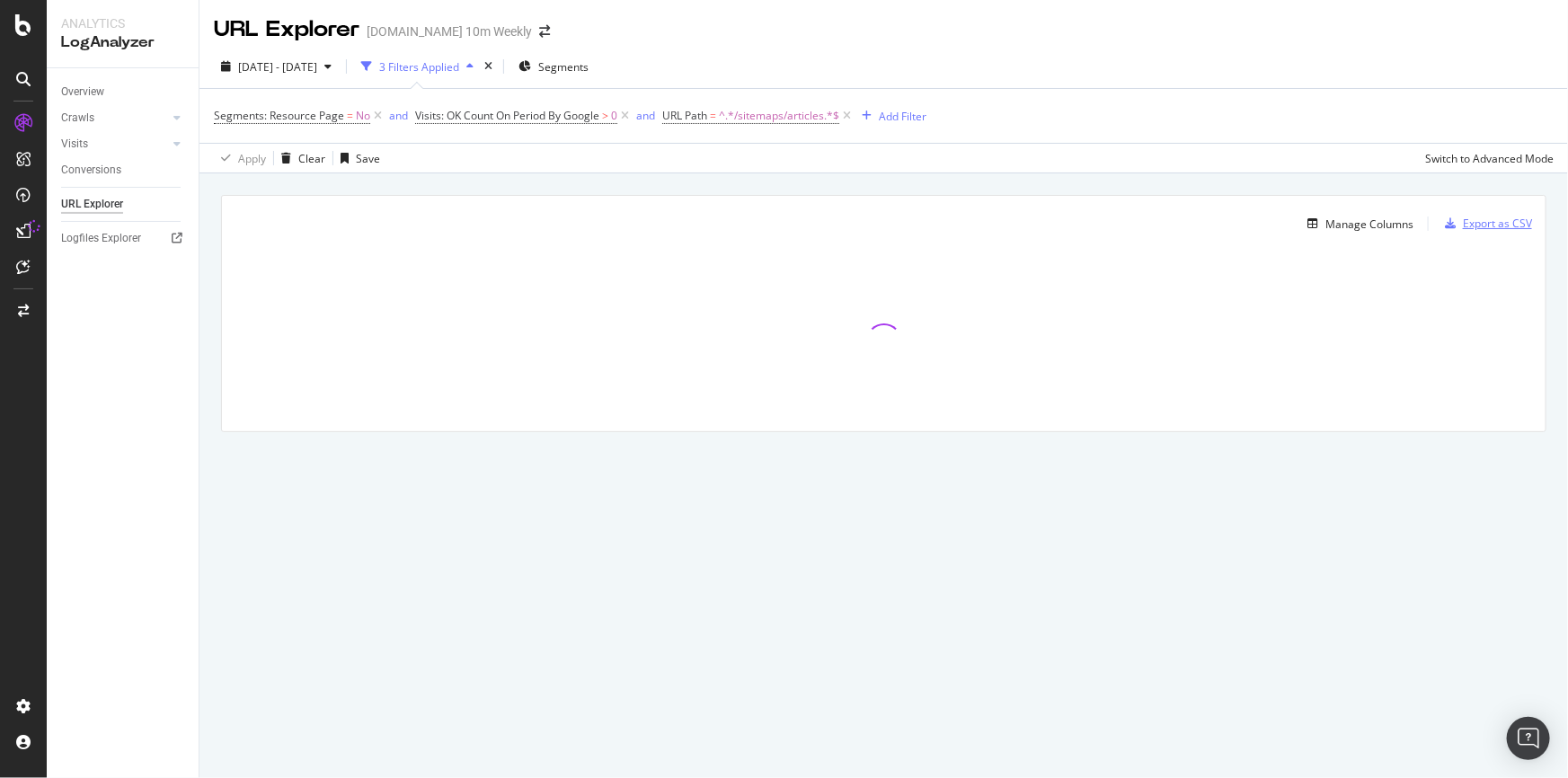
click at [1499, 220] on div "Export as CSV" at bounding box center [1496, 223] width 69 height 15
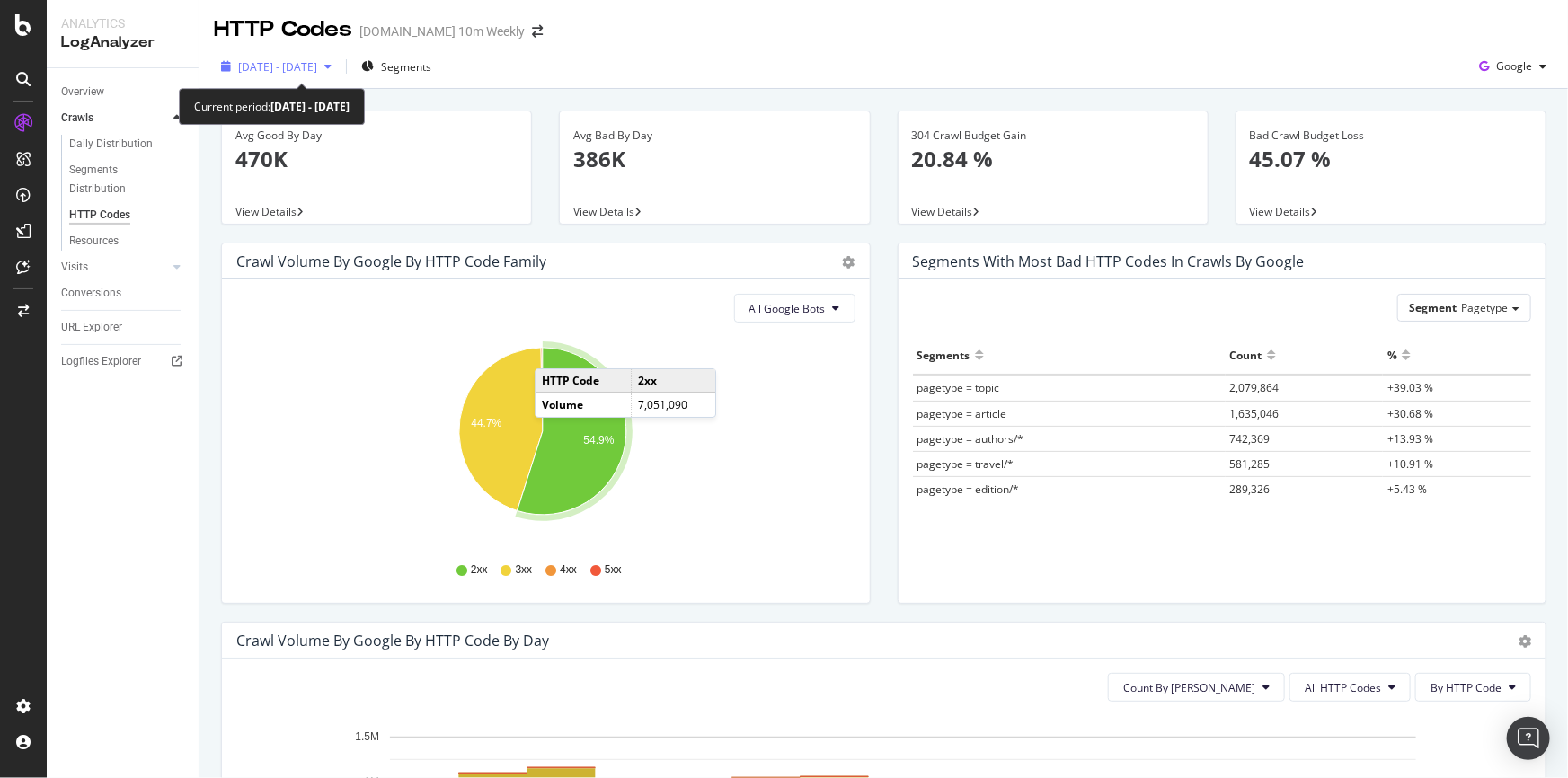
click at [332, 63] on icon "button" at bounding box center [328, 66] width 8 height 10
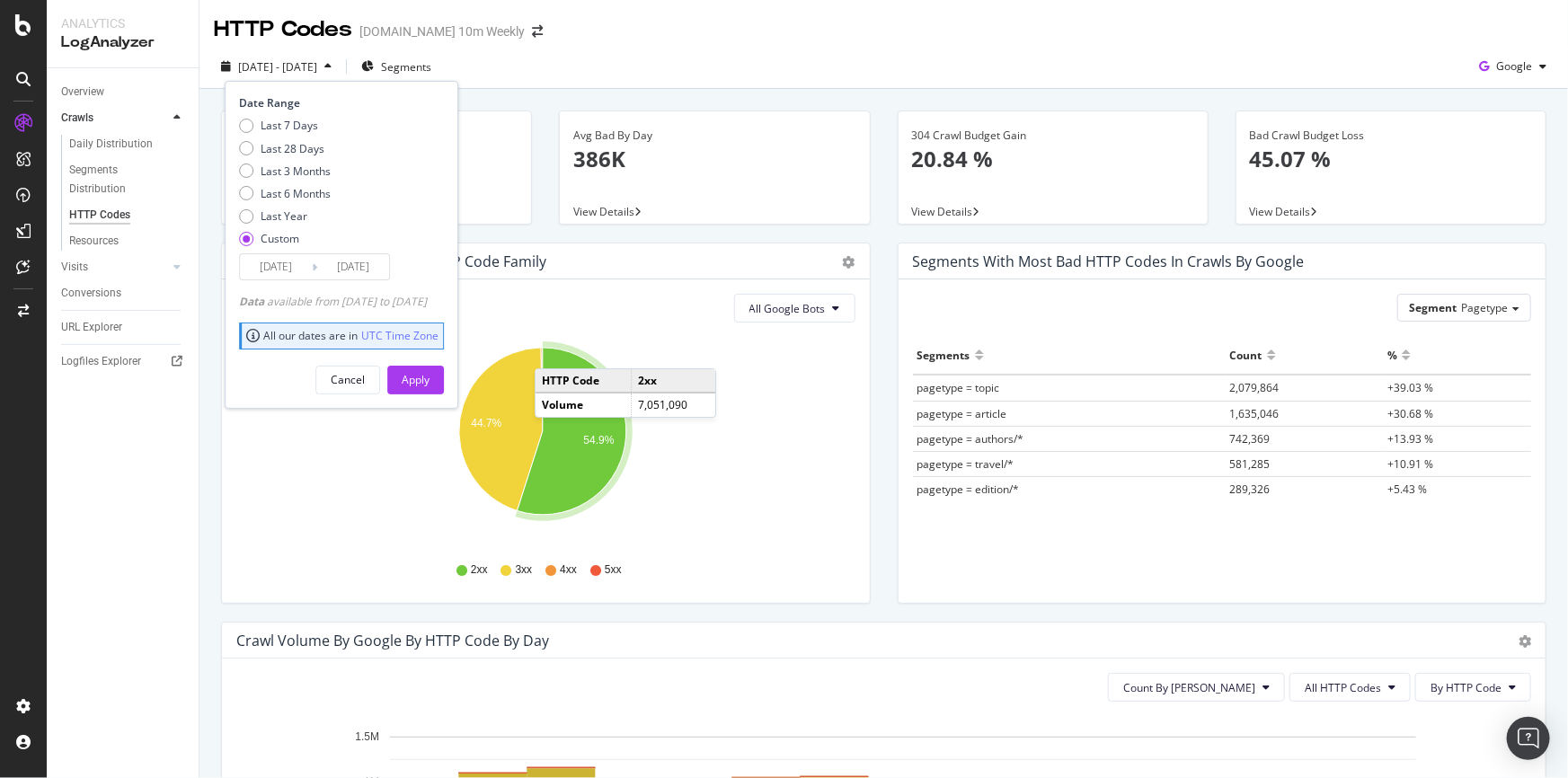
click at [332, 63] on icon "button" at bounding box center [328, 66] width 8 height 10
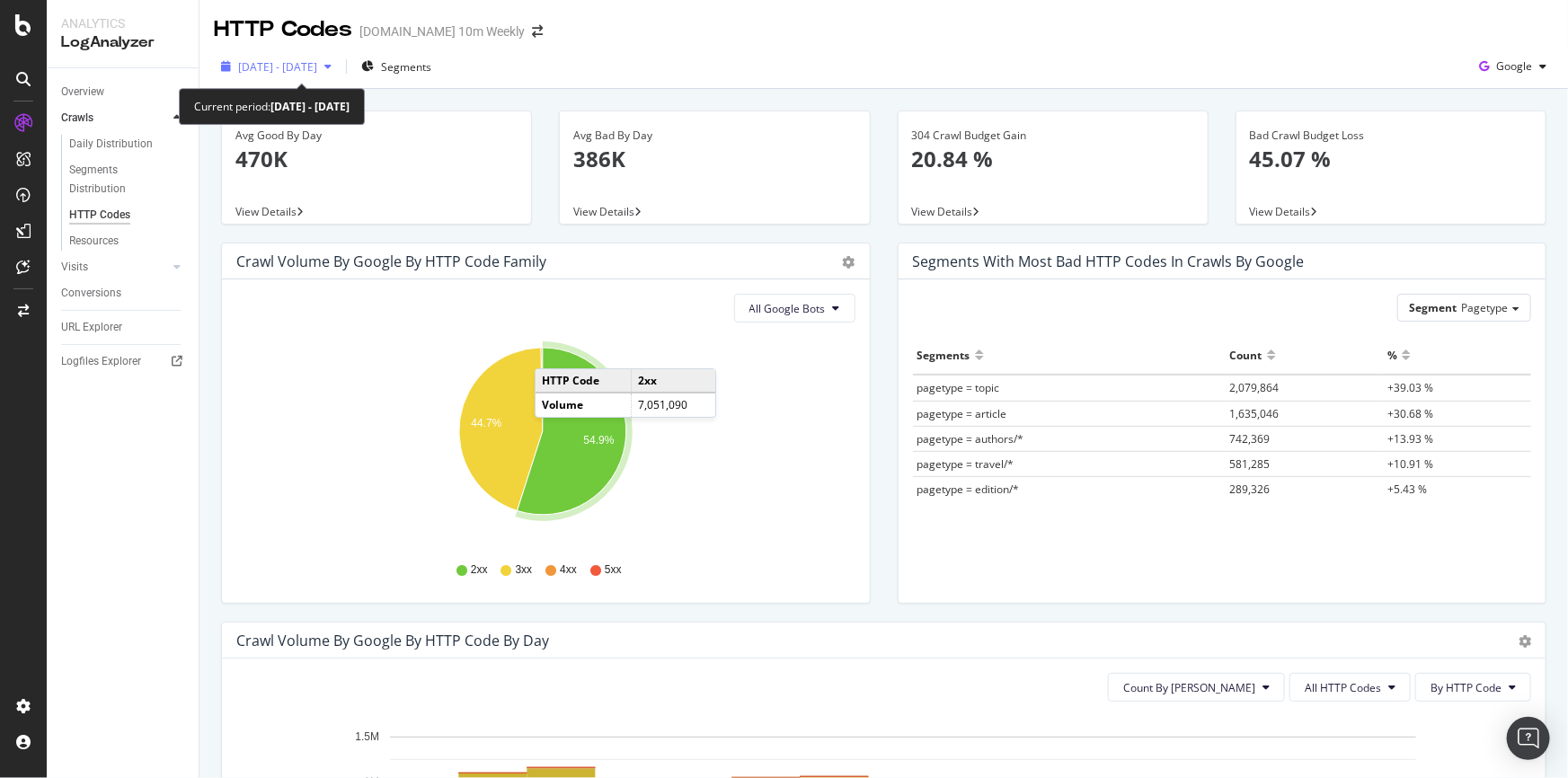
click at [332, 66] on icon "button" at bounding box center [328, 66] width 8 height 10
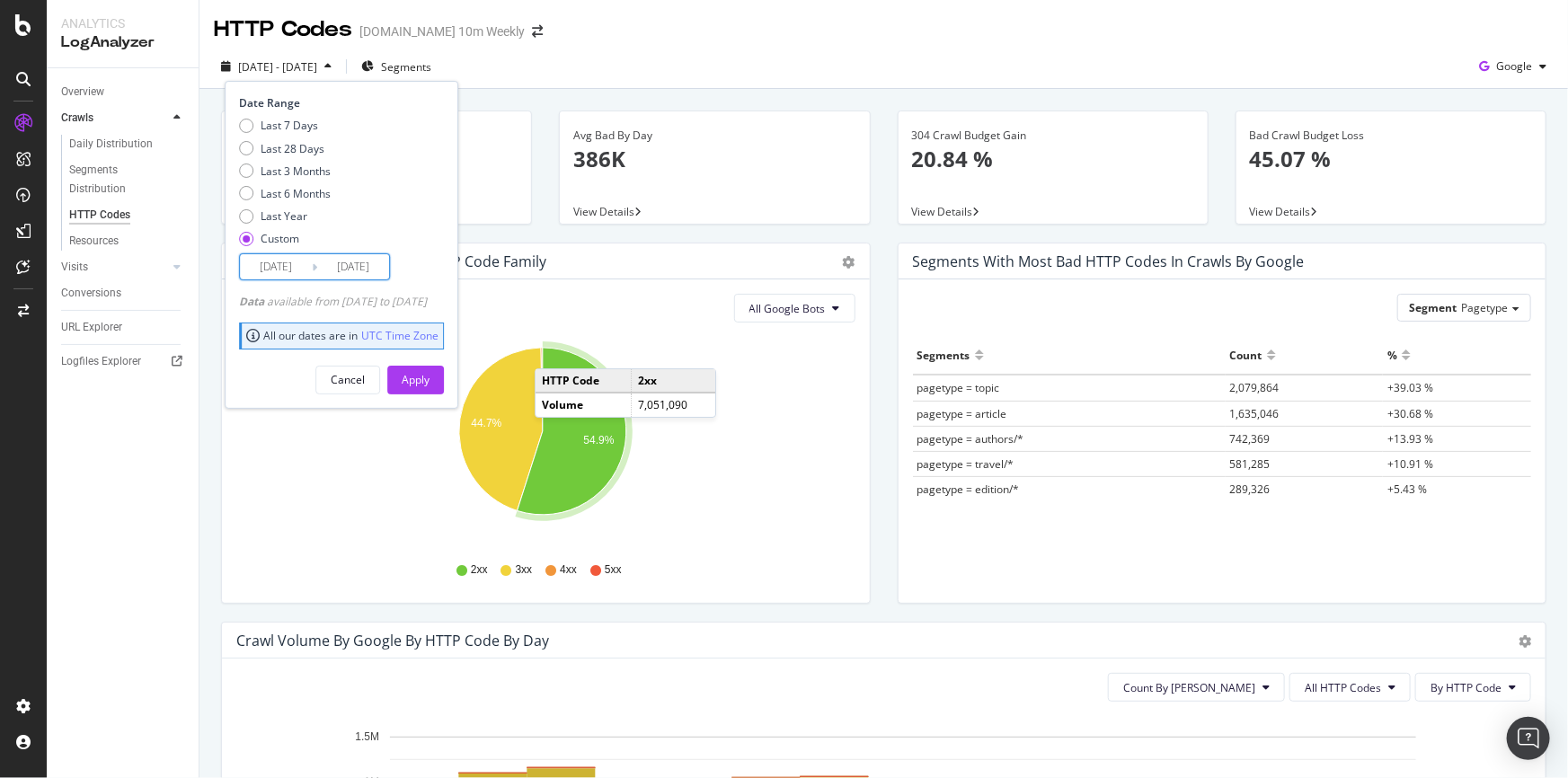
click at [302, 265] on input "[DATE]" at bounding box center [276, 267] width 72 height 25
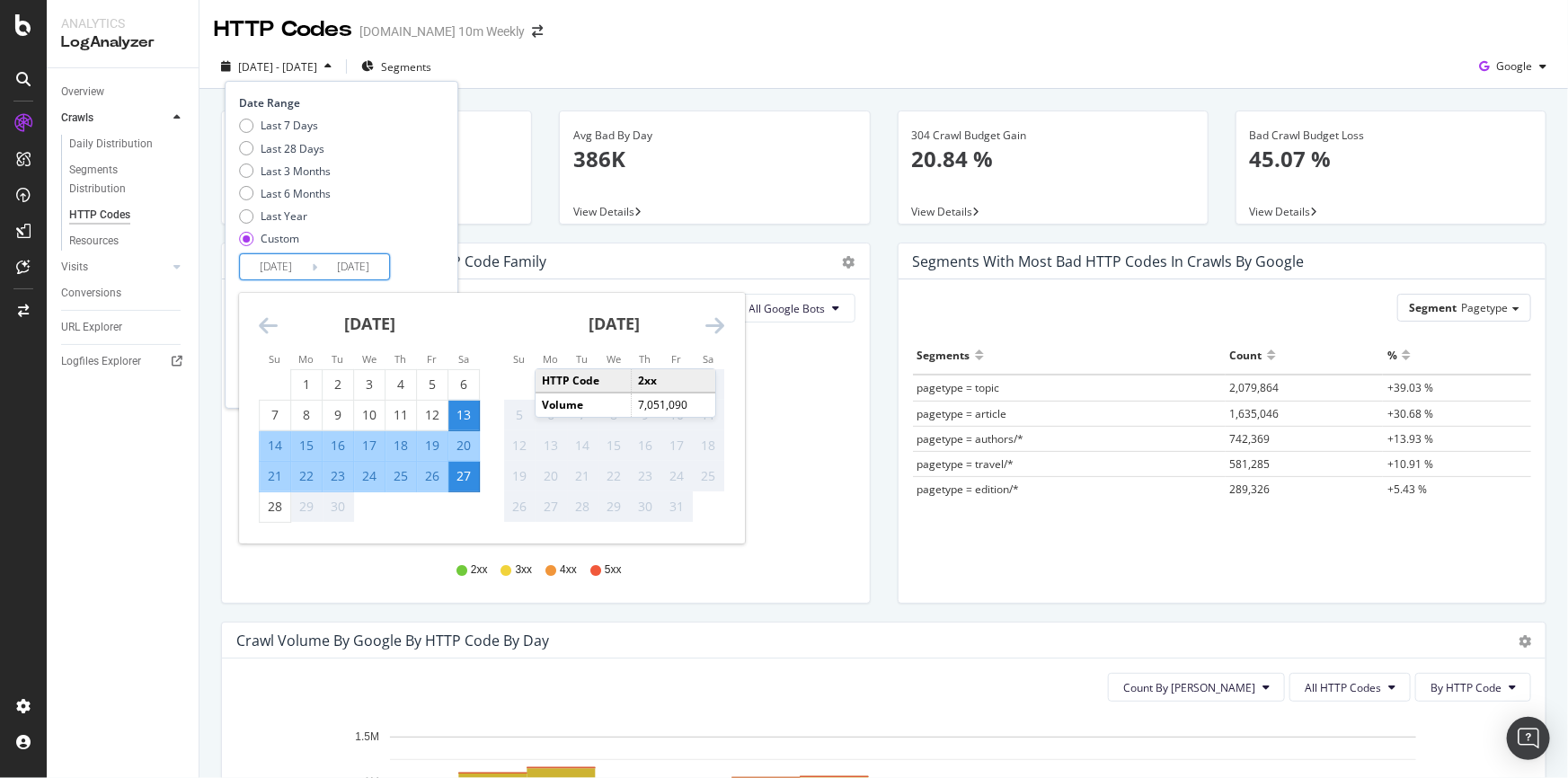
click at [455, 478] on div "27" at bounding box center [464, 476] width 30 height 18
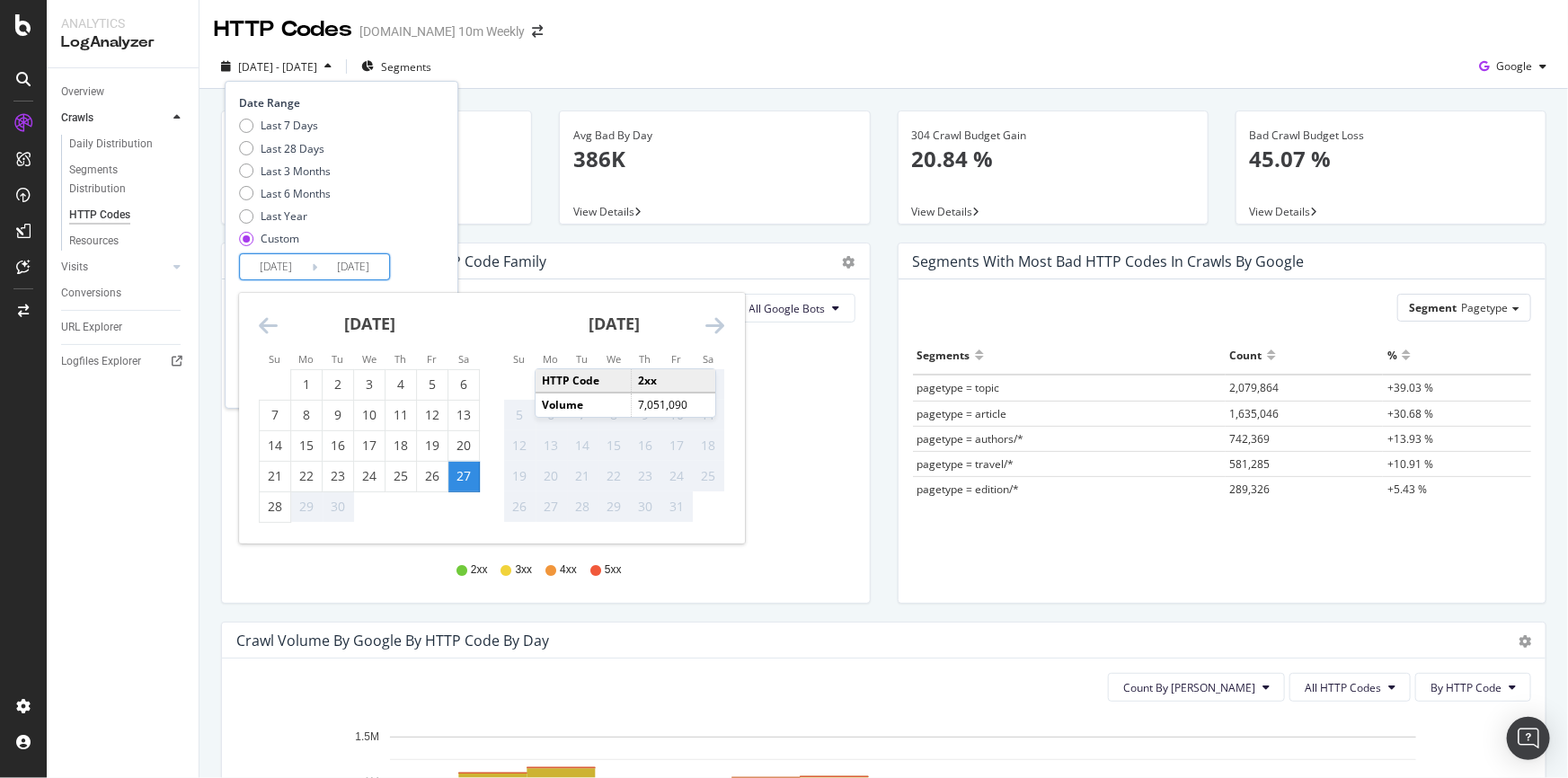
type input "[DATE]"
click at [645, 334] on div "[DATE]" at bounding box center [613, 331] width 221 height 76
click at [462, 478] on div "27" at bounding box center [464, 476] width 30 height 18
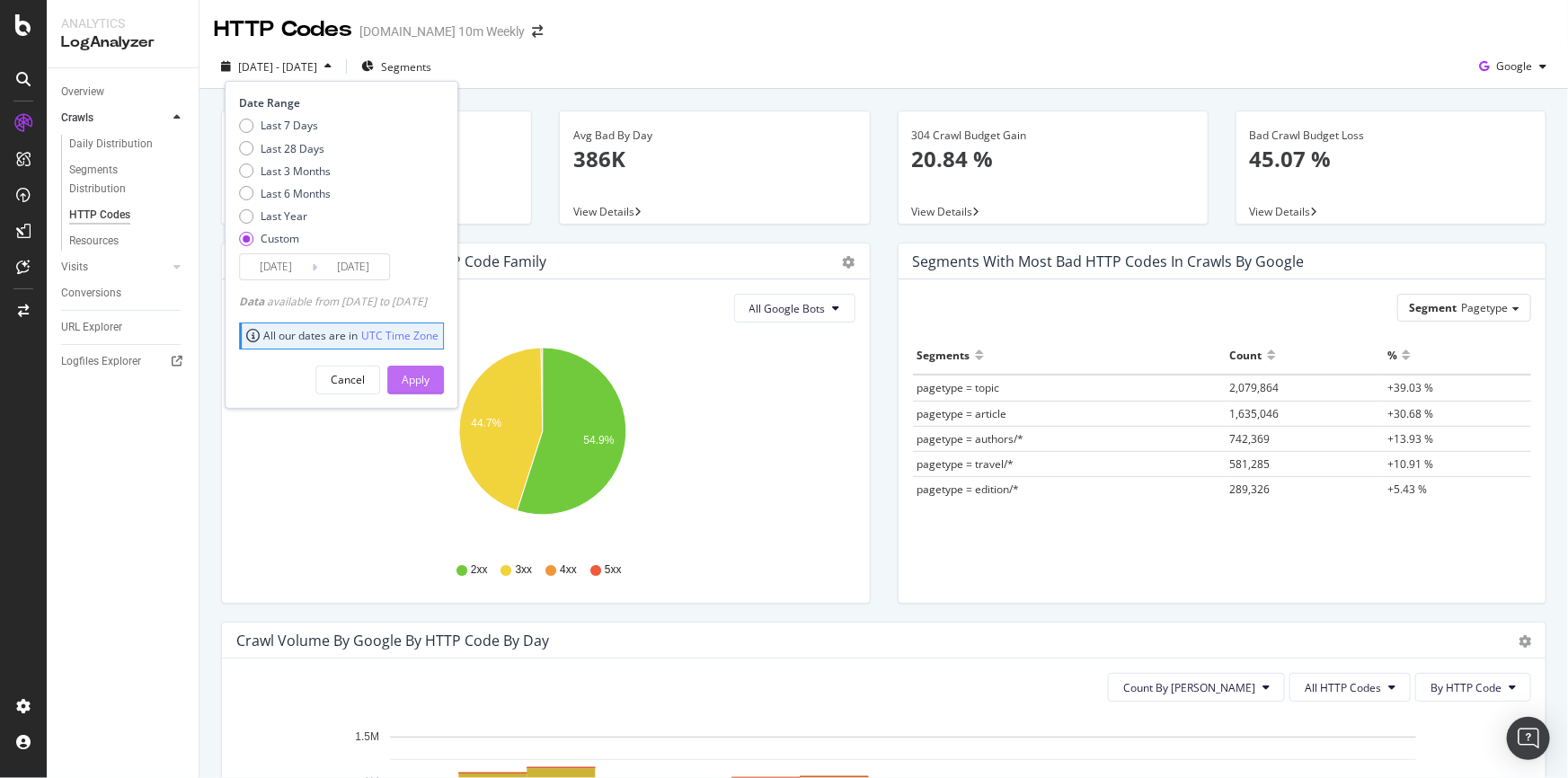
click at [430, 373] on div "Apply" at bounding box center [416, 380] width 28 height 15
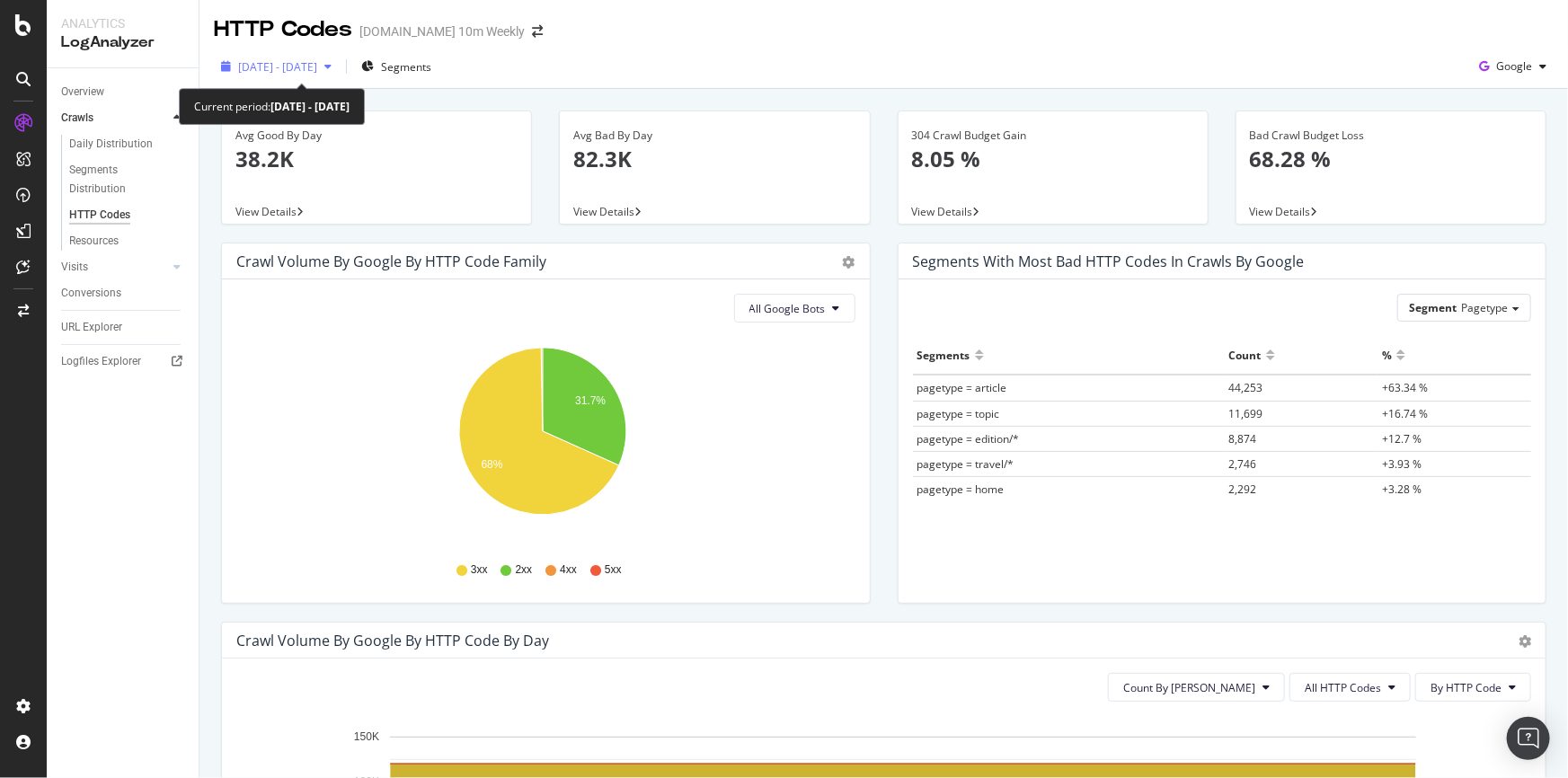
click at [338, 62] on div "button" at bounding box center [328, 66] width 22 height 10
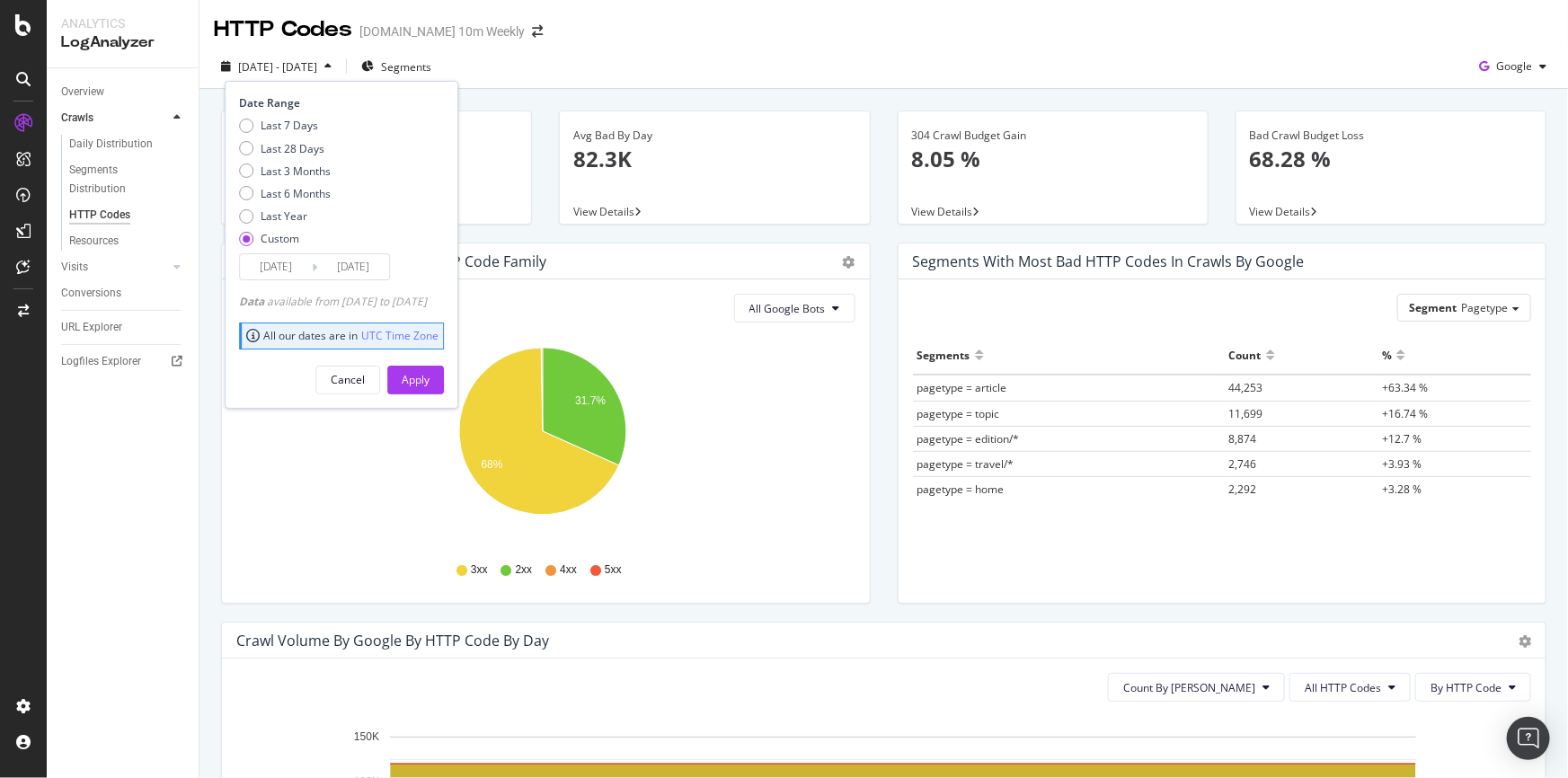
click at [342, 261] on input "[DATE]" at bounding box center [353, 267] width 72 height 25
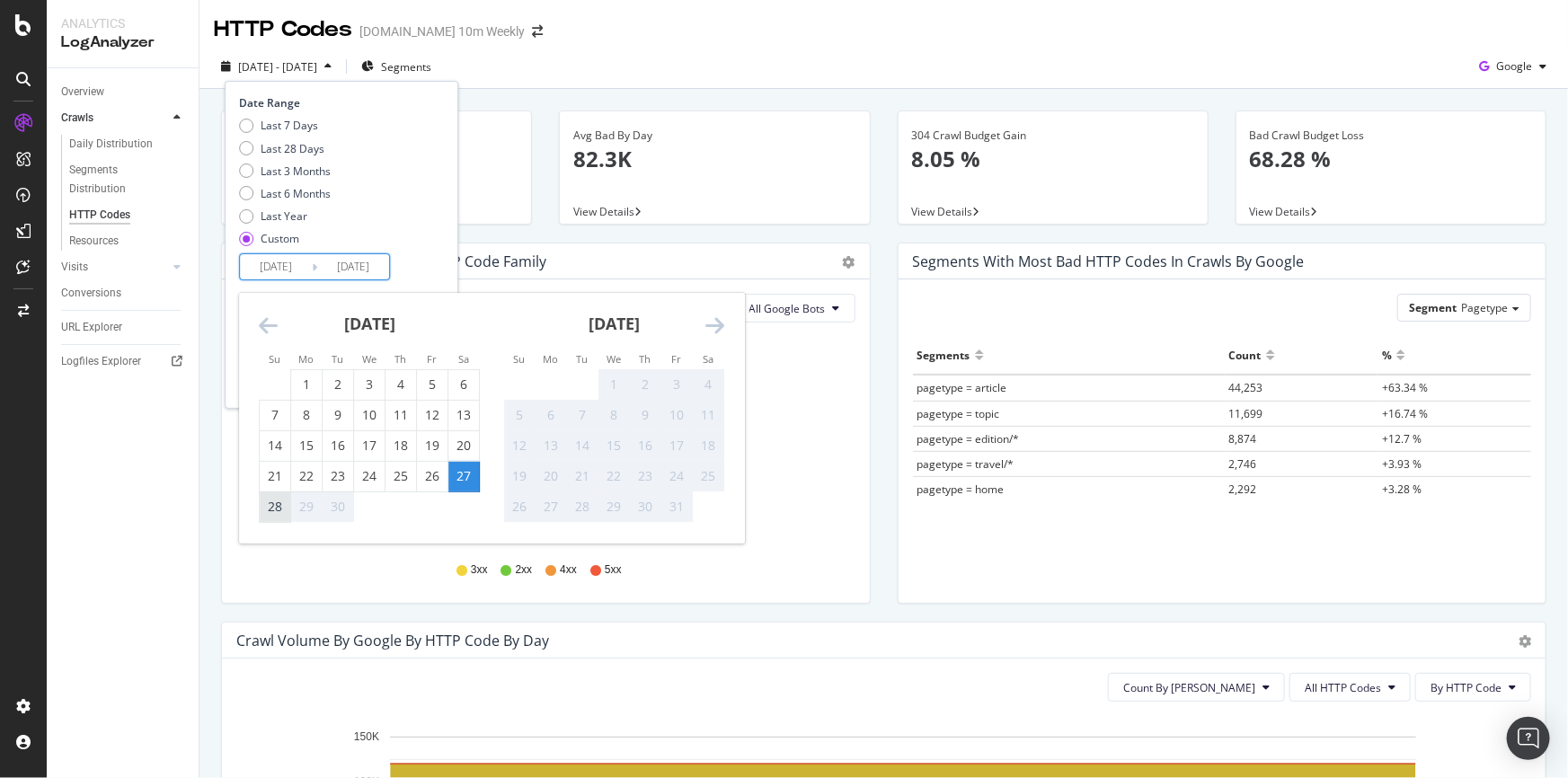
click at [280, 510] on div "28" at bounding box center [275, 506] width 30 height 18
type input "[DATE]"
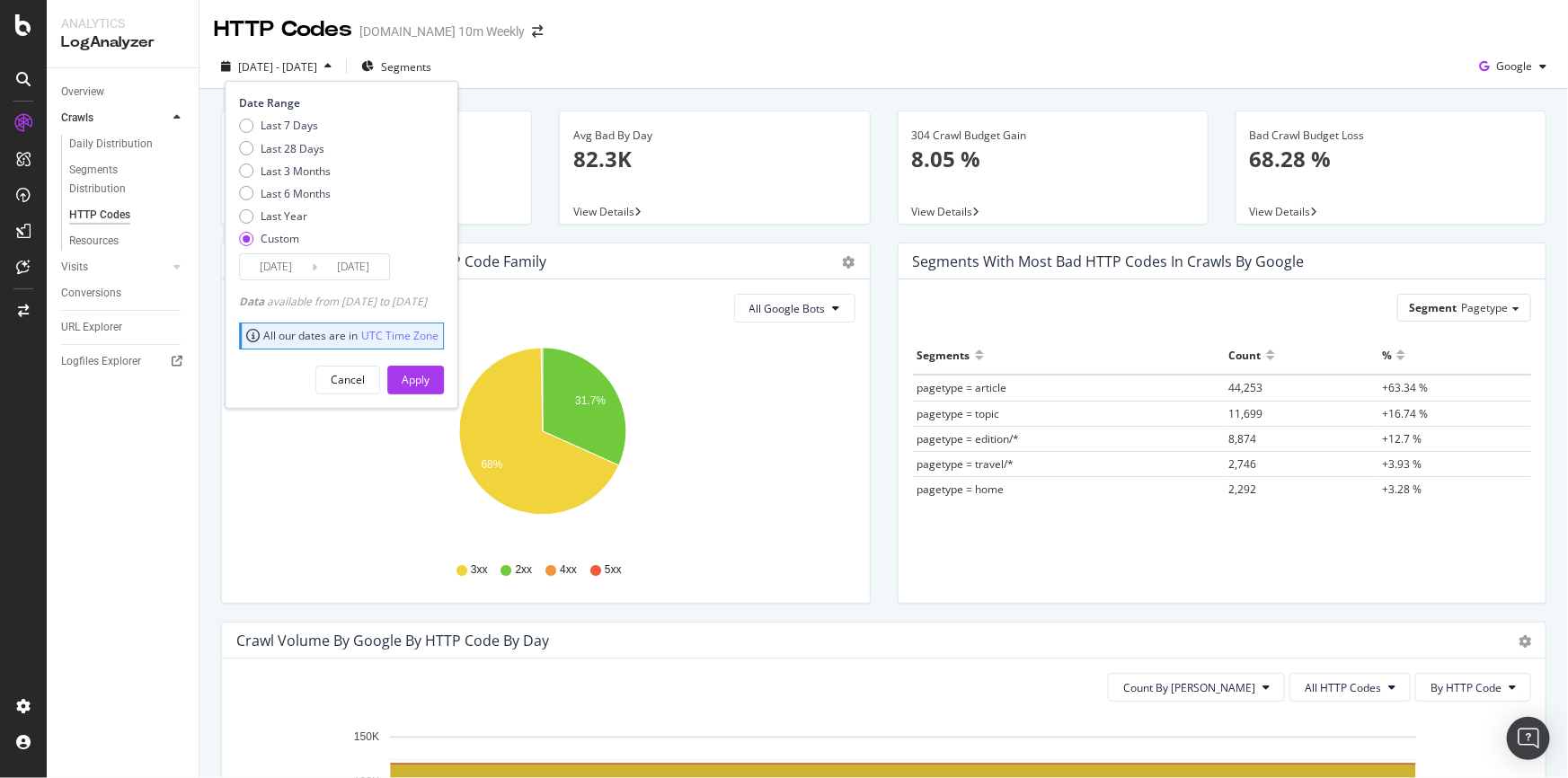
click at [302, 266] on input "[DATE]" at bounding box center [276, 267] width 72 height 25
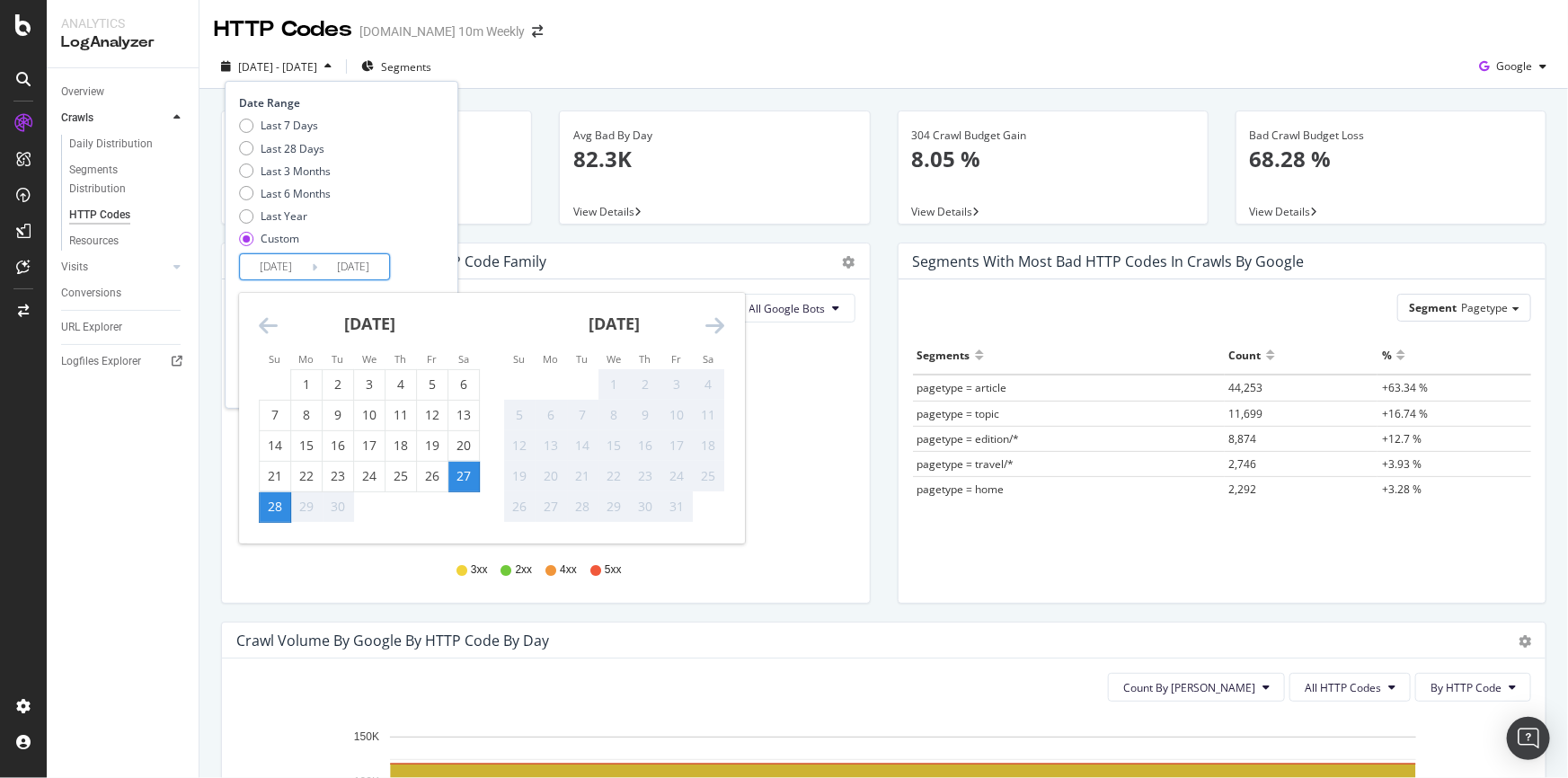
click at [275, 510] on div "28" at bounding box center [275, 506] width 30 height 18
type input "[DATE]"
click at [406, 244] on div "Last 7 Days Last 28 Days Last 3 Months Last 6 Months Last Year Custom" at bounding box center [339, 186] width 201 height 136
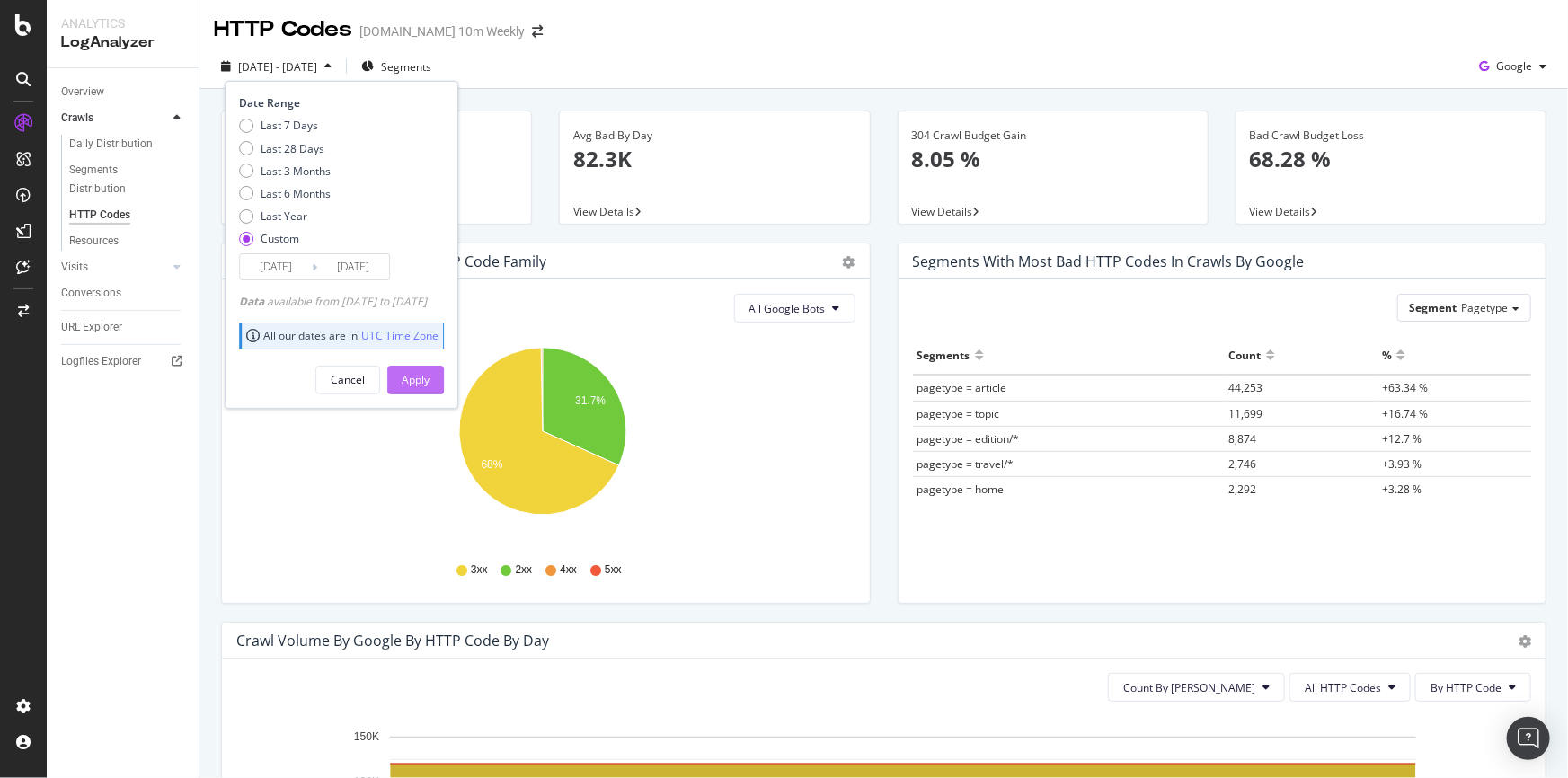
click at [430, 374] on div "Apply" at bounding box center [416, 380] width 28 height 15
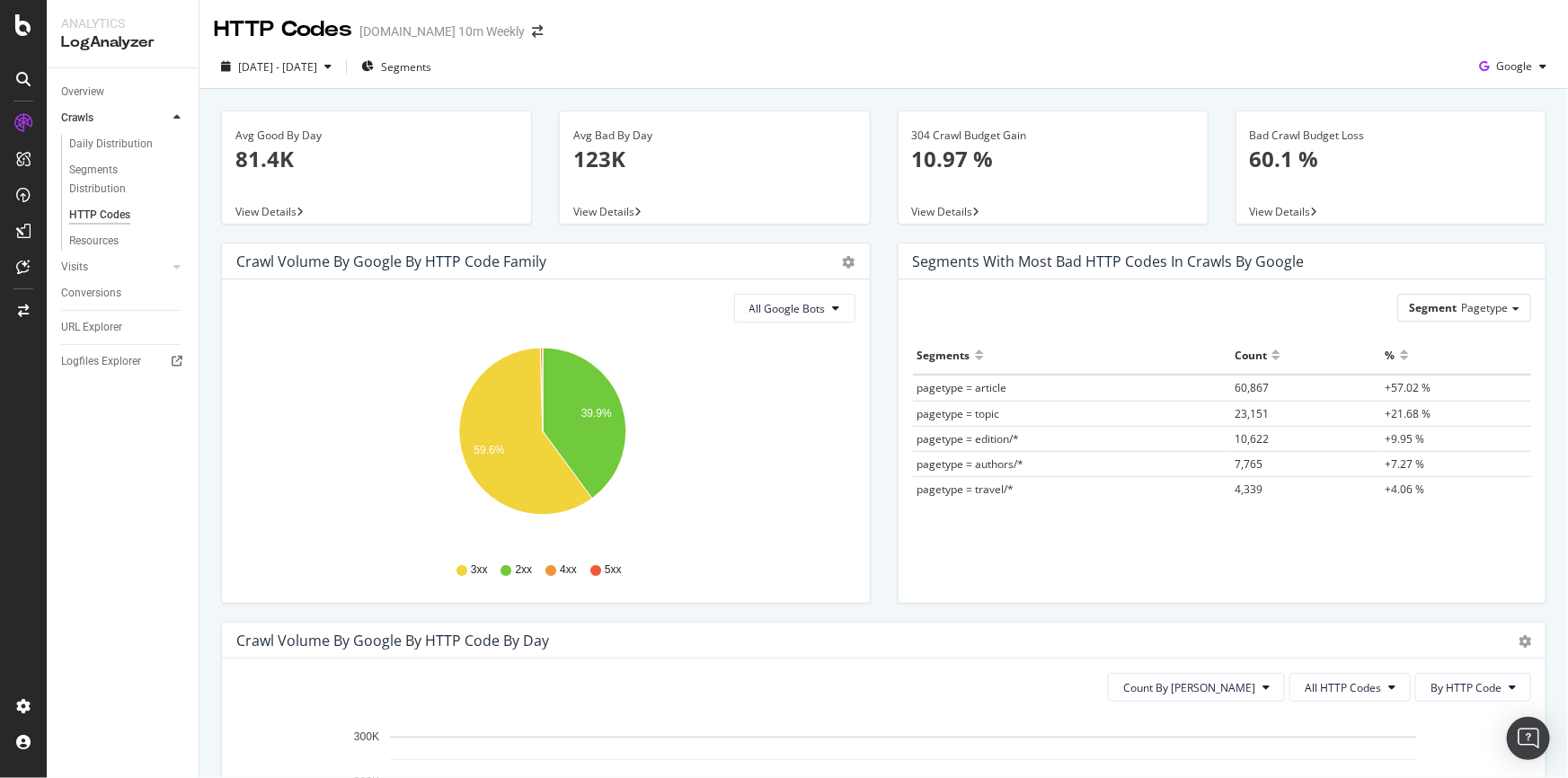
click at [782, 290] on div "All Google Bots Hold CTRL while clicking to filter the report. 39.9% 59.6% HTTP…" at bounding box center [546, 441] width 647 height 323
click at [782, 302] on span "All Google Bots" at bounding box center [787, 308] width 76 height 15
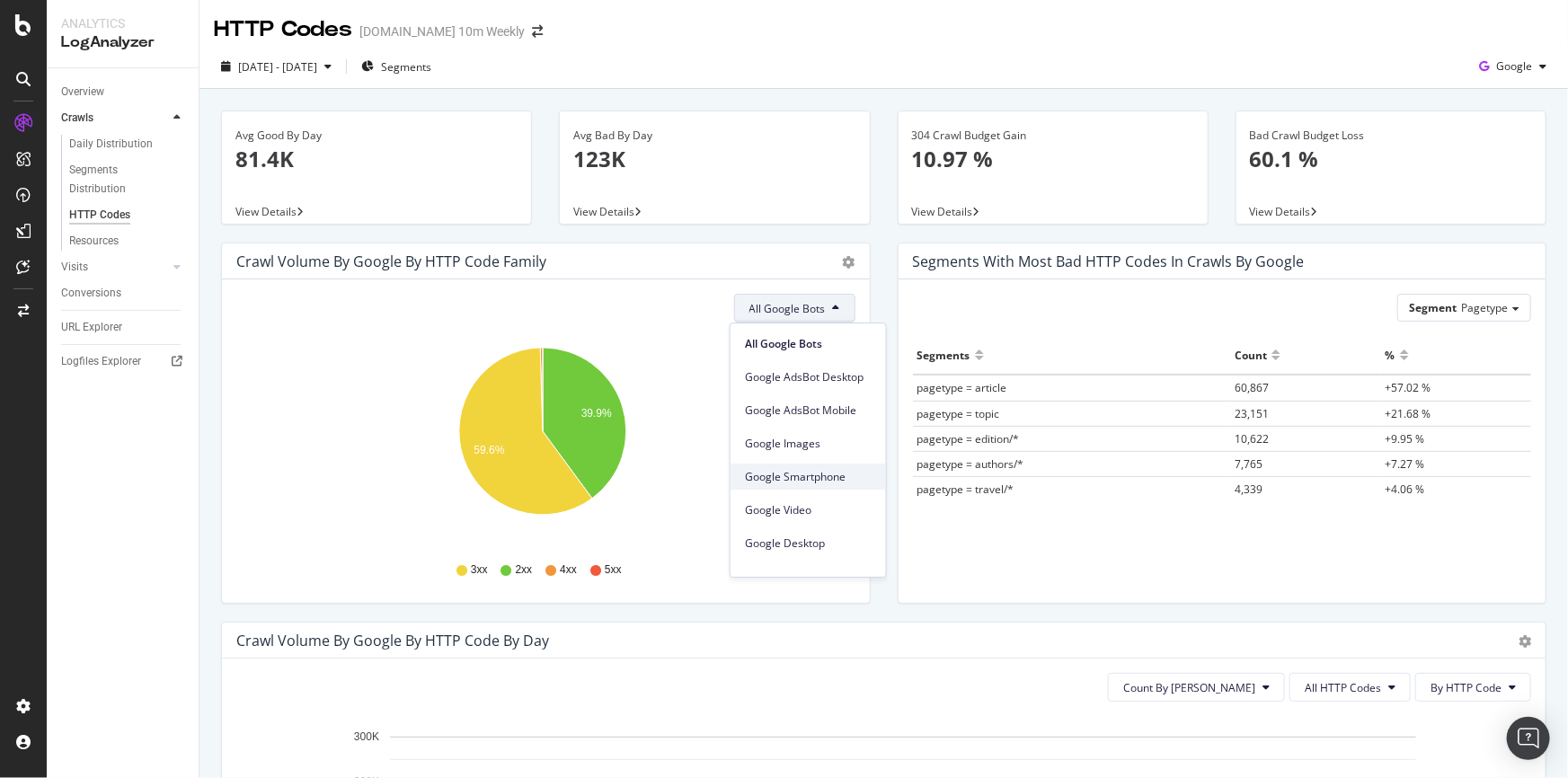
click at [819, 469] on span "Google Smartphone" at bounding box center [808, 477] width 126 height 16
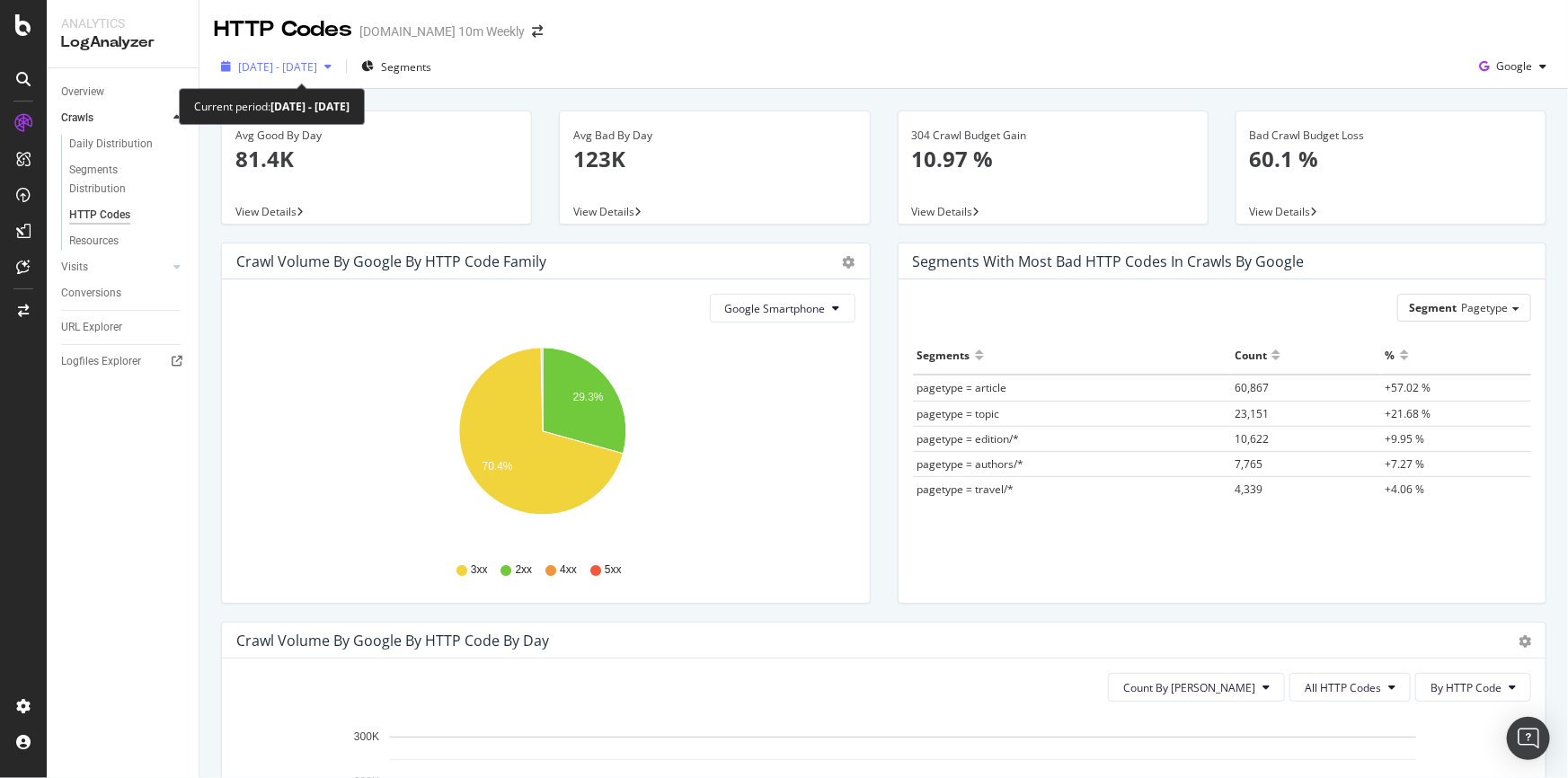
click at [335, 78] on div "[DATE] - [DATE]" at bounding box center [276, 66] width 125 height 27
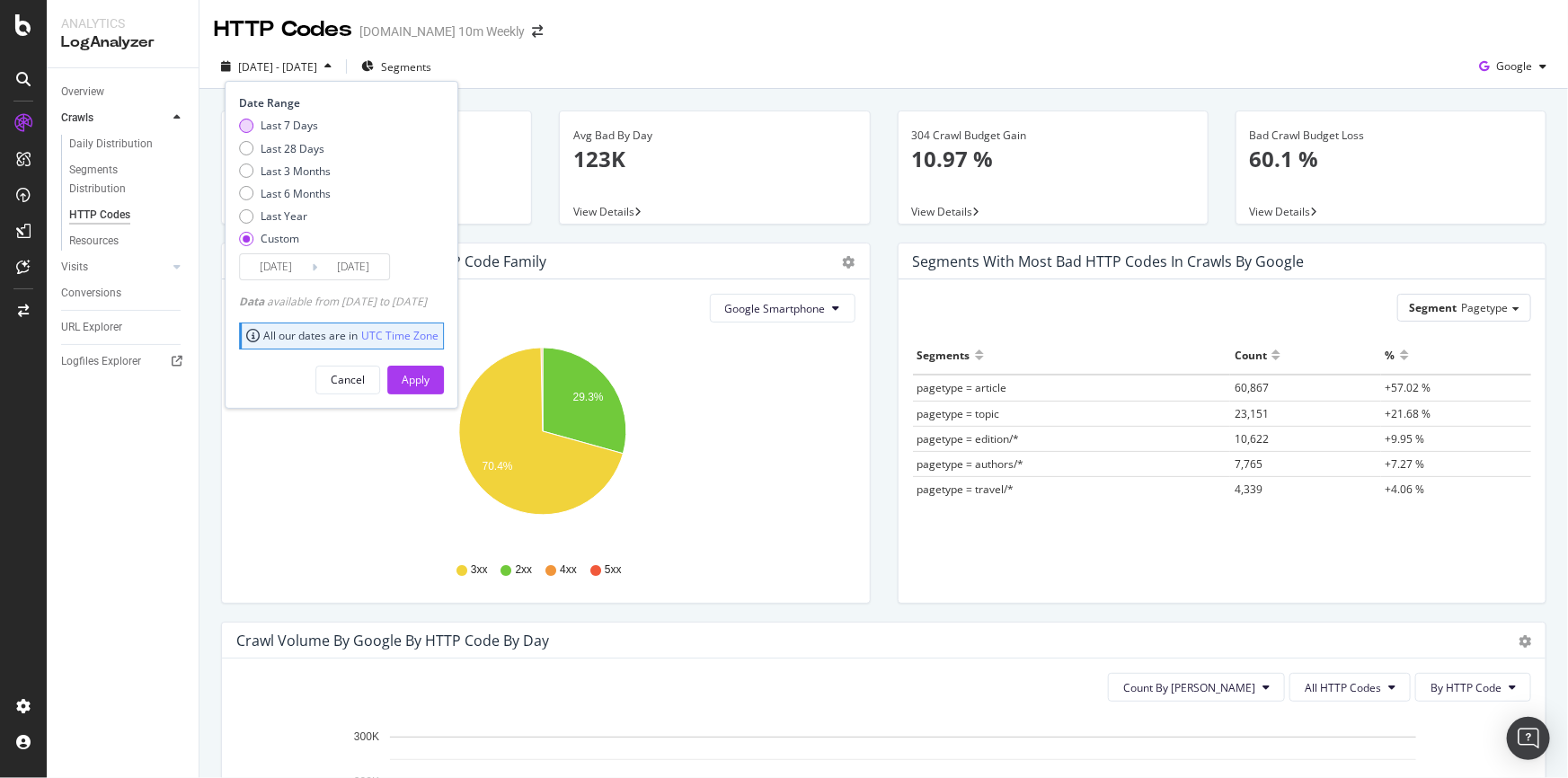
click at [299, 119] on div "Last 7 Days" at bounding box center [289, 125] width 57 height 15
type input "[DATE]"
click at [444, 381] on button "Apply" at bounding box center [416, 380] width 57 height 29
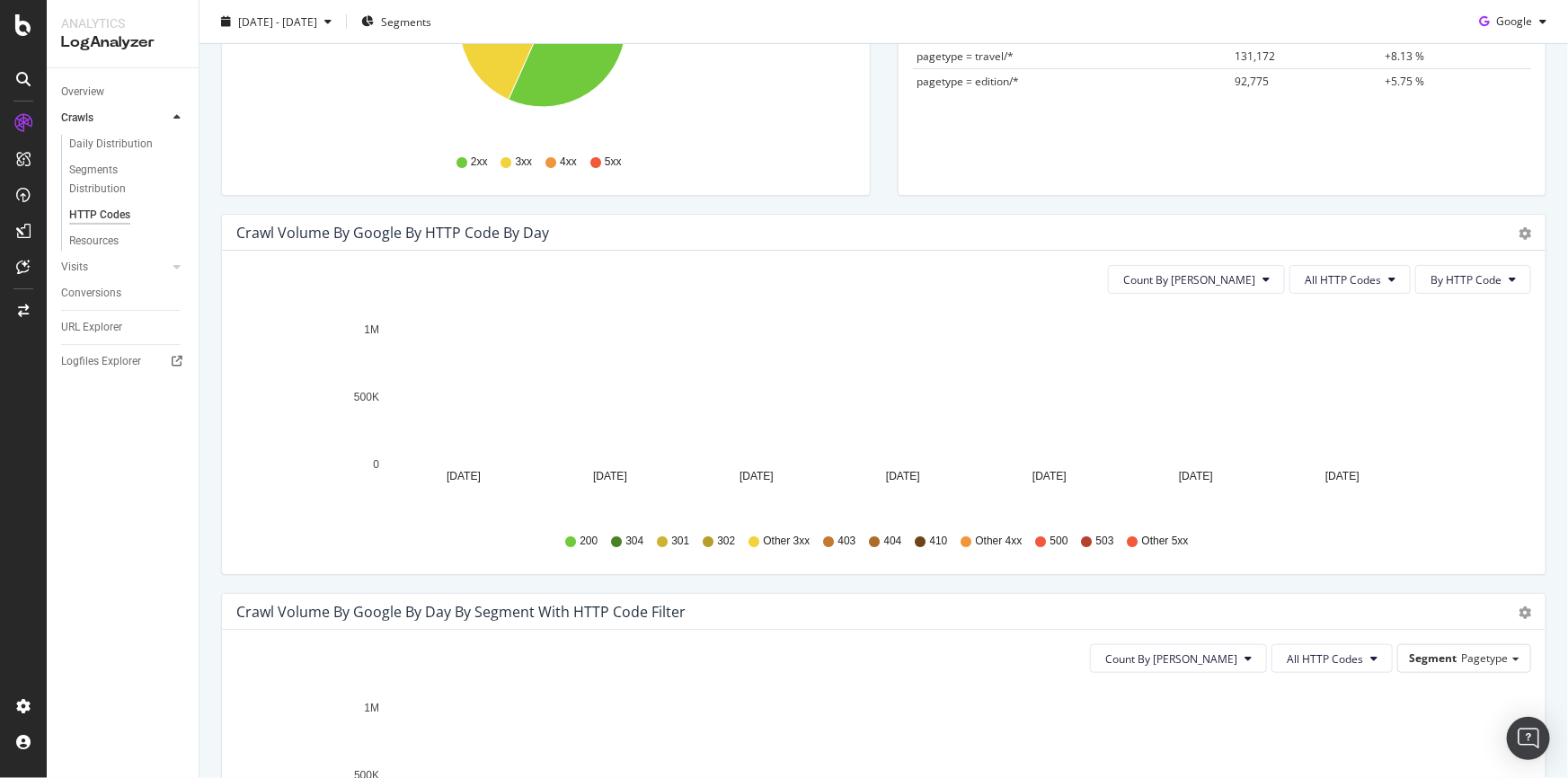
scroll to position [326, 0]
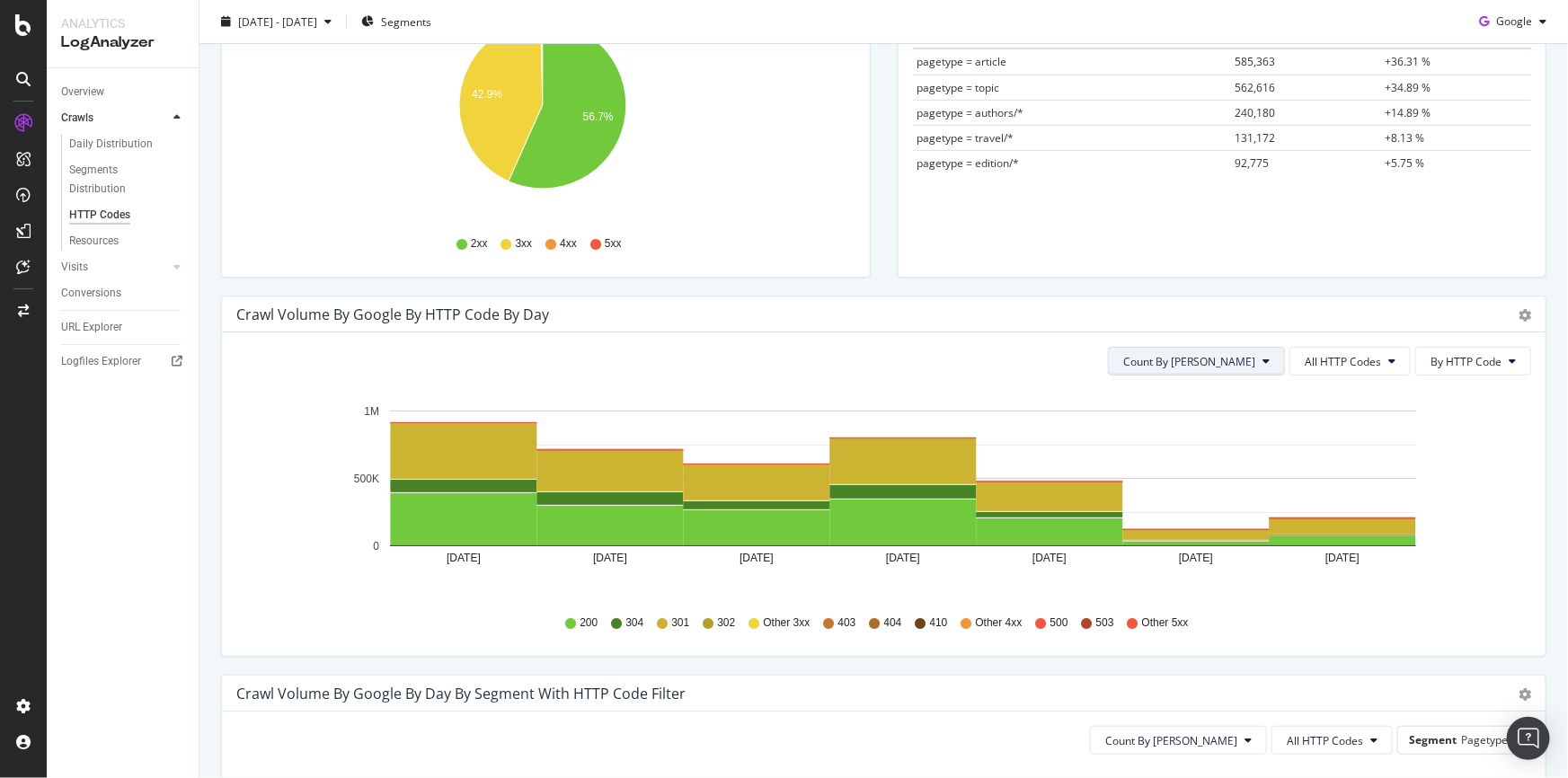
click at [1246, 357] on span "Count By [PERSON_NAME]" at bounding box center [1189, 362] width 132 height 15
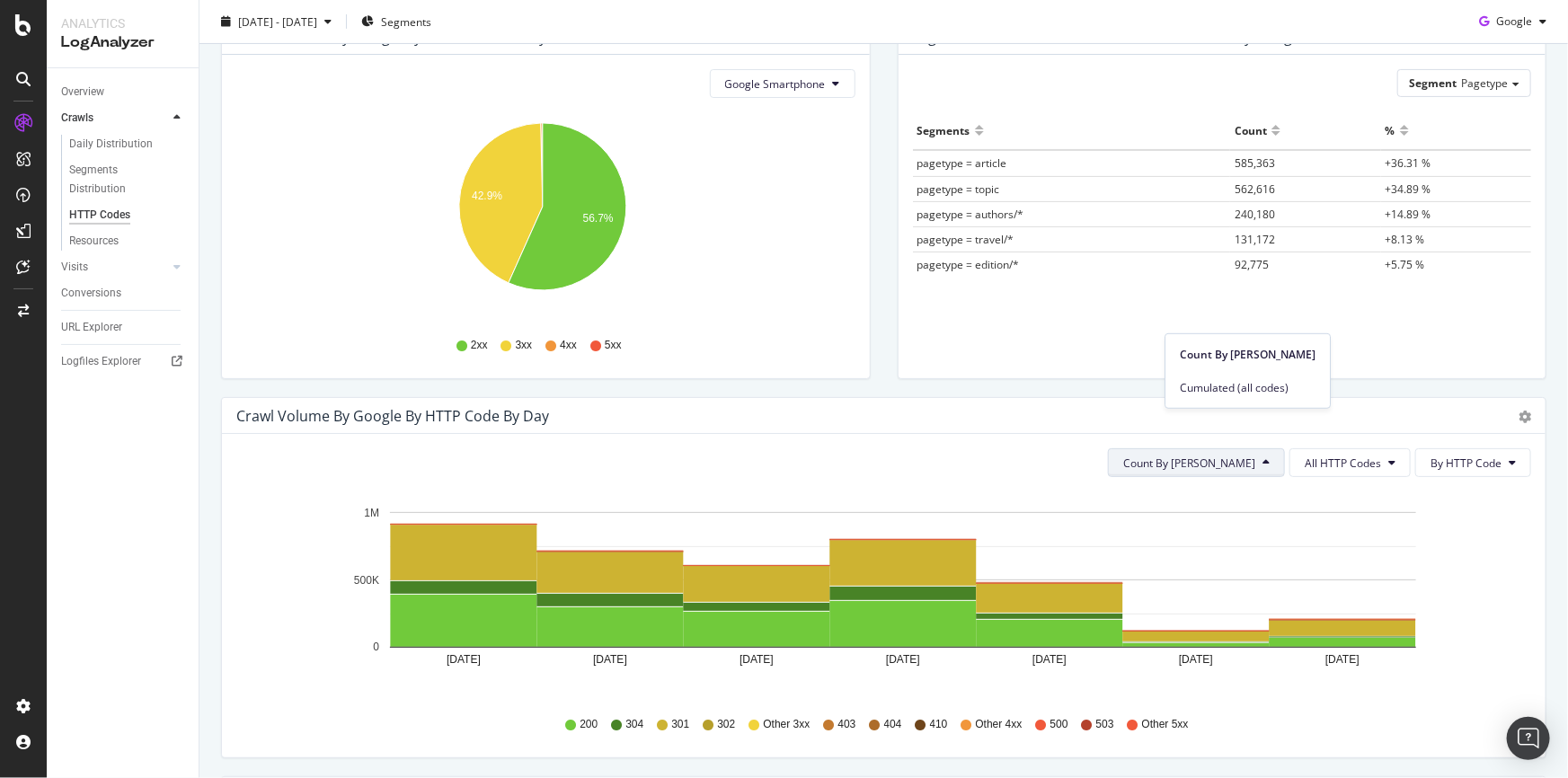
scroll to position [163, 0]
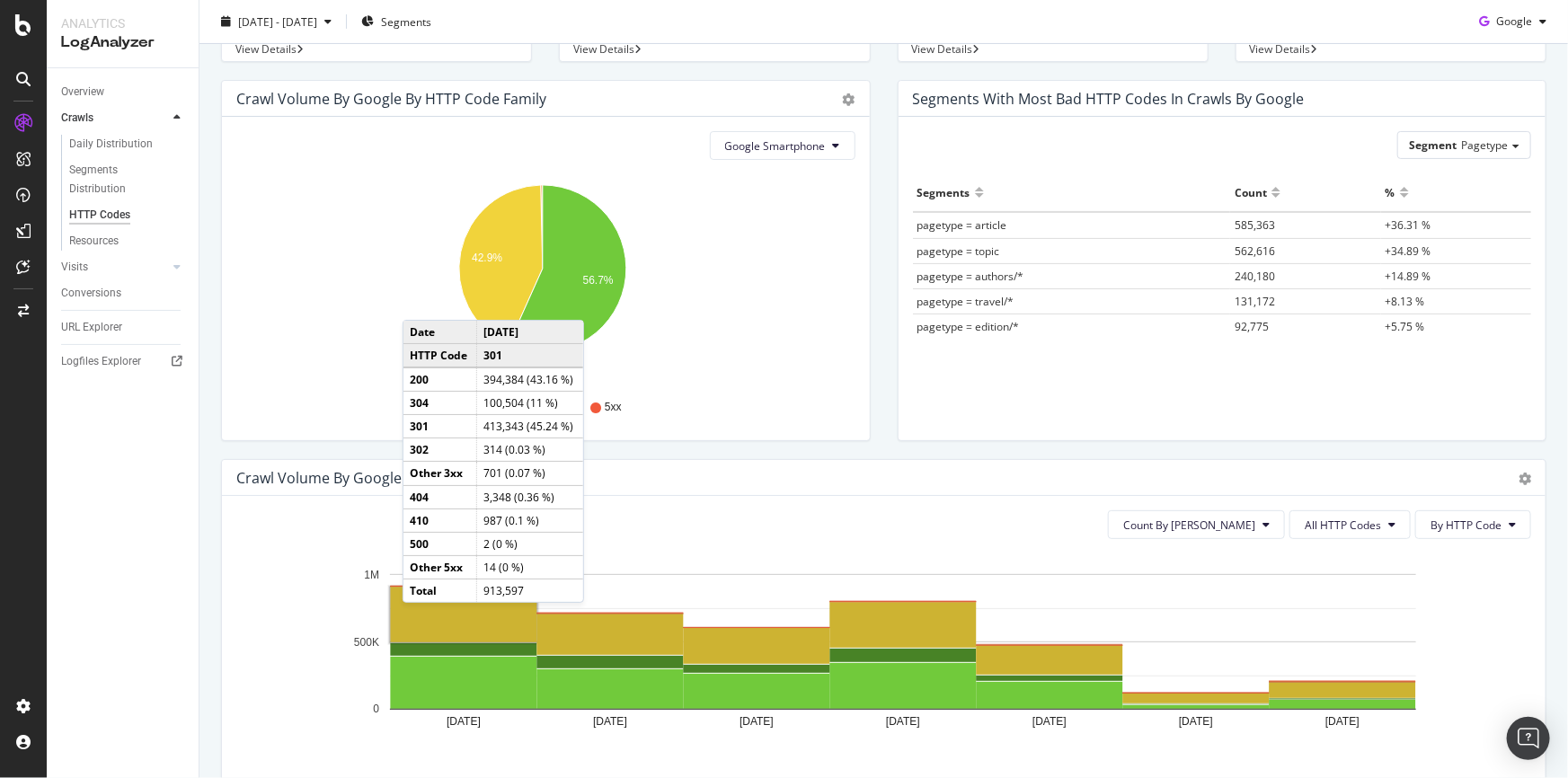
click at [420, 620] on rect "A chart." at bounding box center [464, 615] width 146 height 55
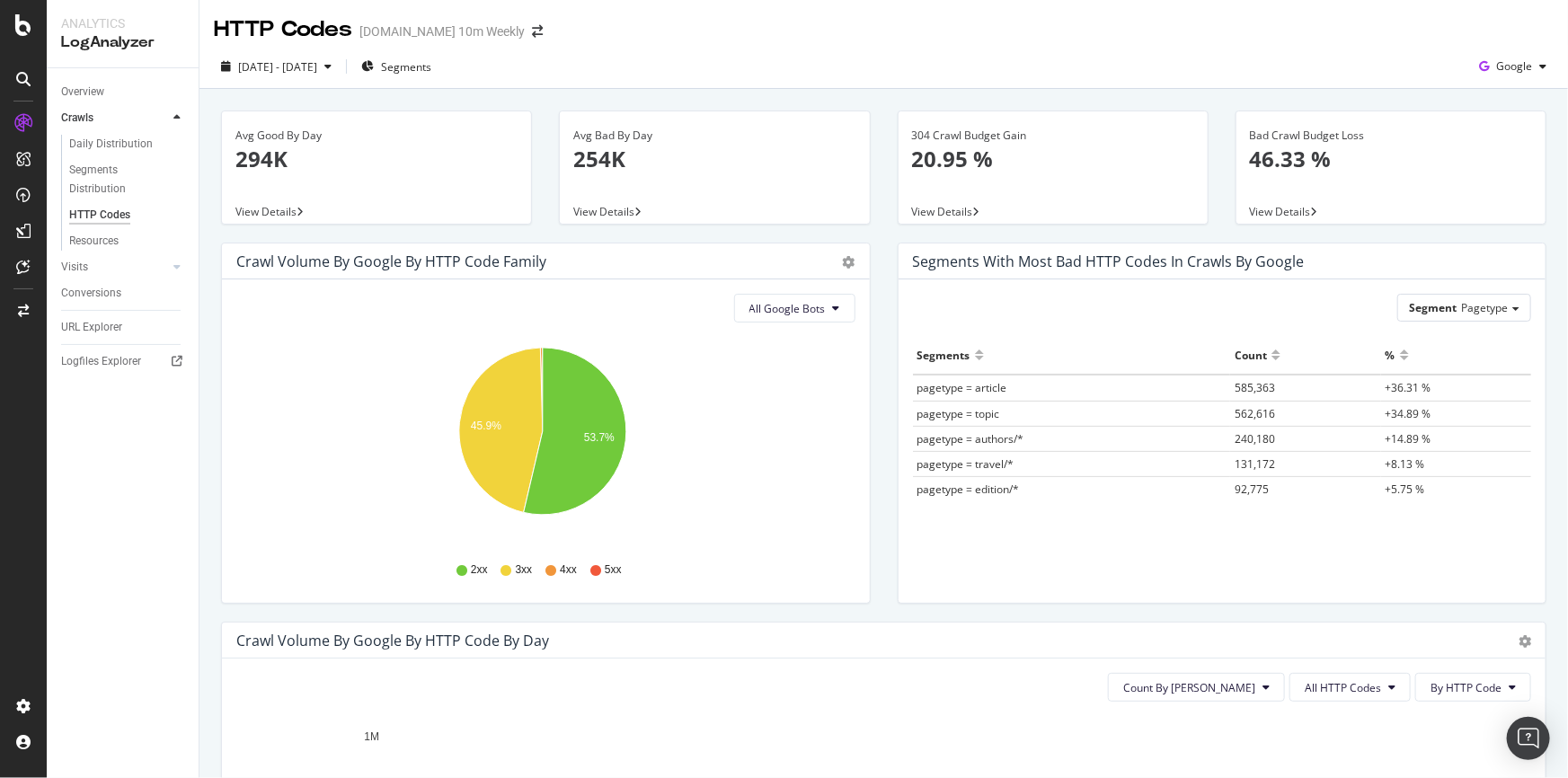
scroll to position [326, 0]
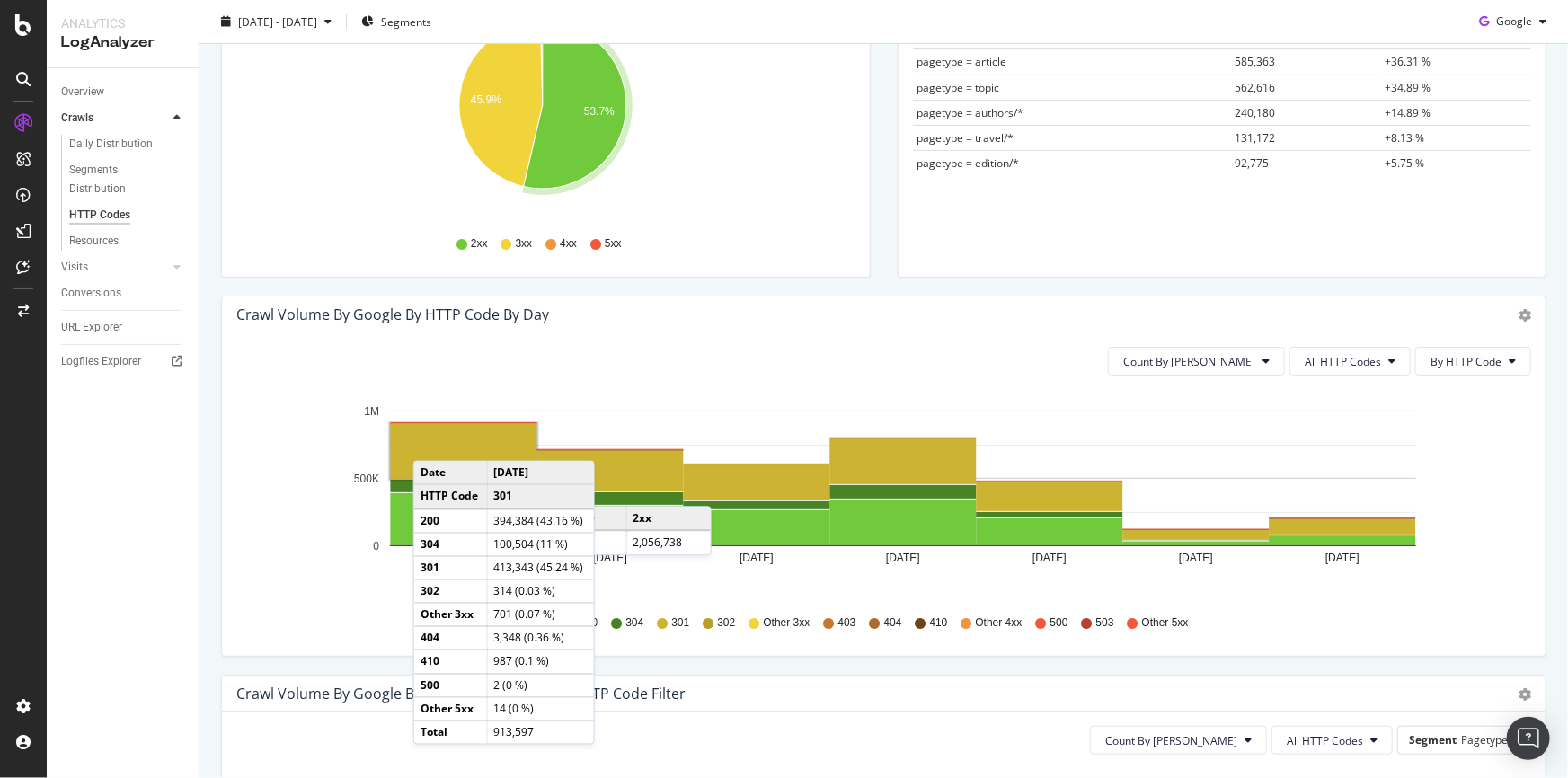
click at [432, 442] on rect "A chart." at bounding box center [464, 451] width 146 height 55
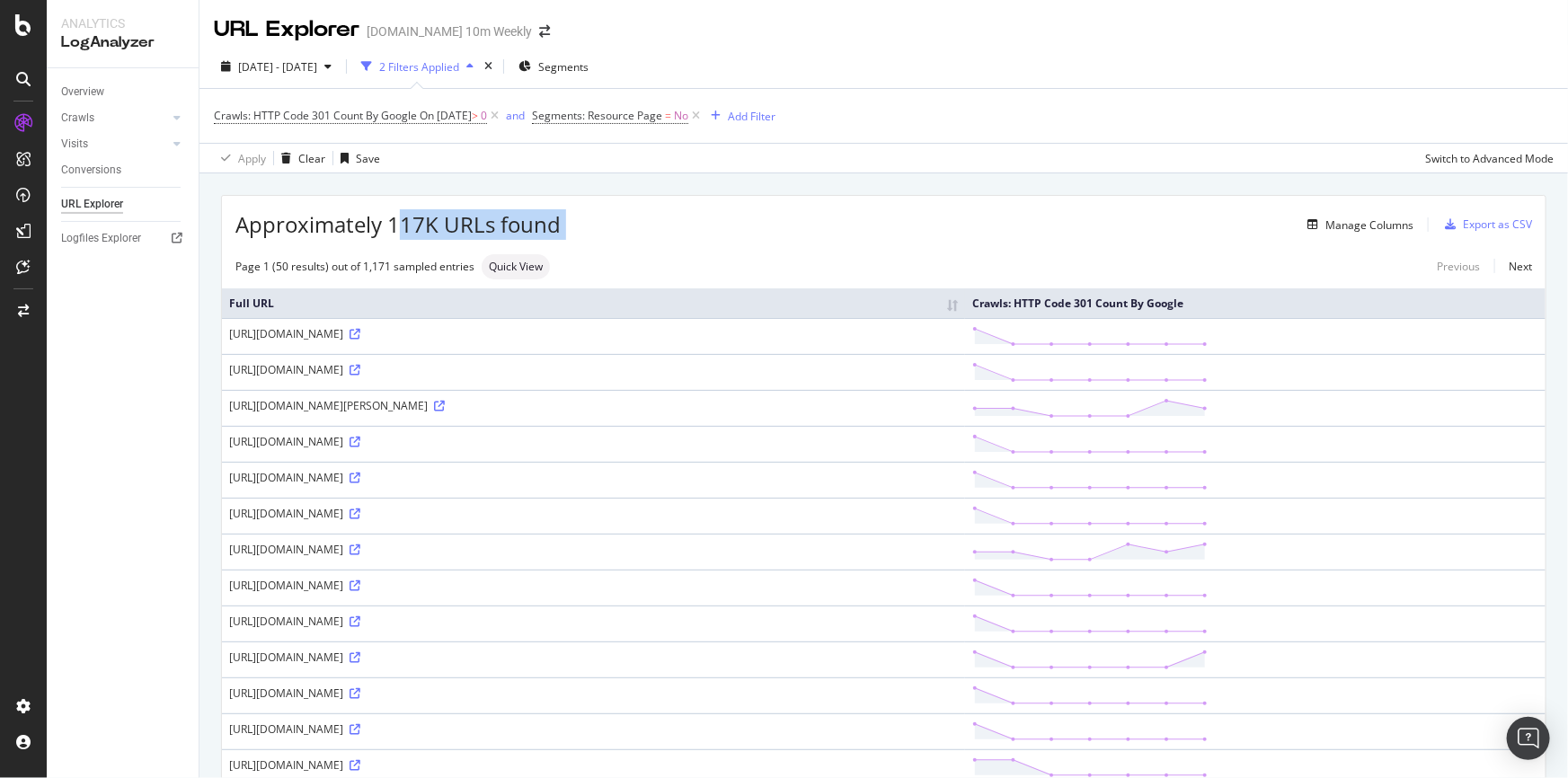
drag, startPoint x: 396, startPoint y: 222, endPoint x: 569, endPoint y: 222, distance: 173.0
click at [569, 222] on div "Approximately 117K URLs found Manage Columns Export as CSV" at bounding box center [884, 218] width 1323 height 44
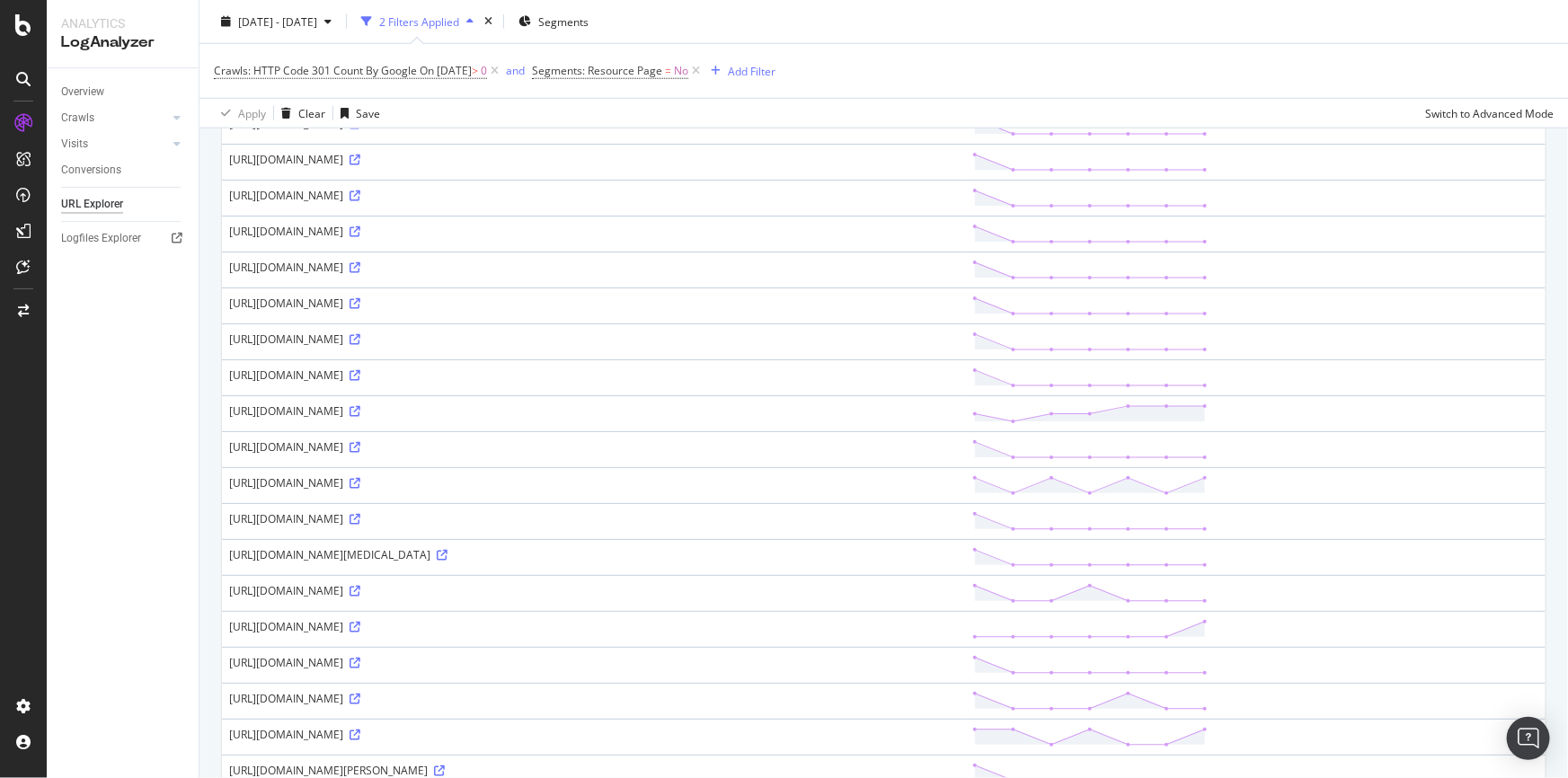
scroll to position [367, 0]
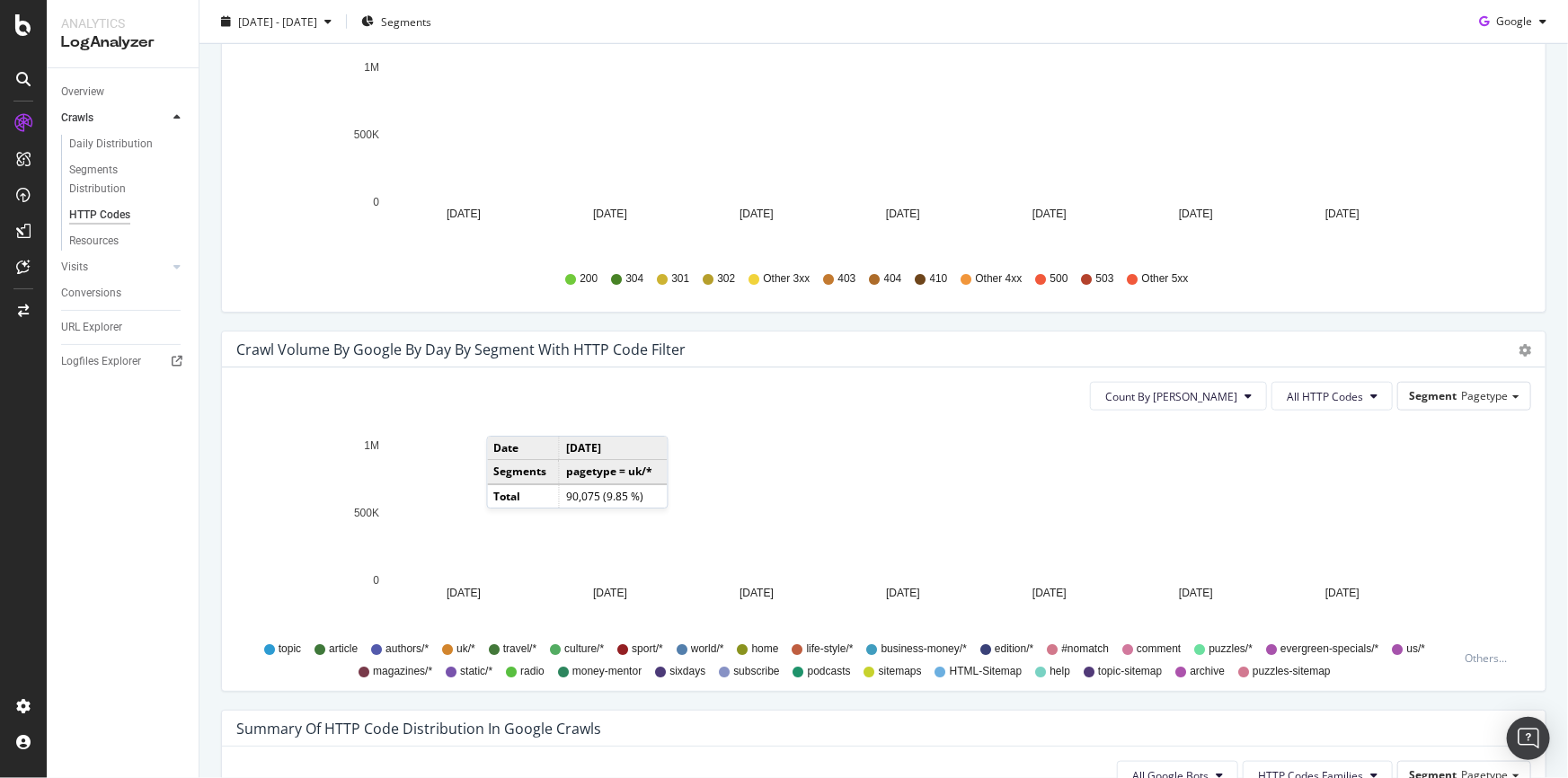
scroll to position [343, 0]
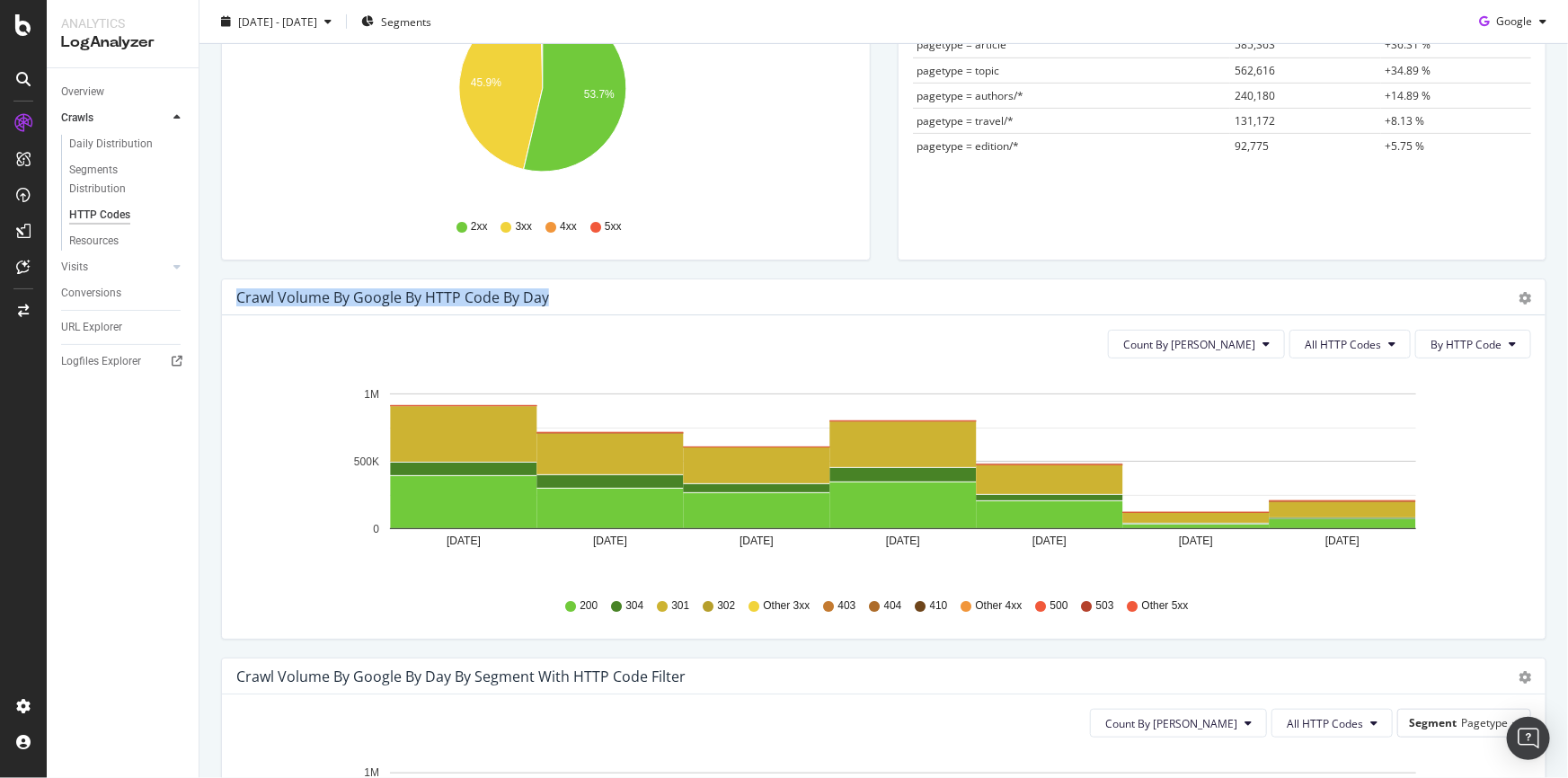
drag, startPoint x: 237, startPoint y: 294, endPoint x: 589, endPoint y: 294, distance: 352.0
click at [581, 294] on div "Crawl Volume by google by HTTP Code by Day" at bounding box center [864, 297] width 1255 height 18
click at [330, 359] on div "Count By Day All HTTP Codes By HTTP Code Hold CTRL while clicking to filter the…" at bounding box center [884, 477] width 1323 height 323
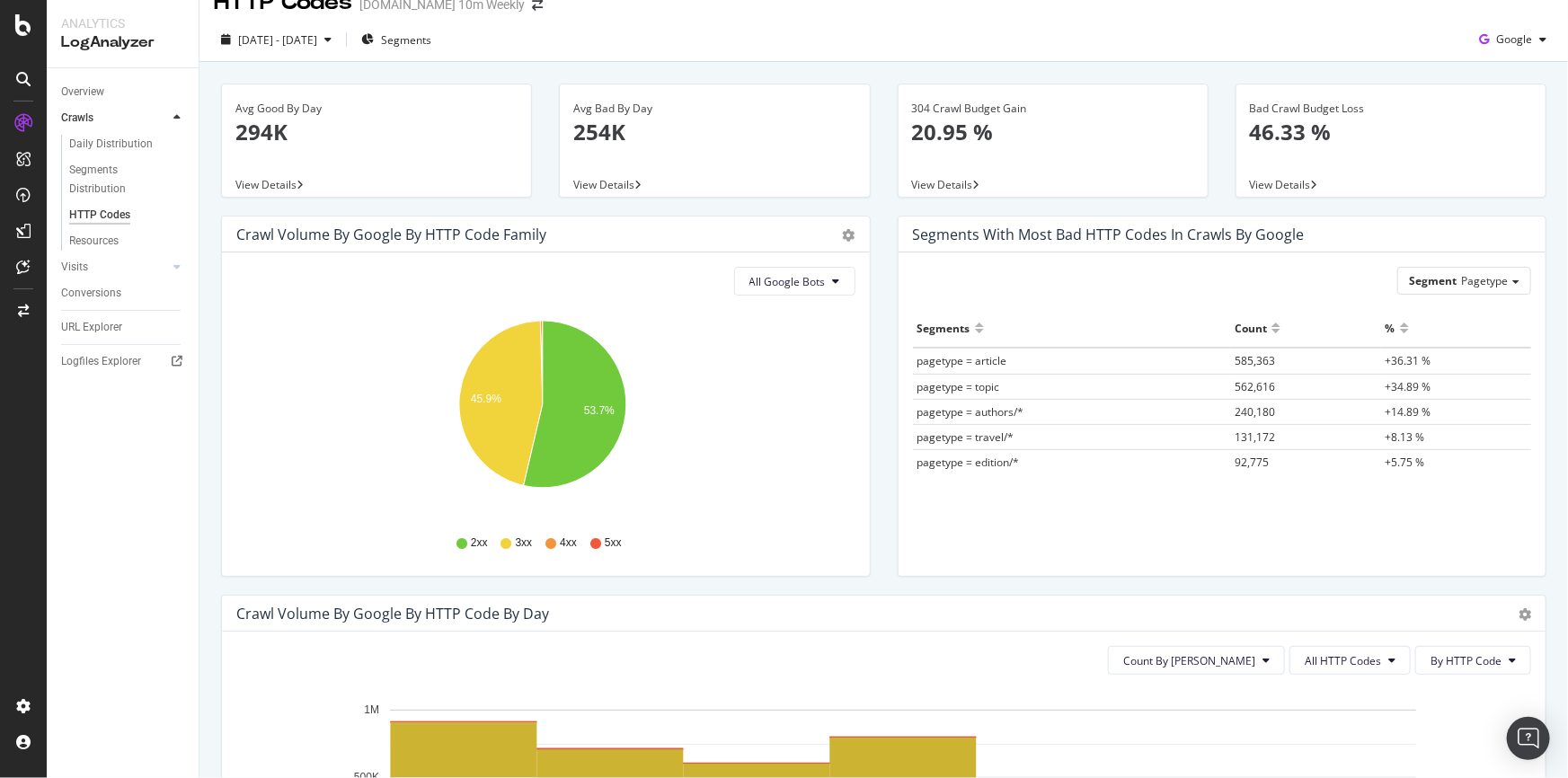
scroll to position [17, 0]
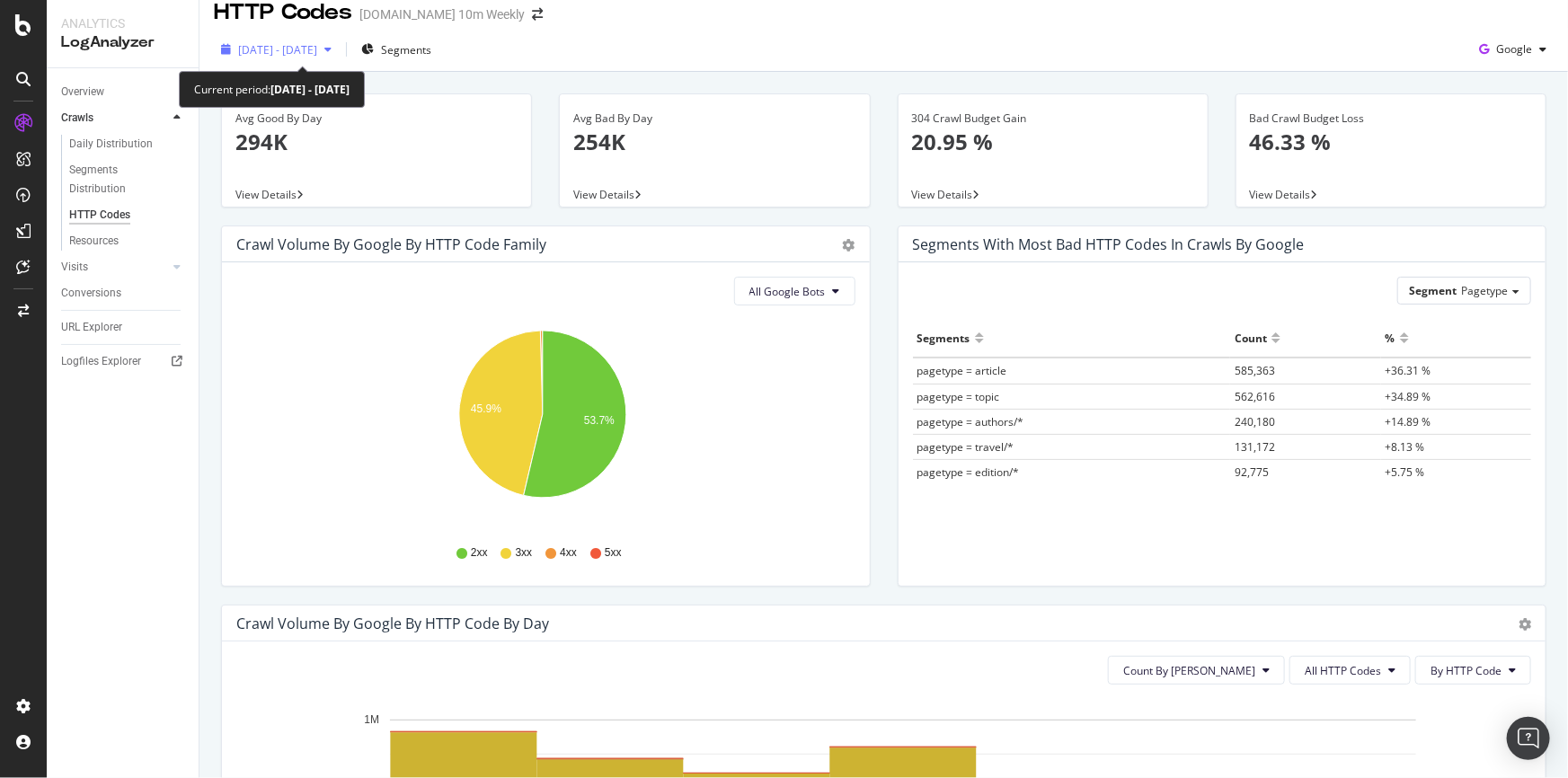
click at [338, 46] on div "button" at bounding box center [328, 49] width 22 height 10
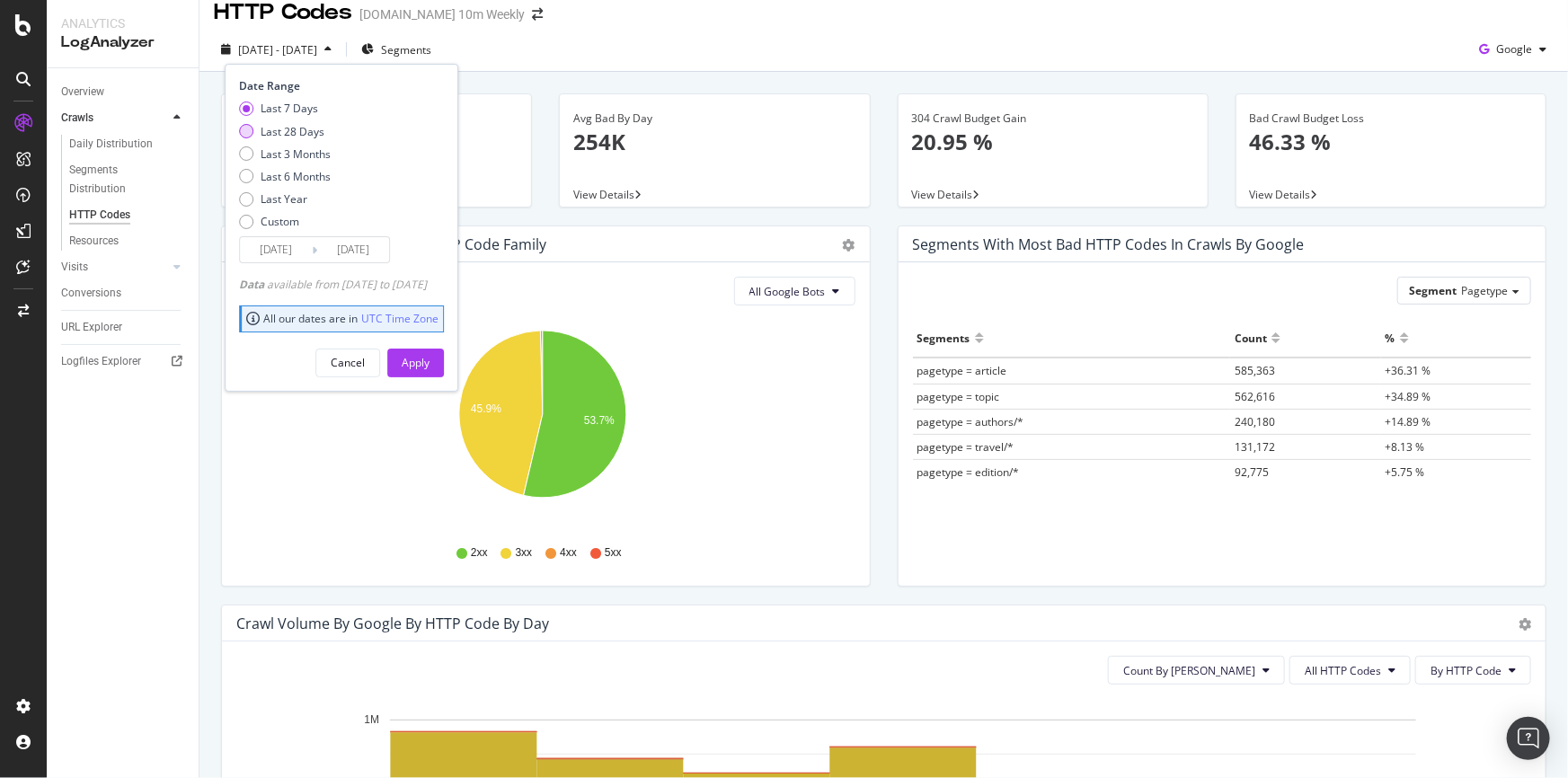
click at [309, 129] on div "Last 28 Days" at bounding box center [293, 132] width 64 height 15
type input "2025/09/01"
click at [430, 359] on div "Apply" at bounding box center [416, 363] width 28 height 15
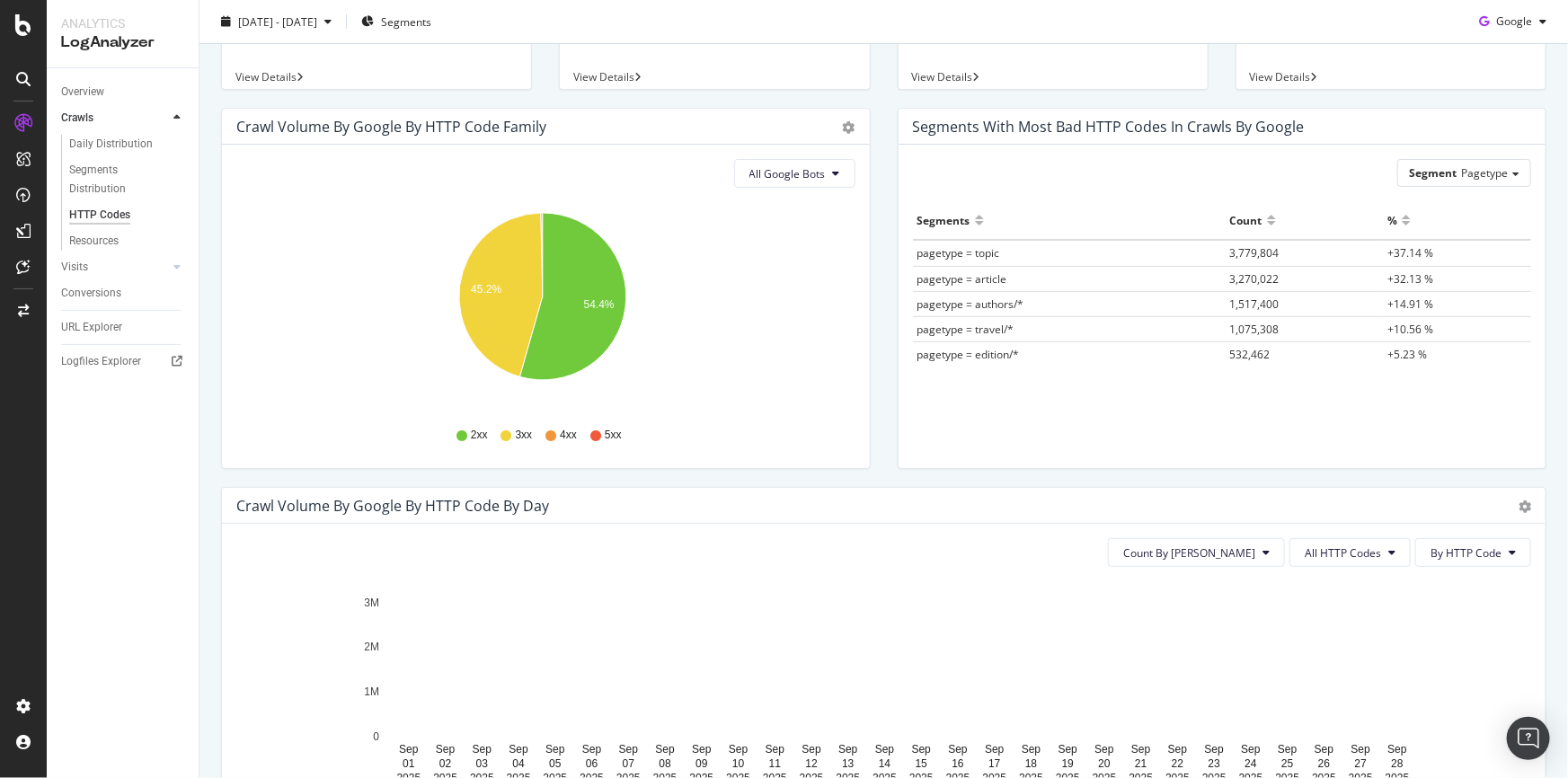
scroll to position [99, 0]
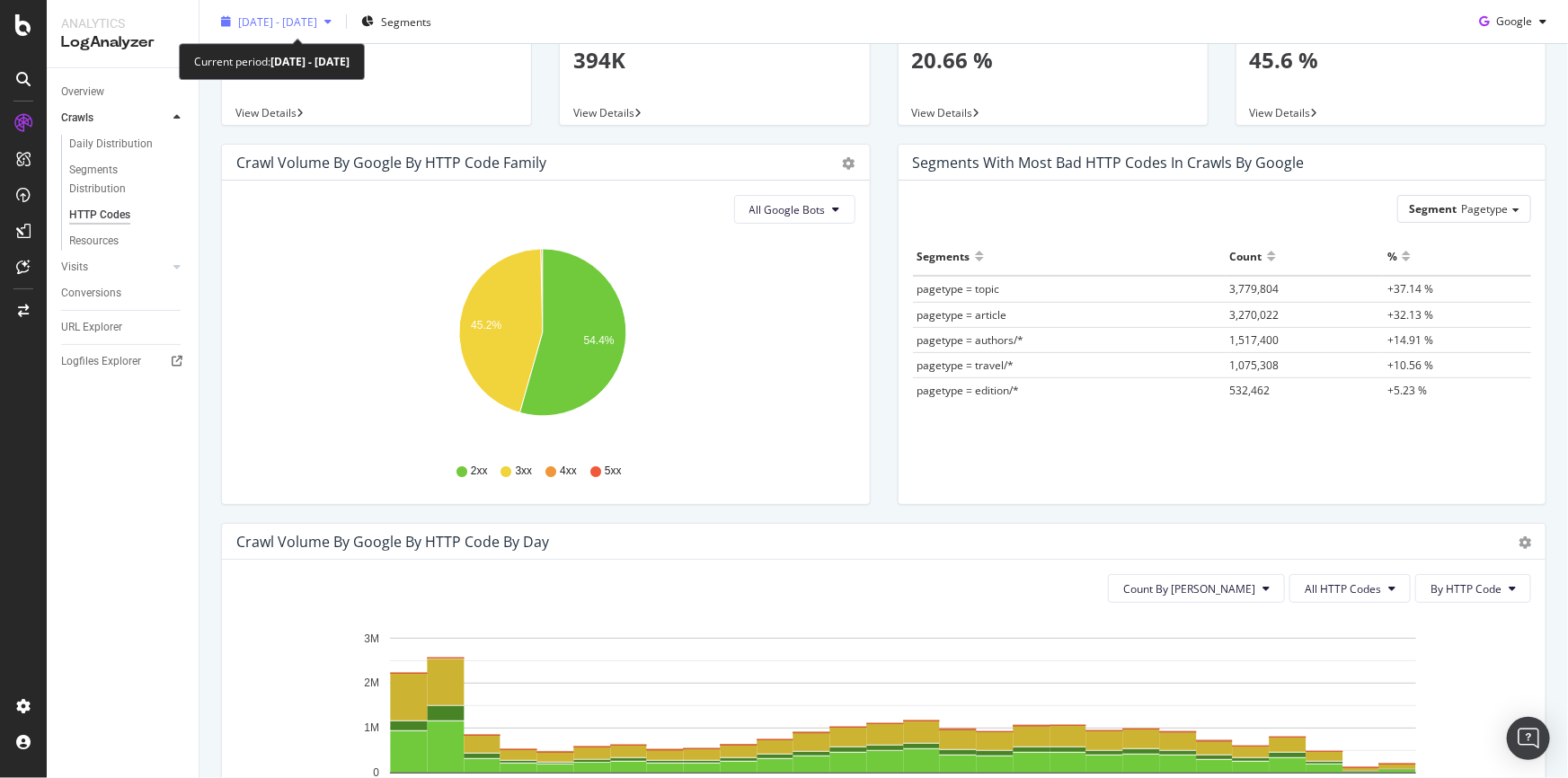
click at [318, 19] on span "2025 Sep. 1st - Sep. 28th" at bounding box center [278, 21] width 79 height 15
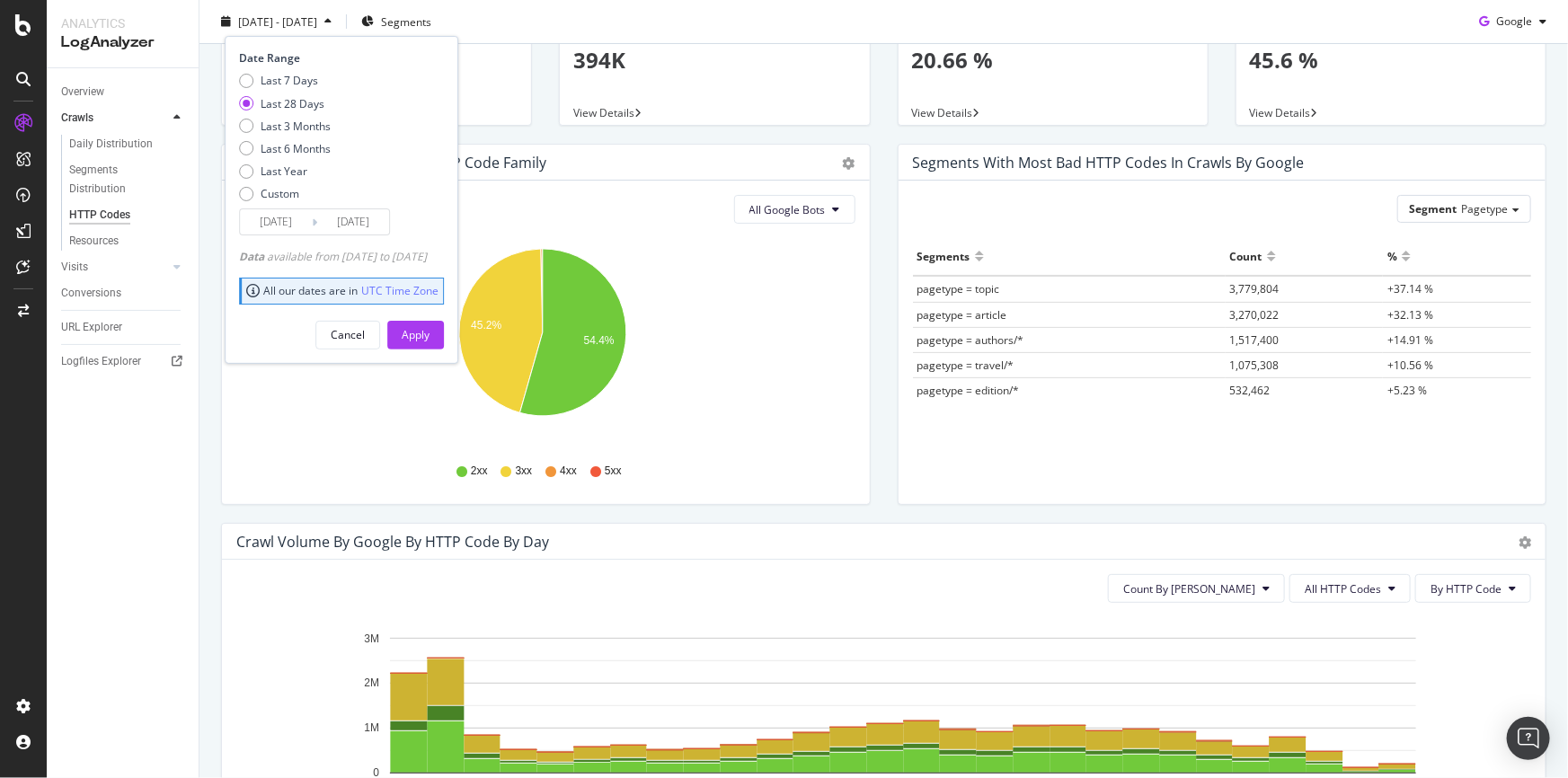
click at [283, 223] on input "2025/09/01" at bounding box center [276, 221] width 72 height 25
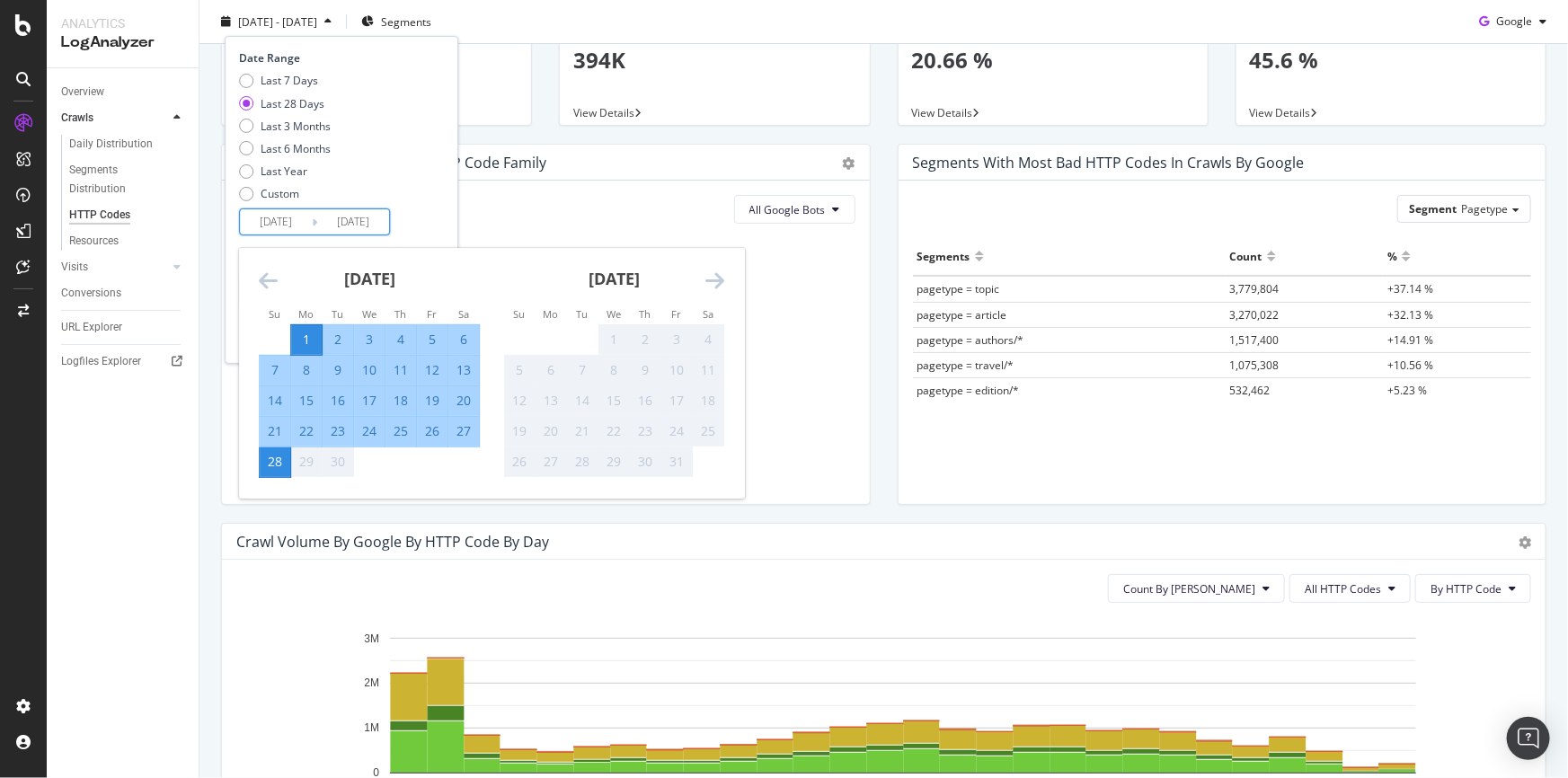
click at [261, 278] on icon "Move backward to switch to the previous month." at bounding box center [269, 280] width 19 height 22
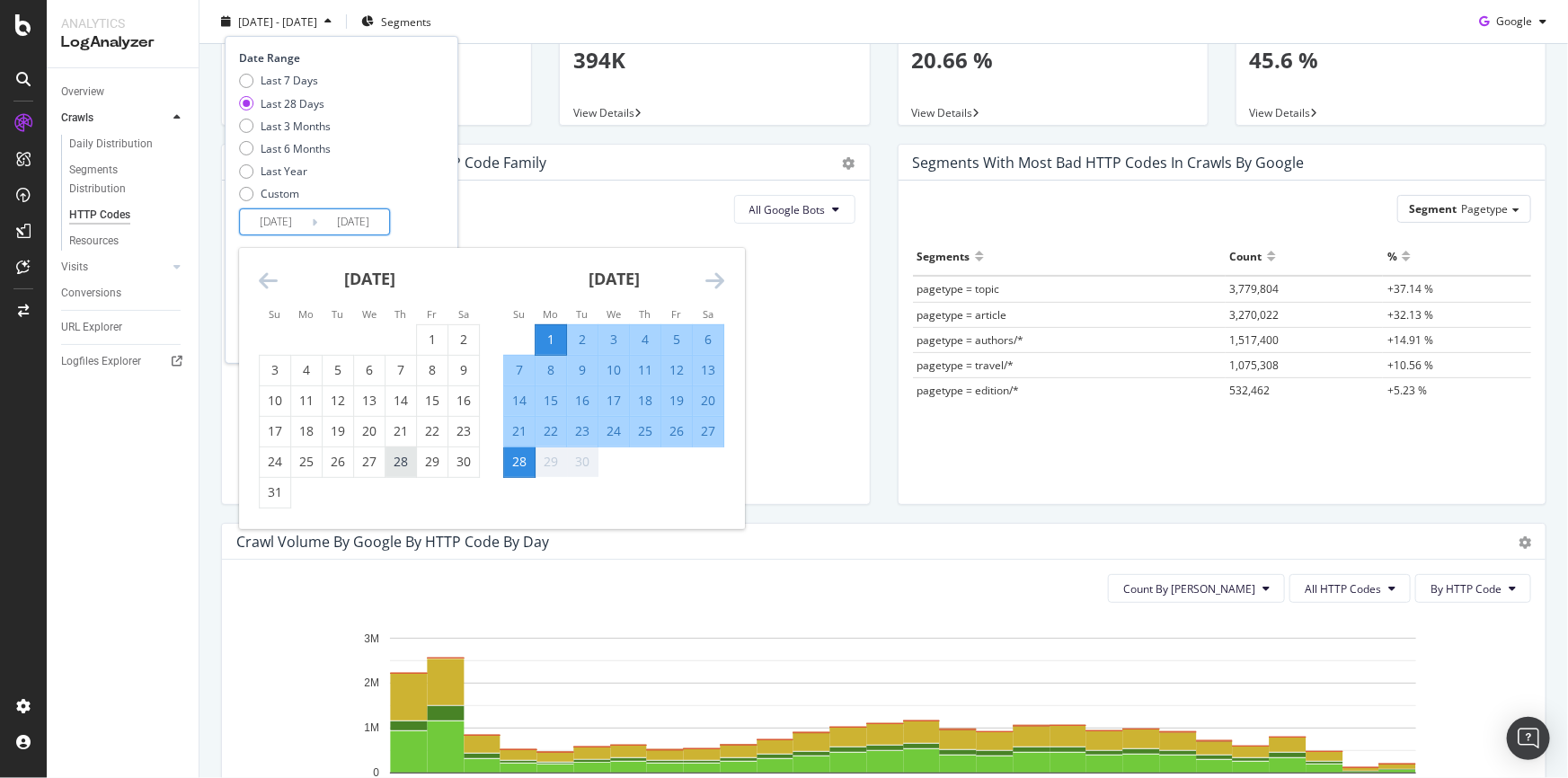
click at [405, 463] on div "28" at bounding box center [400, 462] width 30 height 18
type input "2025/08/28"
click at [431, 213] on div "Date Range Last 7 Days Last 28 Days Last 3 Months Last 6 Months Last Year Custo…" at bounding box center [339, 142] width 201 height 185
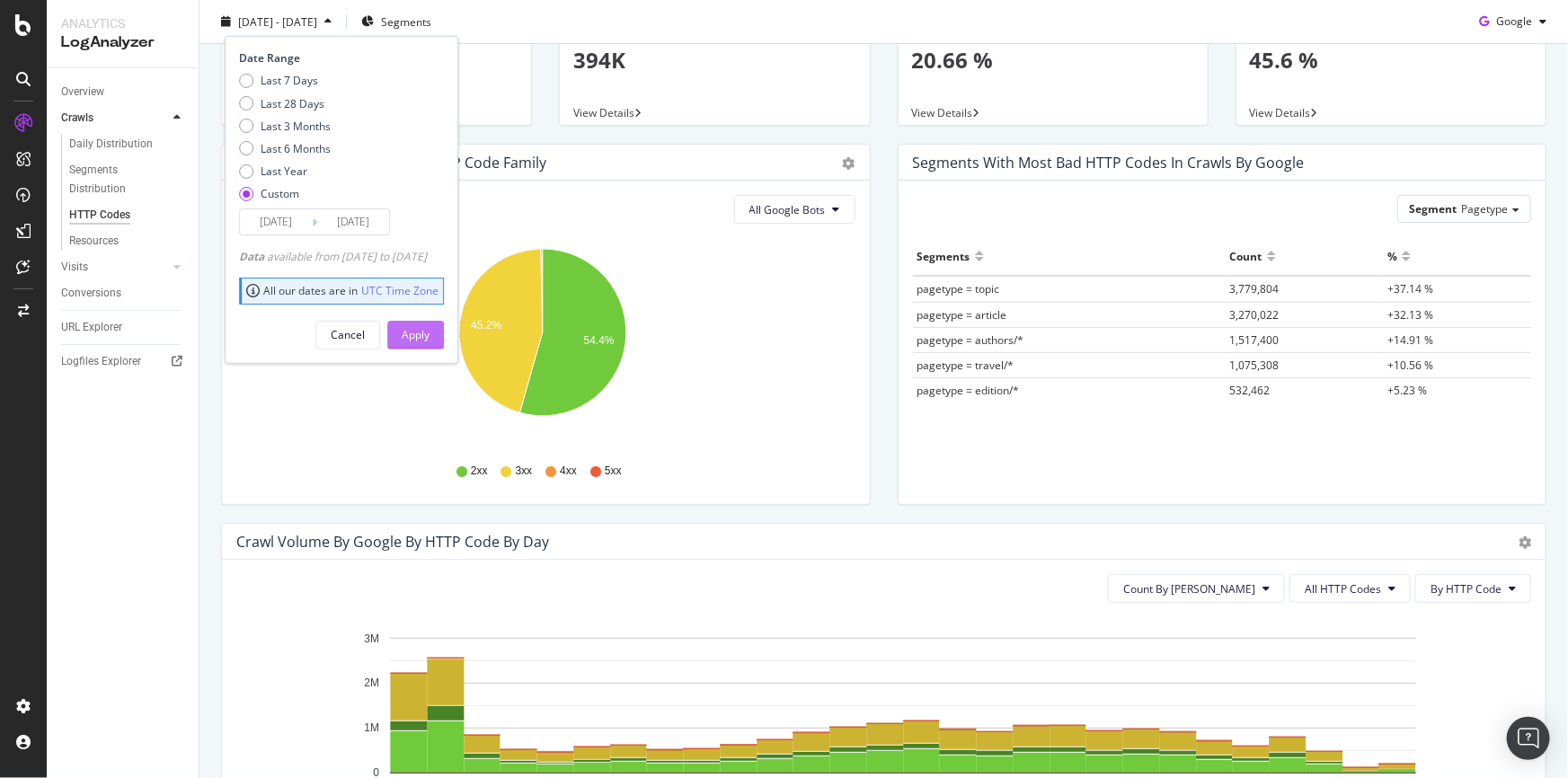
click at [430, 322] on div "Apply" at bounding box center [416, 333] width 28 height 27
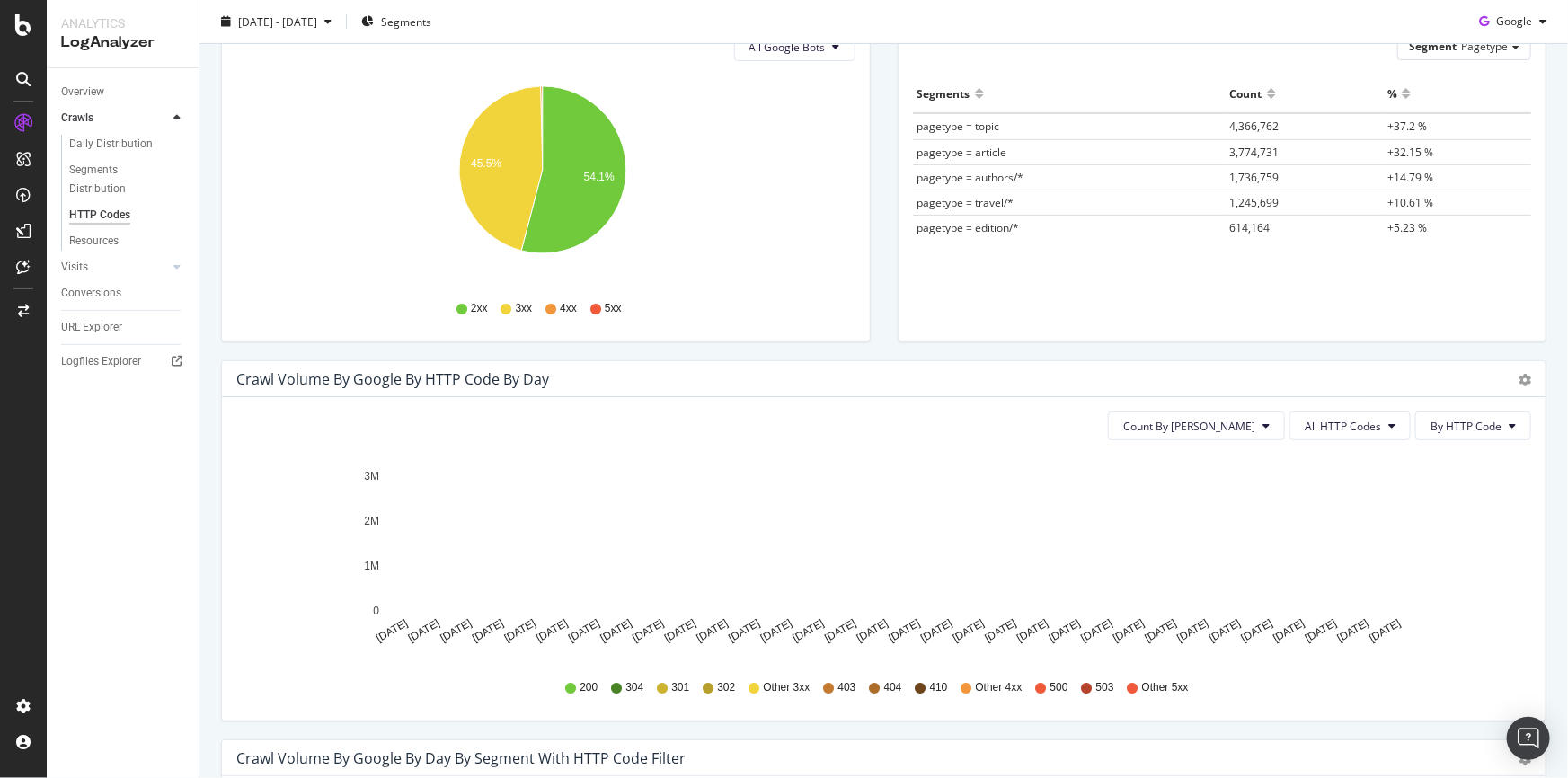
scroll to position [99, 0]
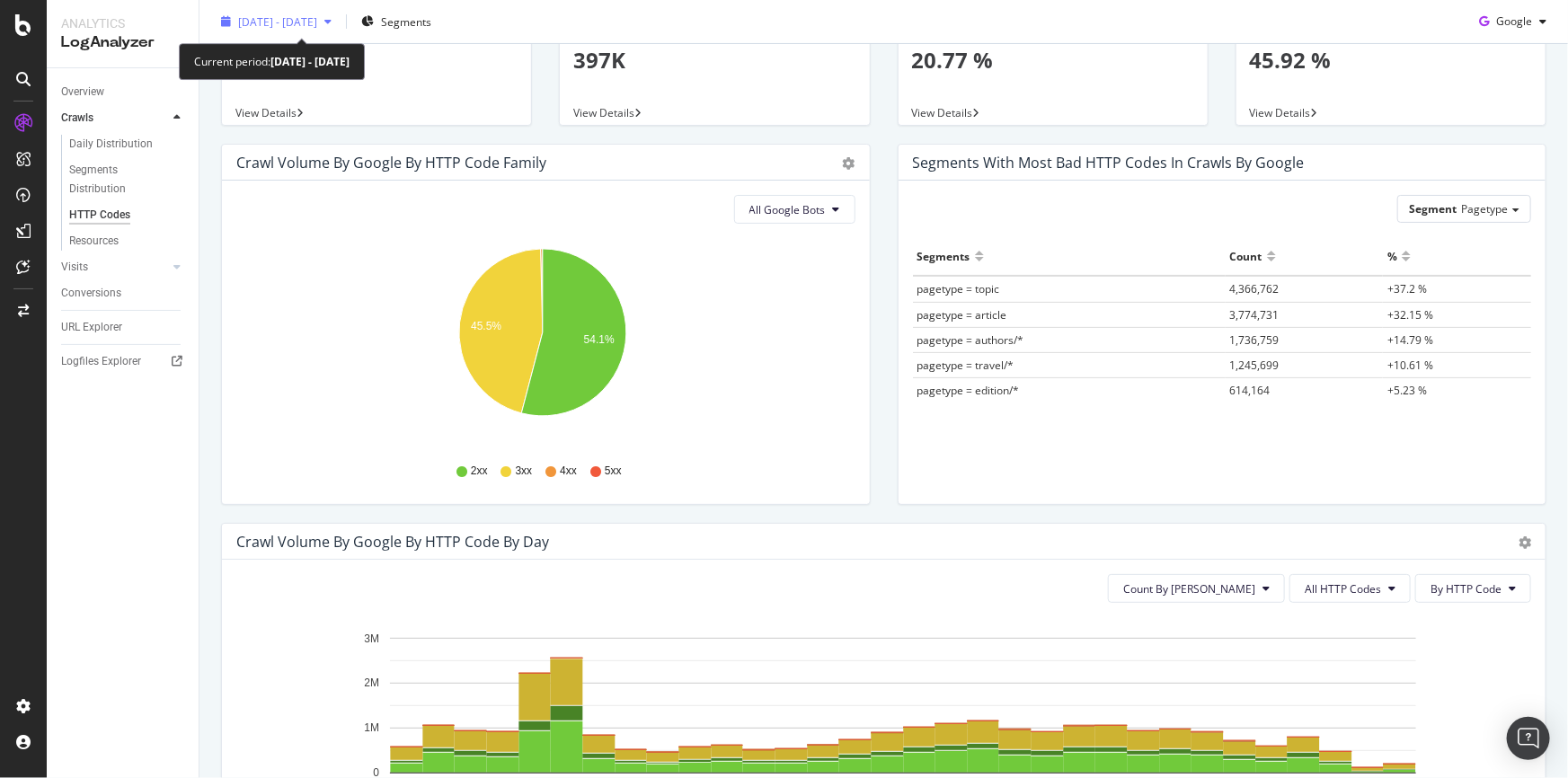
click at [318, 26] on span "2025 Aug. 28th - Sep. 28th" at bounding box center [278, 21] width 79 height 15
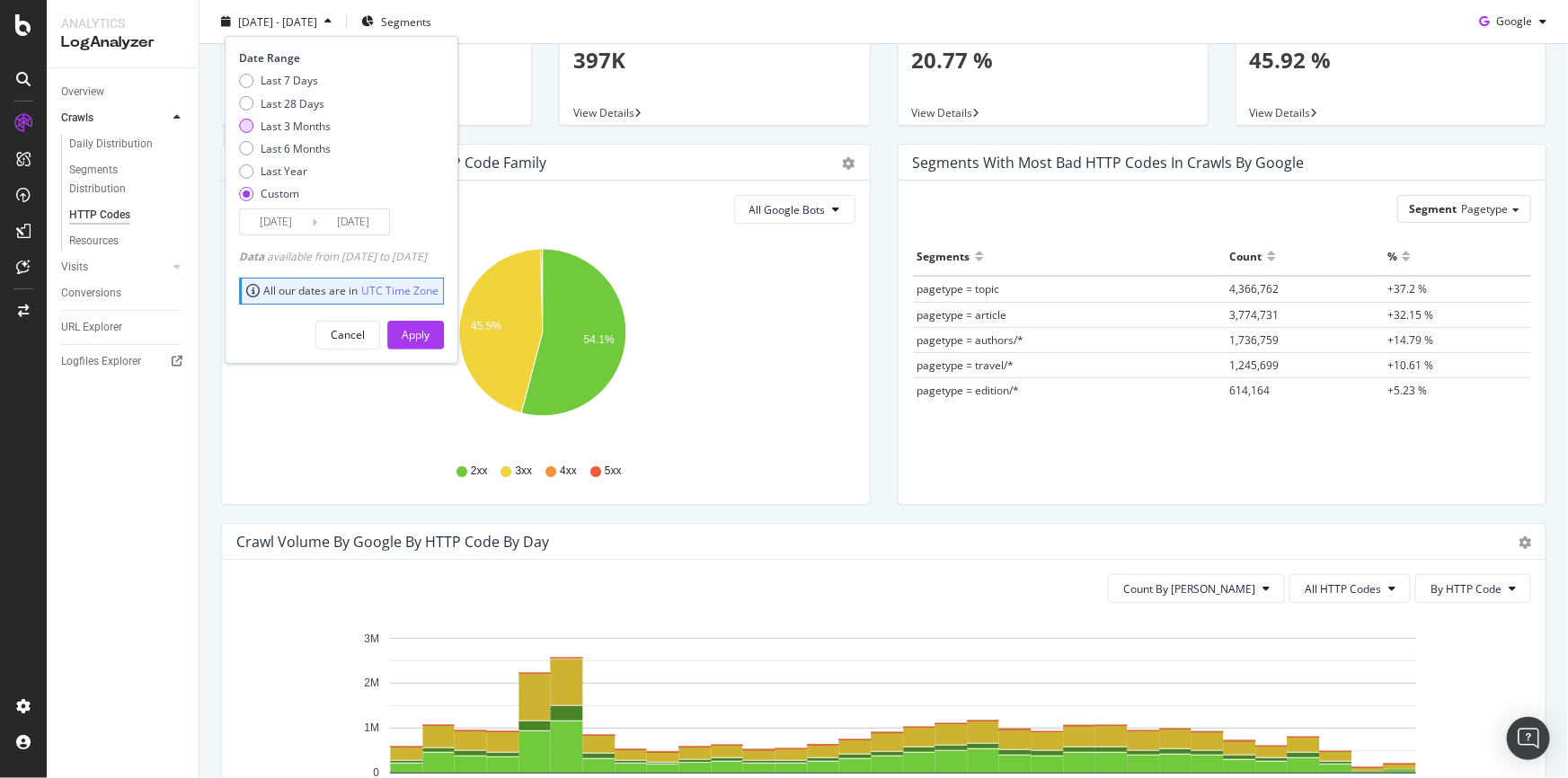
click at [305, 124] on div "Last 3 Months" at bounding box center [296, 125] width 70 height 15
type input "2025/06/29"
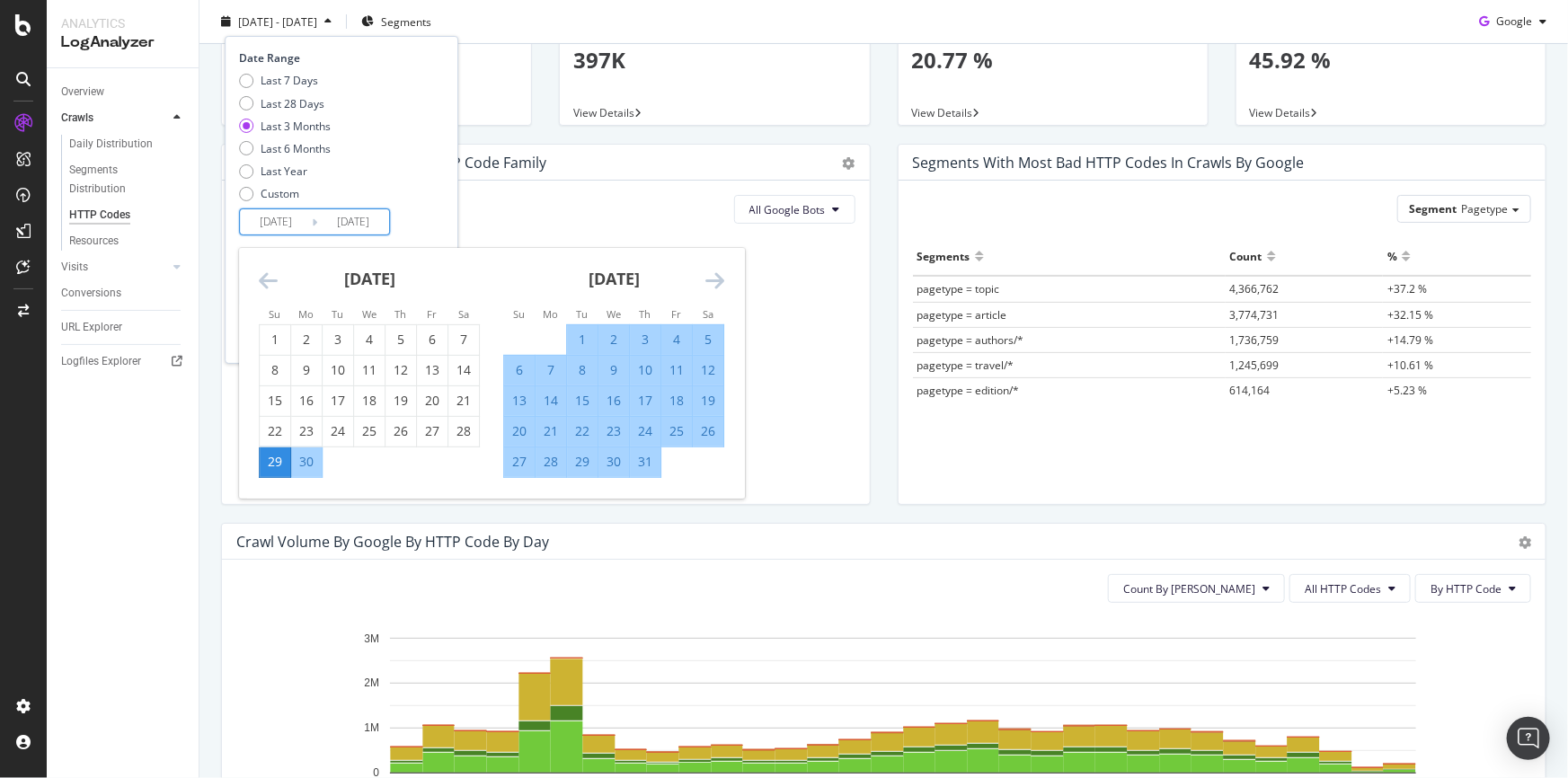
click at [269, 219] on input "2025/06/29" at bounding box center [276, 221] width 72 height 25
click at [297, 639] on icon "Aug 28 2025 Aug 29 2025 Aug 30 2025 Aug 31 2025 Sep 01 2025 Sep 02 2025 Sep 03 …" at bounding box center [878, 721] width 1283 height 208
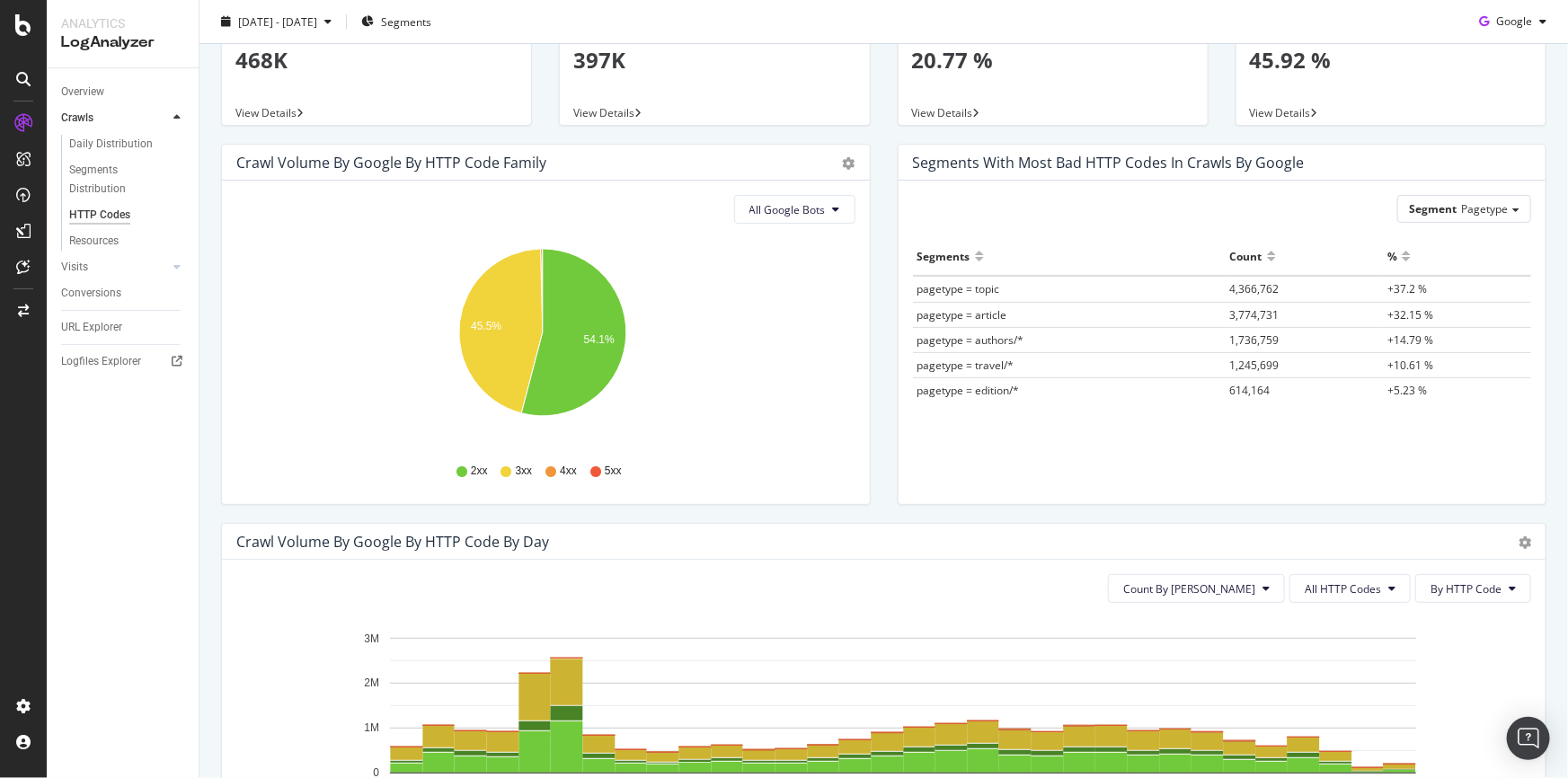
scroll to position [0, 0]
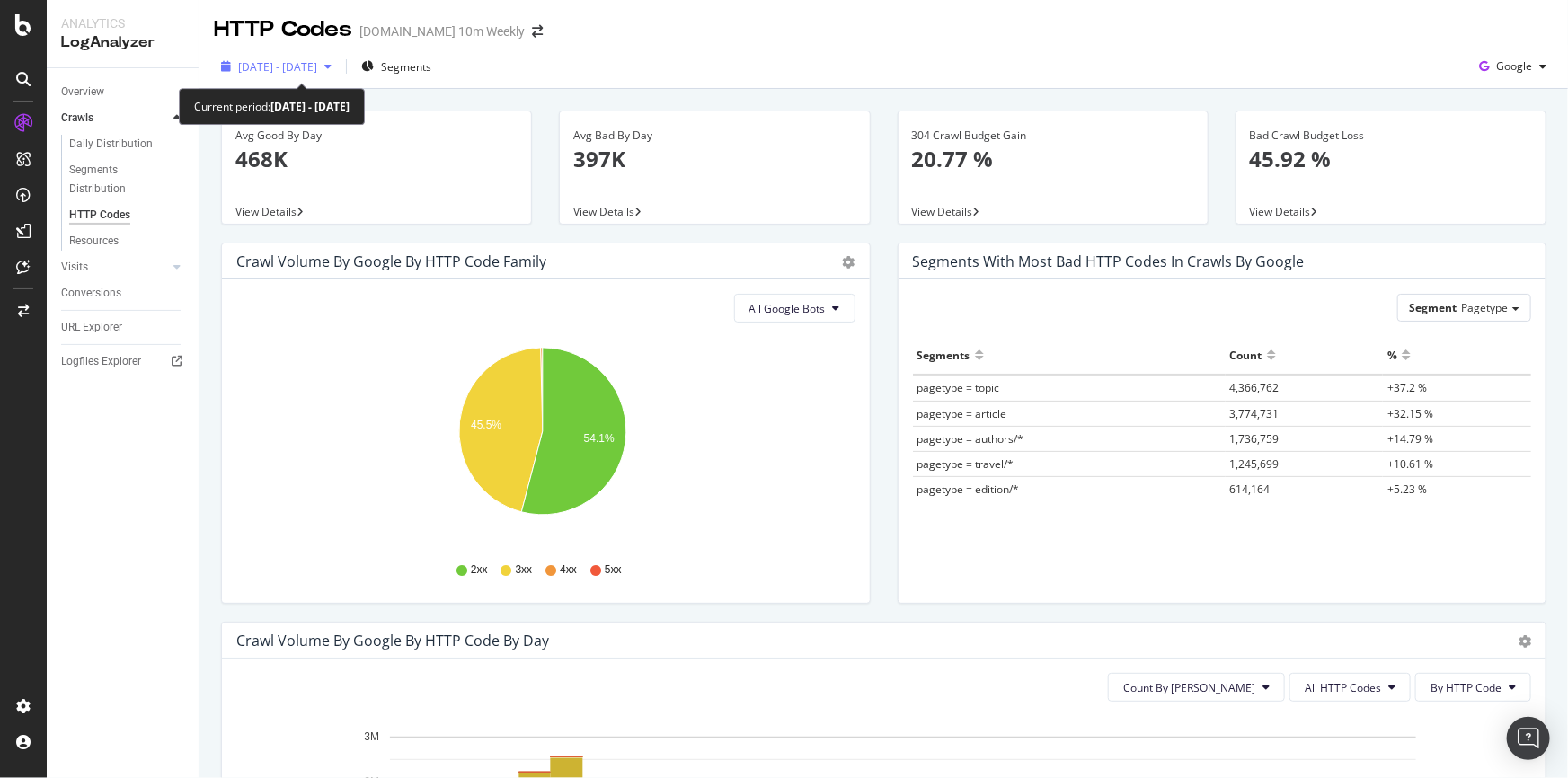
click at [318, 59] on span "2025 Aug. 28th - Sep. 28th" at bounding box center [278, 67] width 79 height 15
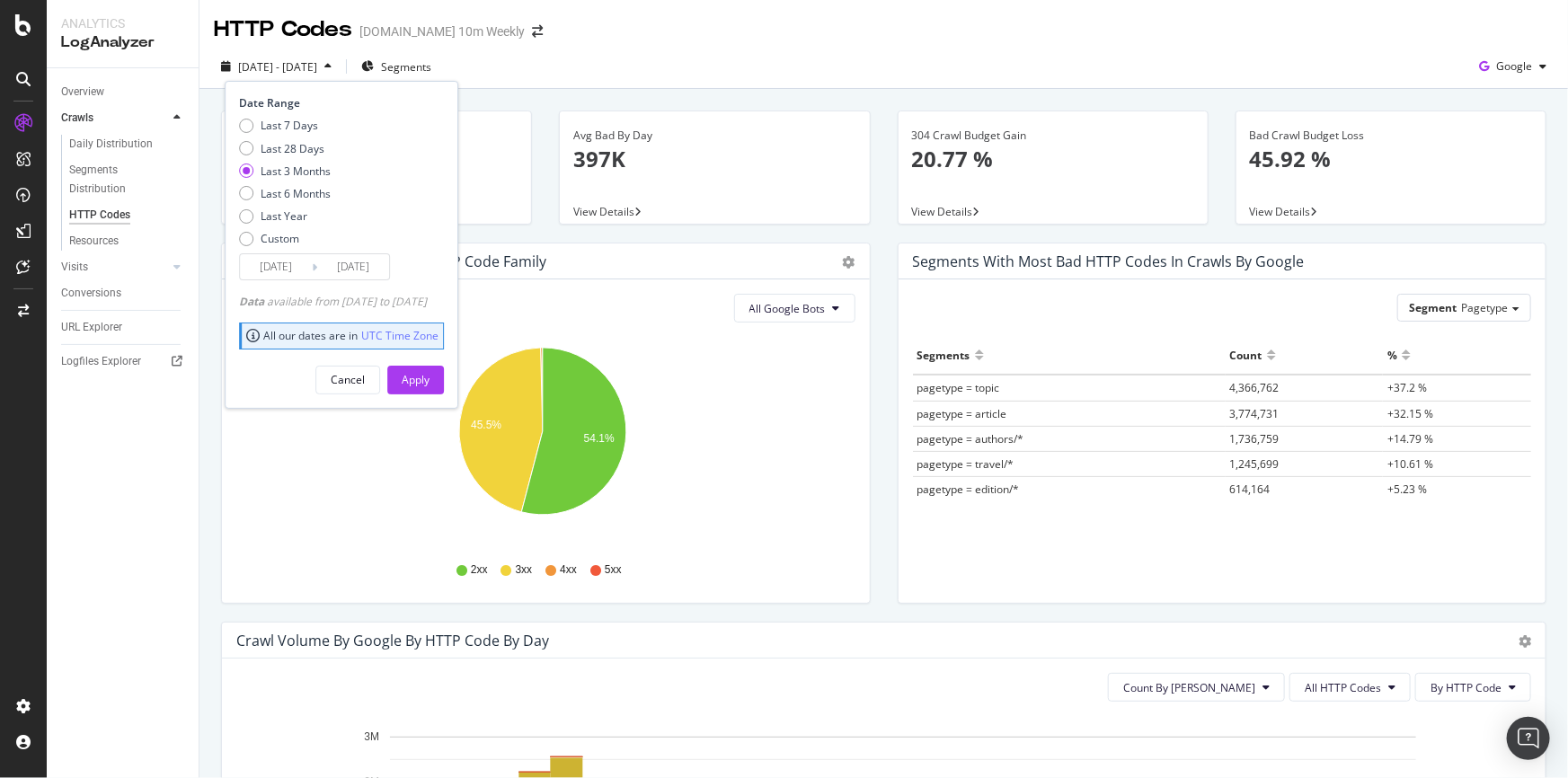
click at [300, 256] on input "2025/06/29" at bounding box center [276, 267] width 72 height 25
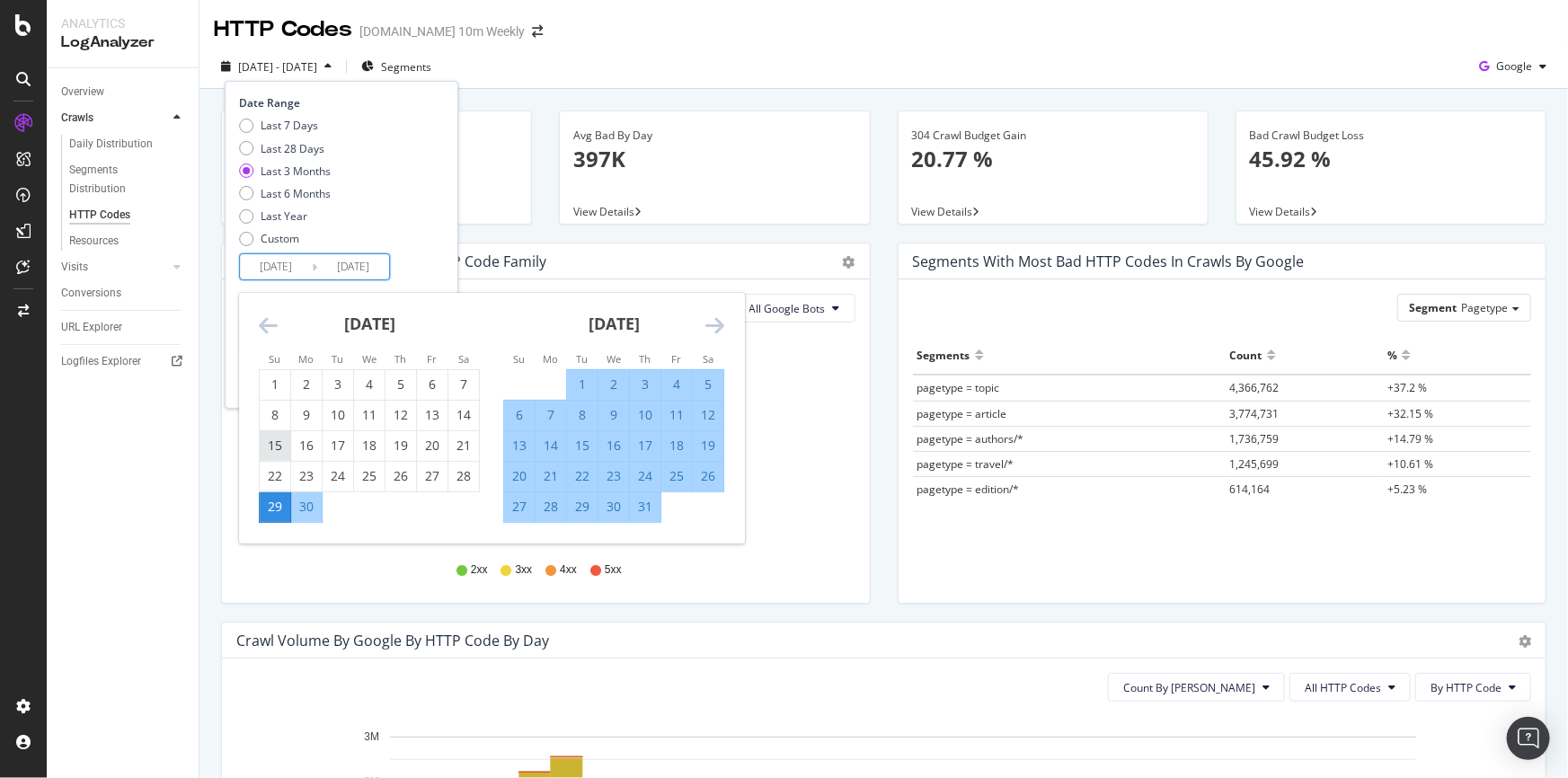
click at [276, 441] on div "15" at bounding box center [275, 445] width 30 height 18
type input "2025/06/15"
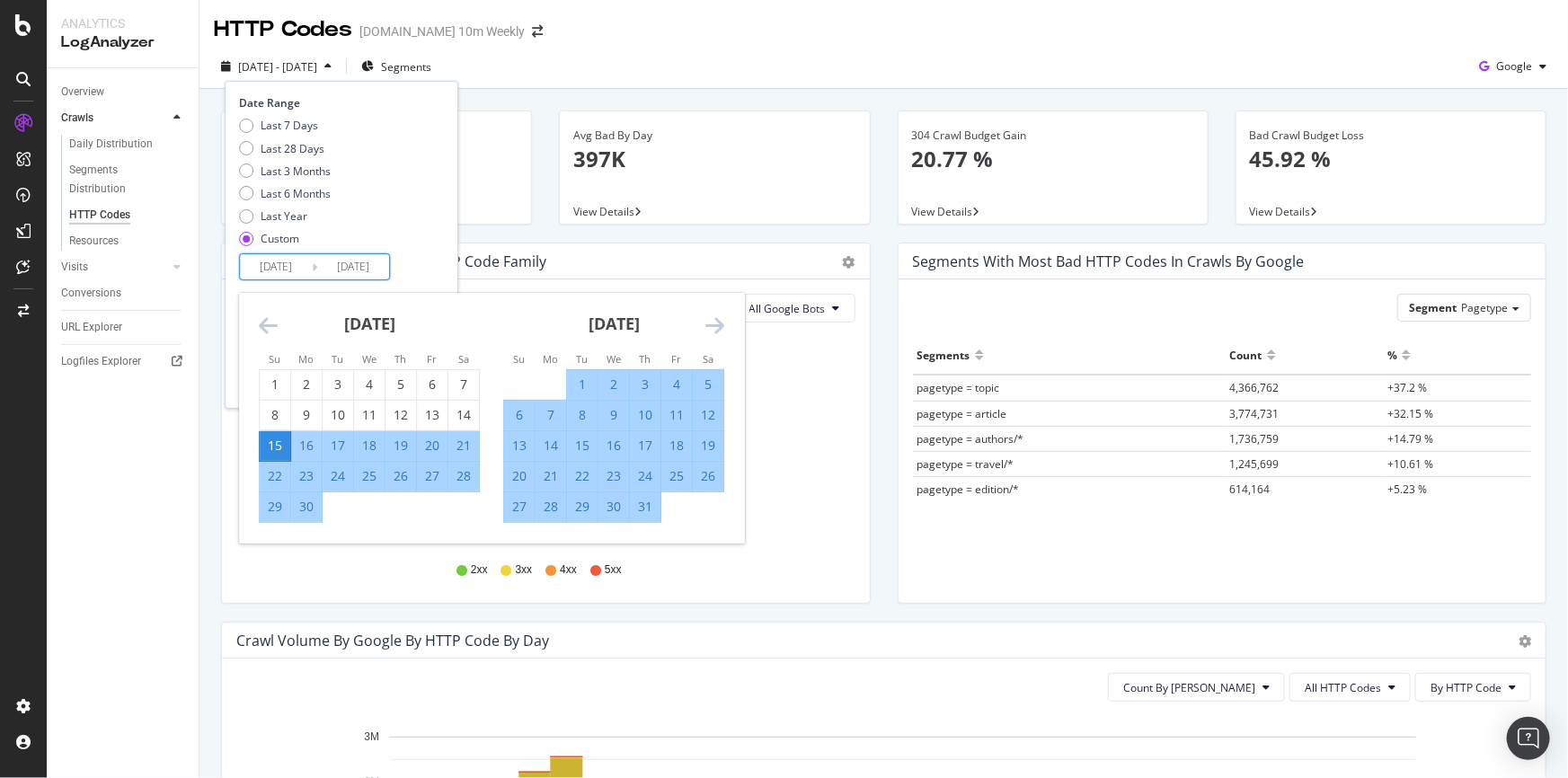
click at [419, 242] on div "Last 7 Days Last 28 Days Last 3 Months Last 6 Months Last Year Custom" at bounding box center [339, 186] width 201 height 136
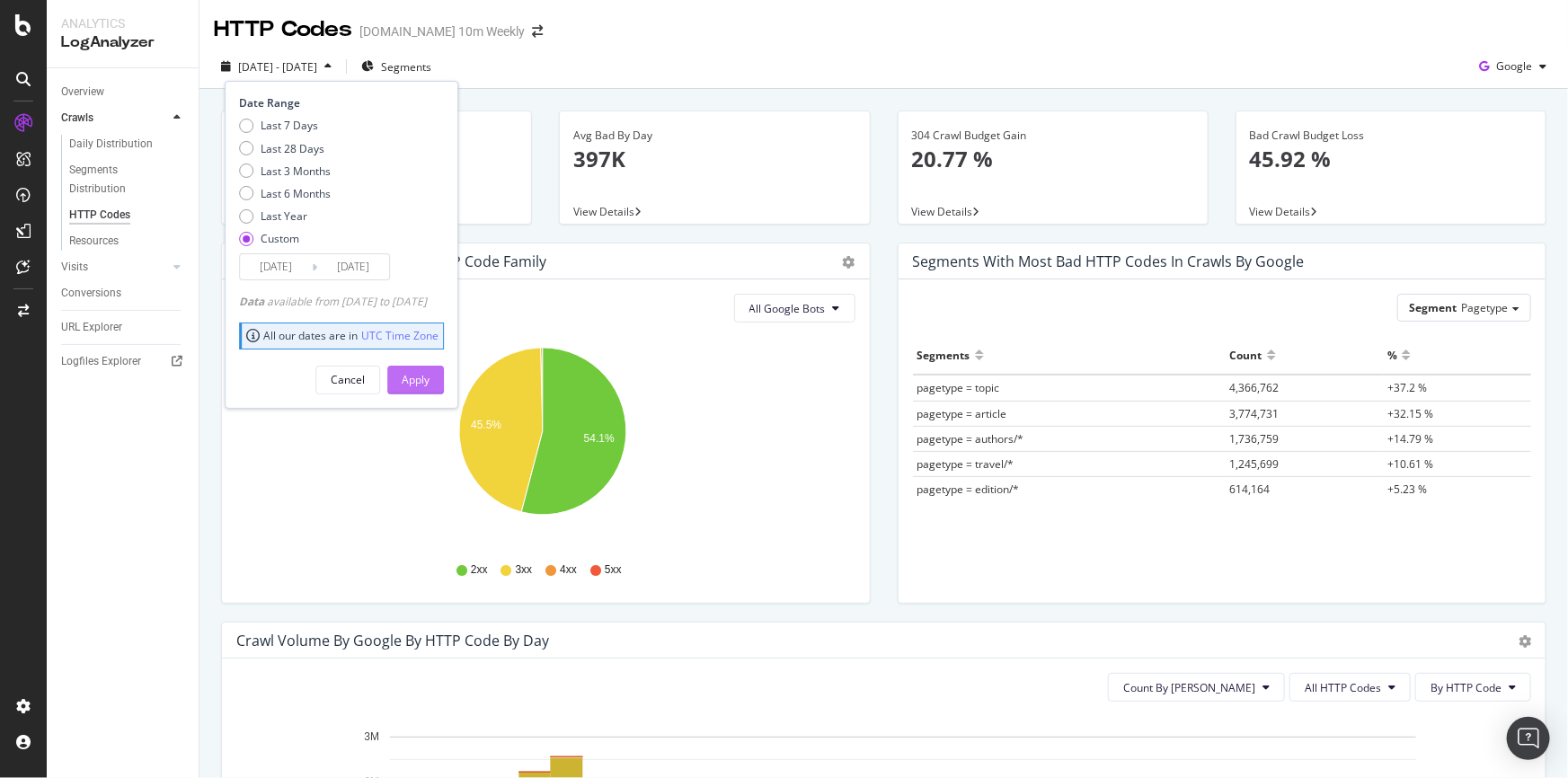
click at [430, 373] on div "Apply" at bounding box center [416, 380] width 28 height 15
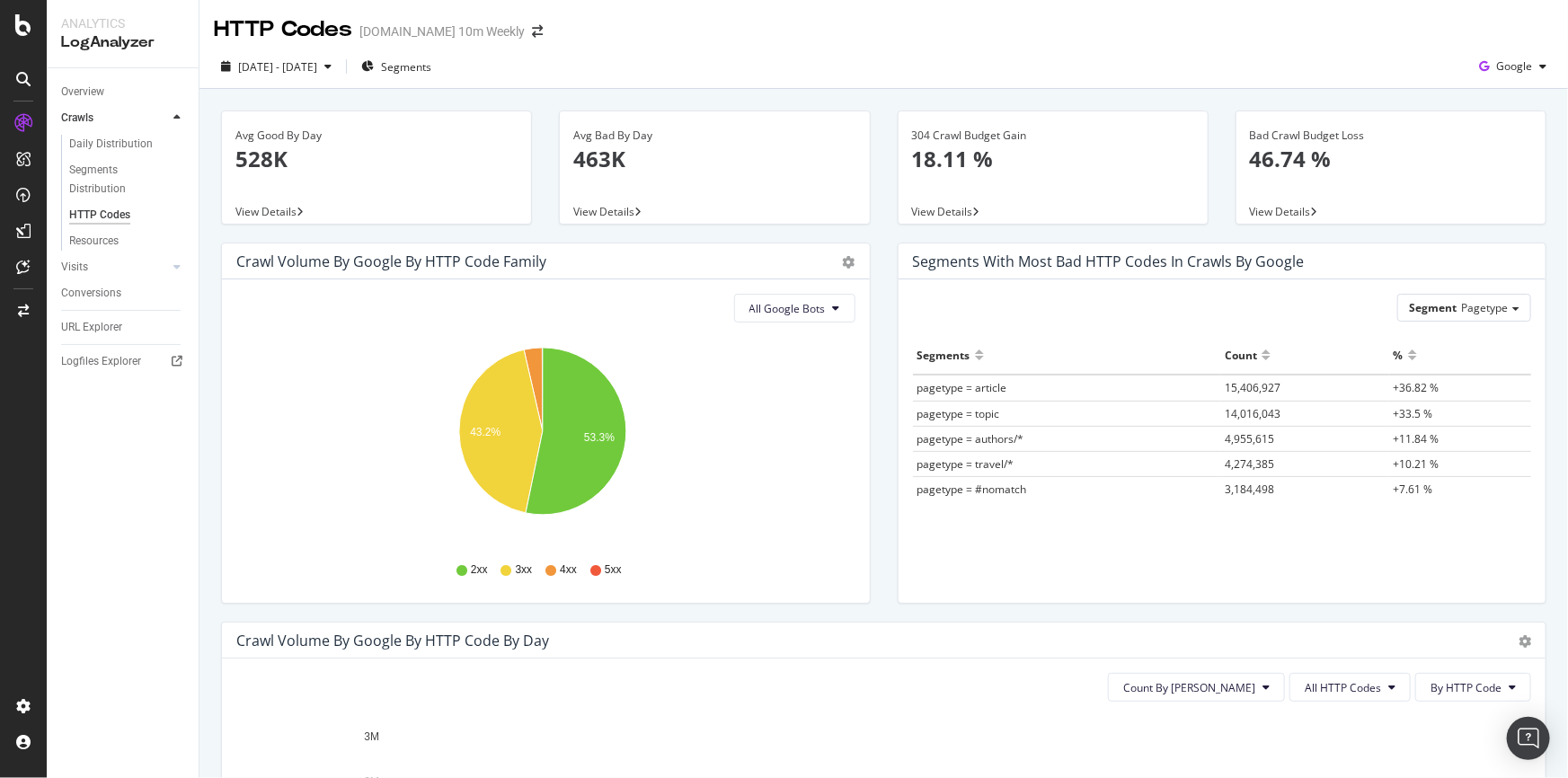
scroll to position [326, 0]
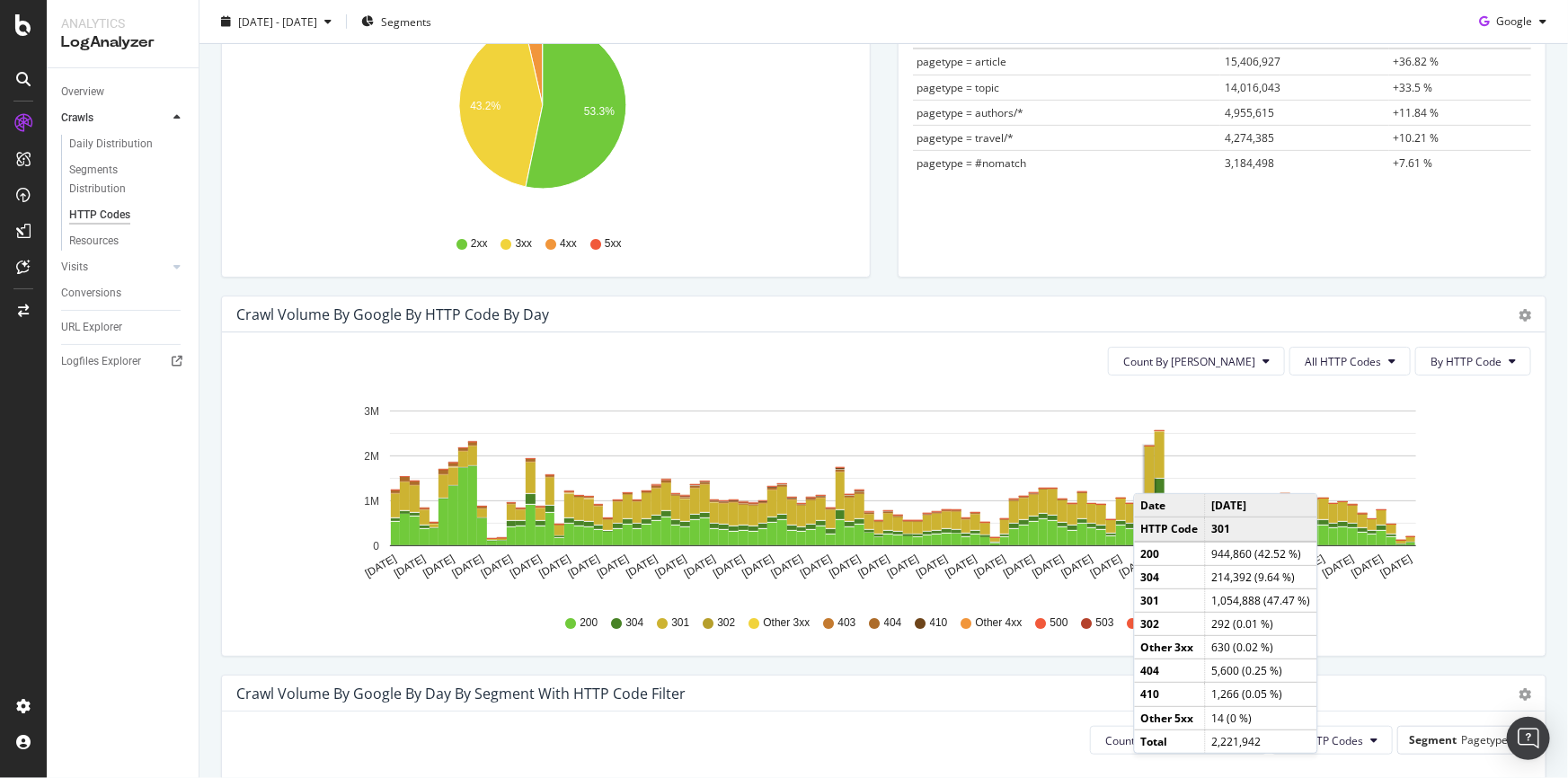
click at [1151, 474] on rect "A chart." at bounding box center [1150, 470] width 9 height 47
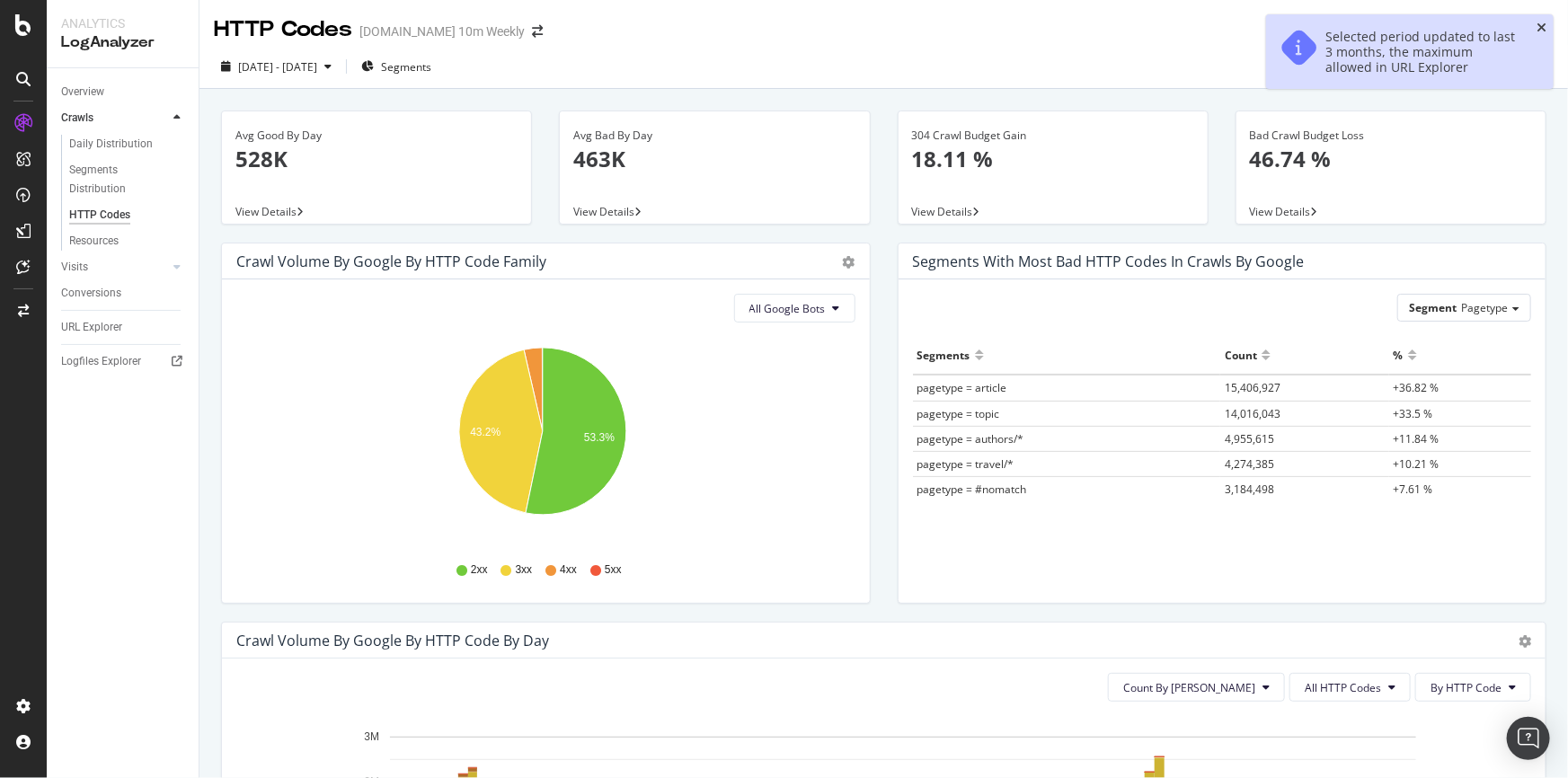
click at [1544, 27] on icon "close toast" at bounding box center [1541, 27] width 9 height 12
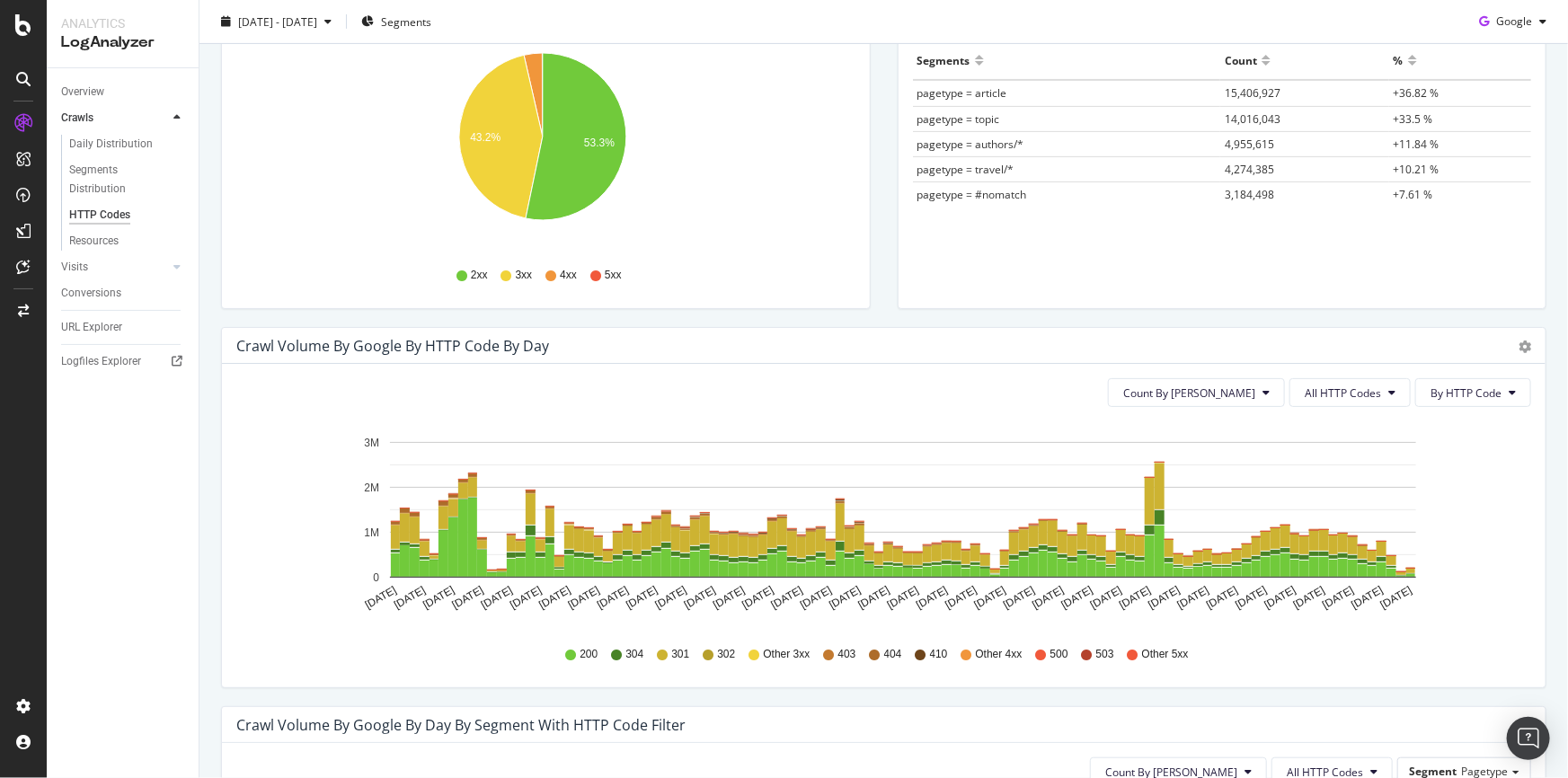
scroll to position [408, 0]
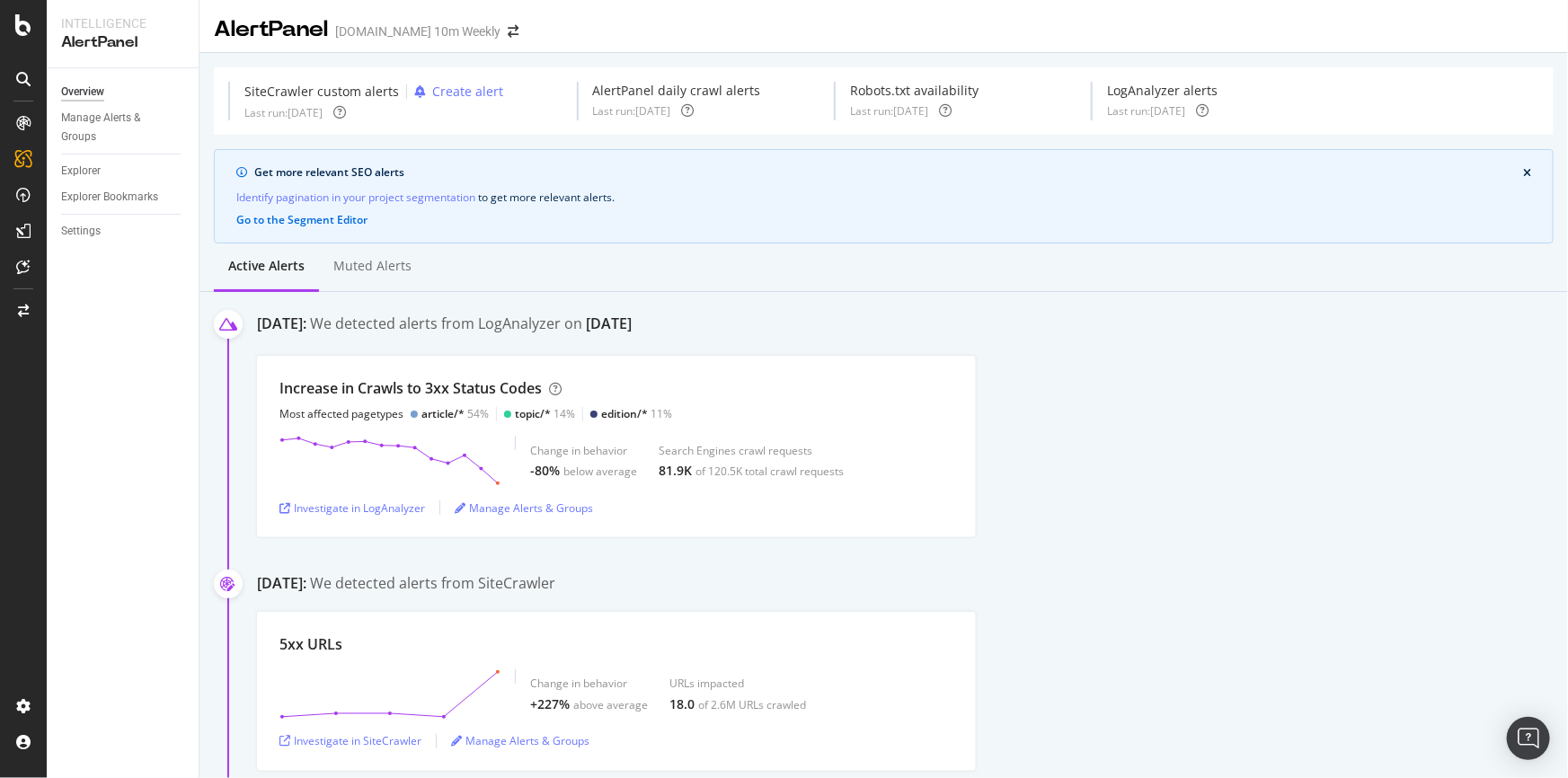
scroll to position [81, 0]
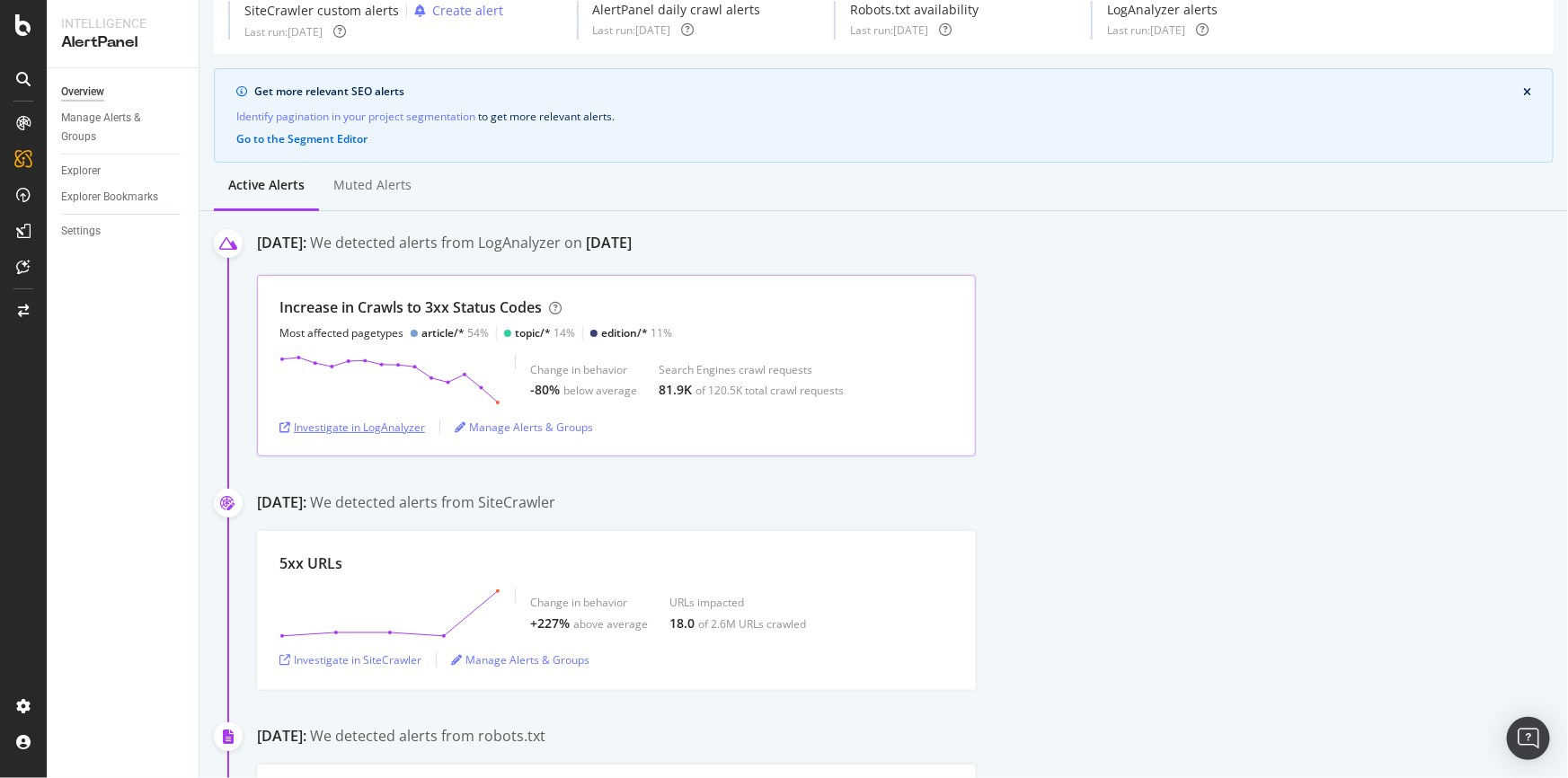
click at [376, 419] on div "Investigate in LogAnalyzer" at bounding box center [352, 427] width 145 height 15
drag, startPoint x: 377, startPoint y: 305, endPoint x: 539, endPoint y: 303, distance: 162.0
click at [539, 303] on div "Increase in Crawls to 3xx Status Codes" at bounding box center [411, 308] width 262 height 21
click at [1063, 388] on div "Increase in Crawls to 3xx Status Codes Most affected pagetypes article/* 54% to…" at bounding box center [912, 365] width 1311 height 182
click at [391, 186] on div "Muted alerts" at bounding box center [372, 185] width 78 height 18
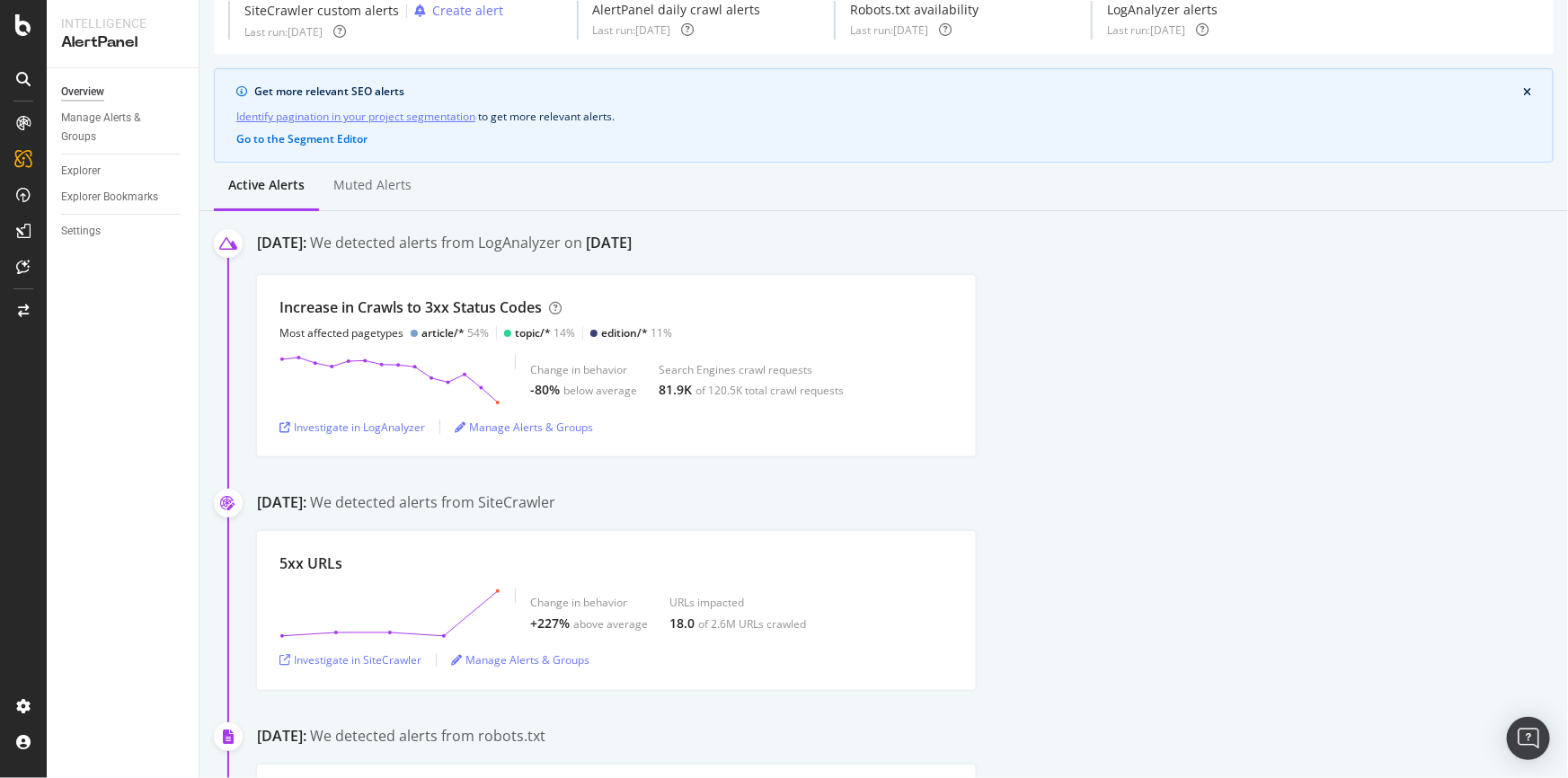
scroll to position [0, 0]
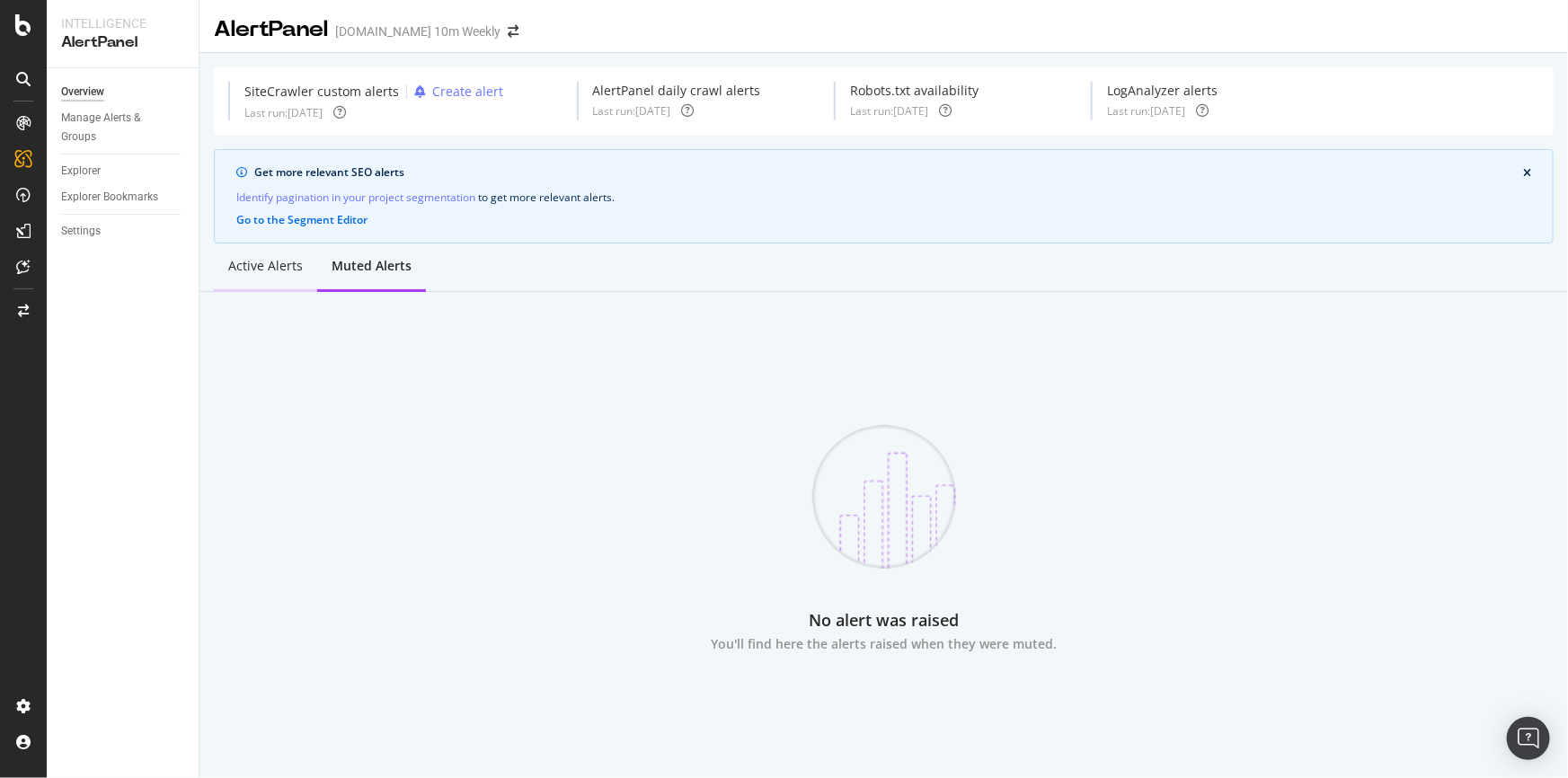
click at [270, 261] on div "Active alerts" at bounding box center [265, 266] width 74 height 18
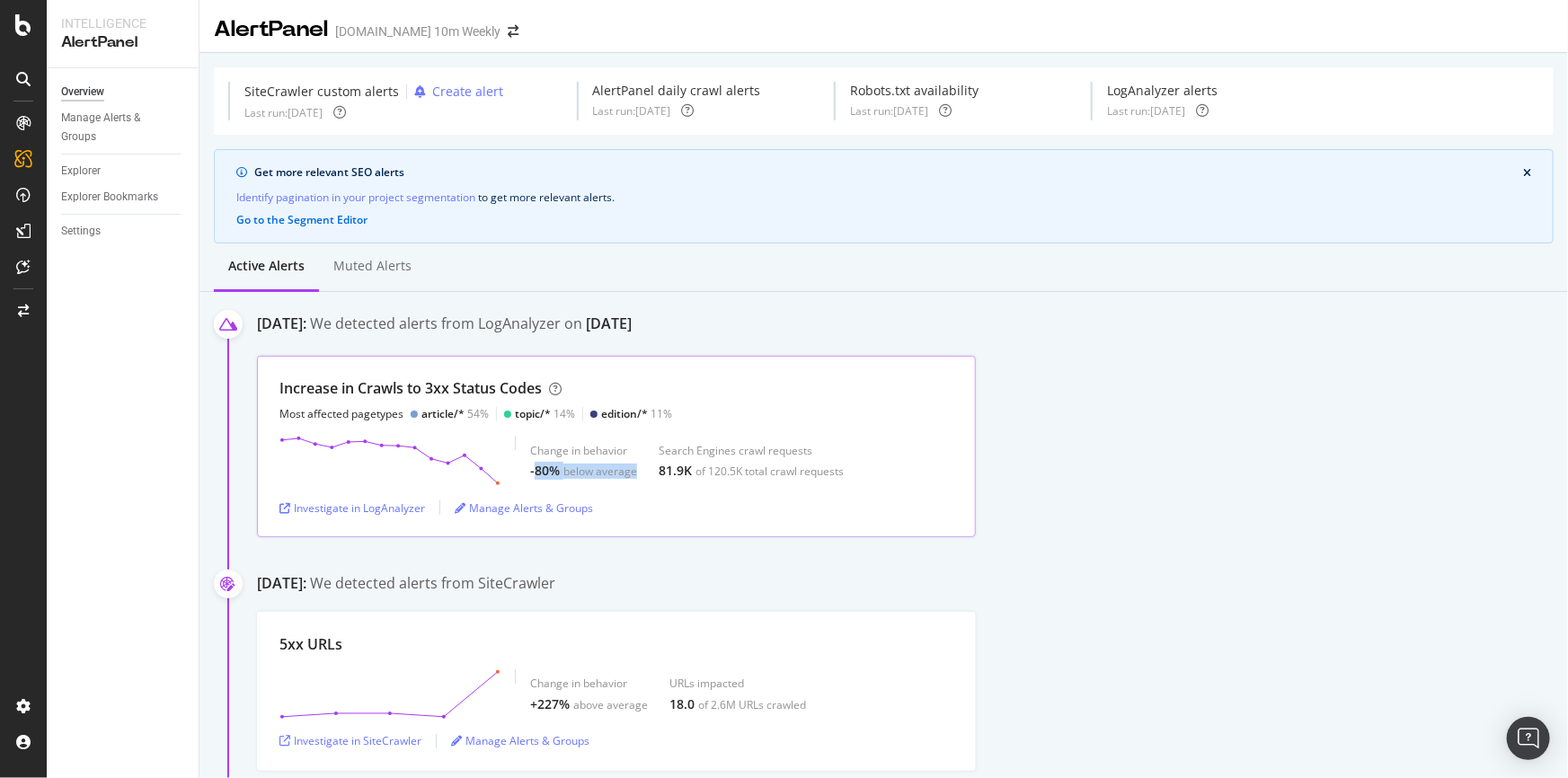
drag, startPoint x: 531, startPoint y: 470, endPoint x: 641, endPoint y: 473, distance: 110.0
click at [641, 473] on div "Change in behavior -80% below average Search Engines crawl requests 81.9K of 12…" at bounding box center [687, 460] width 314 height 50
drag, startPoint x: 657, startPoint y: 471, endPoint x: 842, endPoint y: 477, distance: 185.1
click at [842, 477] on div "Change in behavior -80% below average Search Engines crawl requests 81.9K of 12…" at bounding box center [616, 460] width 674 height 50
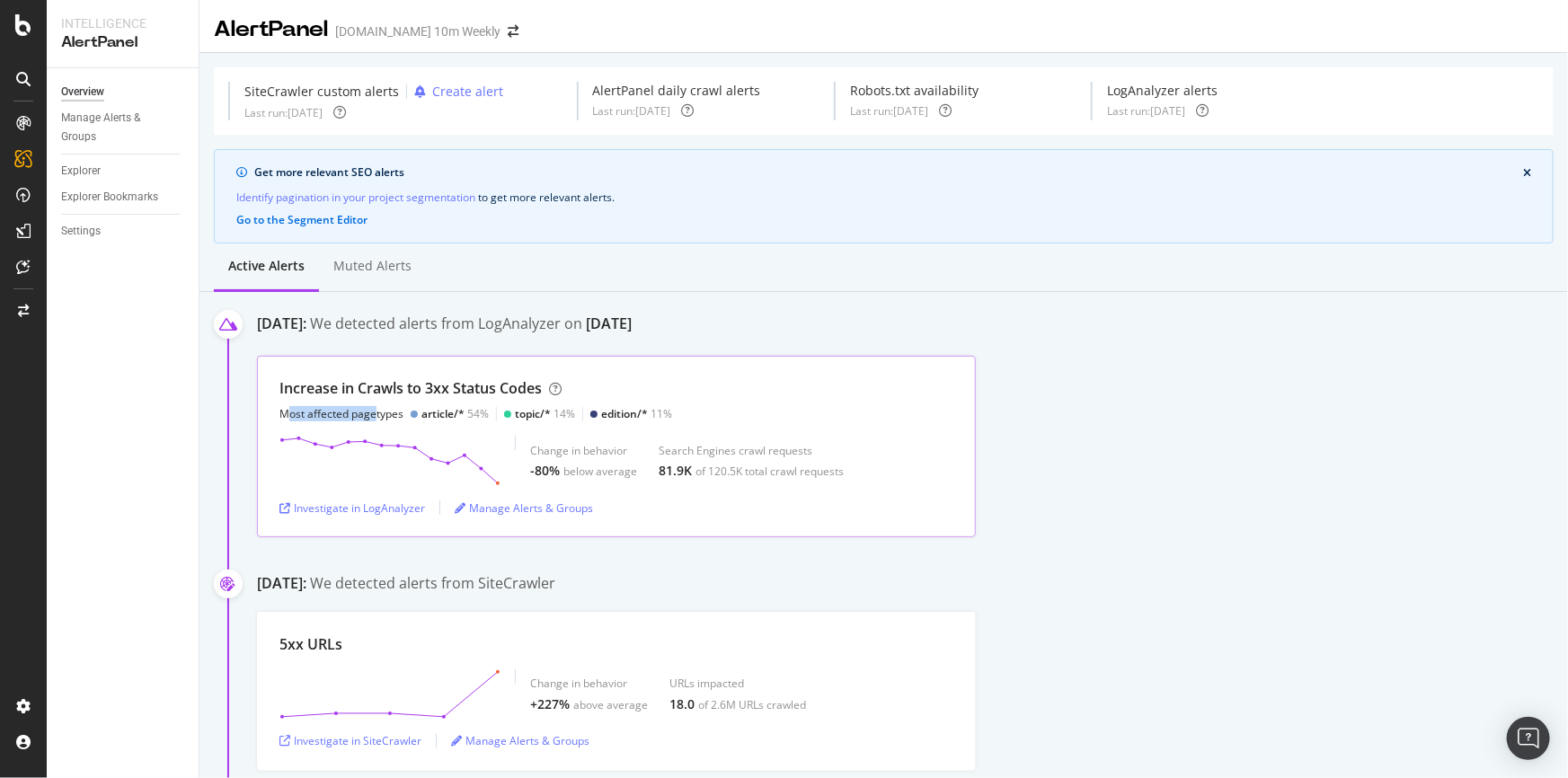
drag, startPoint x: 286, startPoint y: 413, endPoint x: 374, endPoint y: 414, distance: 88.0
click at [374, 414] on div "Most affected pagetypes" at bounding box center [342, 413] width 124 height 15
click at [372, 414] on div "Most affected pagetypes" at bounding box center [342, 413] width 124 height 15
drag, startPoint x: 514, startPoint y: 413, endPoint x: 580, endPoint y: 416, distance: 66.1
click at [580, 416] on div "Most affected pagetypes article/* 54% topic/* 14% edition/* 11%" at bounding box center [476, 413] width 393 height 15
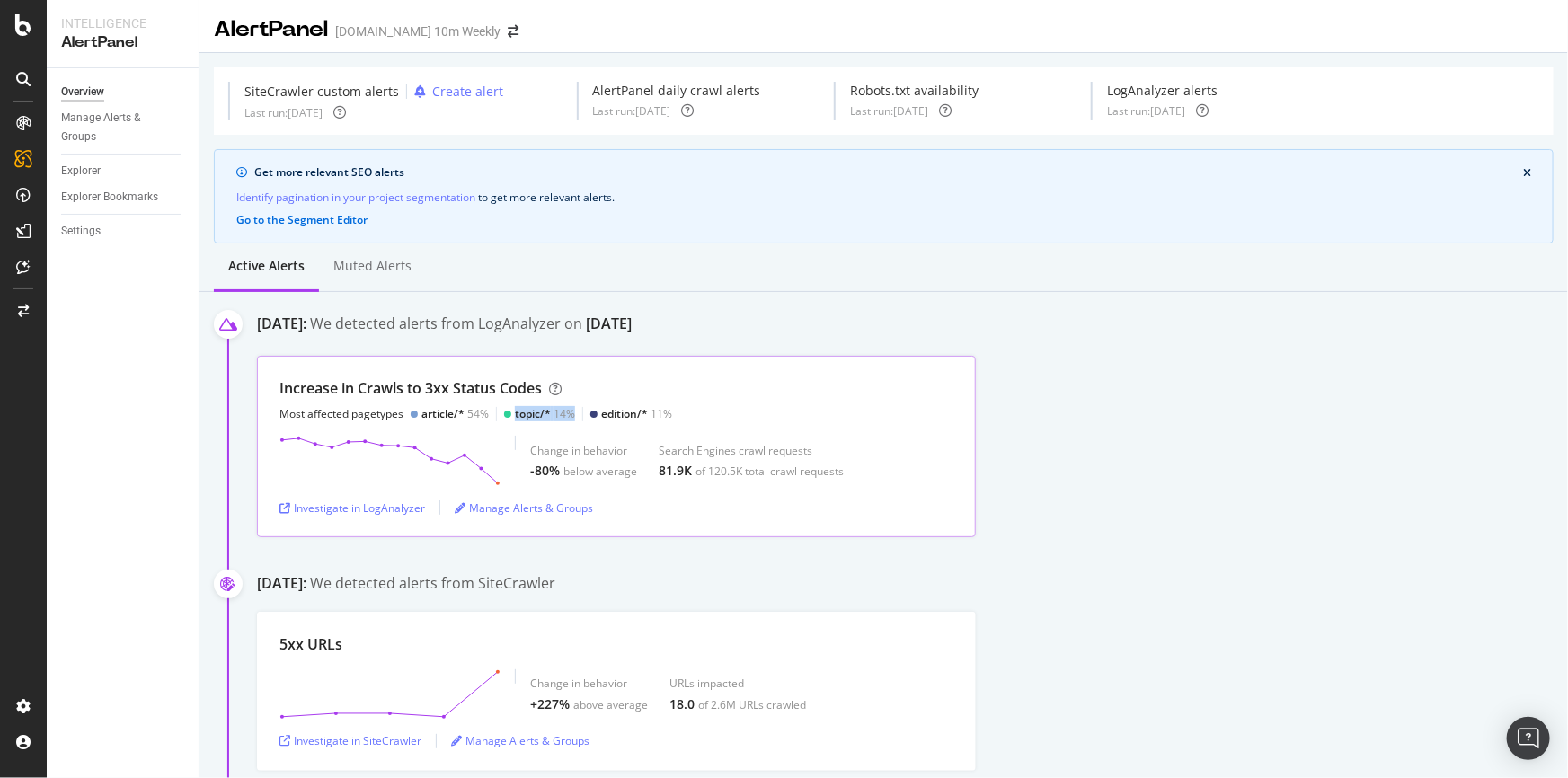
click at [582, 416] on div at bounding box center [582, 413] width 1 height 14
drag, startPoint x: 572, startPoint y: 413, endPoint x: 512, endPoint y: 414, distance: 60.0
click at [512, 414] on div "topic/* 14%" at bounding box center [539, 413] width 71 height 15
drag, startPoint x: 820, startPoint y: 450, endPoint x: 861, endPoint y: 480, distance: 50.8
click at [861, 480] on div "Change in behavior -80% below average Search Engines crawl requests 81.9K of 12…" at bounding box center [616, 460] width 674 height 50
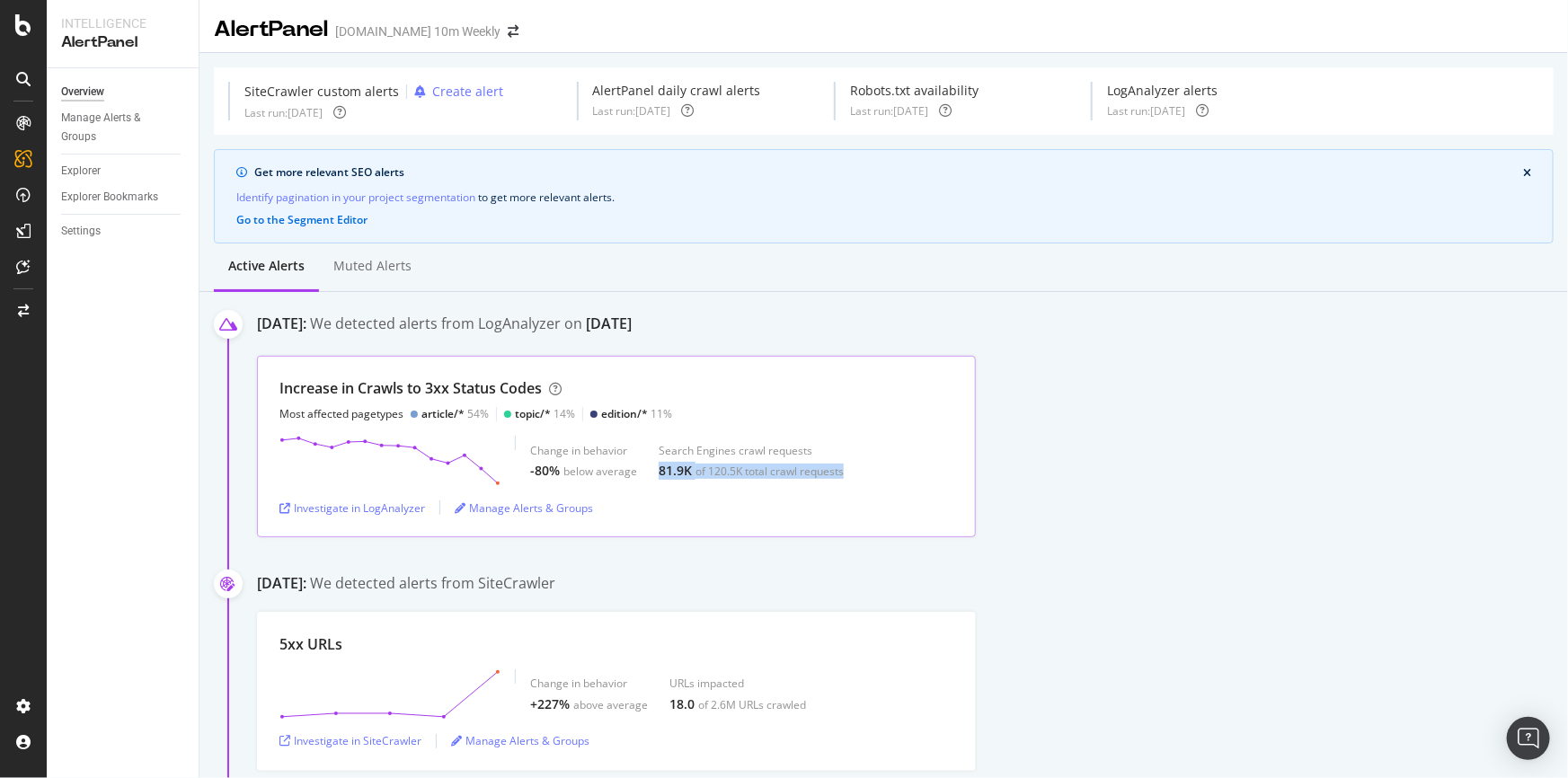
click at [861, 476] on div "Change in behavior -80% below average Search Engines crawl requests 81.9K of 12…" at bounding box center [616, 460] width 674 height 50
drag, startPoint x: 854, startPoint y: 469, endPoint x: 519, endPoint y: 447, distance: 335.7
click at [519, 447] on div "Change in behavior -80% below average Search Engines crawl requests 81.9K of 12…" at bounding box center [616, 460] width 674 height 50
drag, startPoint x: 1068, startPoint y: 365, endPoint x: 1054, endPoint y: 357, distance: 16.1
click at [1065, 365] on div "Increase in Crawls to 3xx Status Codes Most affected pagetypes article/* 54% to…" at bounding box center [912, 446] width 1311 height 182
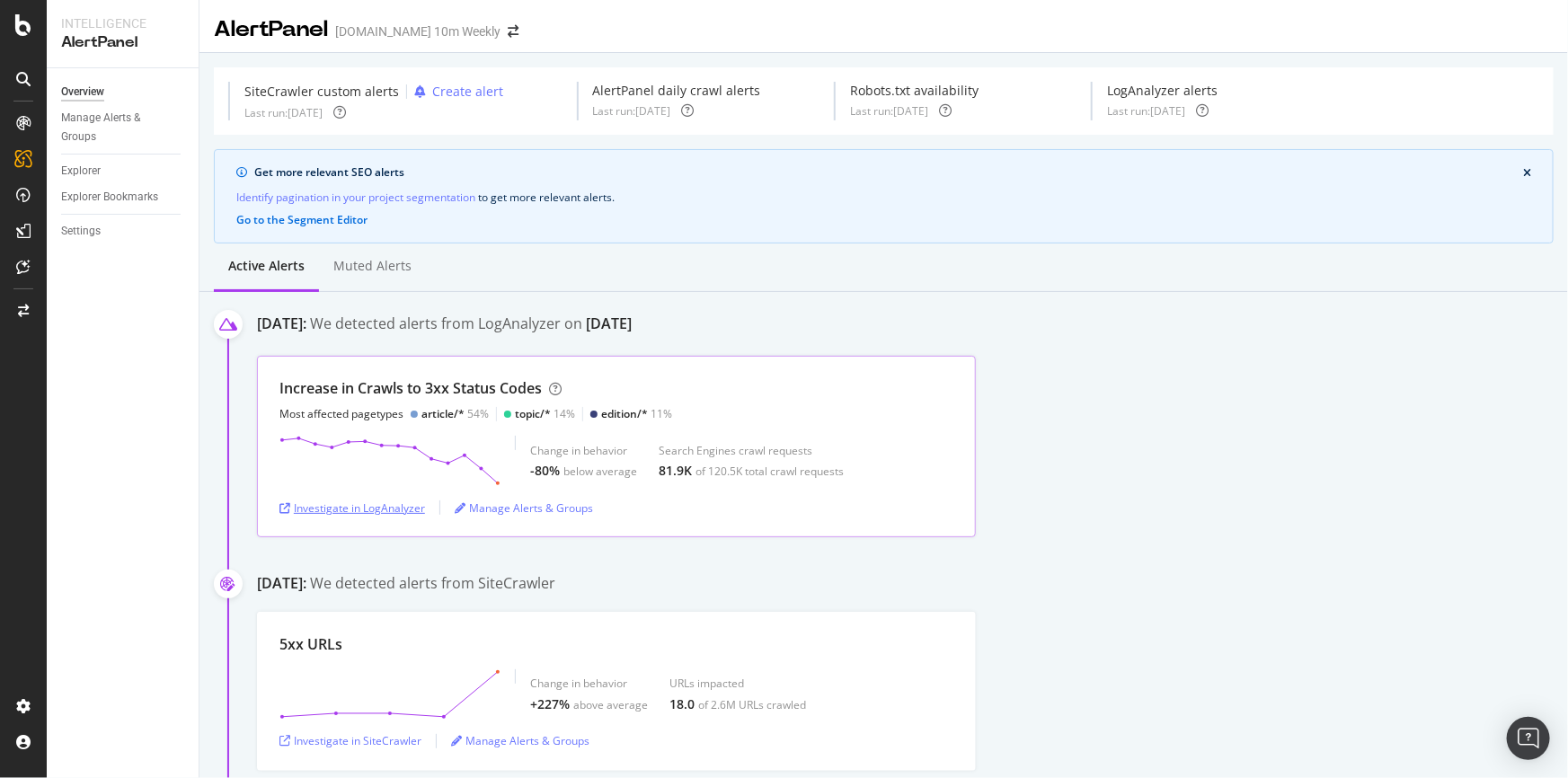
click at [366, 502] on div "Investigate in LogAnalyzer" at bounding box center [352, 508] width 145 height 15
click at [698, 416] on div "Increase in Crawls to 3xx Status Codes Most affected pagetypes article/* 54% to…" at bounding box center [616, 399] width 674 height 43
drag, startPoint x: 691, startPoint y: 412, endPoint x: 510, endPoint y: 416, distance: 181.0
click at [510, 416] on div "Increase in Crawls to 3xx Status Codes Most affected pagetypes article/* 54% to…" at bounding box center [616, 399] width 674 height 43
drag, startPoint x: 310, startPoint y: 444, endPoint x: 495, endPoint y: 478, distance: 188.1
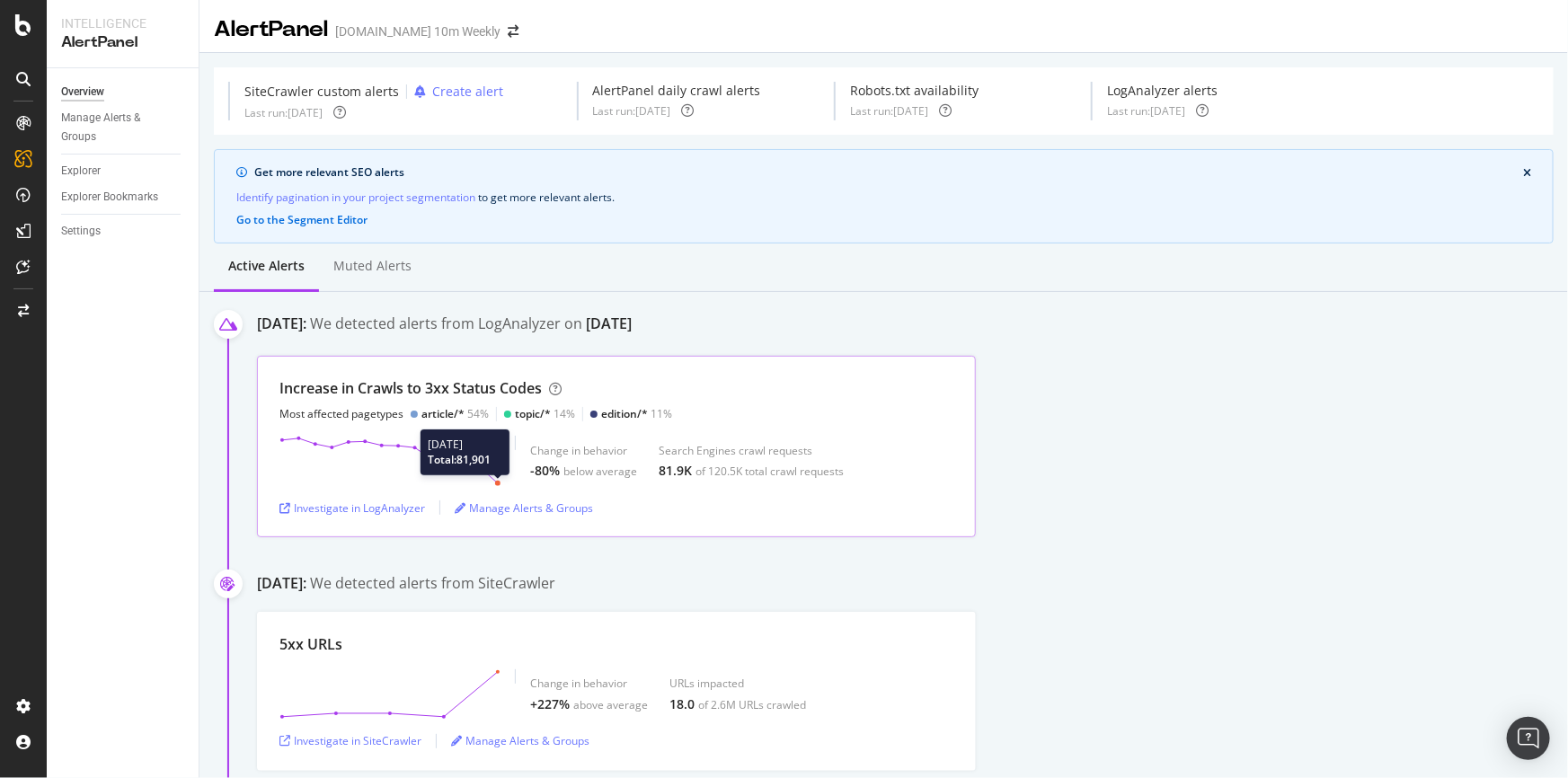
click at [495, 478] on icon at bounding box center [390, 460] width 221 height 50
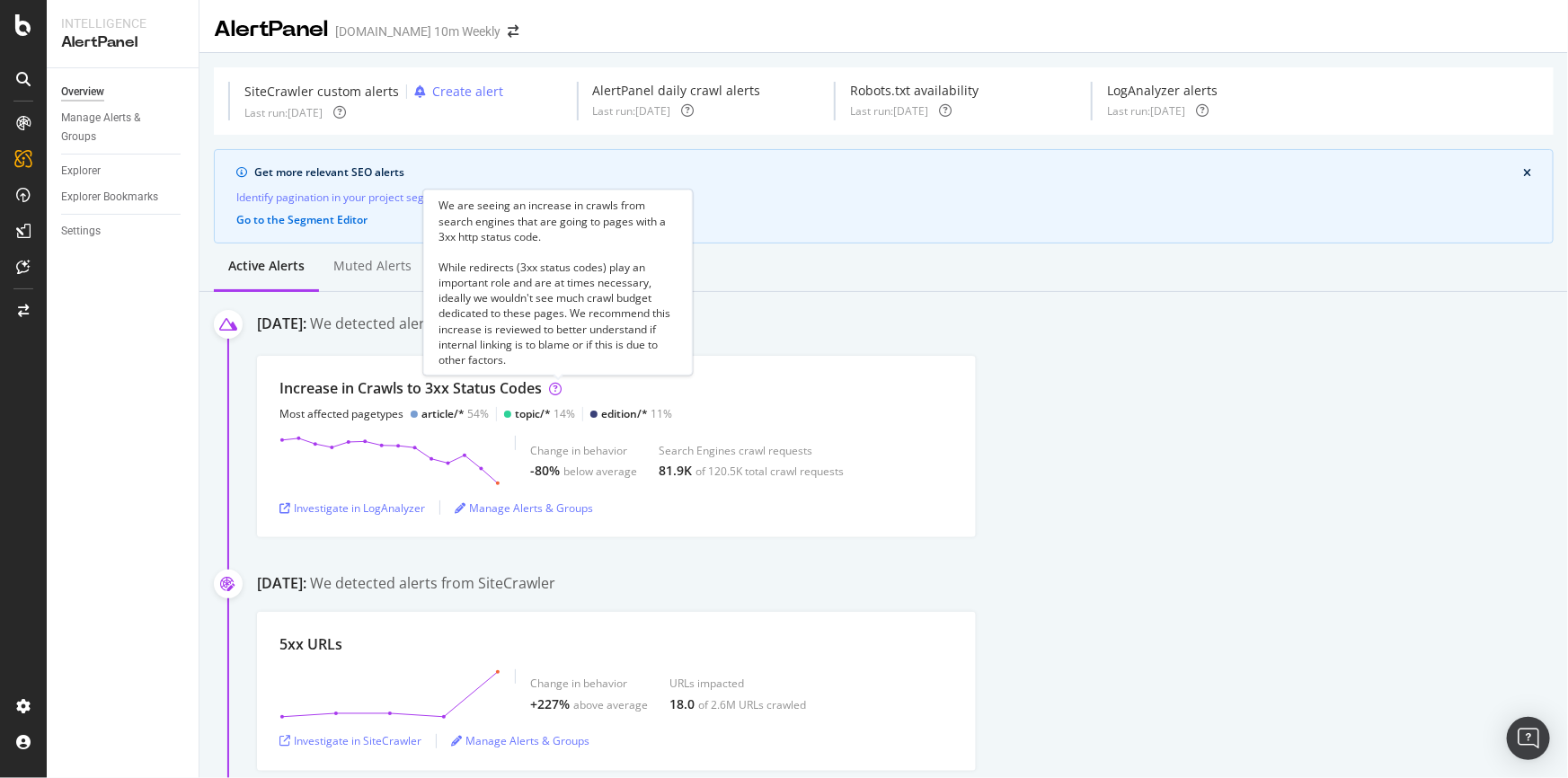
drag, startPoint x: 485, startPoint y: 297, endPoint x: 515, endPoint y: 360, distance: 69.8
click at [515, 360] on div "We are seeing an increase in crawls from search engines that are going to pages…" at bounding box center [558, 283] width 239 height 170
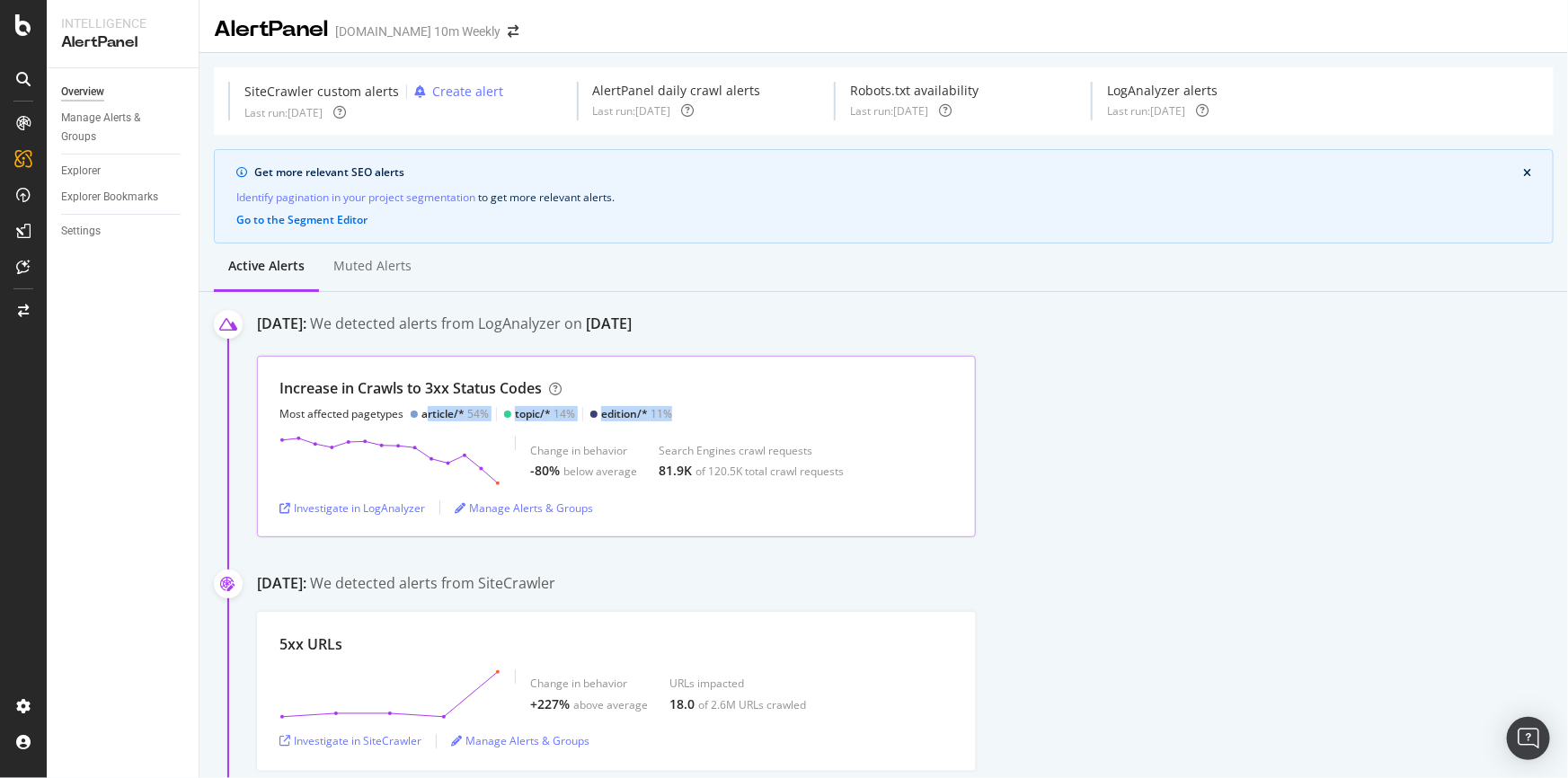
drag, startPoint x: 423, startPoint y: 413, endPoint x: 683, endPoint y: 416, distance: 260.0
click at [683, 416] on div "Increase in Crawls to 3xx Status Codes Most affected pagetypes article/* 54% to…" at bounding box center [616, 399] width 674 height 43
drag, startPoint x: 689, startPoint y: 414, endPoint x: 407, endPoint y: 409, distance: 282.0
click at [407, 409] on div "Increase in Crawls to 3xx Status Codes Most affected pagetypes article/* 54% to…" at bounding box center [616, 399] width 674 height 43
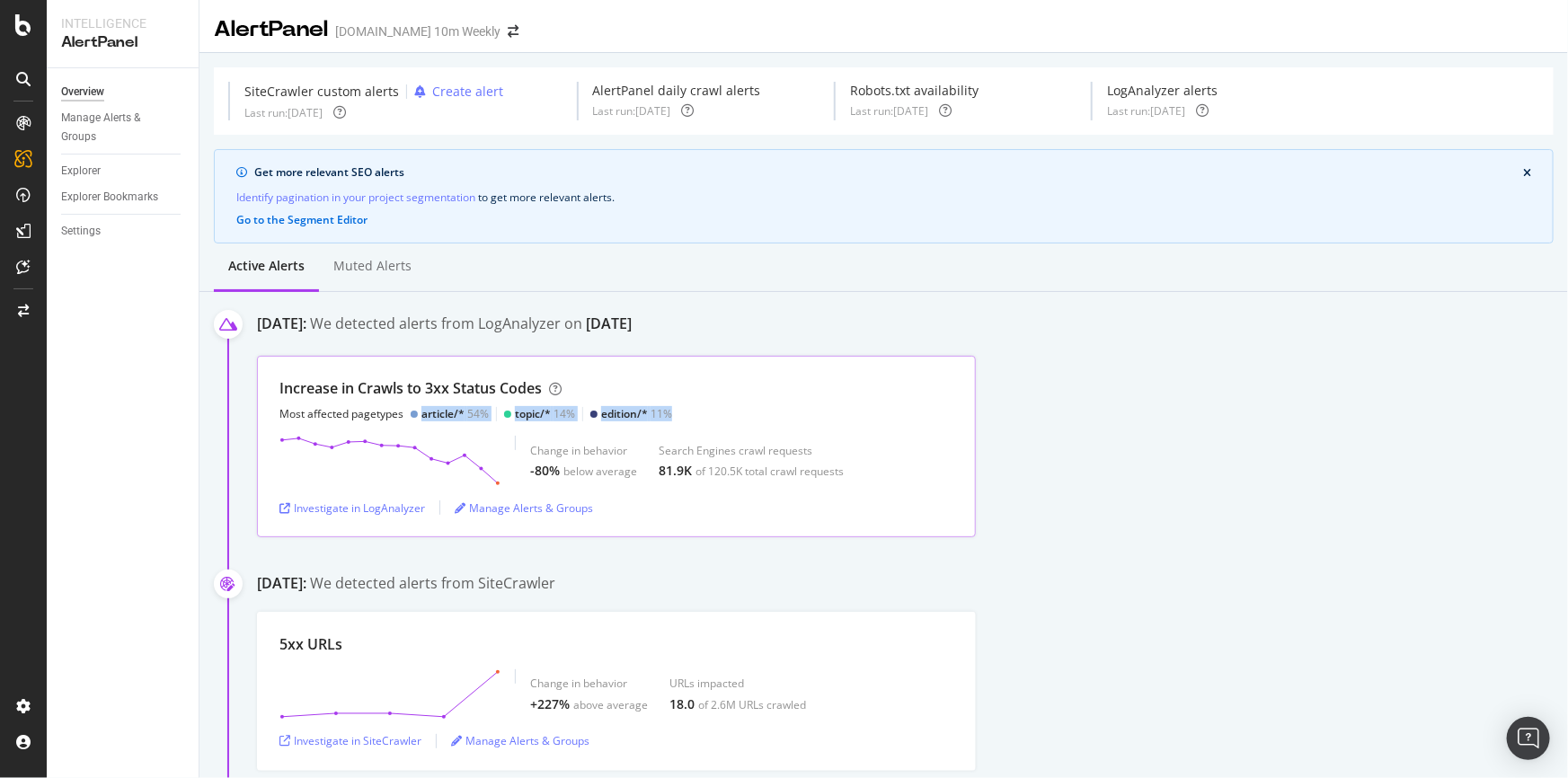
click at [748, 400] on div "Increase in Crawls to 3xx Status Codes Most affected pagetypes article/* 54% to…" at bounding box center [616, 399] width 674 height 43
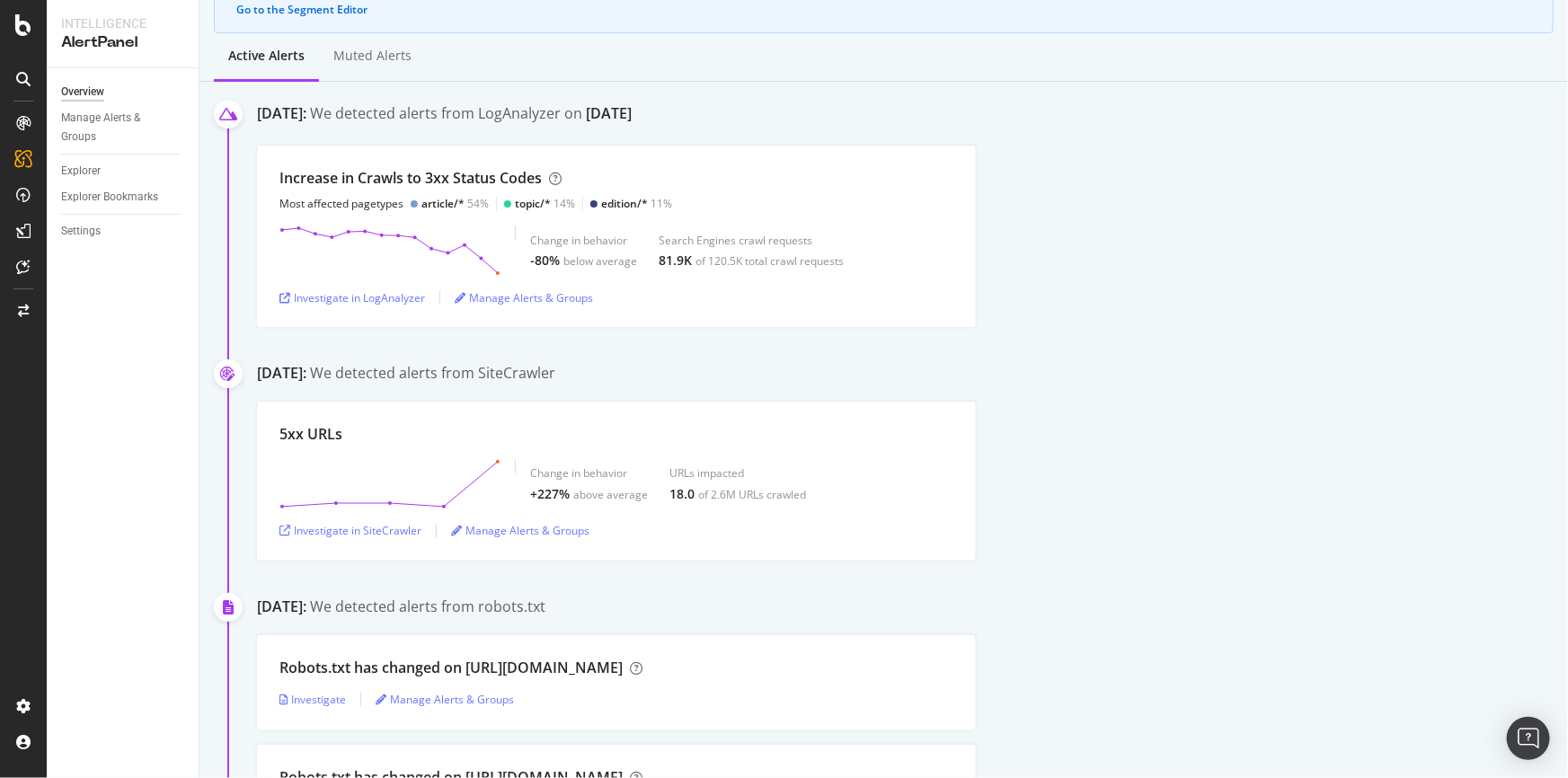
scroll to position [244, 0]
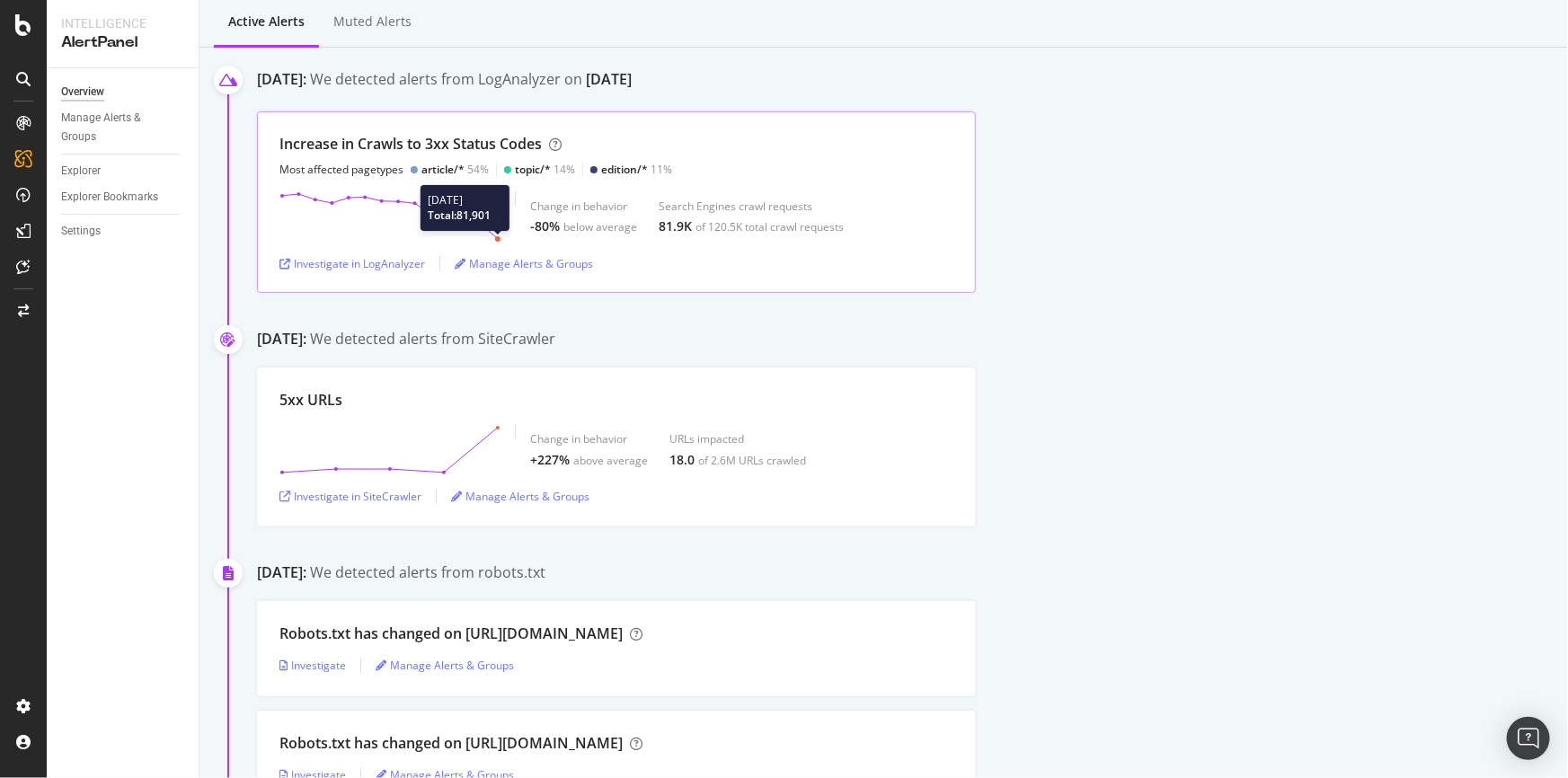
click at [496, 236] on circle at bounding box center [498, 239] width 6 height 6
copy div "Increase in Crawls to 3xx Status Code"
drag, startPoint x: 274, startPoint y: 138, endPoint x: 370, endPoint y: 83, distance: 110.6
click at [539, 140] on div "Increase in Crawls to 3xx Status Codes Most affected pagetypes article/* 54% to…" at bounding box center [616, 202] width 719 height 182
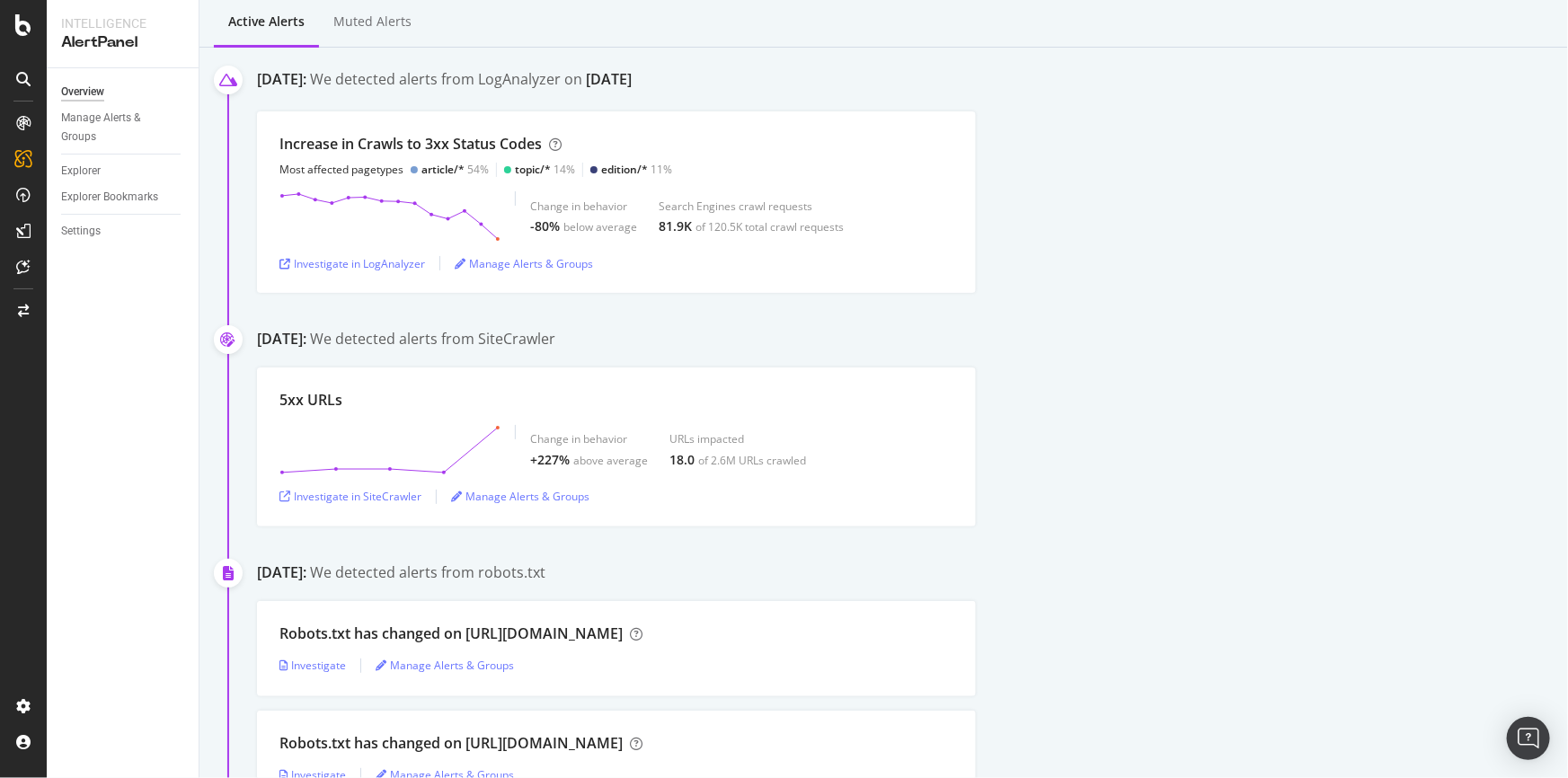
click at [357, 99] on div "September 30th 2025: We detected alerts from LogAnalyzer on September 27th Incr…" at bounding box center [912, 180] width 1311 height 223
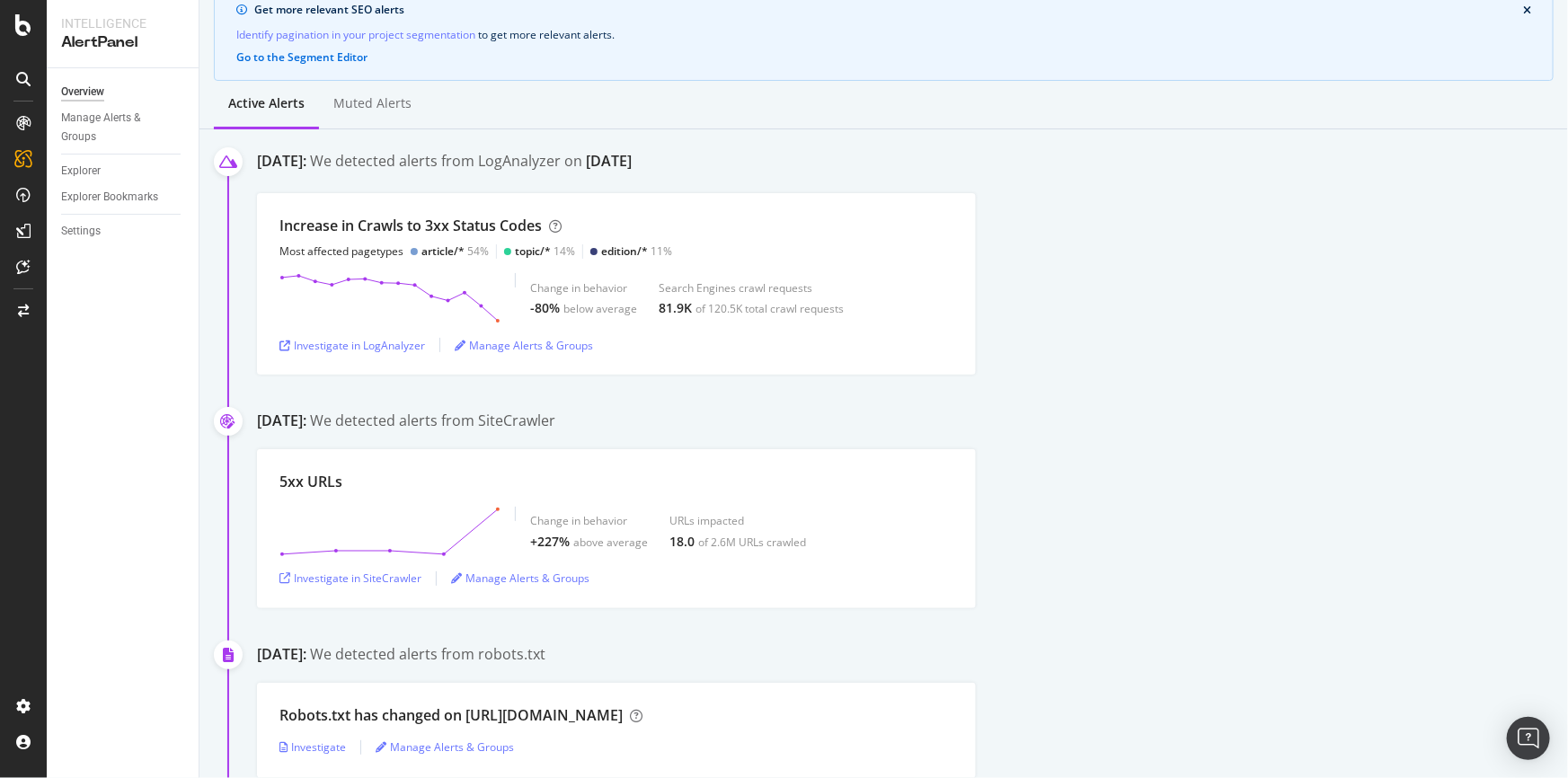
drag, startPoint x: 430, startPoint y: 157, endPoint x: 801, endPoint y: 166, distance: 371.1
click at [801, 166] on div "September 30th 2025: We detected alerts from LogAnalyzer on September 27th" at bounding box center [912, 165] width 1311 height 28
drag, startPoint x: 656, startPoint y: 302, endPoint x: 878, endPoint y: 320, distance: 222.7
click at [878, 320] on div "Change in behavior -80% below average Search Engines crawl requests 81.9K of 12…" at bounding box center [616, 298] width 674 height 50
click at [678, 318] on div "Change in behavior -80% below average Search Engines crawl requests 81.9K of 12…" at bounding box center [687, 298] width 314 height 50
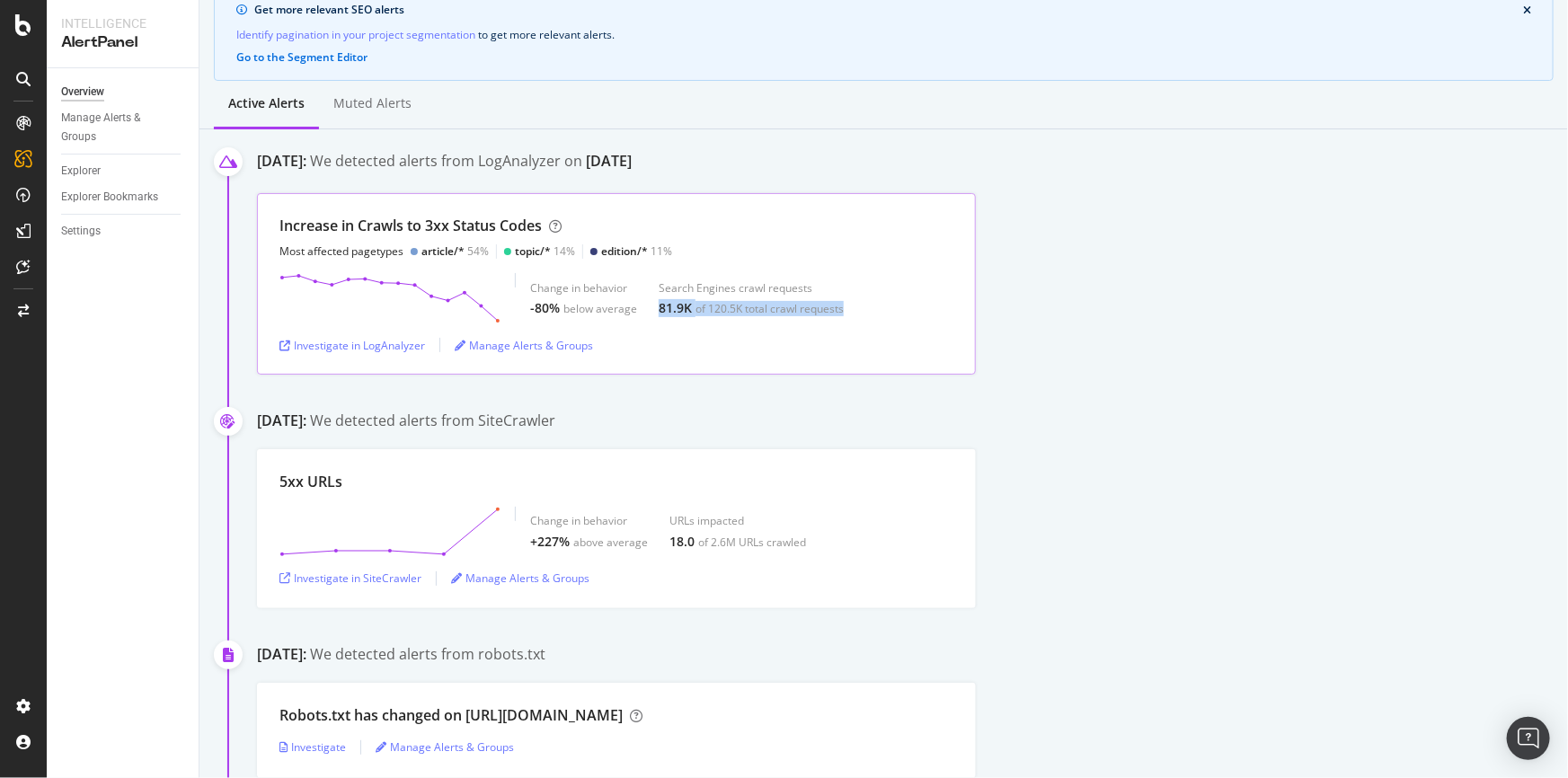
drag, startPoint x: 646, startPoint y: 307, endPoint x: 846, endPoint y: 311, distance: 200.0
click at [846, 311] on div "Change in behavior -80% below average Search Engines crawl requests 81.9K of 12…" at bounding box center [616, 298] width 674 height 50
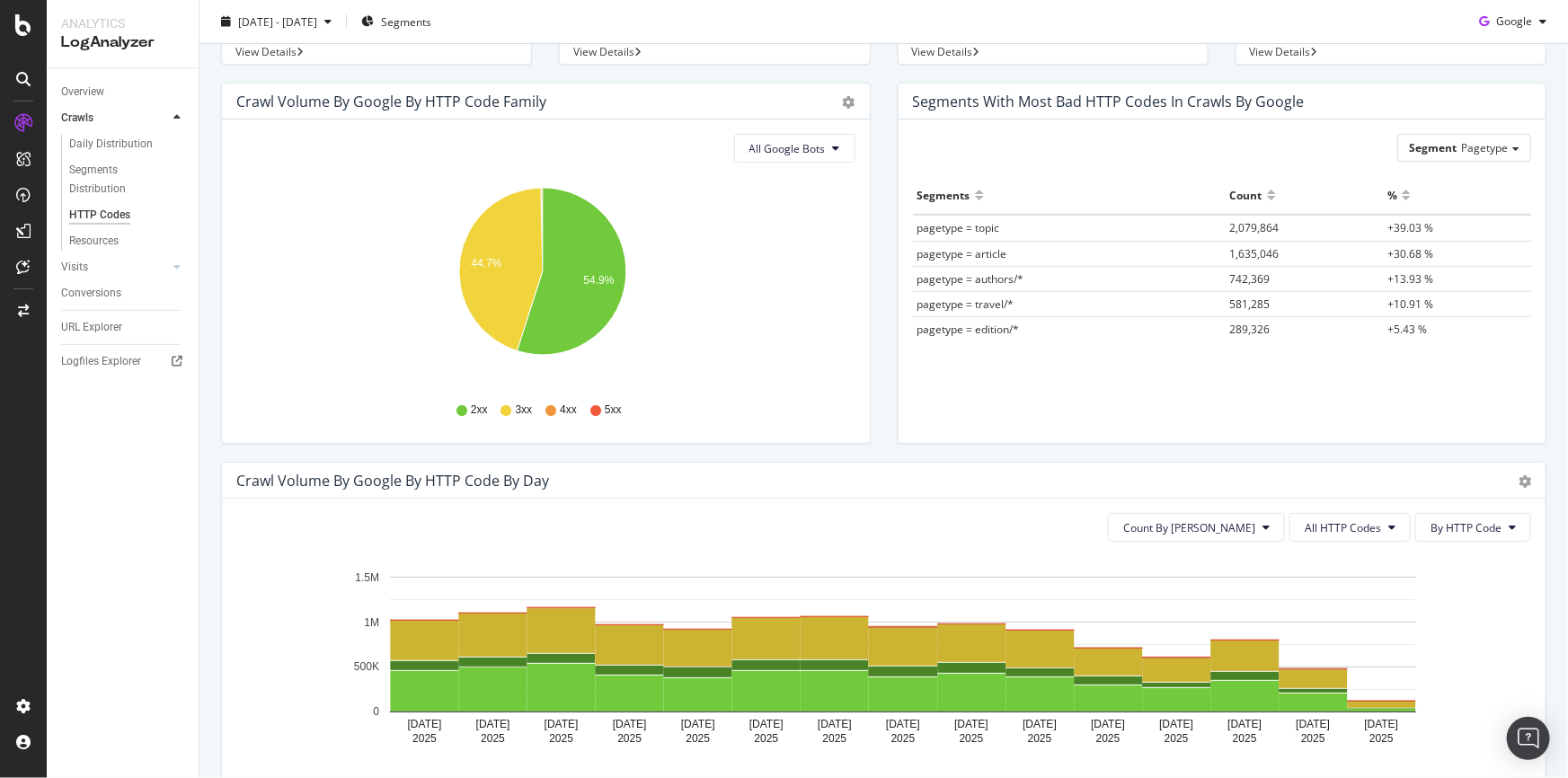
scroll to position [81, 0]
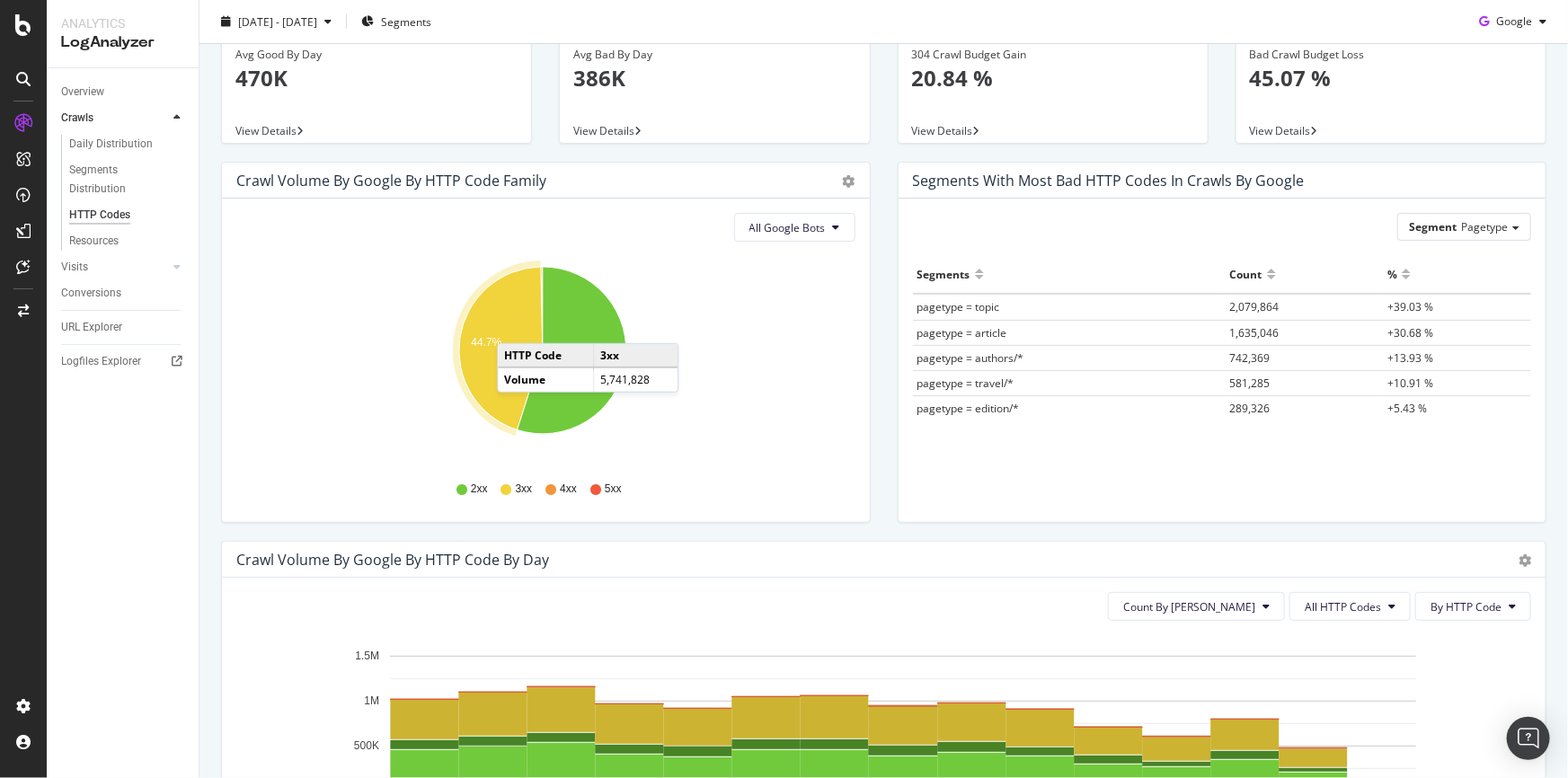
click at [514, 324] on icon "A chart." at bounding box center [500, 348] width 84 height 164
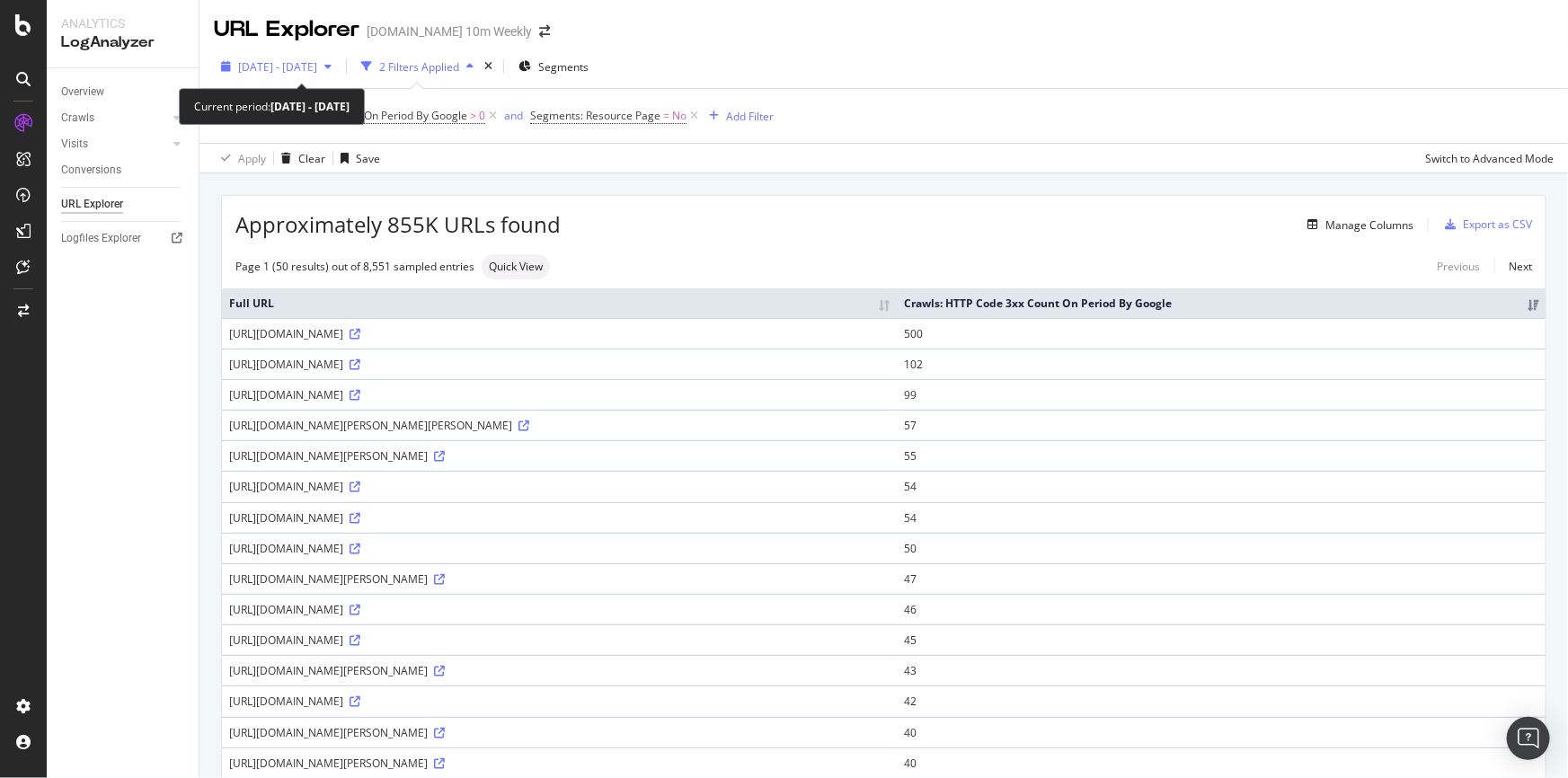
click at [318, 60] on span "[DATE] - [DATE]" at bounding box center [278, 67] width 79 height 15
click at [155, 369] on div "Overview Crawls Daily Distribution Segments Distribution HTTP Codes Resources V…" at bounding box center [122, 422] width 152 height 709
click at [360, 332] on icon at bounding box center [354, 333] width 10 height 10
drag, startPoint x: 1245, startPoint y: 307, endPoint x: 754, endPoint y: 22, distance: 567.7
click at [1033, 26] on div "URL Explorer TheTimes.com 10m Weekly 2025 Sep. 13th - Sep. 27th 2 Filters Appli…" at bounding box center [884, 389] width 1368 height 778
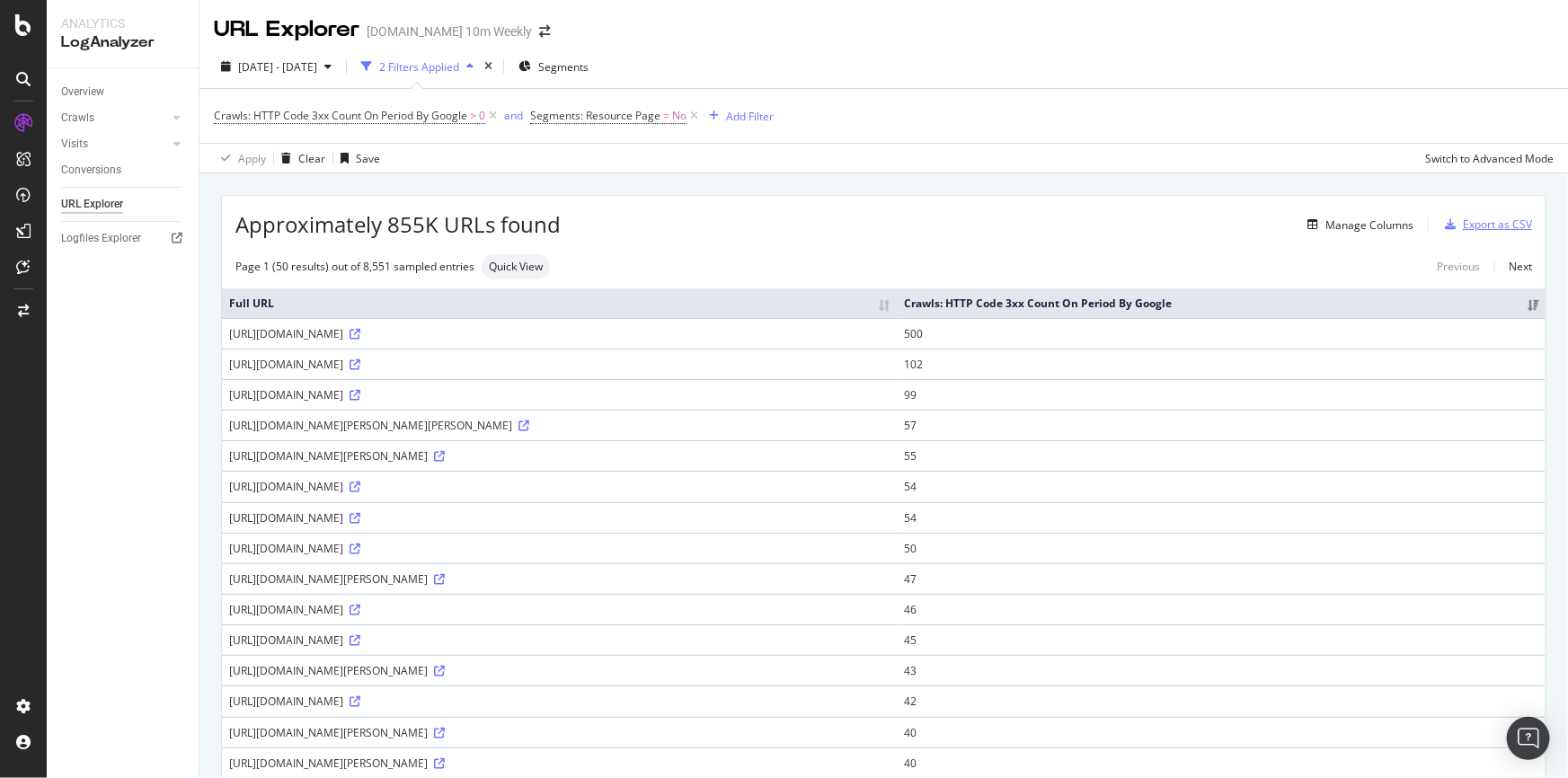
click at [1478, 217] on div "Export as CSV" at bounding box center [1496, 224] width 69 height 15
drag, startPoint x: 389, startPoint y: 222, endPoint x: 560, endPoint y: 222, distance: 171.0
click at [560, 222] on div "Approximately 855K URLs found Manage Columns Export as CSV" at bounding box center [884, 218] width 1323 height 44
click at [561, 222] on div "Manage Columns" at bounding box center [987, 224] width 853 height 22
click at [360, 362] on icon at bounding box center [354, 364] width 10 height 10
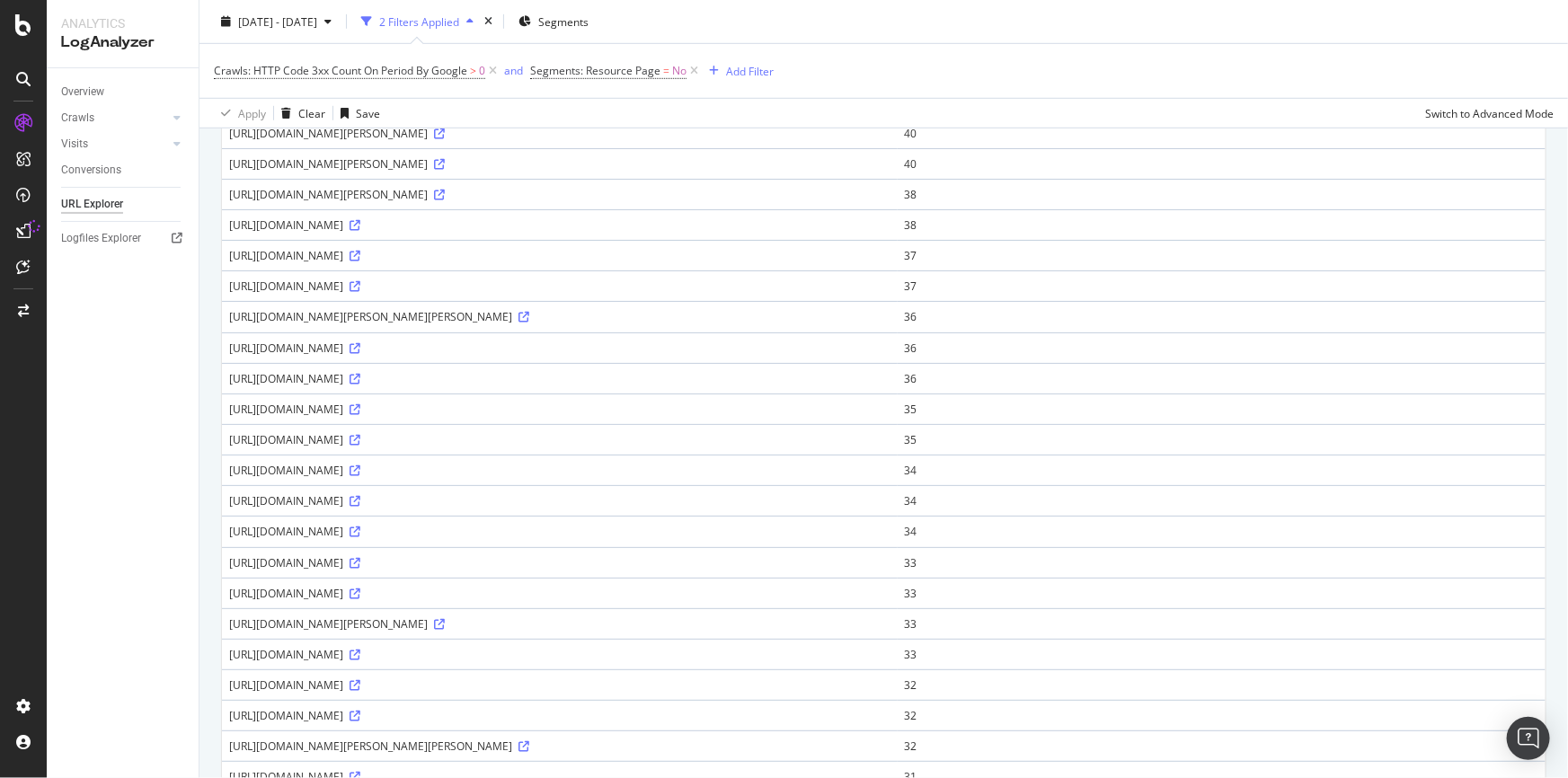
scroll to position [898, 0]
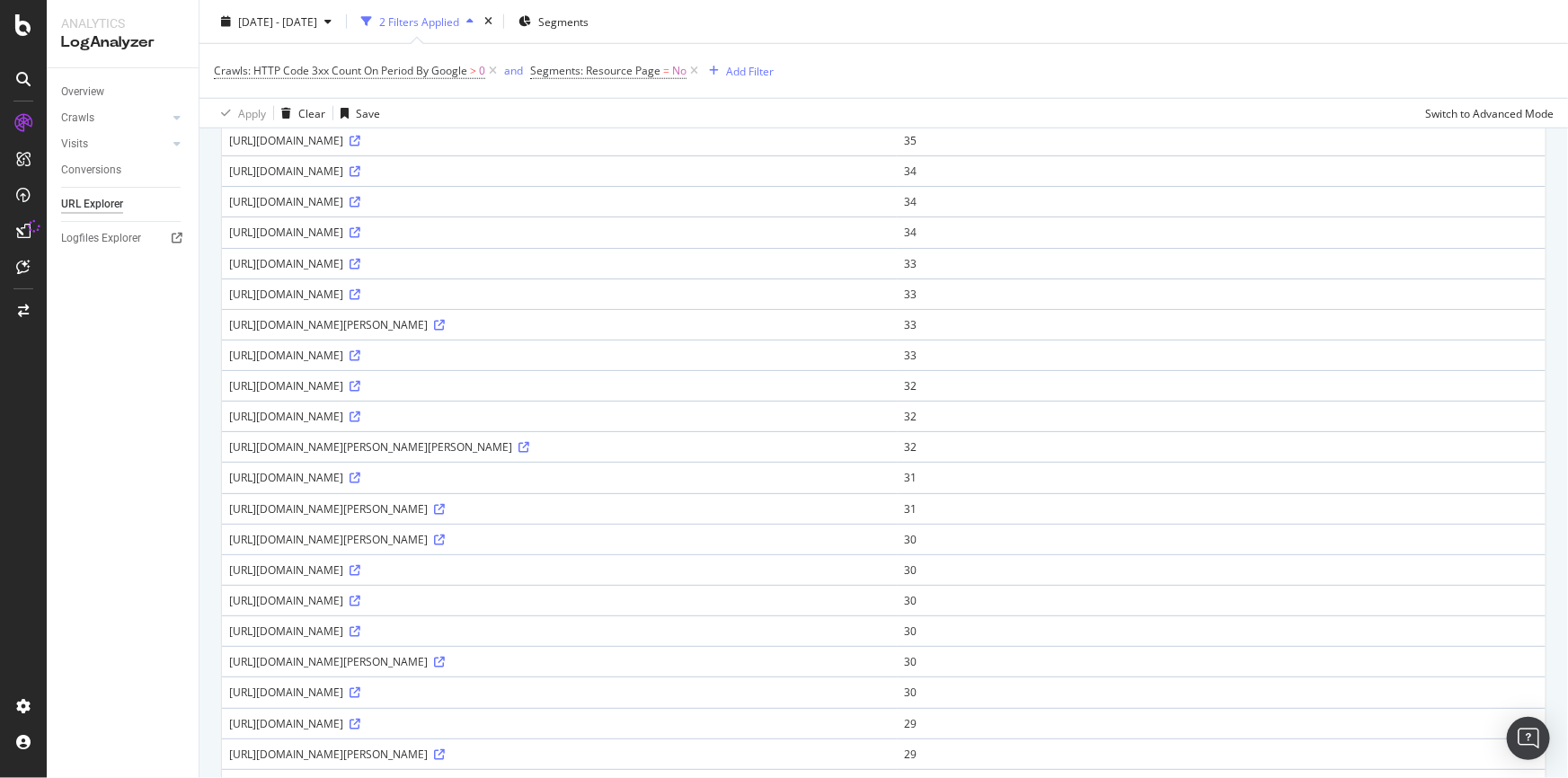
click at [636, 475] on div "https://www.thetimes.co.uk/edition/times2/beauty-and-the-beast-r632vkmh6" at bounding box center [560, 478] width 662 height 15
click at [360, 475] on icon at bounding box center [354, 478] width 10 height 10
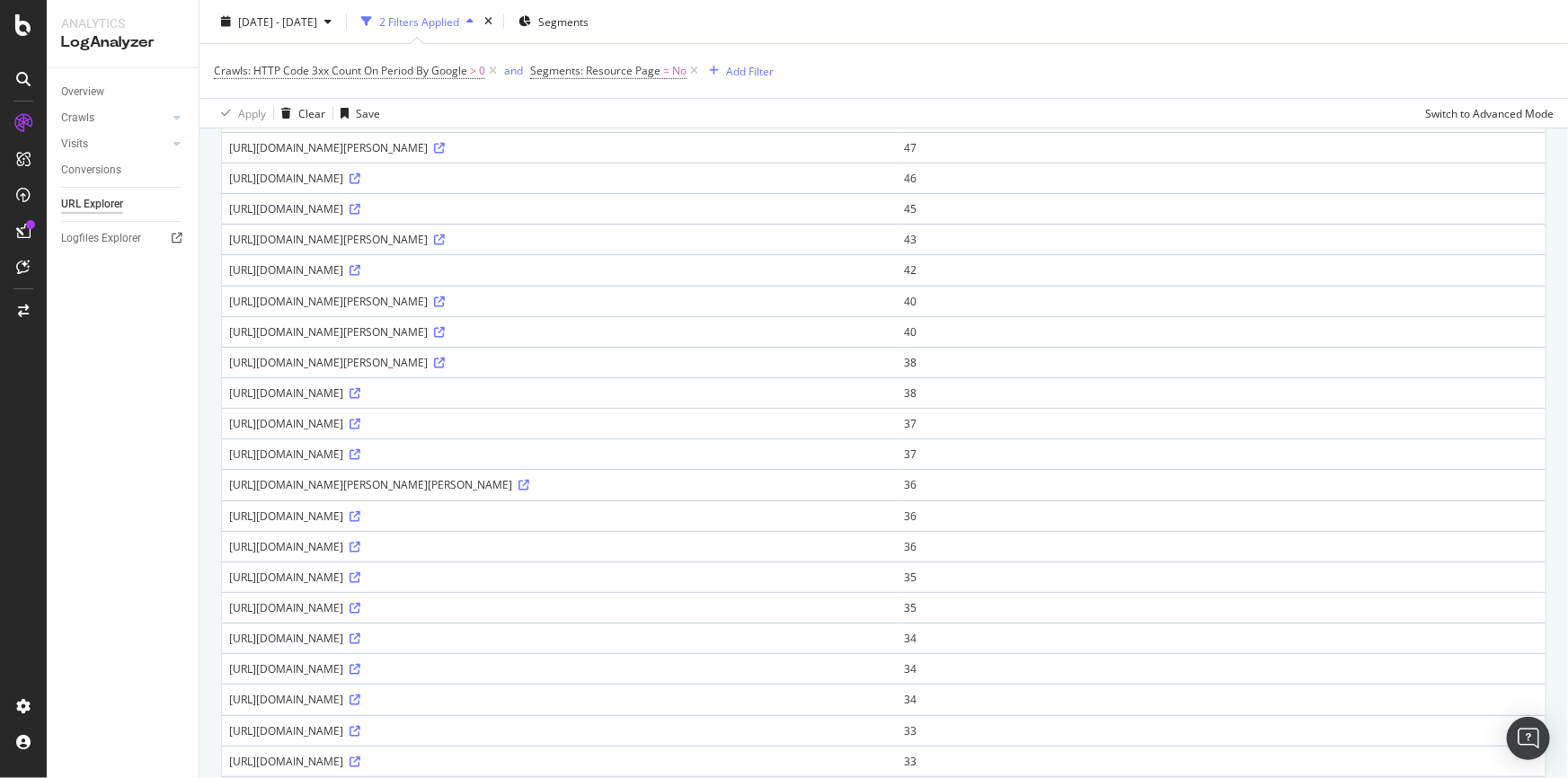
scroll to position [0, 0]
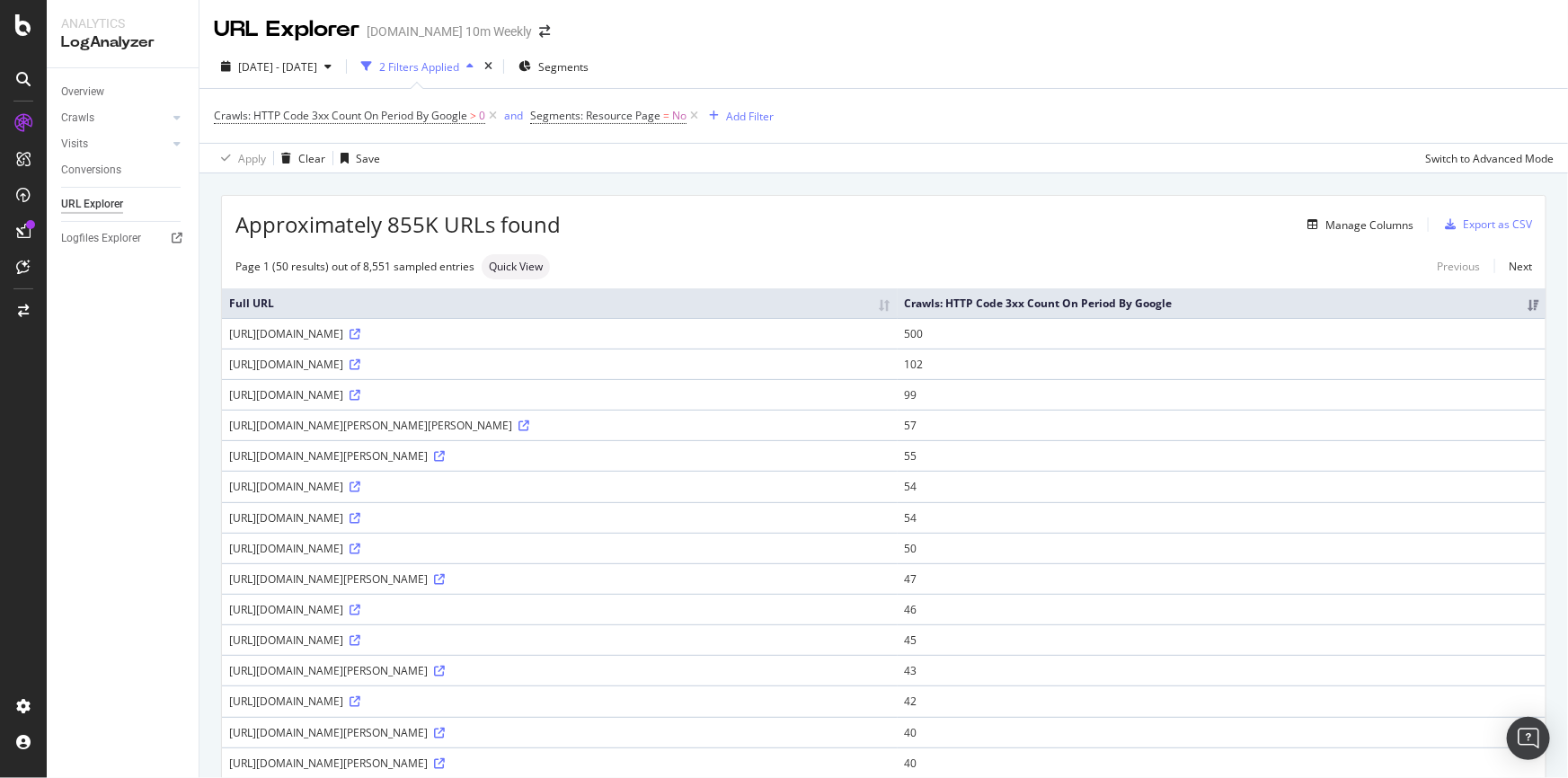
click at [1062, 259] on div "Page 1 (50 results) out of 8,551 sampled entries Quick View Previous Next" at bounding box center [884, 267] width 1323 height 25
drag, startPoint x: 385, startPoint y: 222, endPoint x: 610, endPoint y: 229, distance: 225.1
click at [610, 229] on div "Approximately 855K URLs found Manage Columns Export as CSV" at bounding box center [884, 218] width 1323 height 44
click at [1525, 305] on th "Crawls: HTTP Code 3xx Count On Period By Google" at bounding box center [1221, 302] width 647 height 29
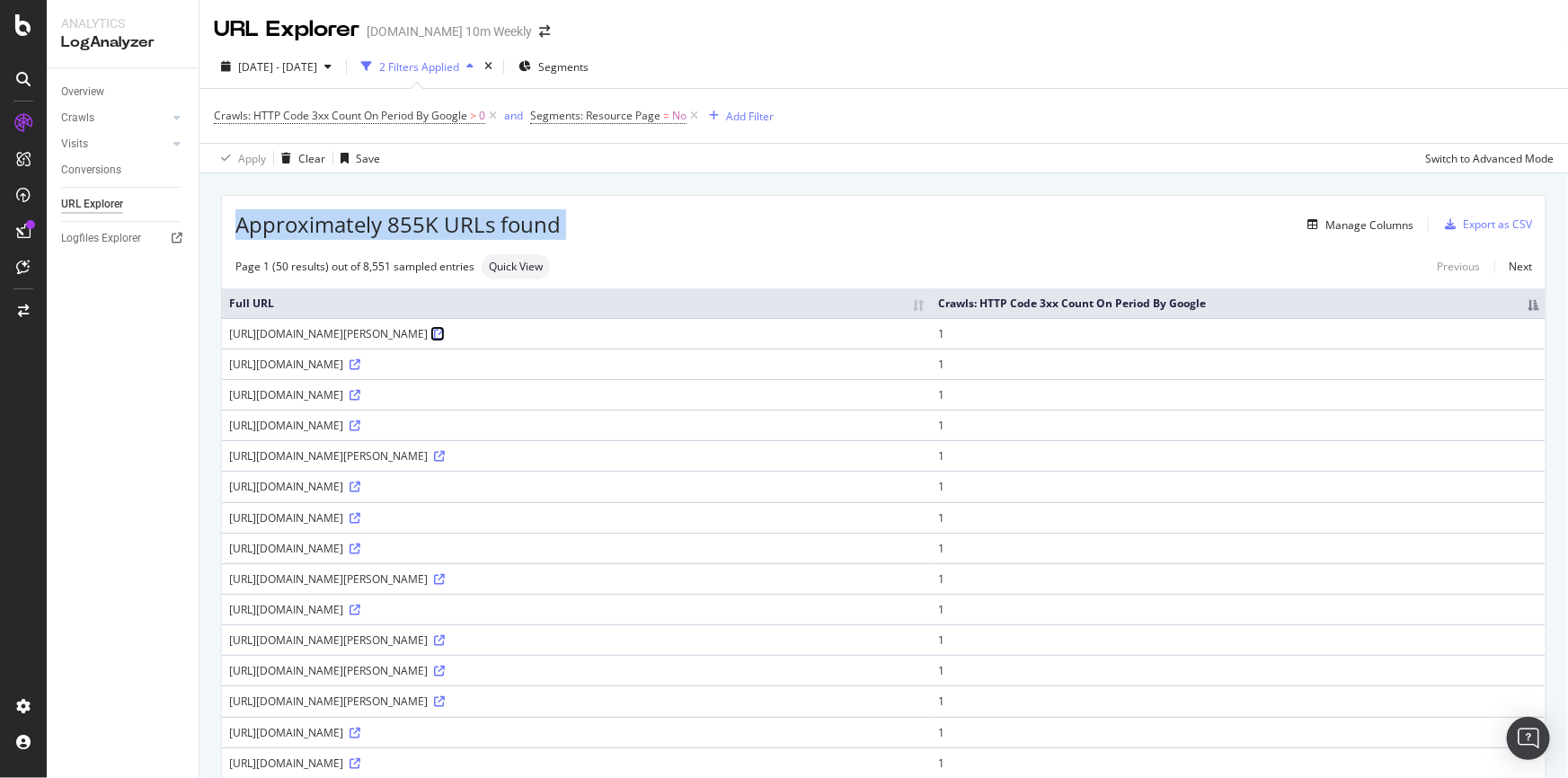
click at [445, 333] on icon at bounding box center [439, 333] width 10 height 10
click at [1519, 304] on th "Crawls: HTTP Code 3xx Count On Period By Google" at bounding box center [1238, 302] width 614 height 29
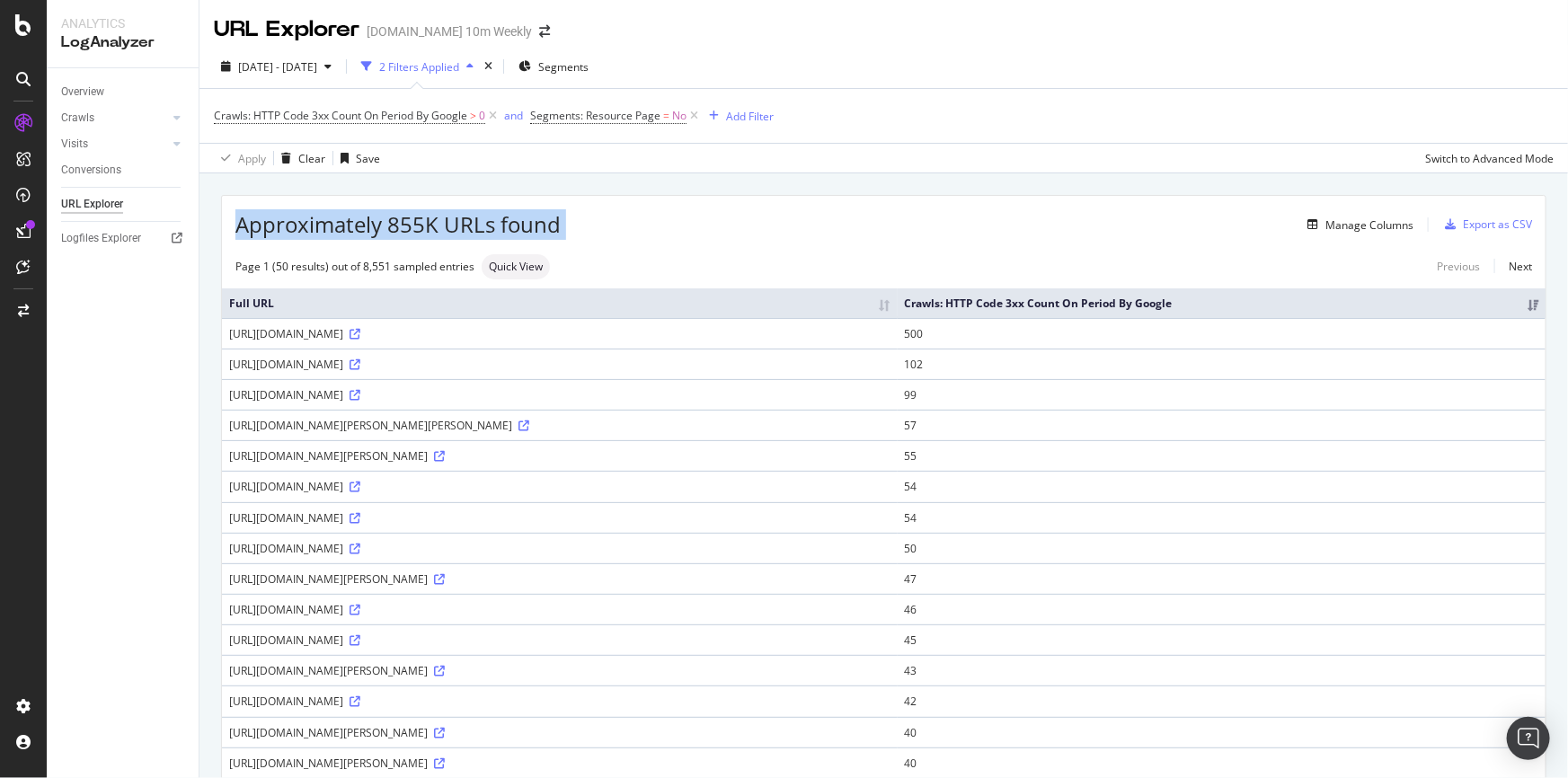
click at [620, 238] on div "Approximately 855K URLs found Manage Columns Export as CSV" at bounding box center [884, 218] width 1323 height 44
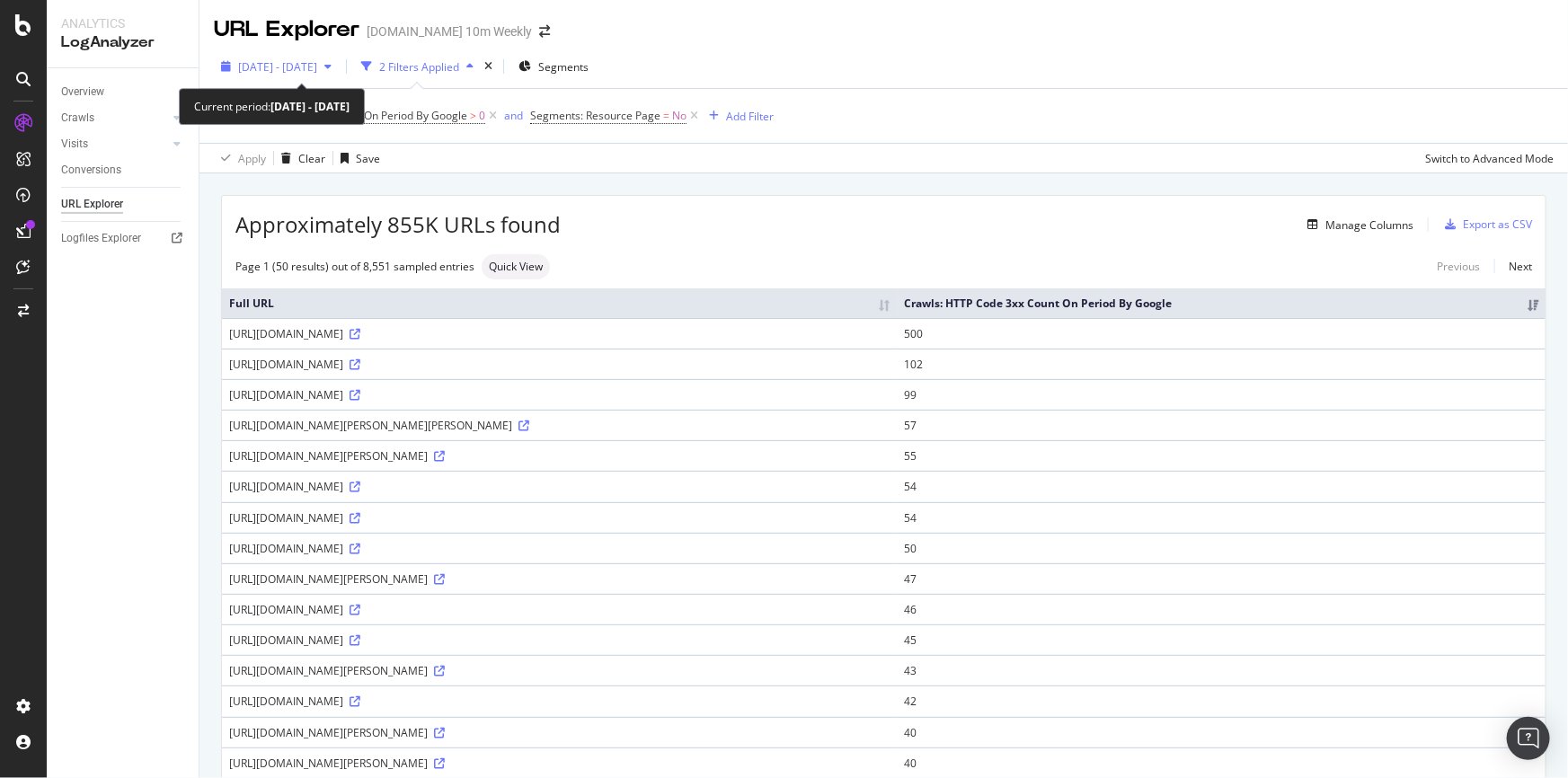
click at [318, 63] on span "[DATE] - [DATE]" at bounding box center [278, 67] width 79 height 15
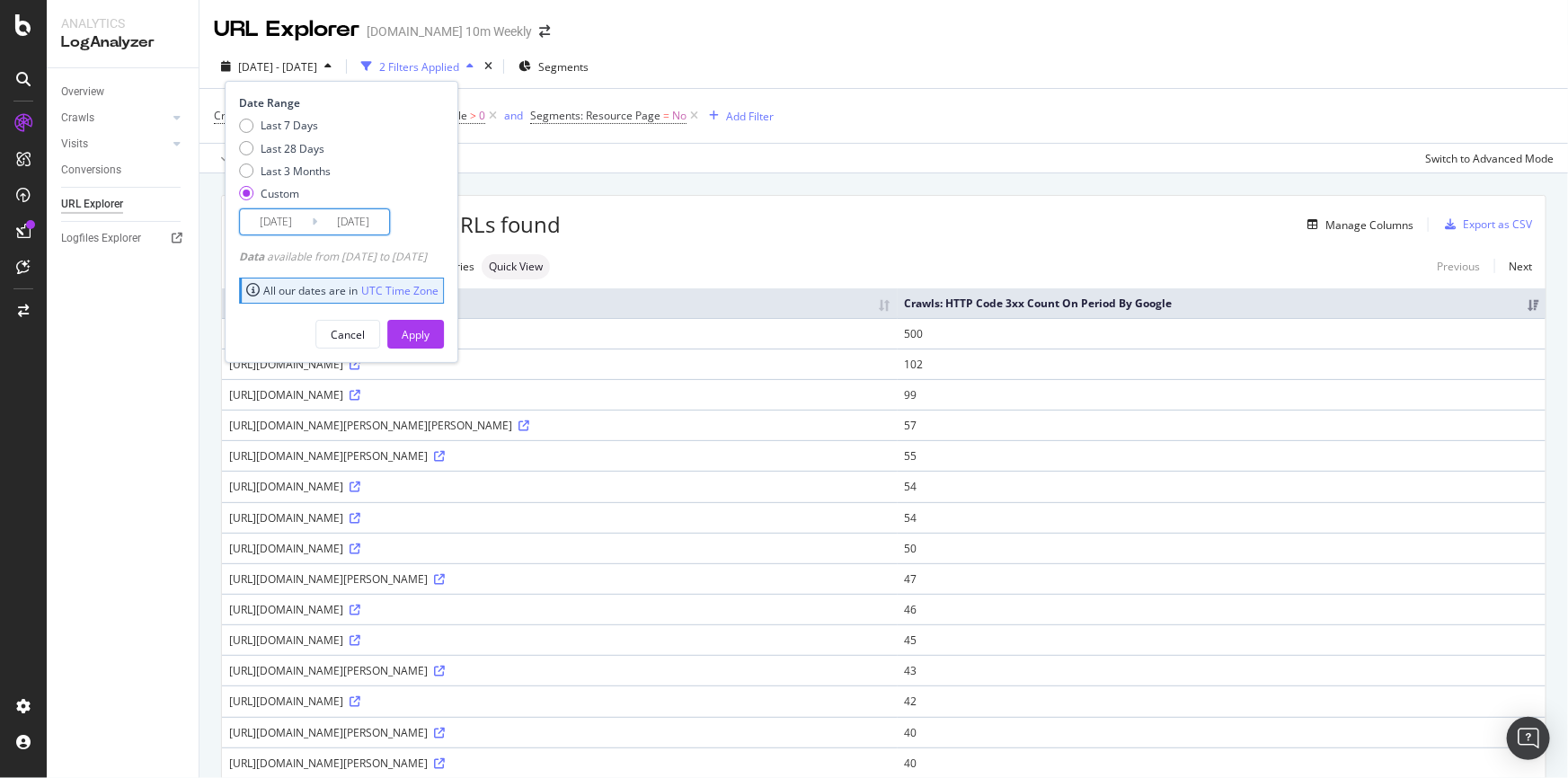
click at [300, 223] on input "[DATE]" at bounding box center [276, 221] width 72 height 25
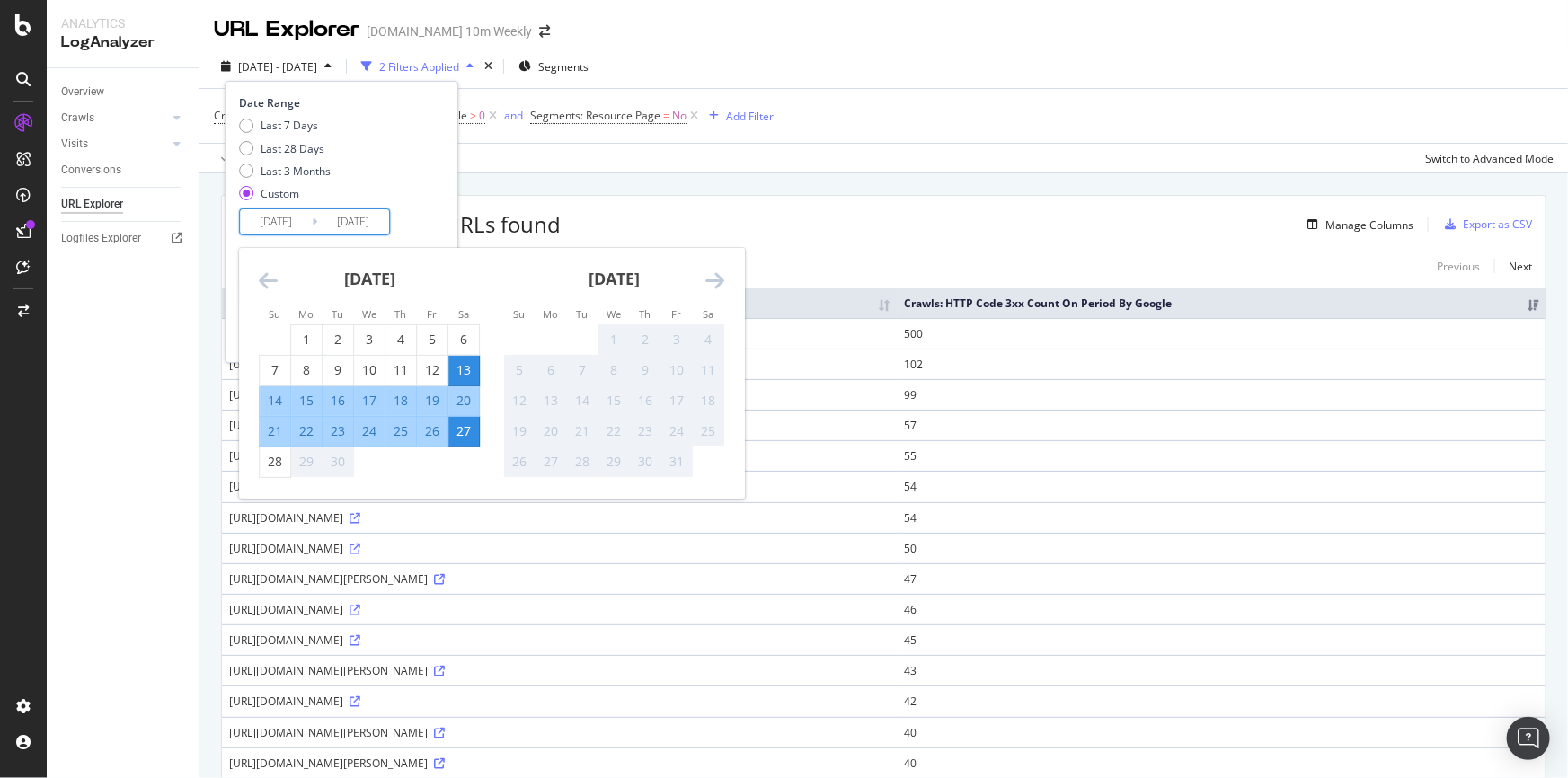
click at [455, 427] on div "27" at bounding box center [464, 430] width 30 height 18
type input "[DATE]"
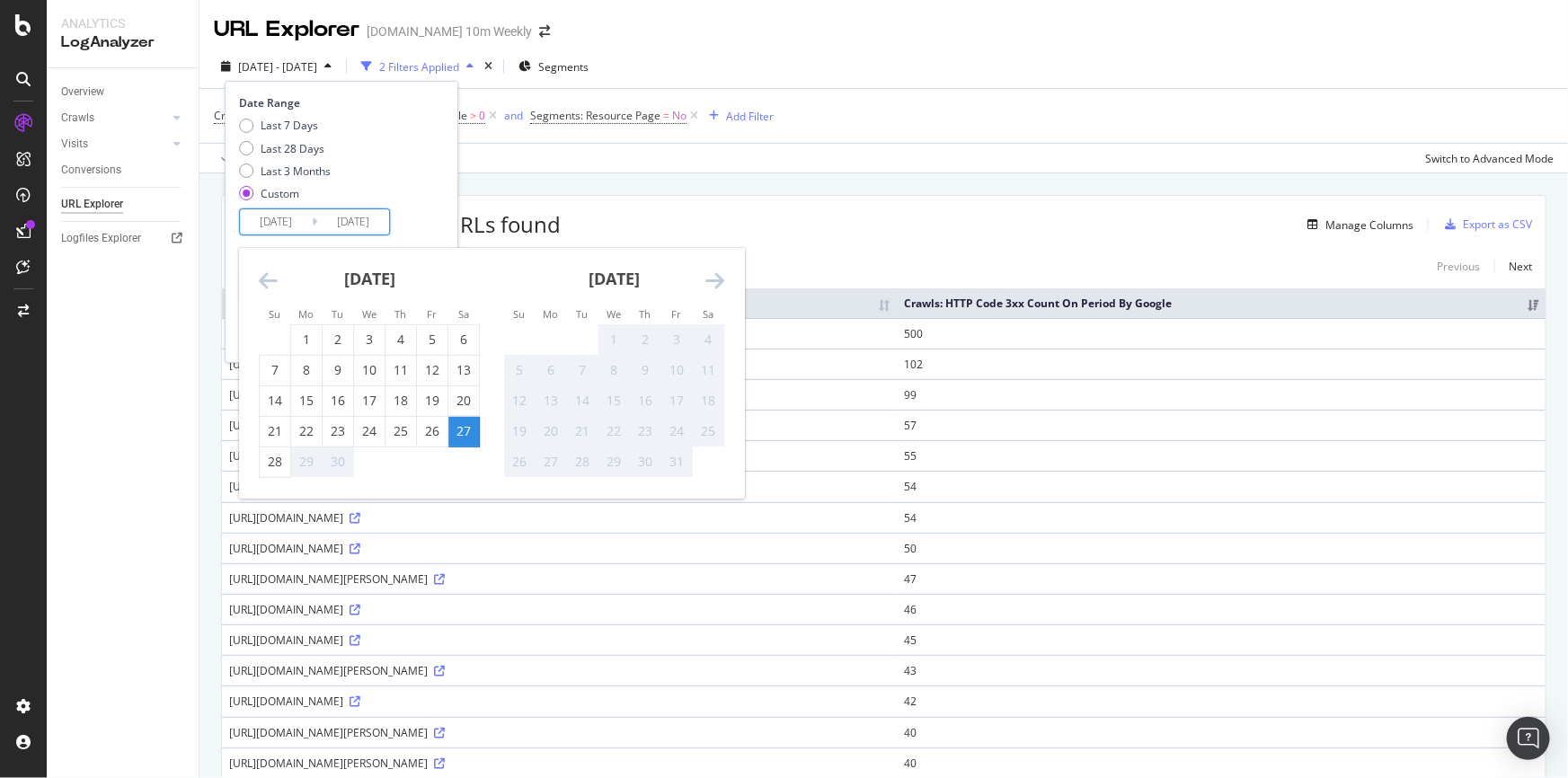
click at [444, 196] on div "Date Range Last 7 Days Last 28 Days Last 3 Months Custom 2025/09/27 Navigate fo…" at bounding box center [341, 165] width 204 height 140
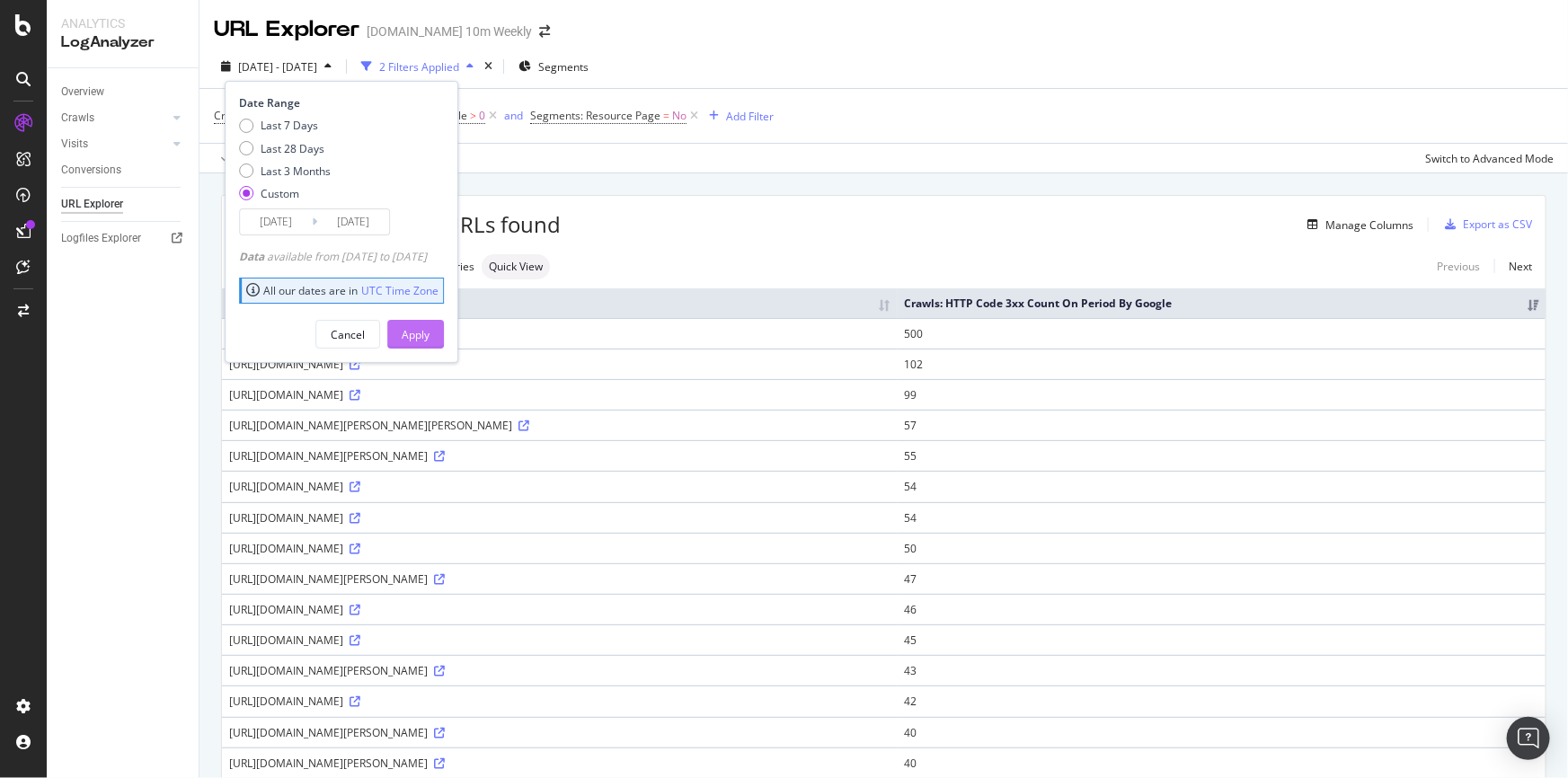
click at [430, 334] on div "Apply" at bounding box center [416, 334] width 28 height 15
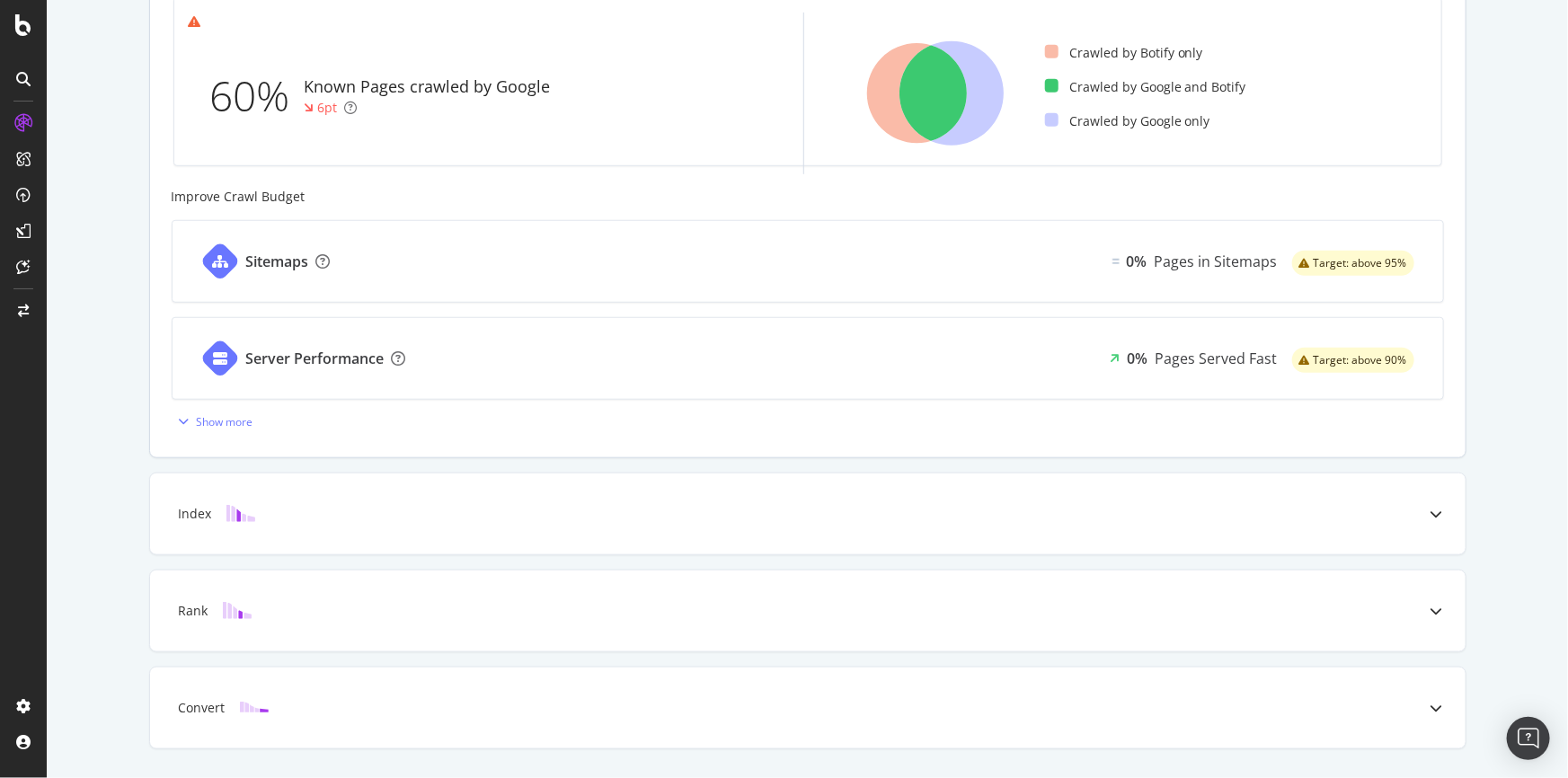
scroll to position [408, 0]
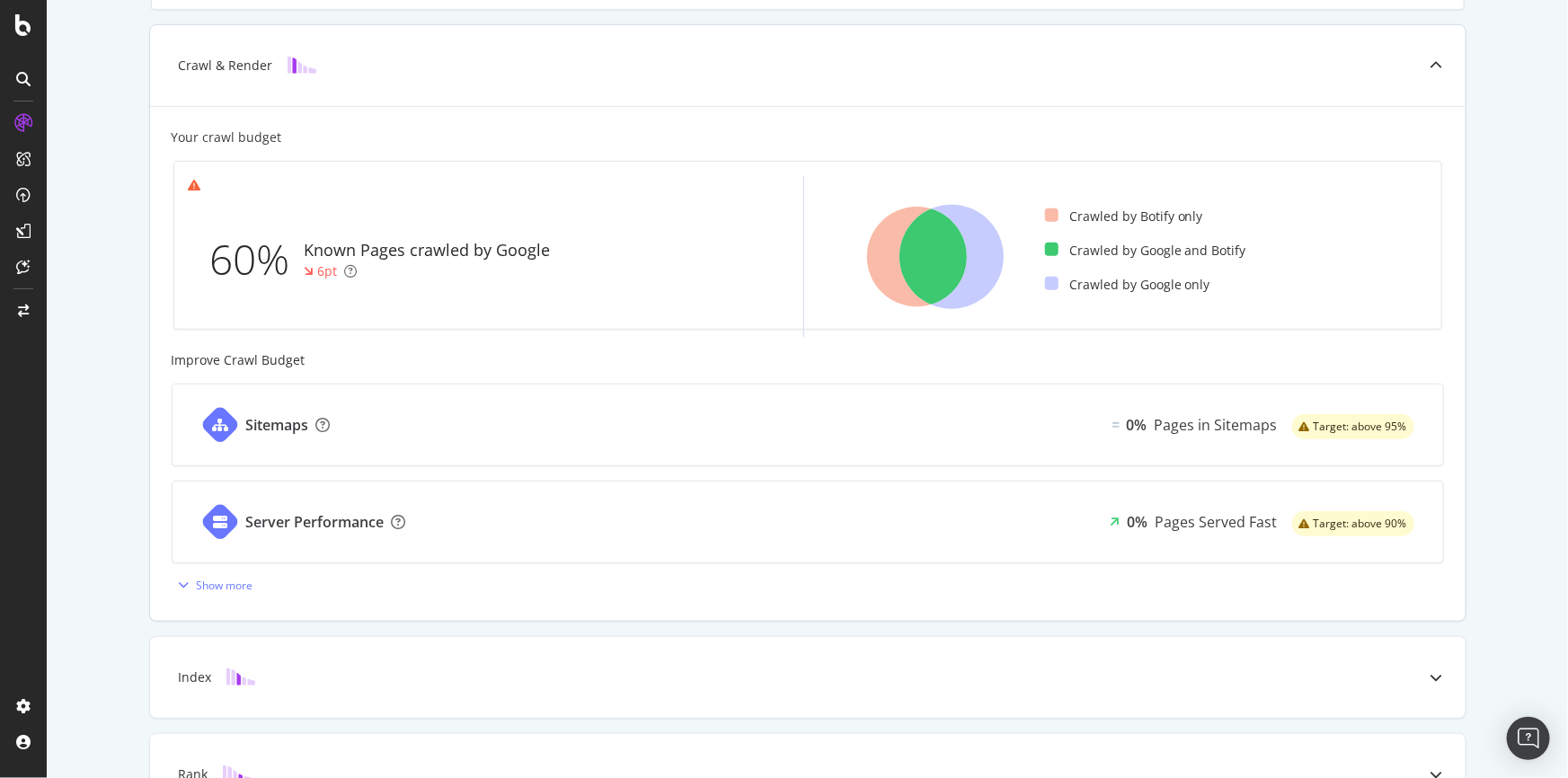
click at [237, 63] on div "Crawl & Render" at bounding box center [226, 65] width 94 height 18
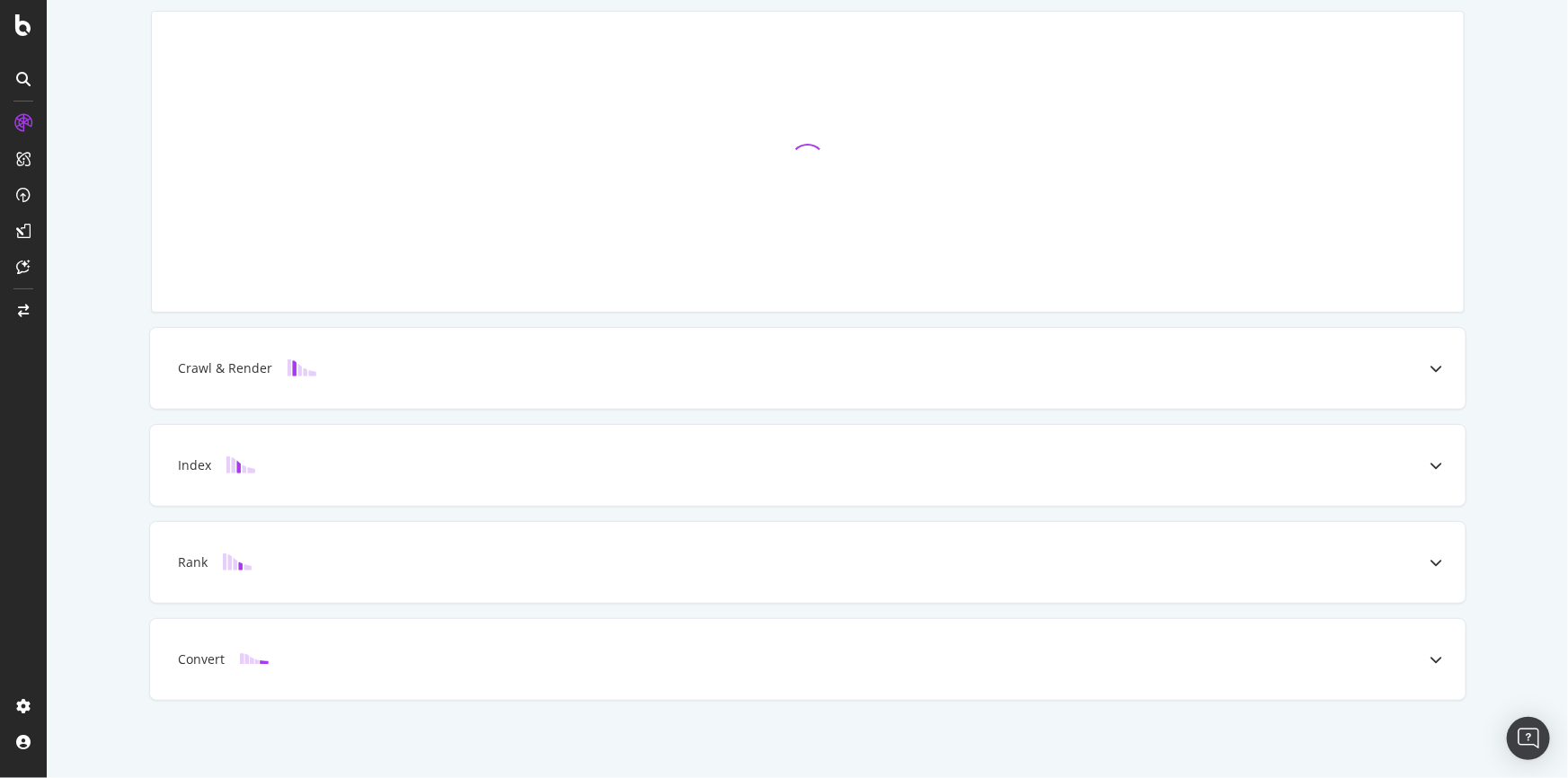
scroll to position [105, 0]
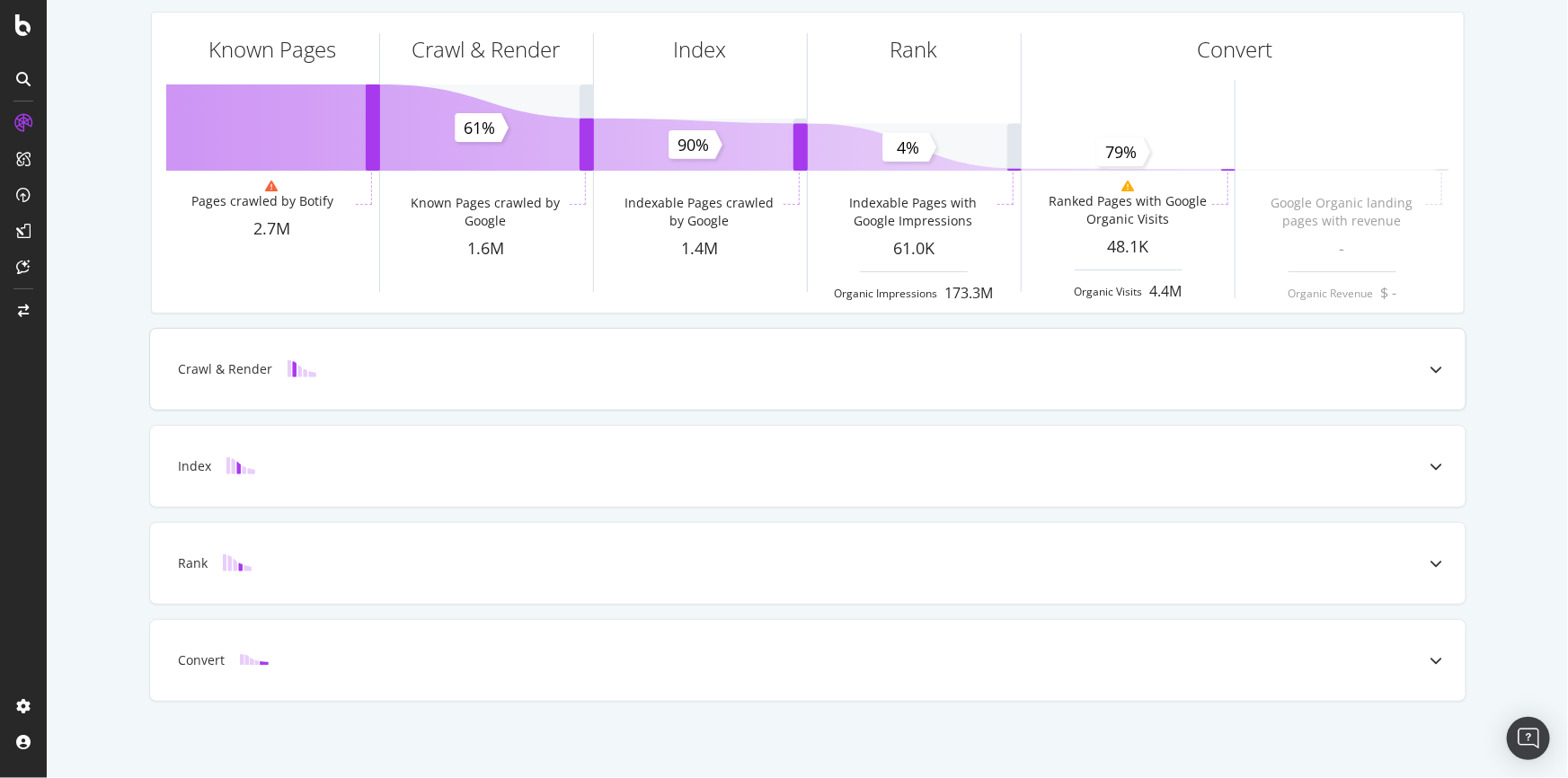
click at [229, 377] on div "Crawl & Render" at bounding box center [226, 368] width 94 height 18
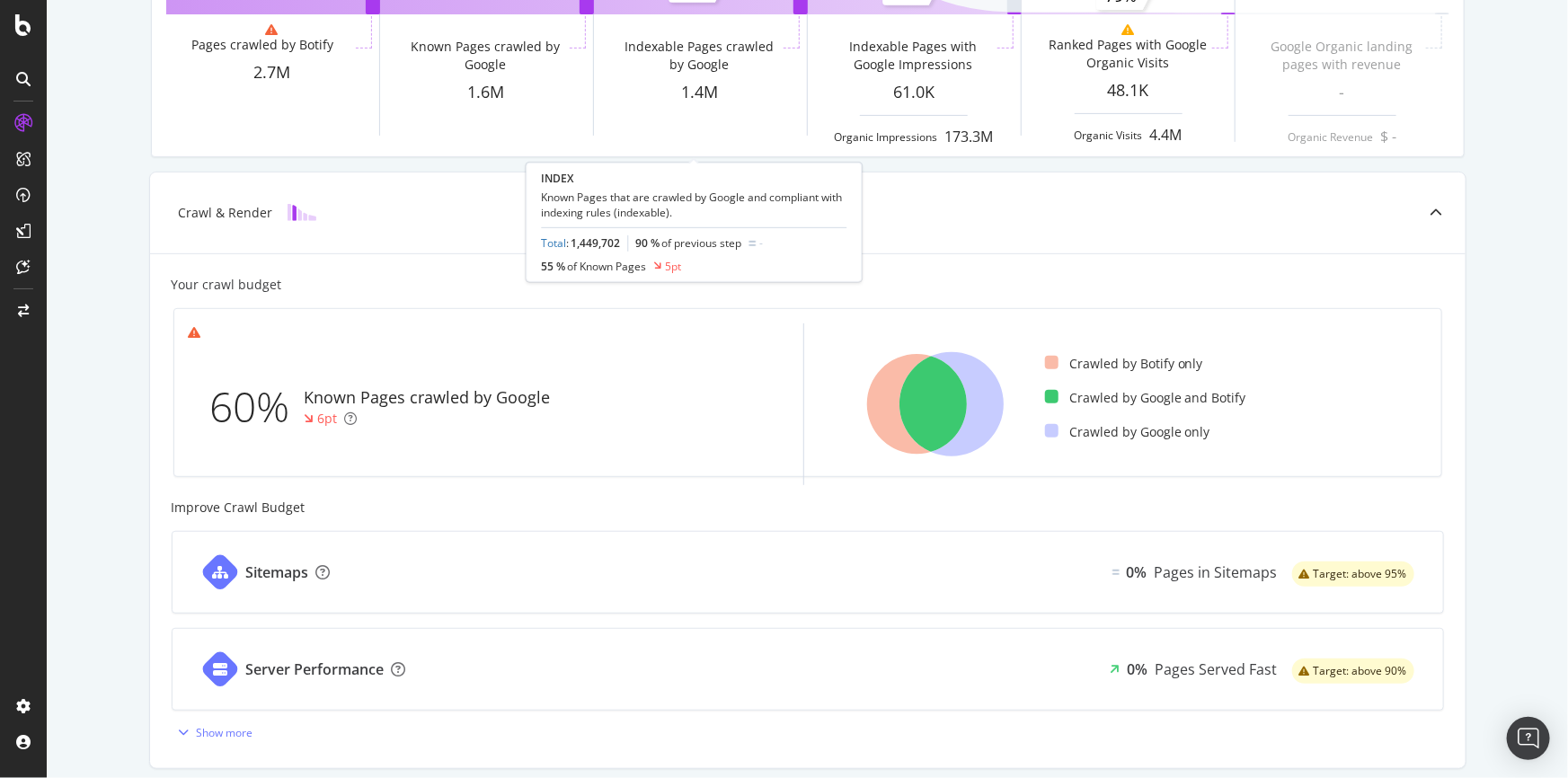
scroll to position [268, 0]
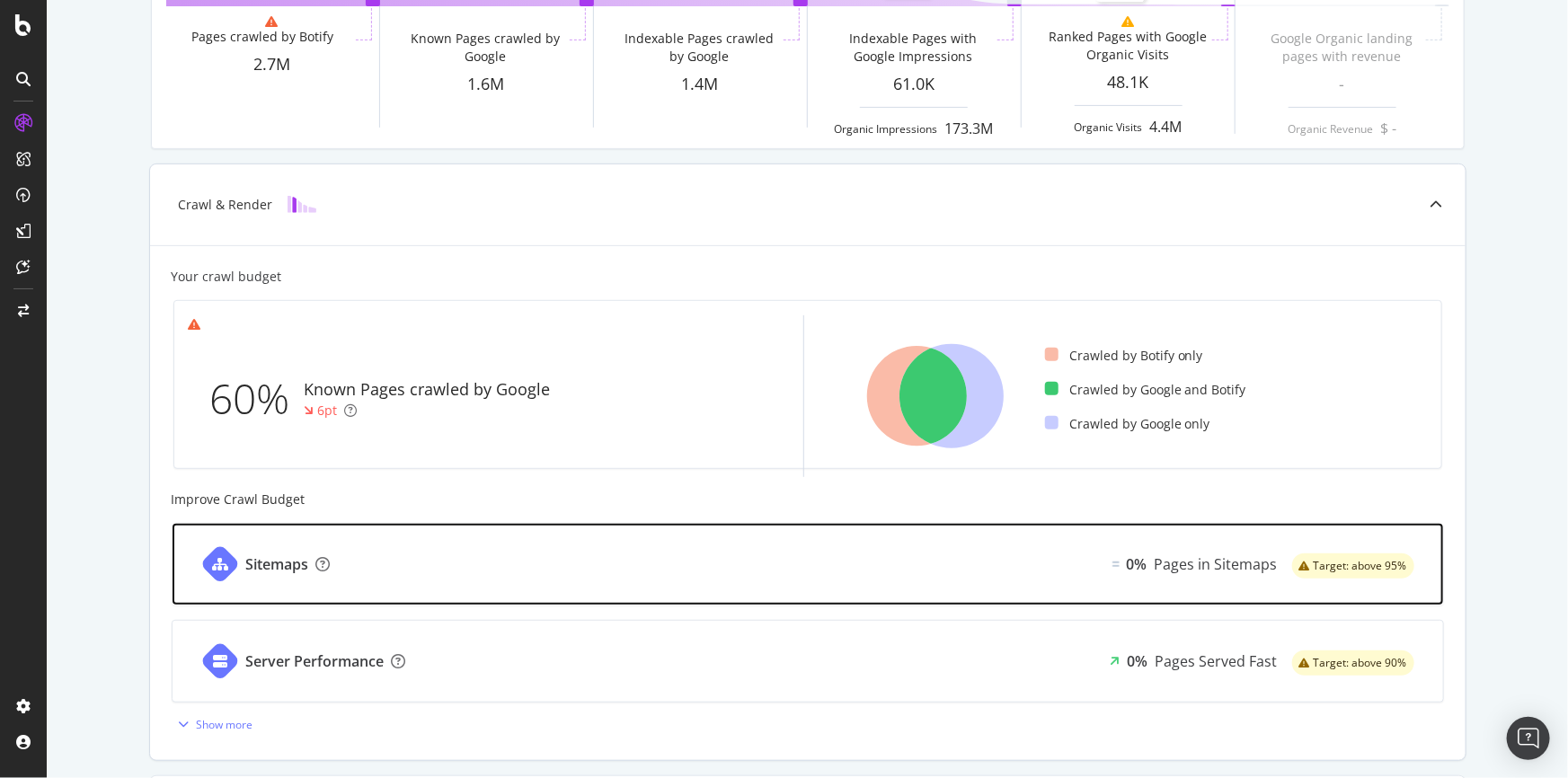
click at [756, 556] on div "Sitemaps 0% Pages in Sitemaps Target: above 95%" at bounding box center [808, 564] width 1270 height 81
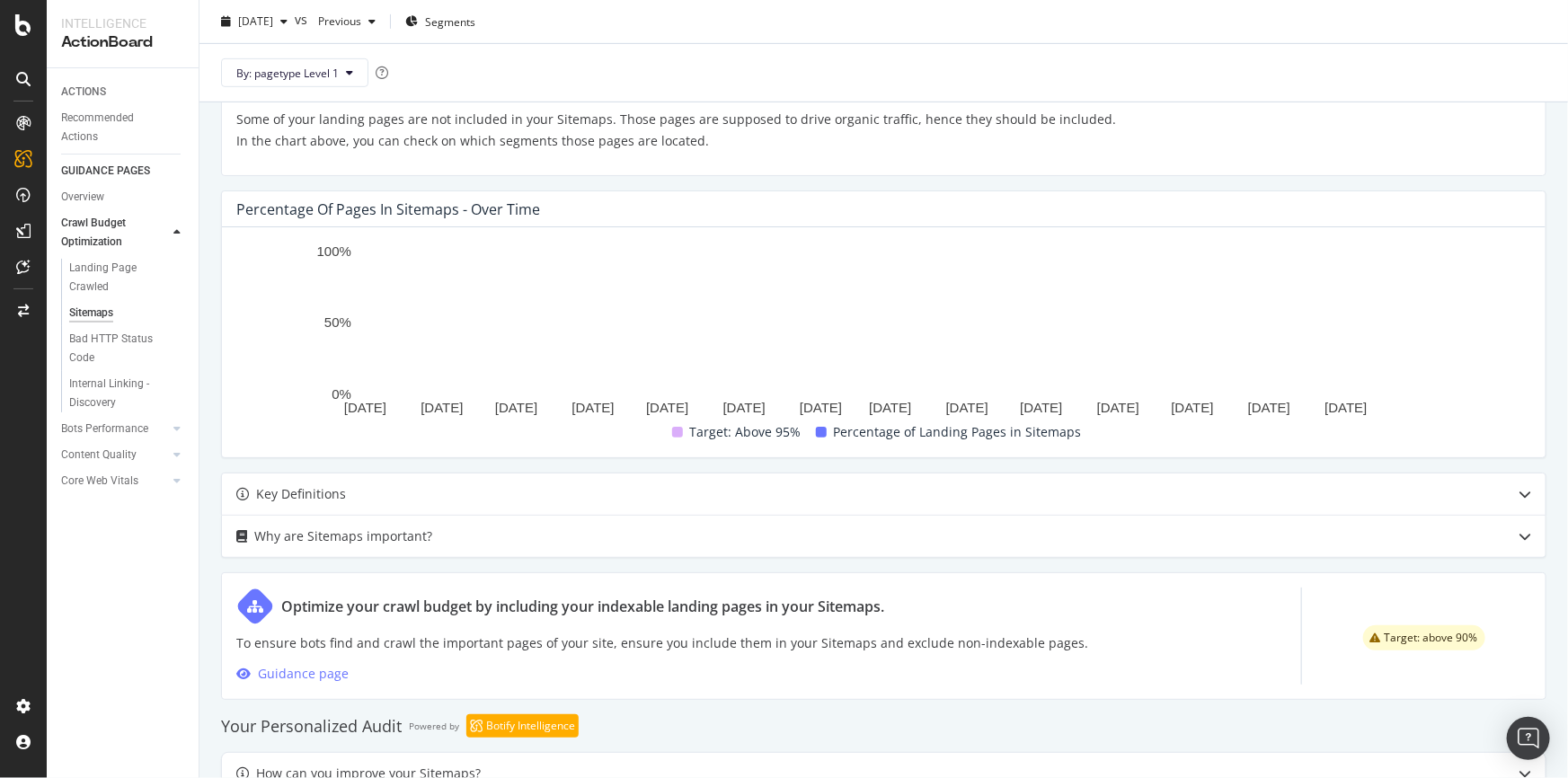
scroll to position [490, 0]
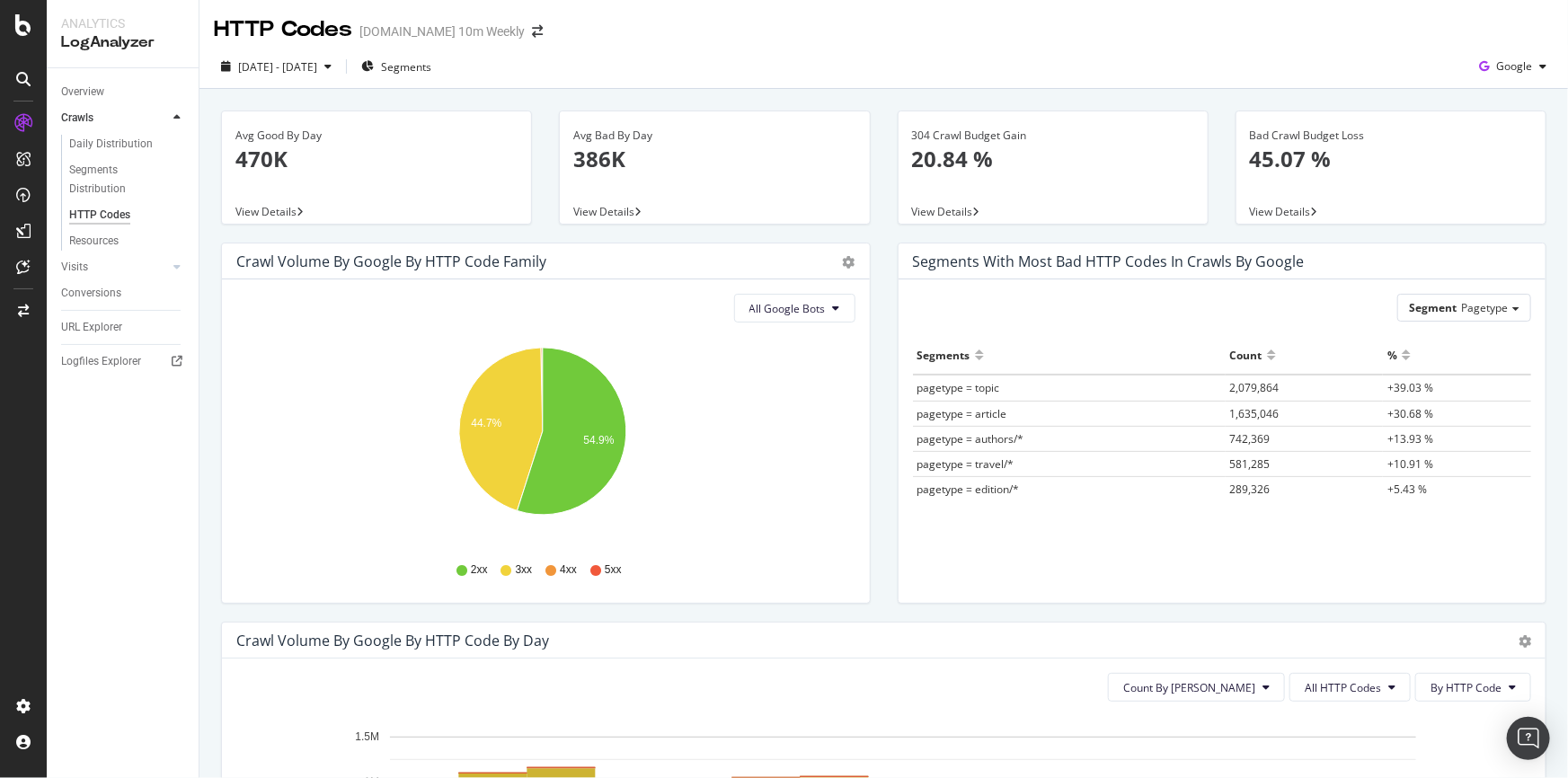
click at [1290, 171] on p "45.07 %" at bounding box center [1390, 159] width 282 height 30
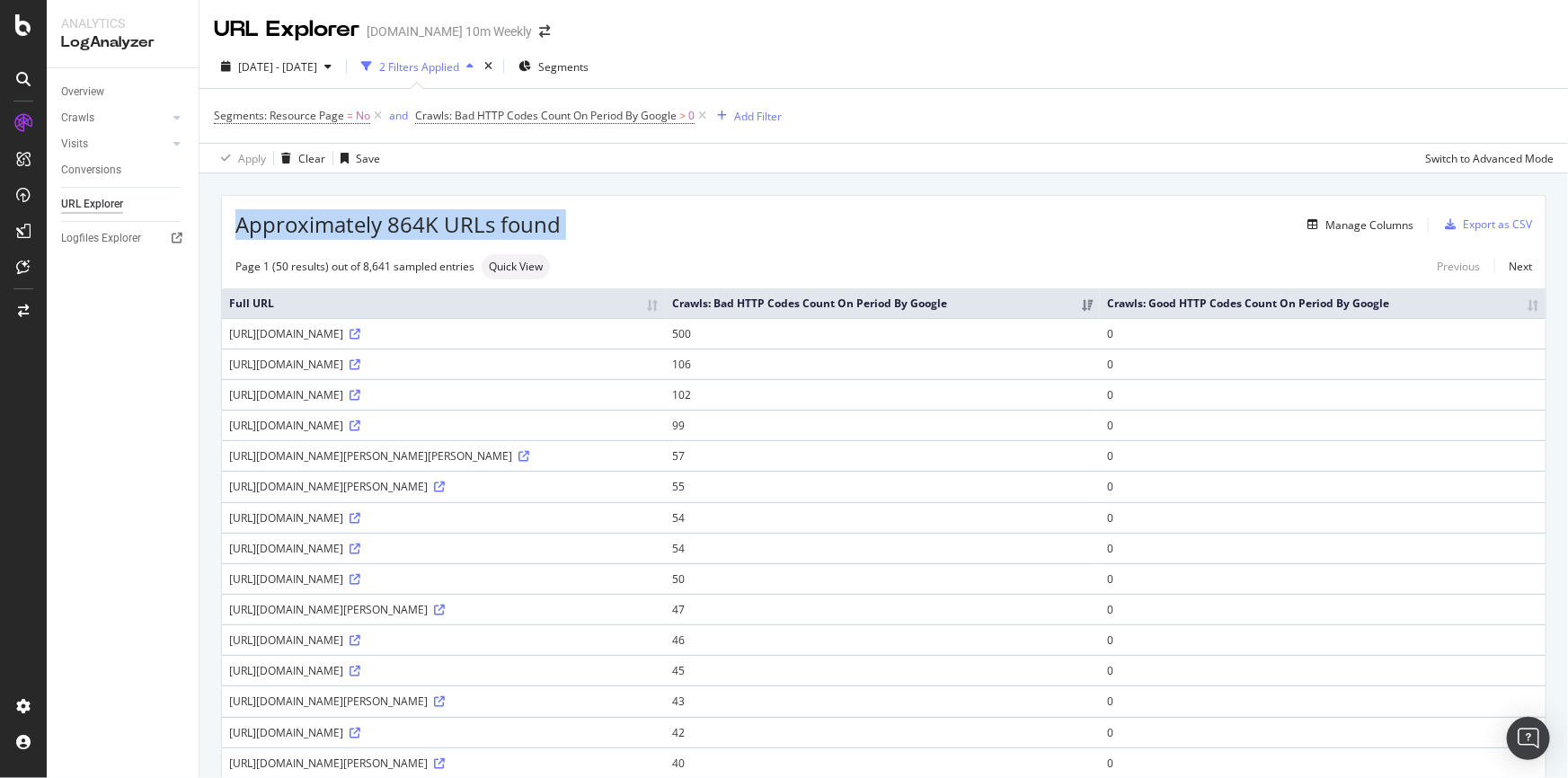
drag, startPoint x: 563, startPoint y: 220, endPoint x: 227, endPoint y: 210, distance: 336.1
click at [227, 210] on div "Approximately 864K URLs found Manage Columns Export as CSV" at bounding box center [884, 218] width 1323 height 44
click at [583, 215] on div "Manage Columns" at bounding box center [987, 224] width 853 height 22
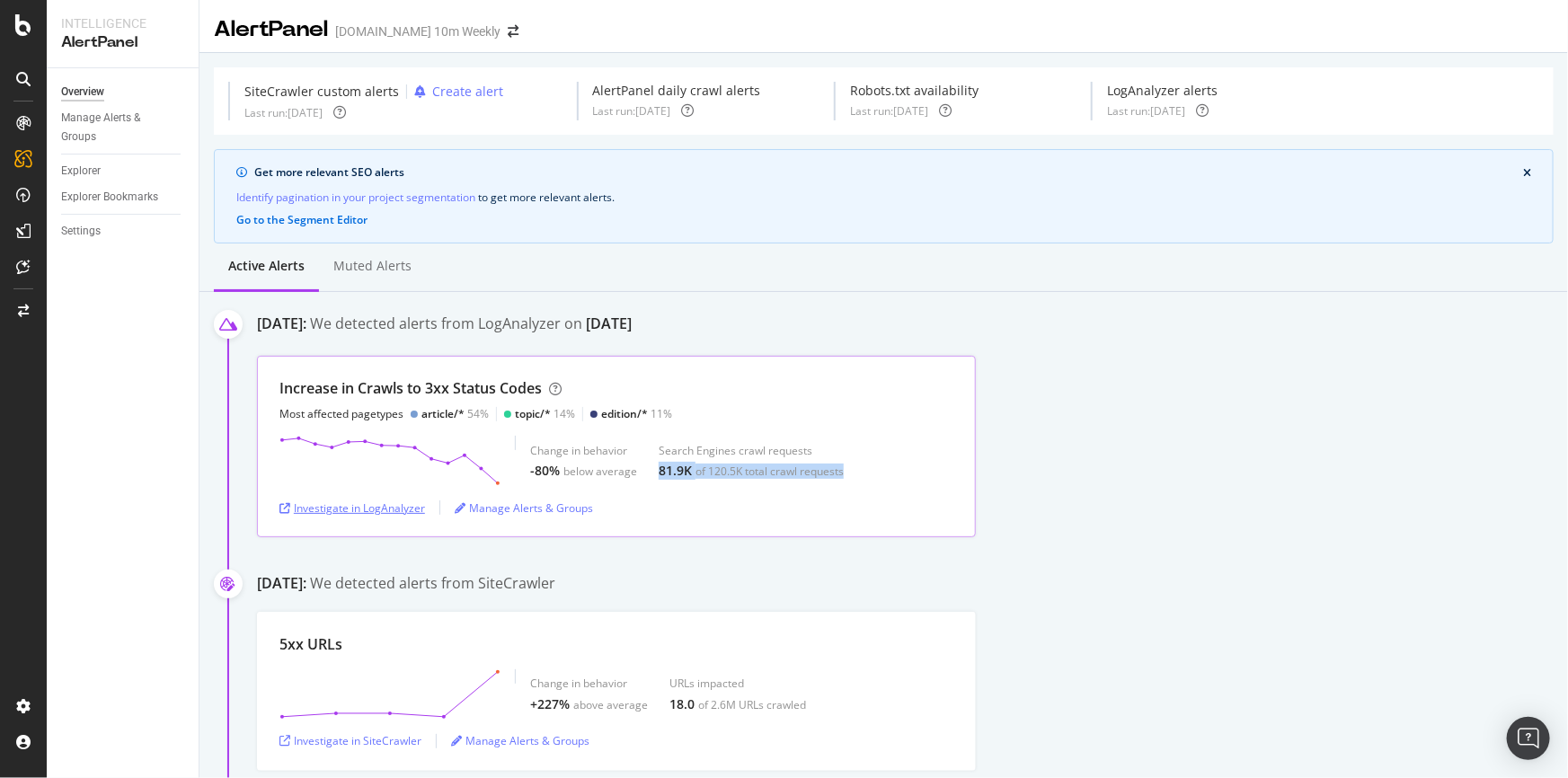
scroll to position [163, 0]
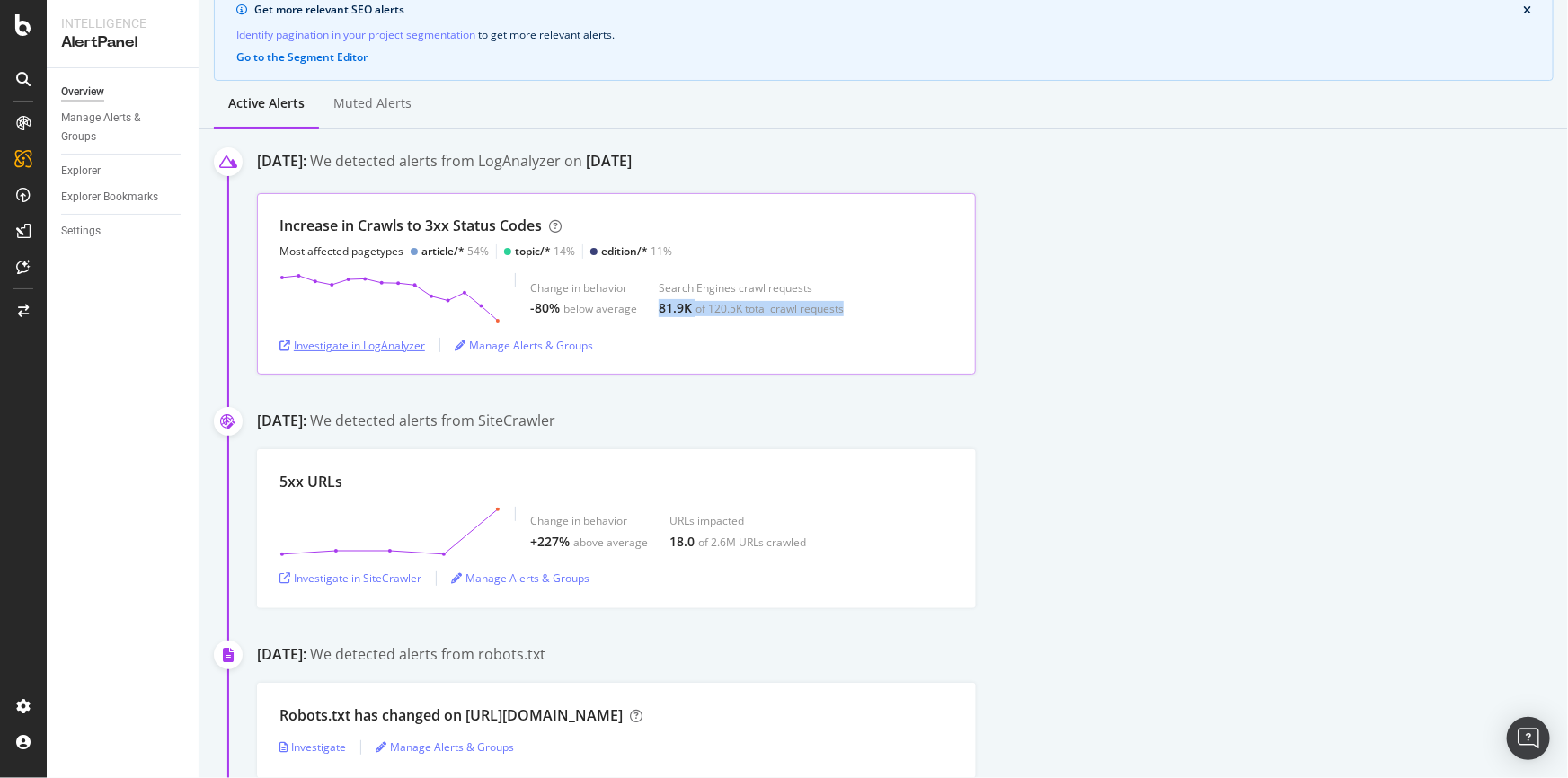
click at [351, 346] on div "Investigate in LogAnalyzer" at bounding box center [352, 346] width 145 height 15
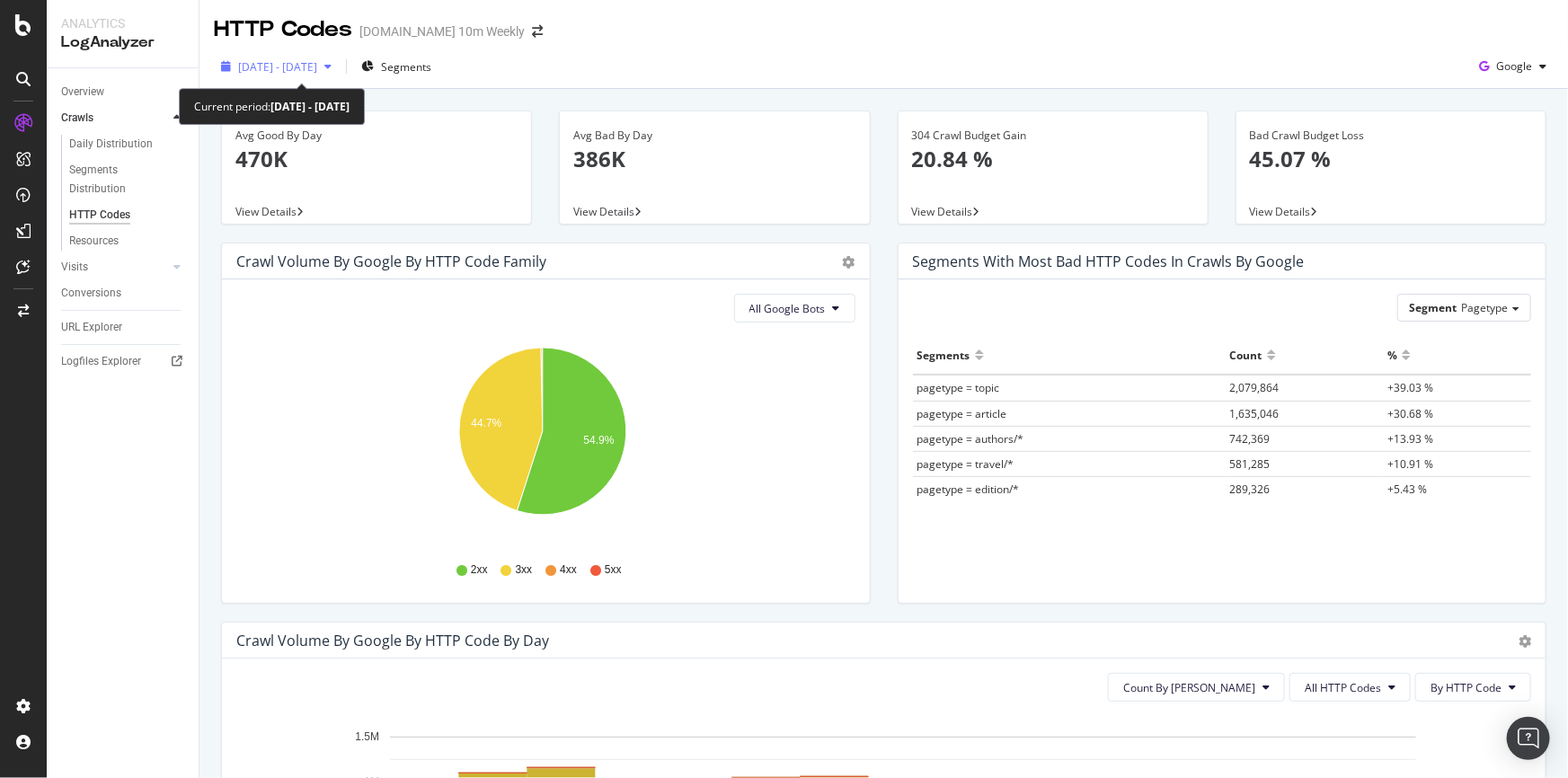
click at [318, 69] on span "[DATE] - [DATE]" at bounding box center [278, 67] width 79 height 15
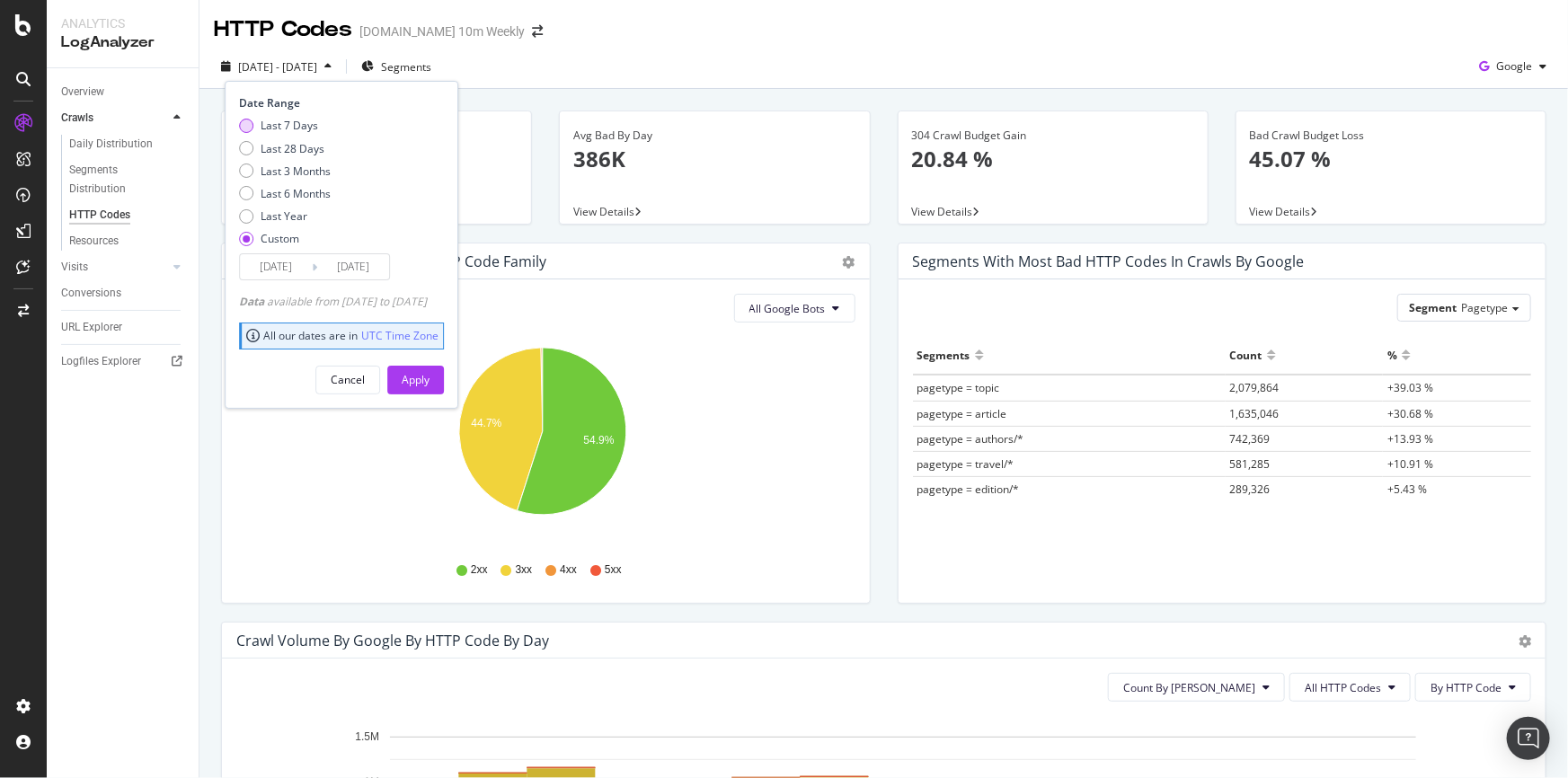
click at [305, 122] on div "Last 7 Days" at bounding box center [289, 125] width 57 height 15
type input "[DATE]"
click at [430, 387] on div "Apply" at bounding box center [416, 380] width 28 height 27
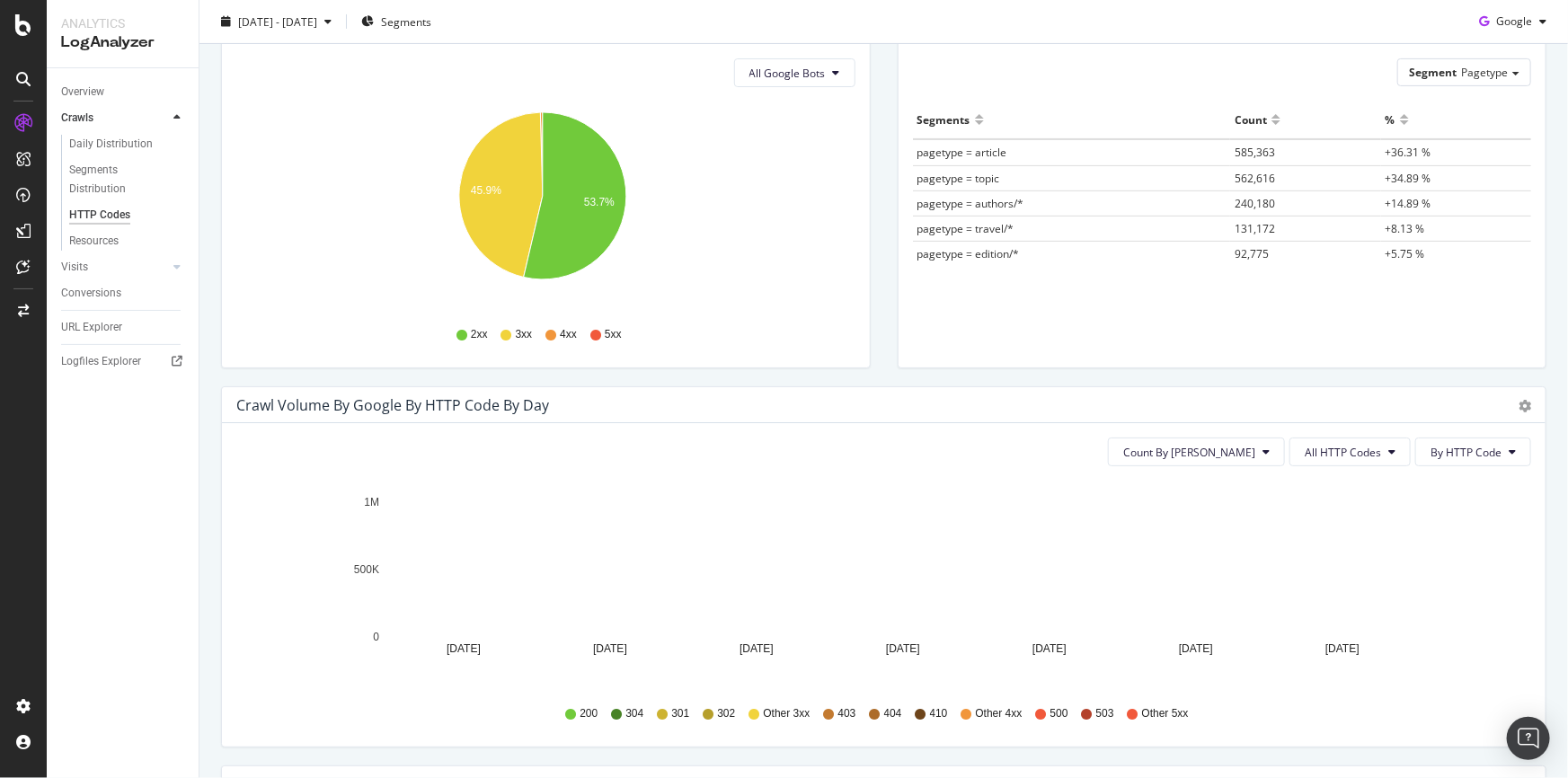
scroll to position [244, 0]
